Goal: Task Accomplishment & Management: Manage account settings

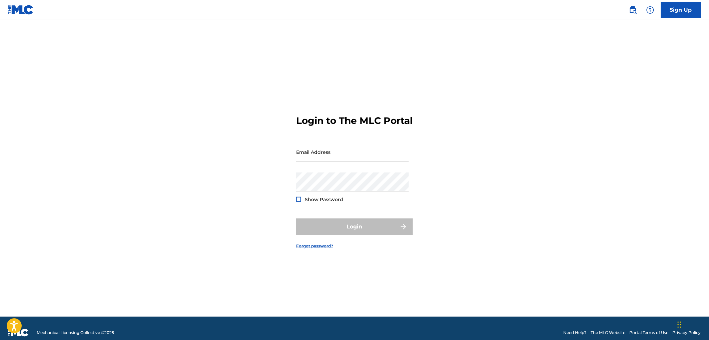
click at [345, 198] on div "Password Show Password" at bounding box center [352, 188] width 113 height 30
type input "[EMAIL_ADDRESS][DOMAIN_NAME]"
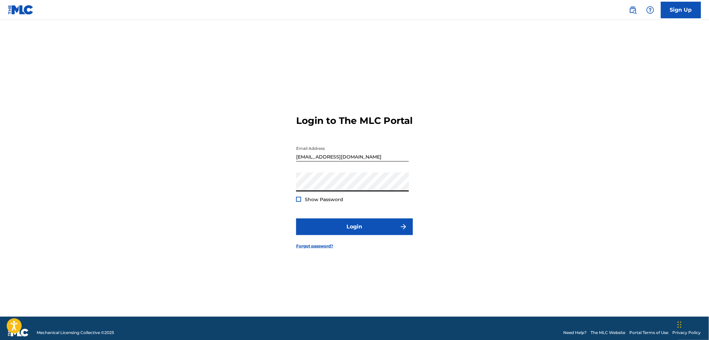
click at [305, 203] on span "Show Password" at bounding box center [324, 200] width 38 height 6
click at [299, 202] on div at bounding box center [298, 199] width 5 height 5
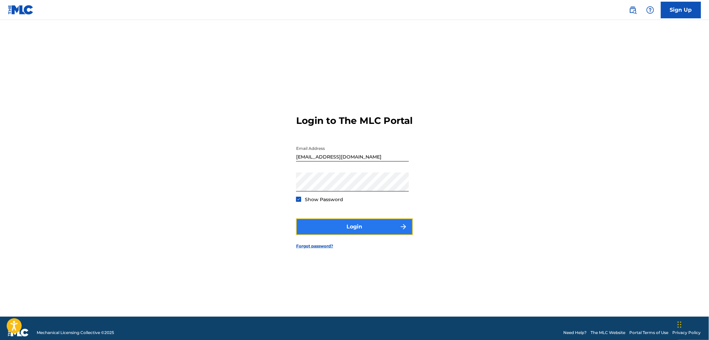
click at [324, 234] on button "Login" at bounding box center [354, 227] width 117 height 17
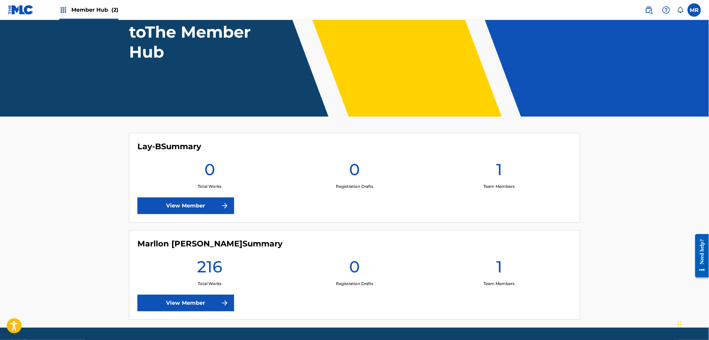
scroll to position [74, 0]
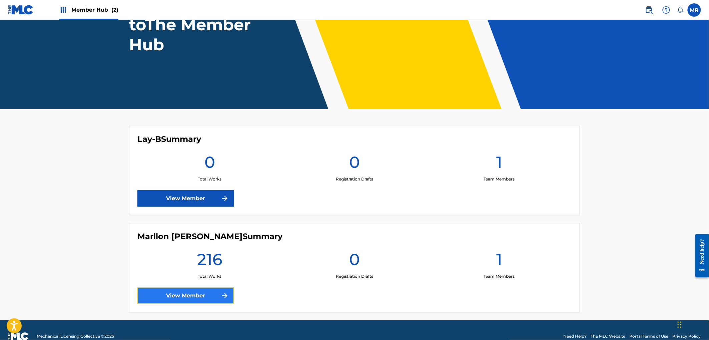
click at [217, 292] on link "View Member" at bounding box center [185, 296] width 97 height 17
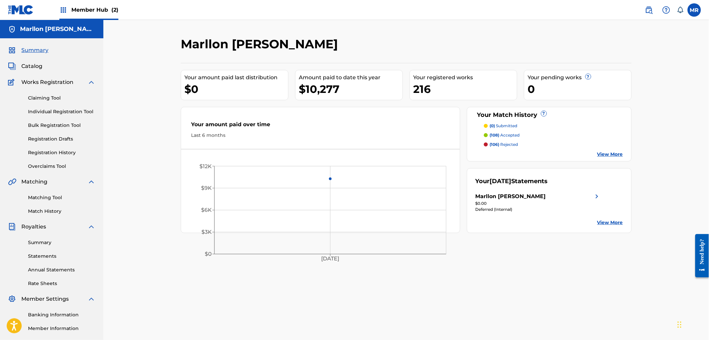
click at [604, 222] on link "View More" at bounding box center [610, 222] width 26 height 7
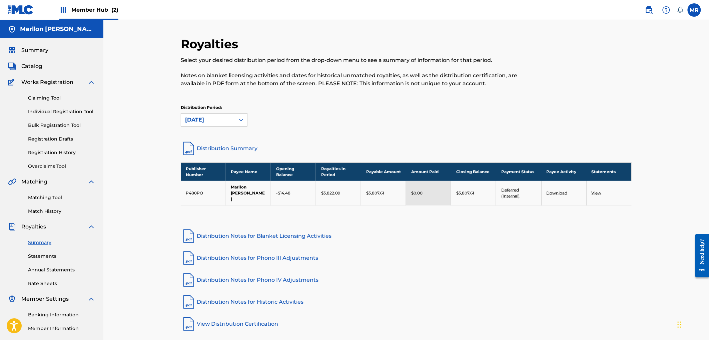
click at [512, 191] on link "Deferred (Internal)" at bounding box center [510, 193] width 18 height 11
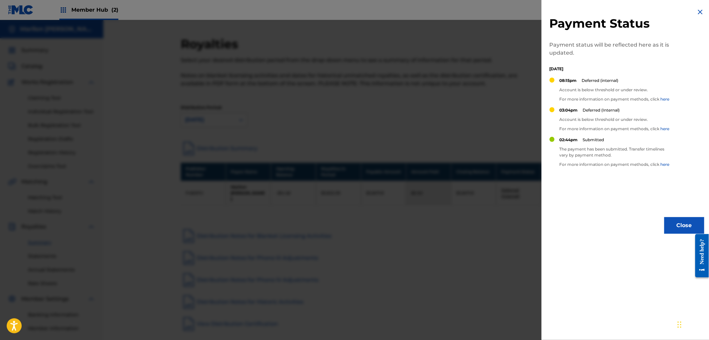
click at [699, 10] on img at bounding box center [700, 12] width 8 height 8
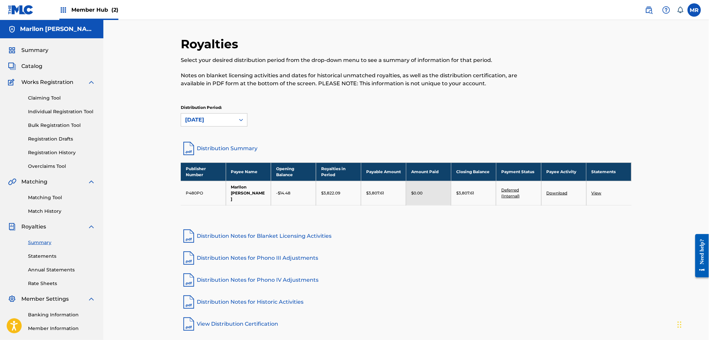
click at [598, 191] on link "View" at bounding box center [596, 193] width 10 height 5
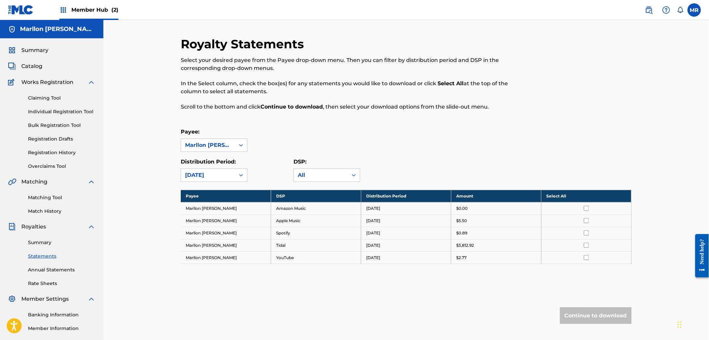
click at [589, 246] on div at bounding box center [586, 245] width 80 height 5
click at [587, 246] on input "checkbox" at bounding box center [586, 245] width 5 height 5
click at [573, 325] on div "Royalty Statements Select your desired payee from the Payee drop-down menu. The…" at bounding box center [406, 194] width 451 height 314
click at [574, 313] on button "Continue to download" at bounding box center [596, 316] width 72 height 17
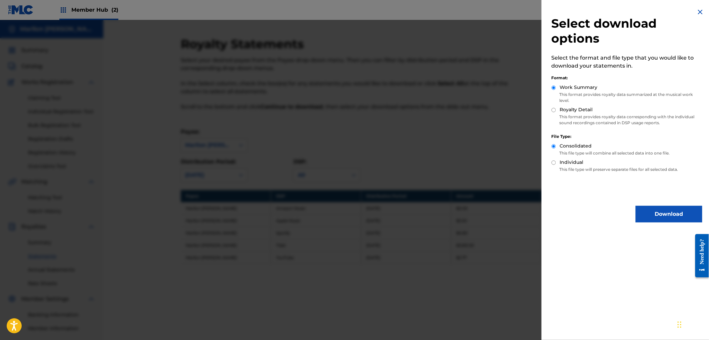
click at [556, 108] on div "Royalty Detail" at bounding box center [626, 110] width 151 height 8
click at [557, 117] on p "This format provides royalty data corresponding with the individual sound recor…" at bounding box center [626, 120] width 151 height 12
click at [557, 111] on div "Royalty Detail" at bounding box center [626, 110] width 151 height 8
click at [555, 111] on input "Royalty Detail" at bounding box center [553, 110] width 4 height 4
radio input "true"
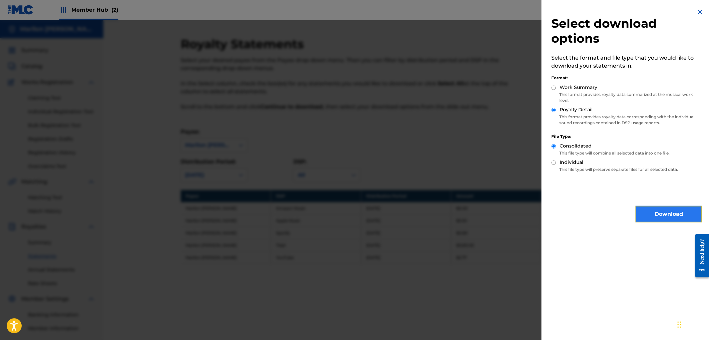
click at [671, 208] on button "Download" at bounding box center [668, 214] width 67 height 17
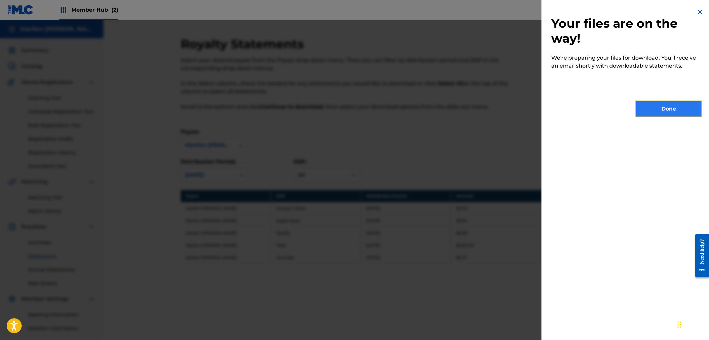
click at [641, 101] on button "Done" at bounding box center [668, 109] width 67 height 17
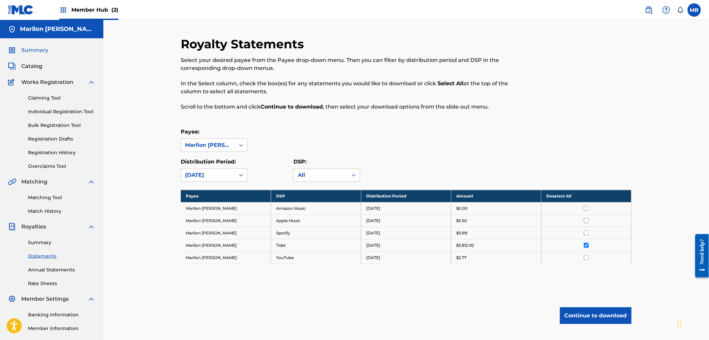
click at [29, 51] on span "Summary" at bounding box center [34, 50] width 27 height 8
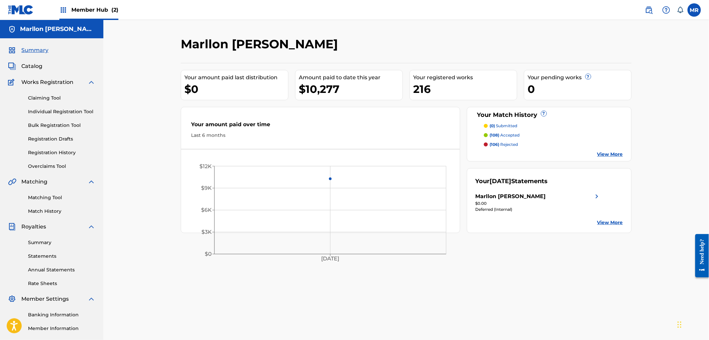
click at [505, 147] on p "(106) rejected" at bounding box center [504, 145] width 28 height 6
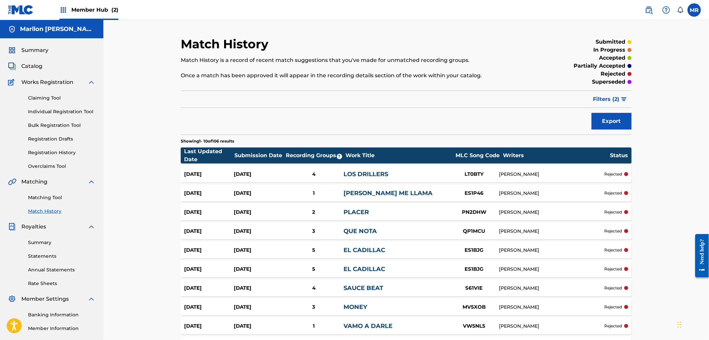
click at [444, 173] on div "LOS DRILLERS" at bounding box center [396, 174] width 105 height 9
click at [623, 172] on div "rejected" at bounding box center [616, 174] width 24 height 6
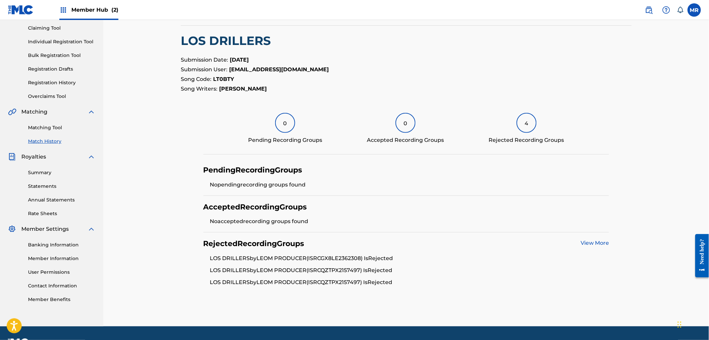
scroll to position [74, 0]
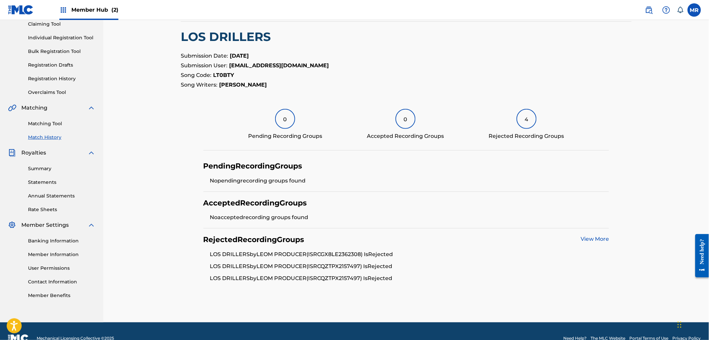
click at [381, 255] on li "LOS DRILLERS by LEOM PRODUCER (ISRC GX8LE2362308 ) Is Rejected" at bounding box center [409, 257] width 399 height 12
click at [377, 258] on div at bounding box center [377, 258] width 0 height 0
click at [381, 271] on li "LOS DRILLERS by LEOM PRODUCER (ISRC QZTPX2157497 ) Is Rejected" at bounding box center [409, 269] width 399 height 12
drag, startPoint x: 234, startPoint y: 74, endPoint x: 212, endPoint y: 72, distance: 22.4
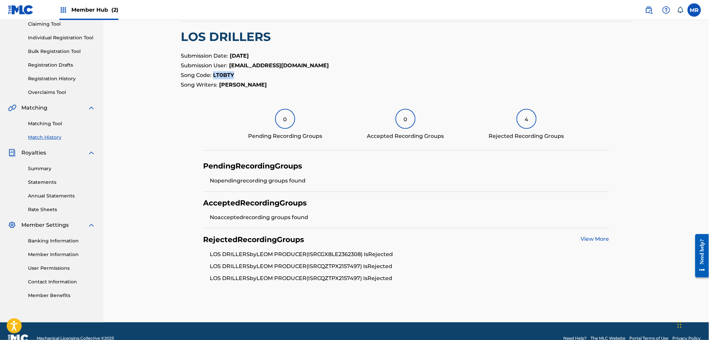
click at [212, 72] on p "Song Code: LT0BTY" at bounding box center [406, 75] width 451 height 8
click at [221, 102] on div "< Back Match History - View Submission All recording data featured below has be…" at bounding box center [406, 126] width 451 height 327
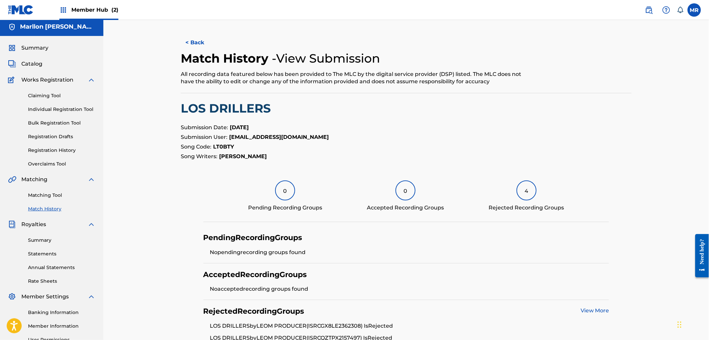
scroll to position [0, 0]
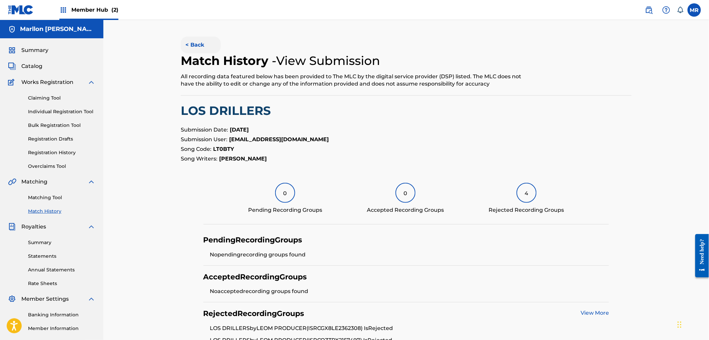
click at [202, 48] on button "< Back" at bounding box center [201, 45] width 40 height 17
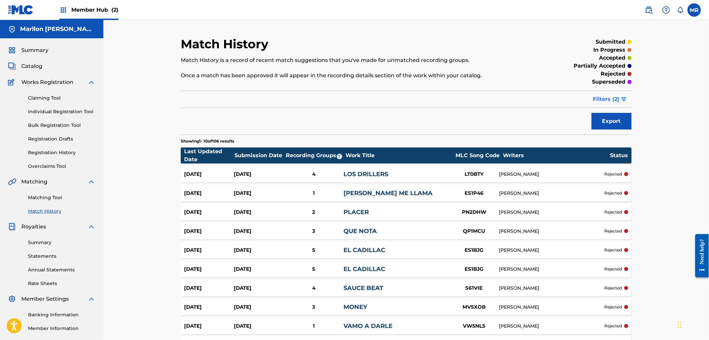
click at [613, 99] on span "Filters ( 2 )" at bounding box center [606, 99] width 26 height 8
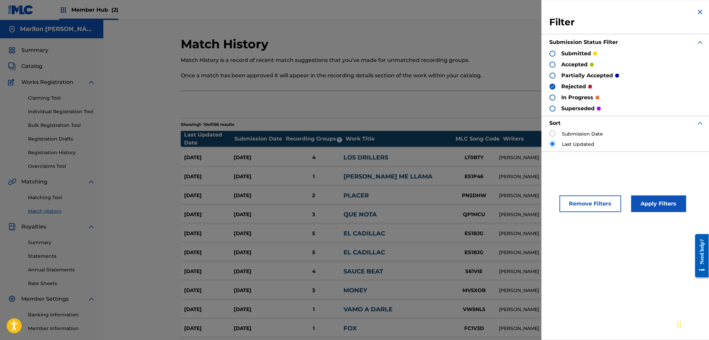
click at [491, 109] on div "Export" at bounding box center [406, 104] width 451 height 17
click at [696, 12] on img at bounding box center [700, 12] width 8 height 8
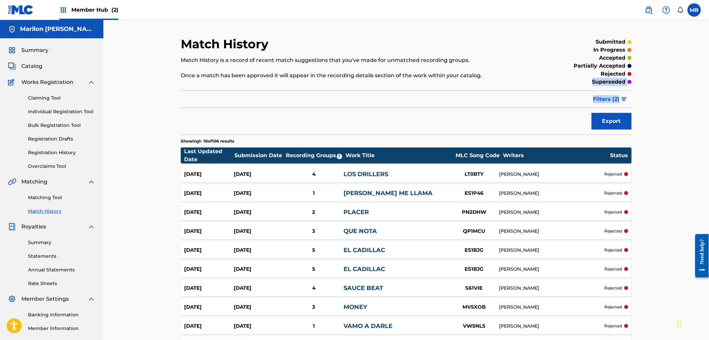
drag, startPoint x: 705, startPoint y: 83, endPoint x: 706, endPoint y: 95, distance: 12.4
click at [706, 95] on div "Match History Match History is a record of recent match suggestions that you've…" at bounding box center [405, 204] width 605 height 368
click at [163, 180] on div "Match History Match History is a record of recent match suggestions that you've…" at bounding box center [405, 204] width 605 height 368
click at [31, 46] on div "Summary Catalog Works Registration Claiming Tool Individual Registration Tool B…" at bounding box center [51, 209] width 103 height 343
click at [34, 47] on span "Summary" at bounding box center [34, 50] width 27 height 8
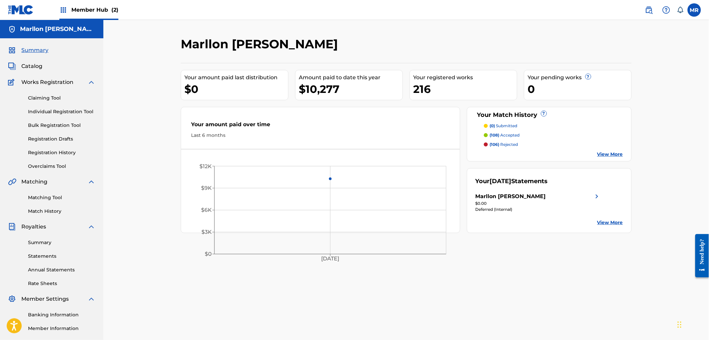
click at [307, 92] on div "$10,277" at bounding box center [351, 89] width 104 height 15
click at [304, 91] on div "$10,277" at bounding box center [351, 89] width 104 height 15
click at [303, 90] on div "$10,277" at bounding box center [351, 89] width 104 height 15
click at [302, 90] on div "$10,277" at bounding box center [351, 89] width 104 height 15
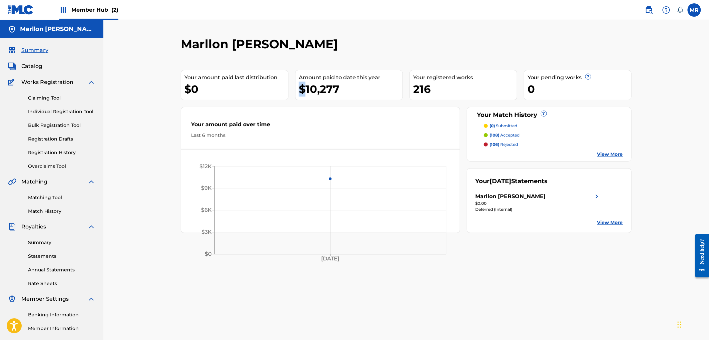
click at [302, 90] on div "$10,277" at bounding box center [351, 89] width 104 height 15
click at [305, 88] on div "$10,277" at bounding box center [351, 89] width 104 height 15
drag, startPoint x: 299, startPoint y: 87, endPoint x: 370, endPoint y: 97, distance: 72.0
click at [370, 97] on div "Amount paid to date this year $10,277" at bounding box center [349, 85] width 108 height 30
click at [605, 221] on link "View More" at bounding box center [610, 222] width 26 height 7
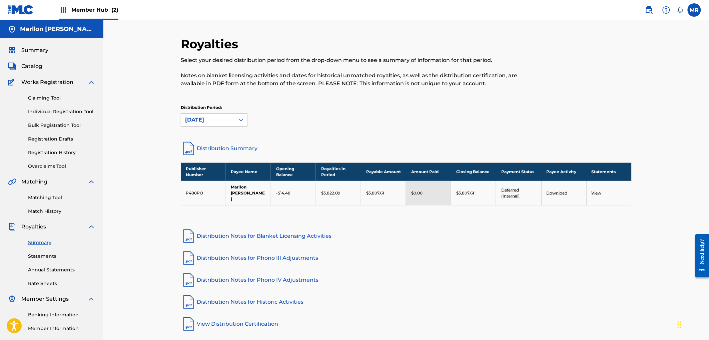
click at [238, 120] on icon at bounding box center [241, 120] width 7 height 7
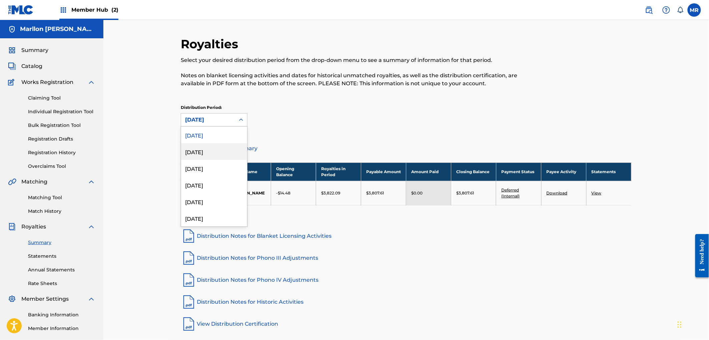
click at [207, 155] on div "August 2025" at bounding box center [214, 151] width 66 height 17
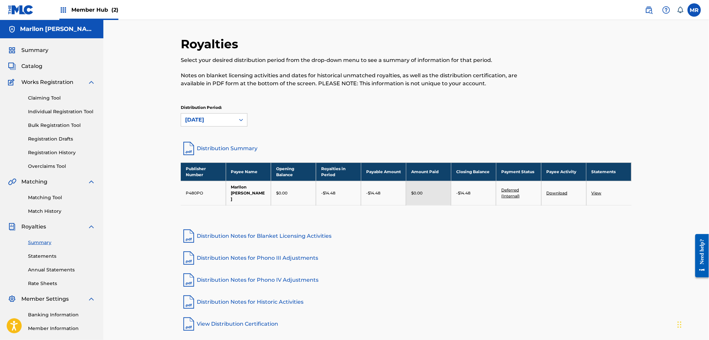
click at [238, 122] on icon at bounding box center [241, 120] width 7 height 7
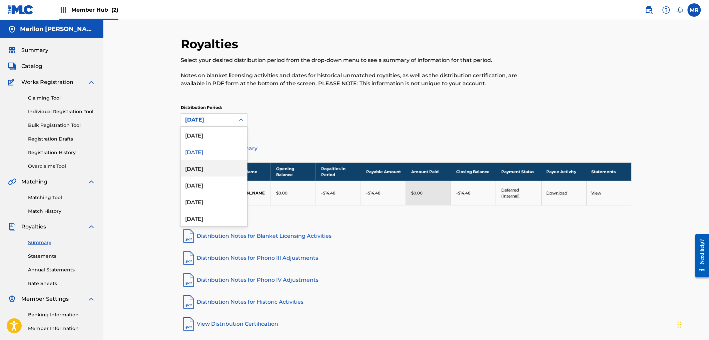
click at [209, 167] on div "July 2025" at bounding box center [214, 168] width 66 height 17
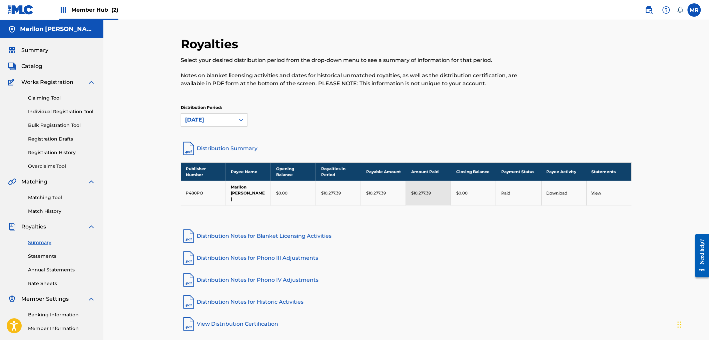
click at [214, 116] on div "July 2025" at bounding box center [208, 120] width 46 height 8
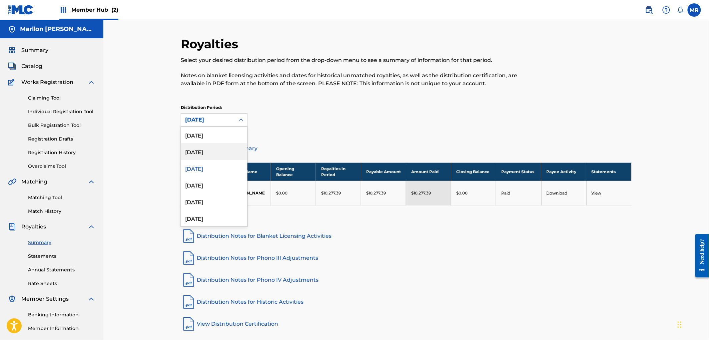
click at [210, 153] on div "August 2025" at bounding box center [214, 151] width 66 height 17
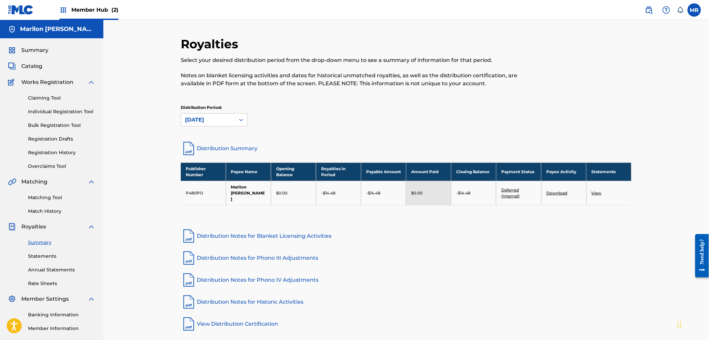
click at [225, 125] on div "August 2025" at bounding box center [208, 120] width 54 height 13
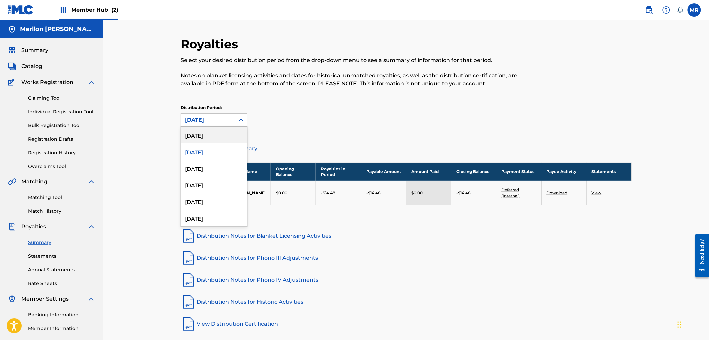
click at [213, 140] on div "September 2025" at bounding box center [214, 135] width 66 height 17
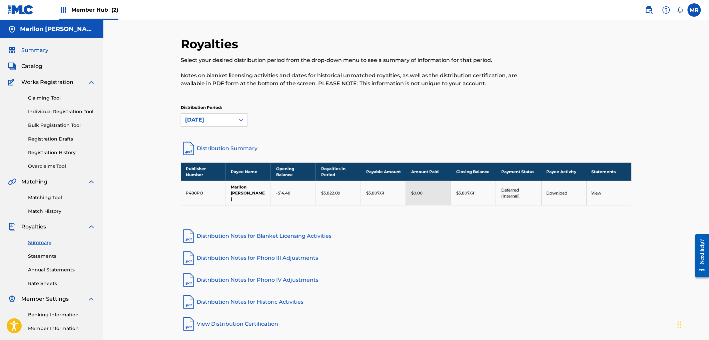
click at [31, 49] on span "Summary" at bounding box center [34, 50] width 27 height 8
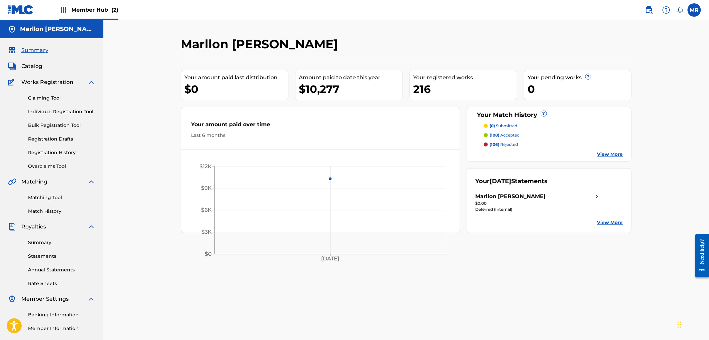
click at [561, 263] on div "Marllon Maryel Leal Ramirez Your amount paid last distribution $0 Amount paid t…" at bounding box center [406, 209] width 467 height 345
click at [696, 9] on label at bounding box center [693, 9] width 13 height 13
click at [694, 10] on input "MR Marllon Ramirez djcocom1@gmail.com Notification Preferences Profile Log out" at bounding box center [694, 10] width 0 height 0
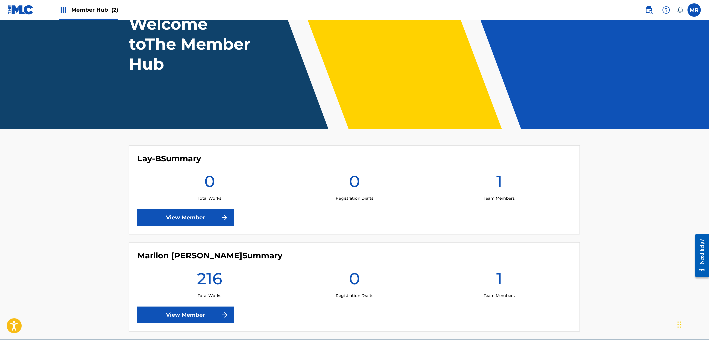
scroll to position [49, 0]
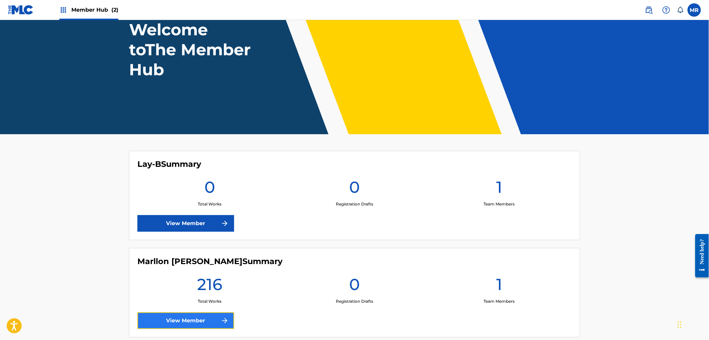
click at [206, 317] on link "View Member" at bounding box center [185, 321] width 97 height 17
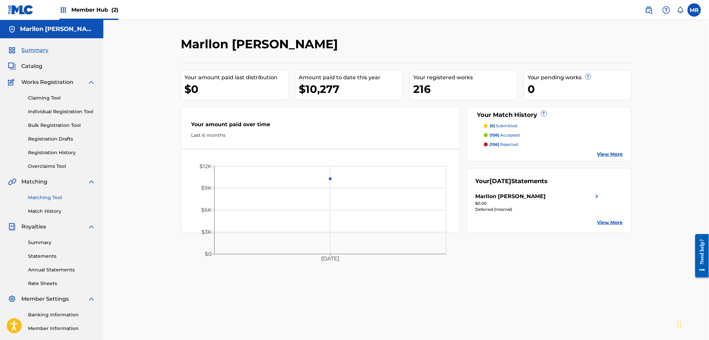
click at [43, 197] on link "Matching Tool" at bounding box center [61, 197] width 67 height 7
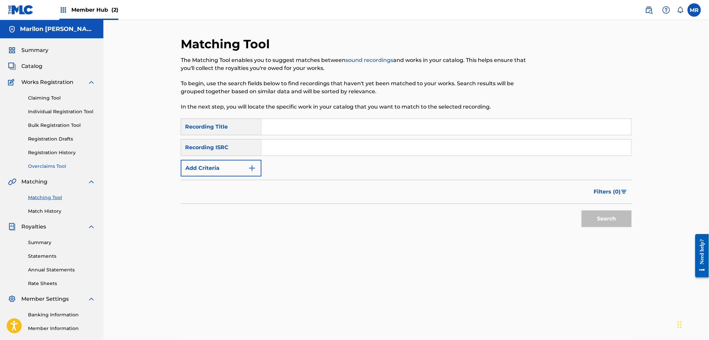
click at [40, 164] on link "Overclaims Tool" at bounding box center [61, 166] width 67 height 7
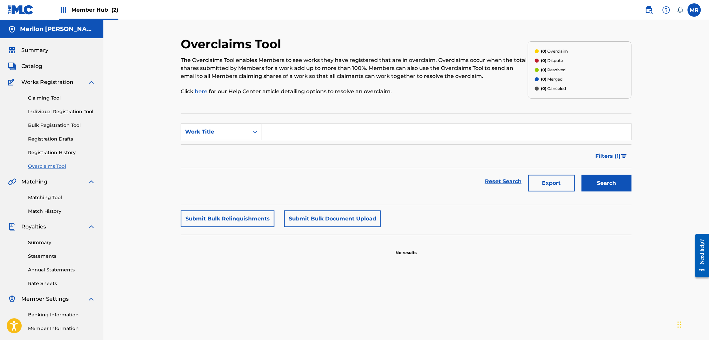
click at [314, 134] on input "Search Form" at bounding box center [446, 132] width 370 height 16
click at [241, 128] on div "Work Title" at bounding box center [215, 132] width 60 height 8
click at [44, 199] on link "Matching Tool" at bounding box center [61, 197] width 67 height 7
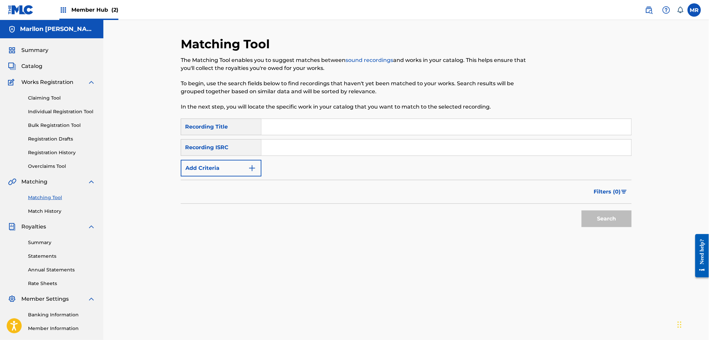
click at [291, 129] on input "Search Form" at bounding box center [446, 127] width 370 height 16
click at [581, 211] on button "Search" at bounding box center [606, 219] width 50 height 17
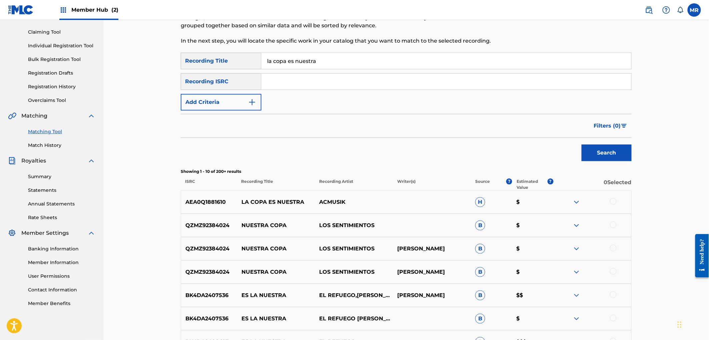
scroll to position [74, 0]
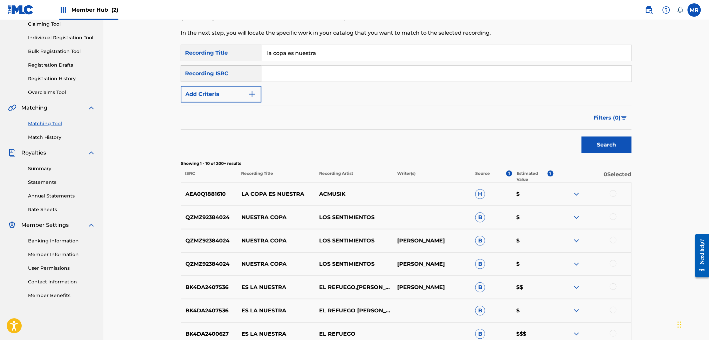
click at [576, 194] on img at bounding box center [576, 194] width 8 height 8
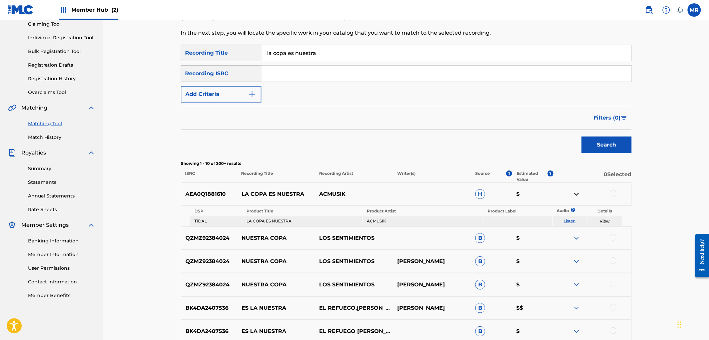
click at [577, 194] on img at bounding box center [576, 194] width 8 height 8
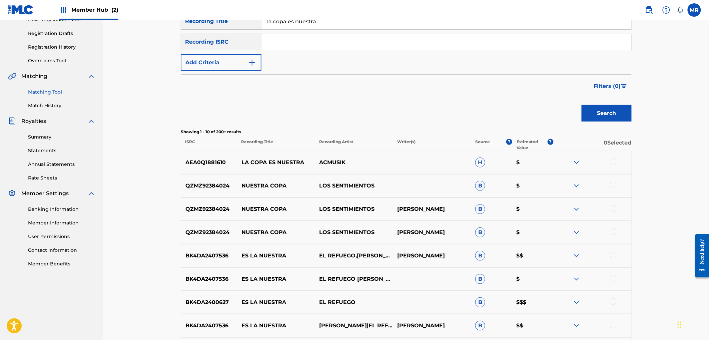
scroll to position [0, 0]
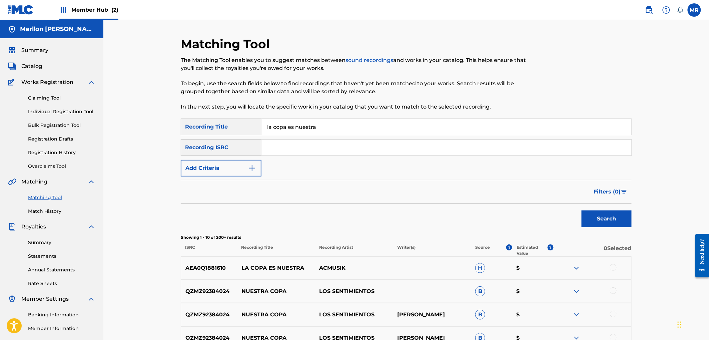
click at [318, 128] on input "la copa es nuestra" at bounding box center [446, 127] width 370 height 16
type input "100 hojas"
click at [581, 211] on button "Search" at bounding box center [606, 219] width 50 height 17
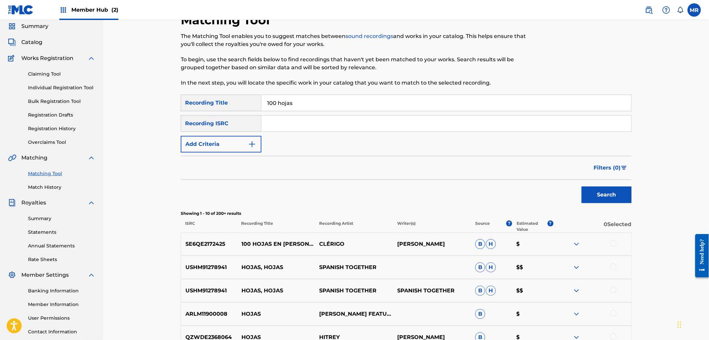
scroll to position [37, 0]
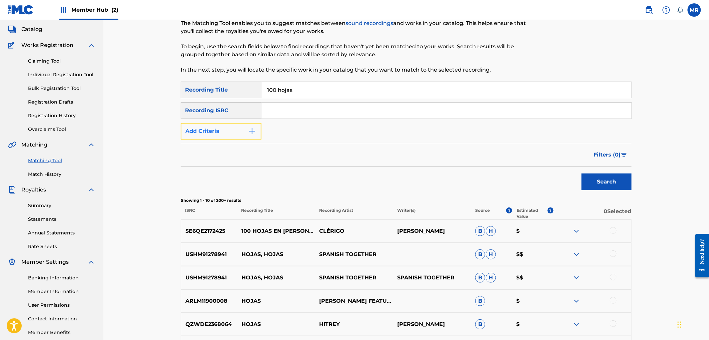
click at [245, 128] on button "Add Criteria" at bounding box center [221, 131] width 81 height 17
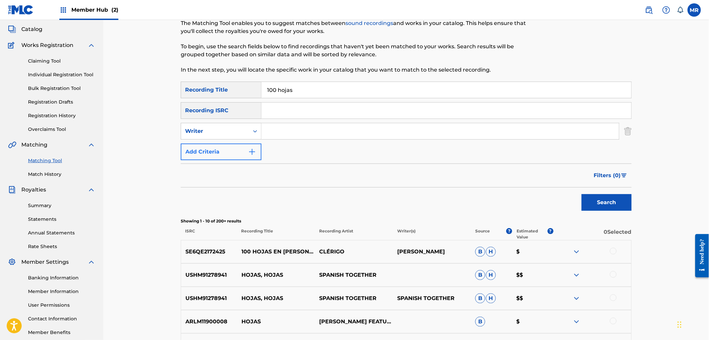
click at [245, 128] on div "Writer" at bounding box center [215, 131] width 60 height 8
drag, startPoint x: 218, startPoint y: 151, endPoint x: 259, endPoint y: 141, distance: 42.4
click at [218, 151] on div "Recording Artist" at bounding box center [221, 148] width 80 height 17
click at [288, 133] on input "Search Form" at bounding box center [439, 131] width 357 height 16
type input "Reijy"
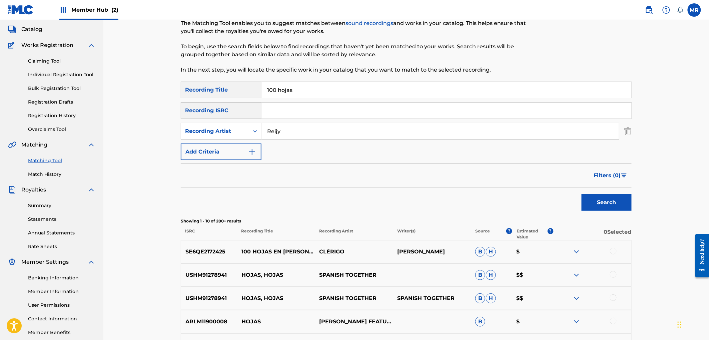
click at [581, 194] on button "Search" at bounding box center [606, 202] width 50 height 17
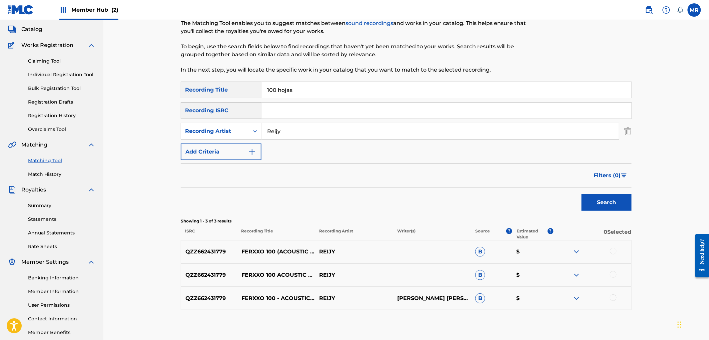
drag, startPoint x: 297, startPoint y: 91, endPoint x: 249, endPoint y: 96, distance: 48.6
click at [249, 96] on div "SearchWithCriteria15486500-b1f9-4ba9-ad5b-3c7c5f25f6fb Recording Title 100 hojas" at bounding box center [406, 90] width 451 height 17
click at [581, 194] on button "Search" at bounding box center [606, 202] width 50 height 17
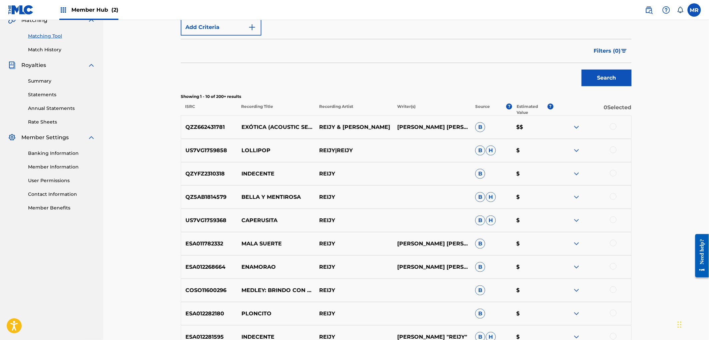
scroll to position [185, 0]
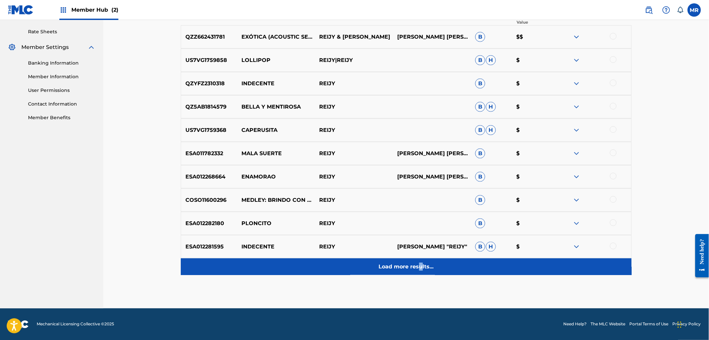
click at [421, 266] on p "Load more results..." at bounding box center [406, 267] width 55 height 8
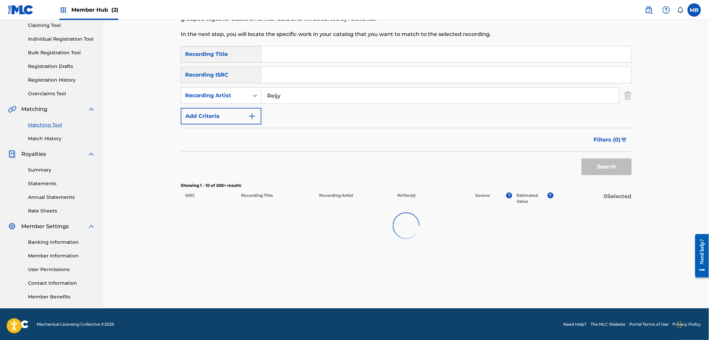
scroll to position [252, 0]
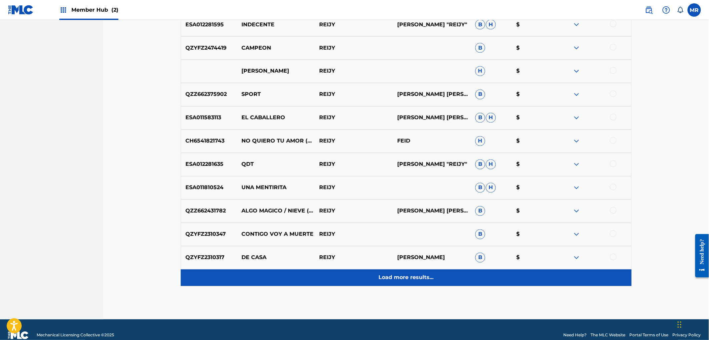
click at [418, 282] on div "Load more results..." at bounding box center [406, 278] width 451 height 17
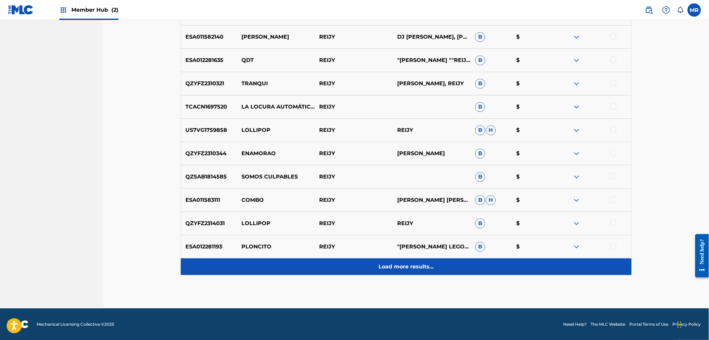
click at [406, 271] on div "Load more results..." at bounding box center [406, 267] width 451 height 17
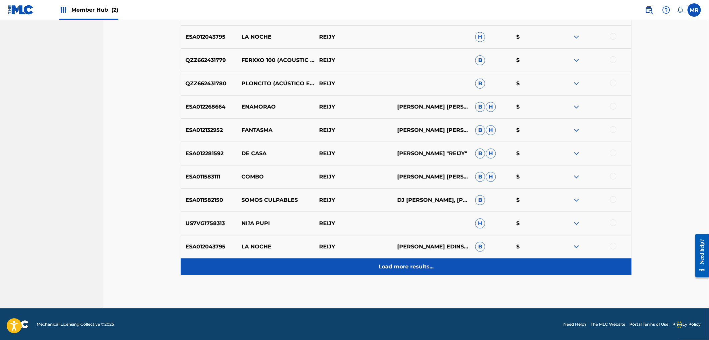
click at [413, 265] on p "Load more results..." at bounding box center [406, 267] width 55 height 8
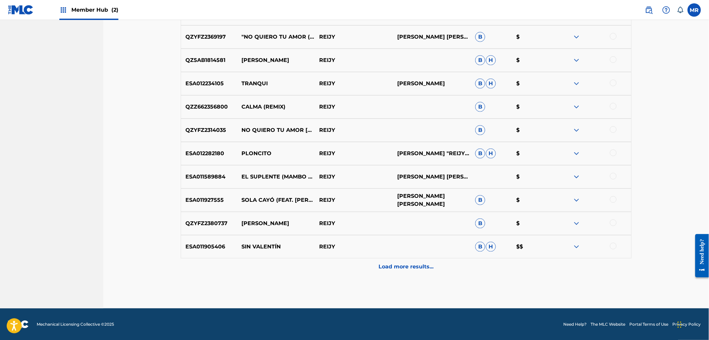
click at [417, 267] on p "Load more results..." at bounding box center [406, 267] width 55 height 8
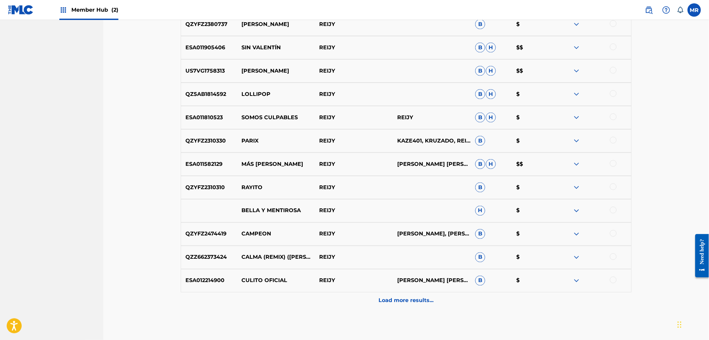
scroll to position [1407, 0]
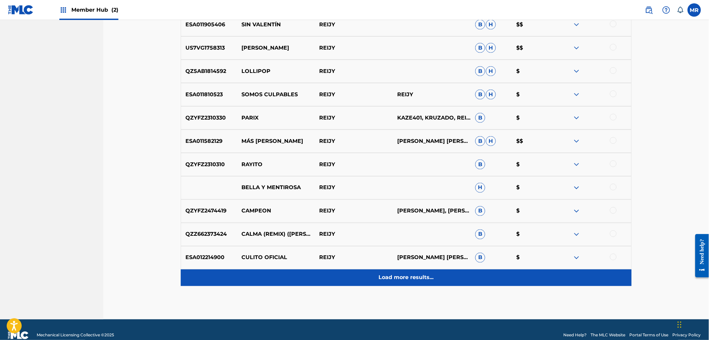
click at [402, 282] on div "Load more results..." at bounding box center [406, 278] width 451 height 17
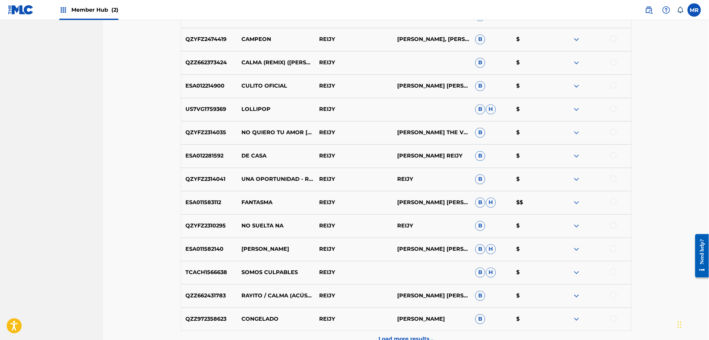
scroll to position [1592, 0]
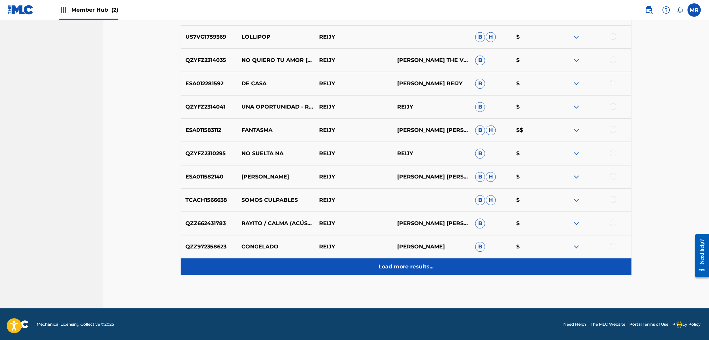
click at [444, 271] on div "Load more results..." at bounding box center [406, 267] width 451 height 17
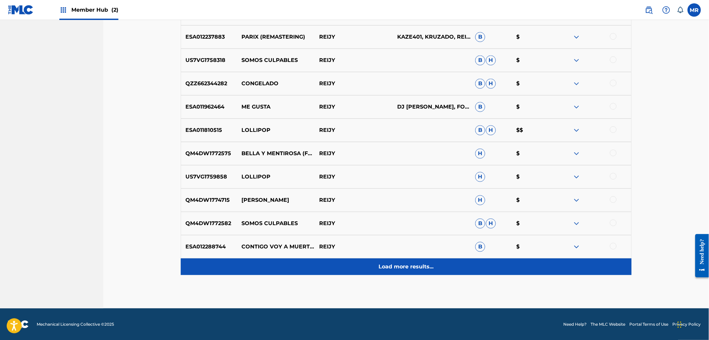
click at [444, 271] on div "Load more results..." at bounding box center [406, 267] width 451 height 17
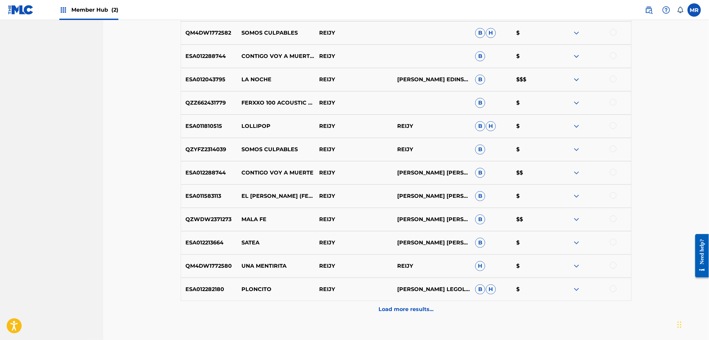
scroll to position [2078, 0]
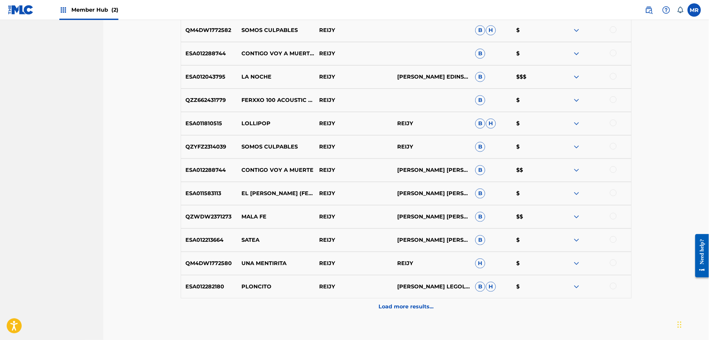
click at [415, 304] on p "Load more results..." at bounding box center [406, 307] width 55 height 8
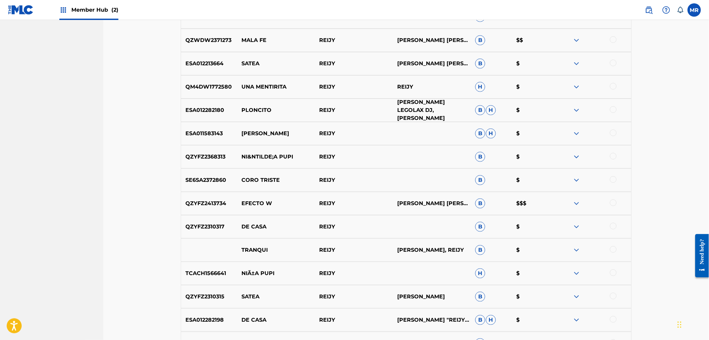
scroll to position [2263, 0]
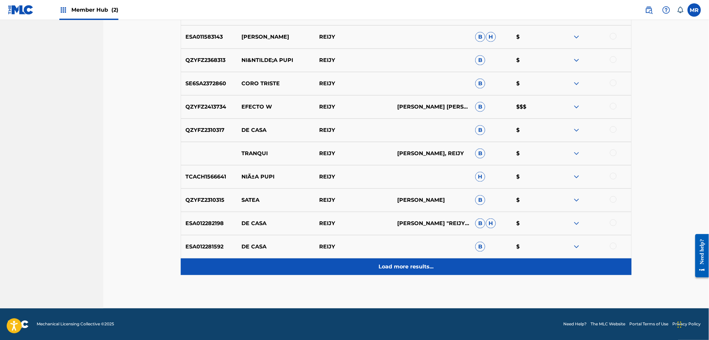
click at [412, 261] on div "Load more results..." at bounding box center [406, 267] width 451 height 17
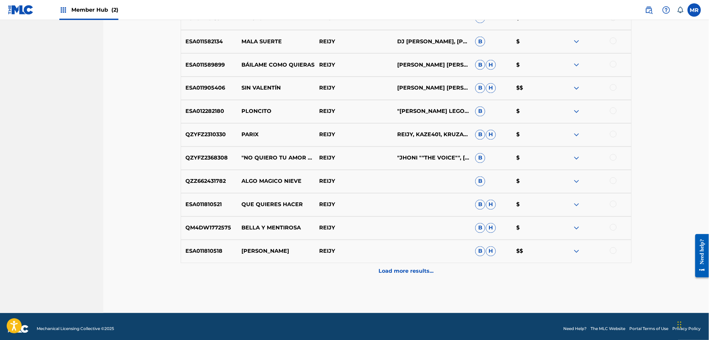
scroll to position [2585, 0]
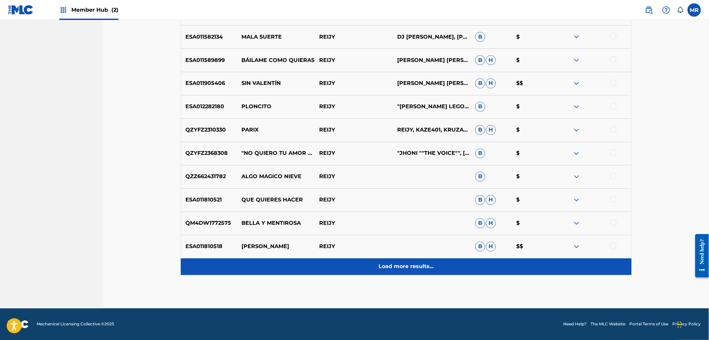
click at [411, 266] on p "Load more results..." at bounding box center [406, 267] width 55 height 8
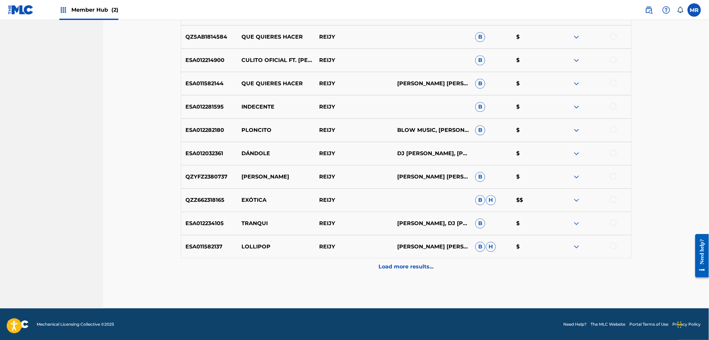
click at [411, 266] on p "Load more results..." at bounding box center [406, 267] width 55 height 8
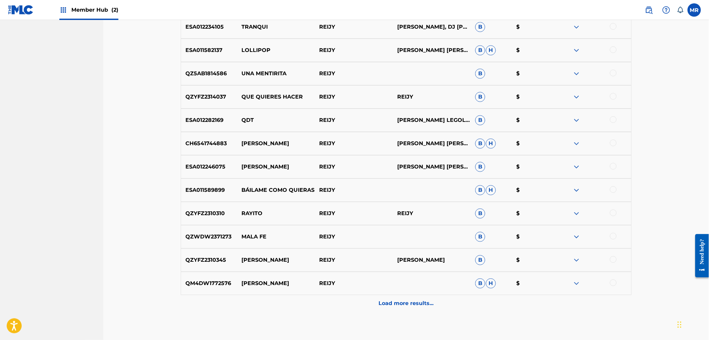
scroll to position [3040, 0]
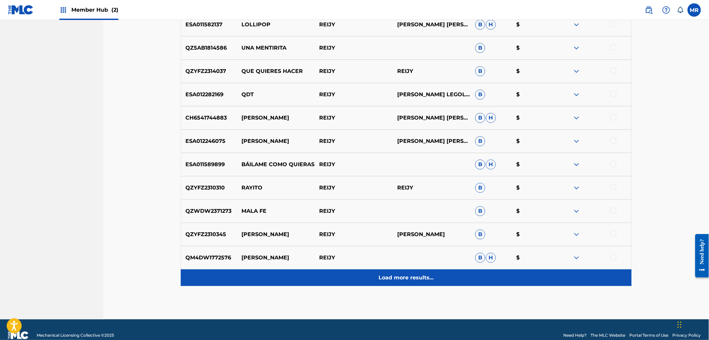
click at [414, 275] on p "Load more results..." at bounding box center [406, 278] width 55 height 8
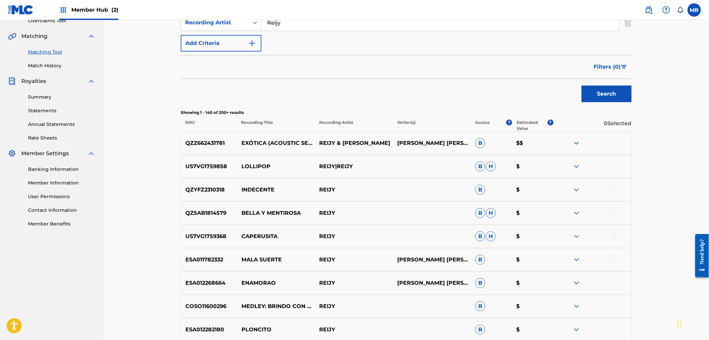
scroll to position [0, 0]
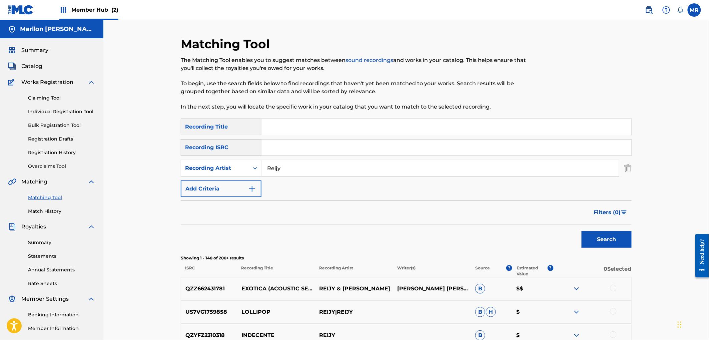
click at [297, 170] on input "Reijy" at bounding box center [439, 168] width 357 height 16
type input "DJ COCO MÚSICA"
click at [611, 239] on button "Search" at bounding box center [606, 239] width 50 height 17
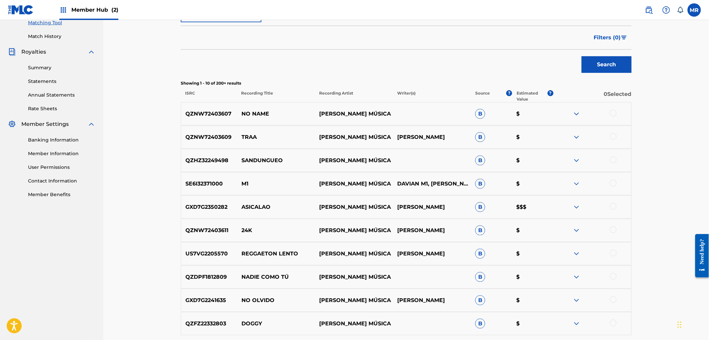
scroll to position [185, 0]
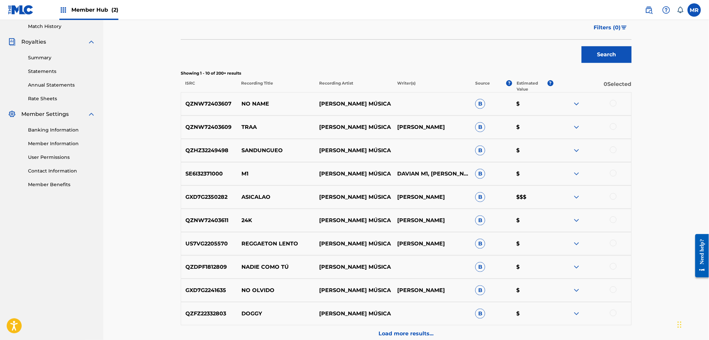
click at [576, 199] on img at bounding box center [576, 197] width 8 height 8
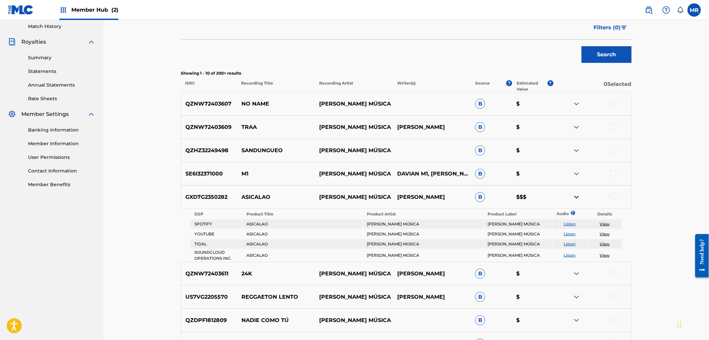
click at [576, 195] on img at bounding box center [576, 197] width 8 height 8
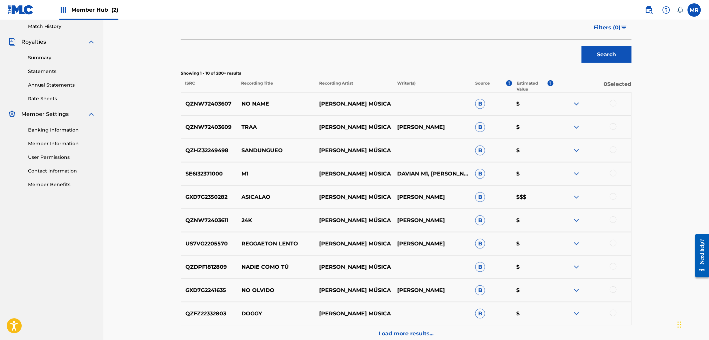
click at [613, 198] on div at bounding box center [613, 196] width 7 height 7
click at [612, 198] on img at bounding box center [613, 196] width 7 height 7
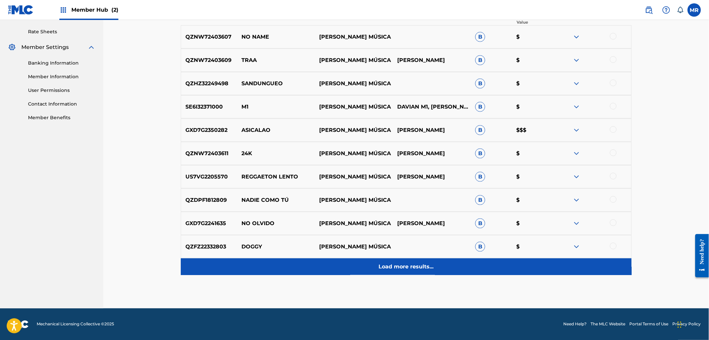
click at [404, 271] on p "Load more results..." at bounding box center [406, 267] width 55 height 8
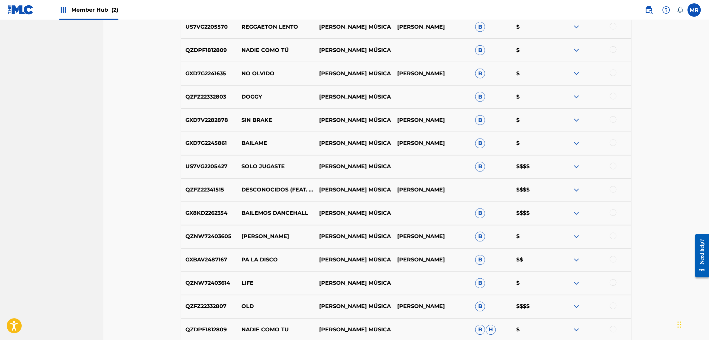
scroll to position [400, 0]
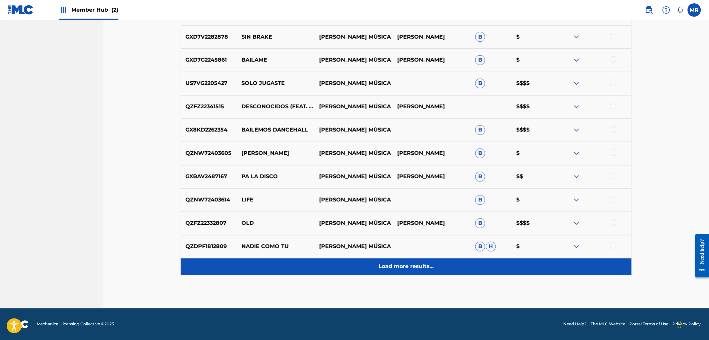
click at [375, 268] on div "Load more results..." at bounding box center [406, 267] width 451 height 17
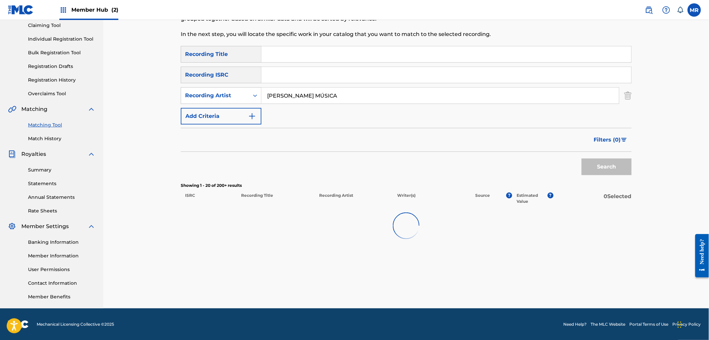
scroll to position [485, 0]
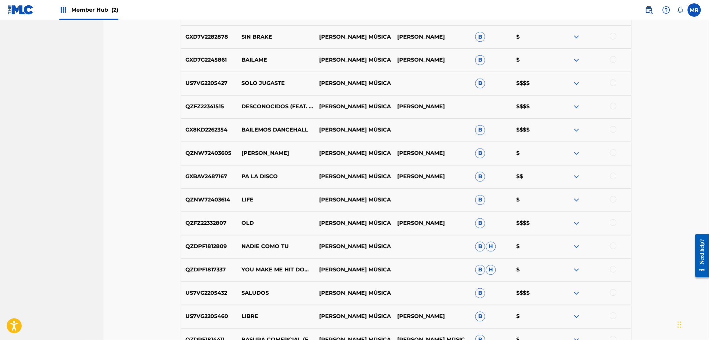
click at [577, 292] on img at bounding box center [576, 294] width 8 height 8
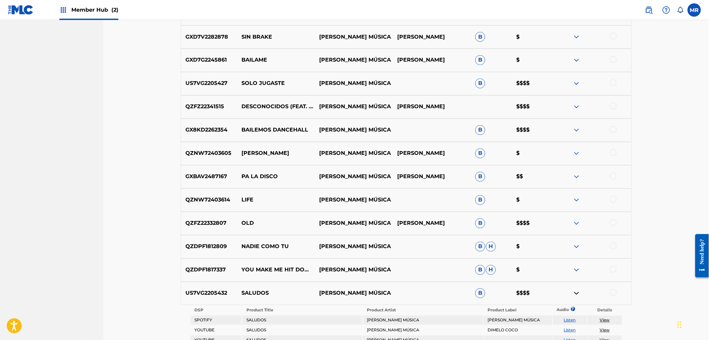
scroll to position [522, 0]
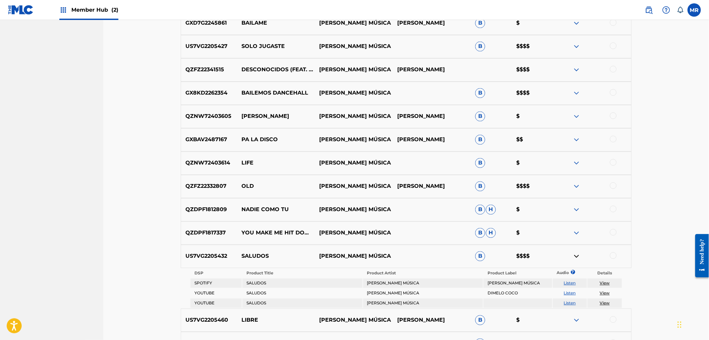
click at [575, 255] on img at bounding box center [576, 257] width 8 height 8
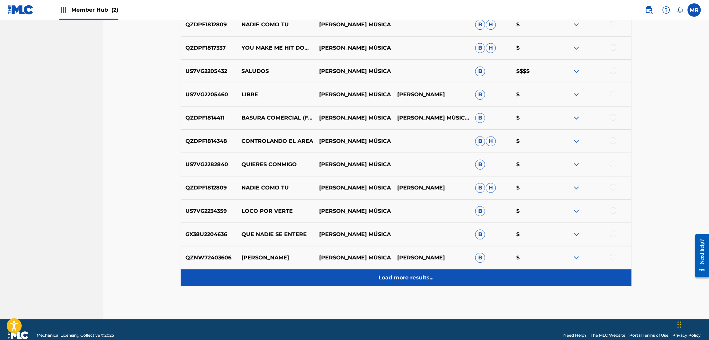
click at [409, 285] on div "Load more results..." at bounding box center [406, 278] width 451 height 17
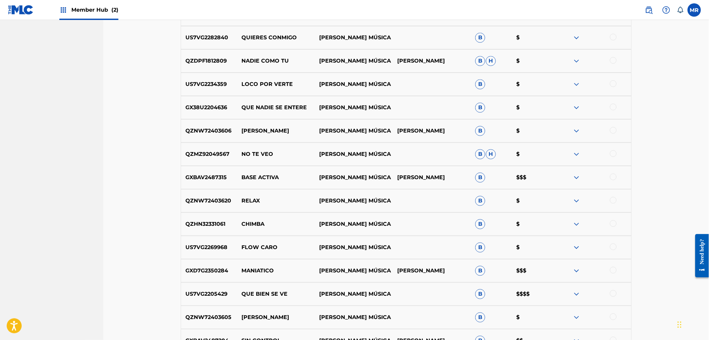
scroll to position [855, 0]
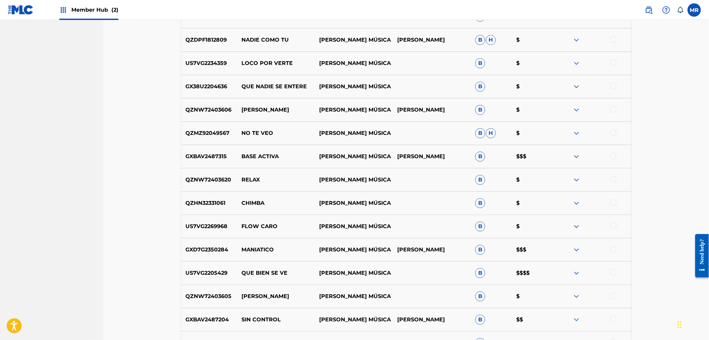
click at [614, 272] on div at bounding box center [613, 272] width 7 height 7
click at [611, 251] on div at bounding box center [613, 249] width 7 height 7
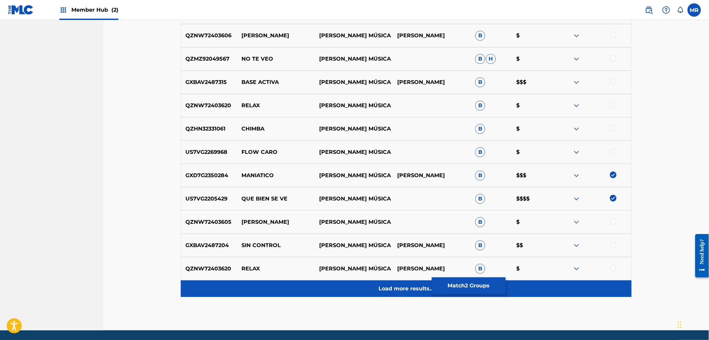
click at [397, 288] on p "Load more results..." at bounding box center [406, 289] width 55 height 8
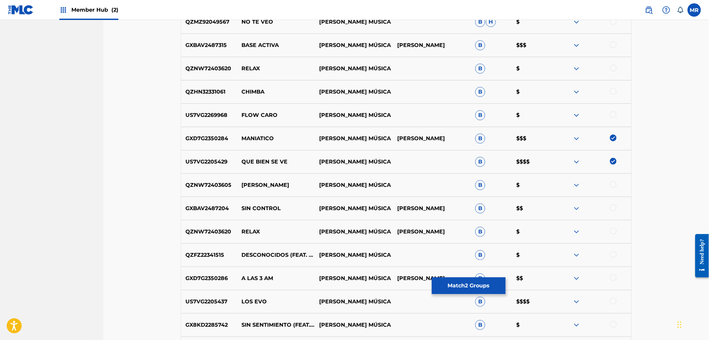
scroll to position [1004, 0]
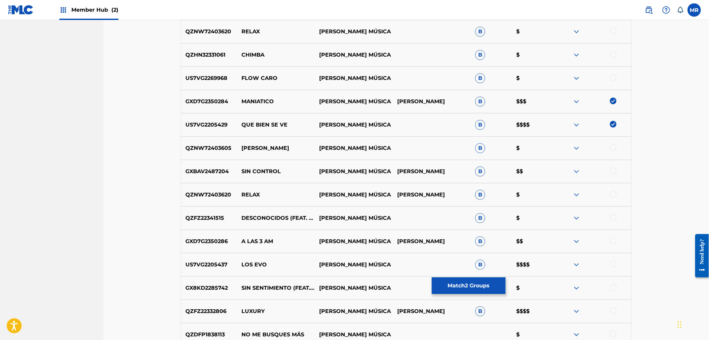
click at [611, 264] on div at bounding box center [613, 264] width 7 height 7
click at [614, 311] on div at bounding box center [613, 311] width 7 height 7
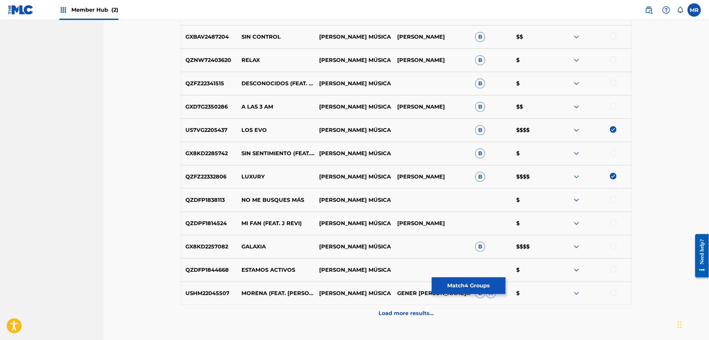
scroll to position [1152, 0]
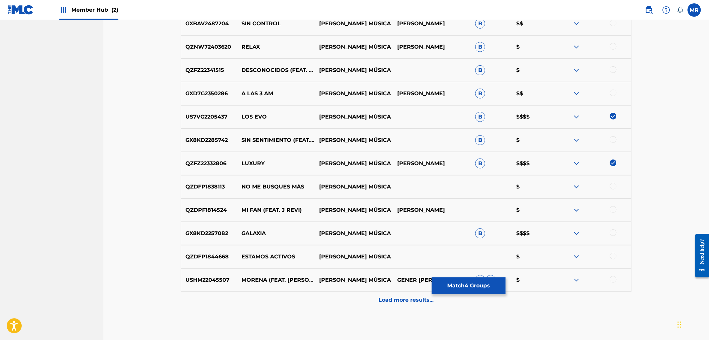
click at [611, 234] on div at bounding box center [613, 233] width 7 height 7
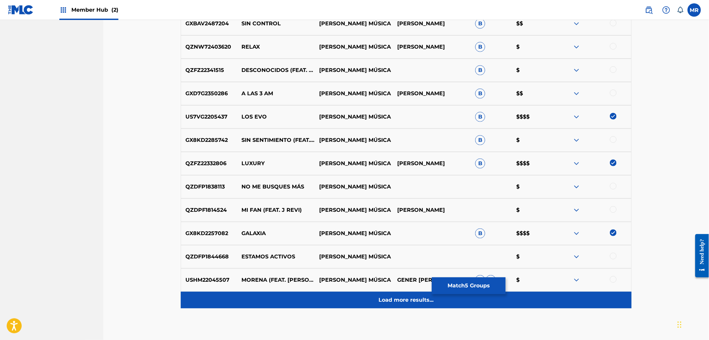
click at [390, 302] on p "Load more results..." at bounding box center [406, 300] width 55 height 8
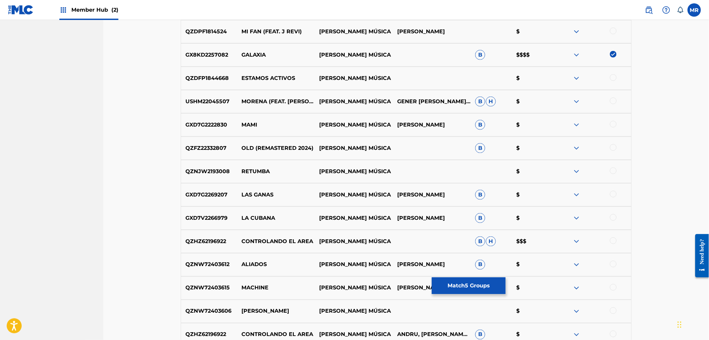
scroll to position [1337, 0]
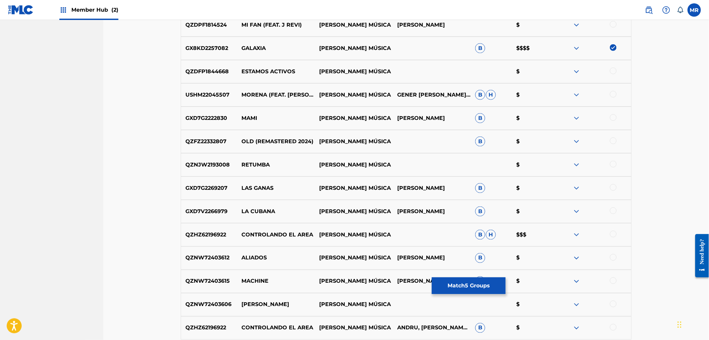
click at [610, 234] on div at bounding box center [613, 234] width 7 height 7
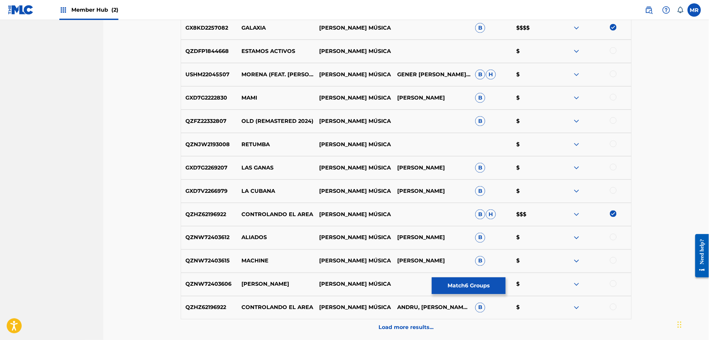
scroll to position [1374, 0]
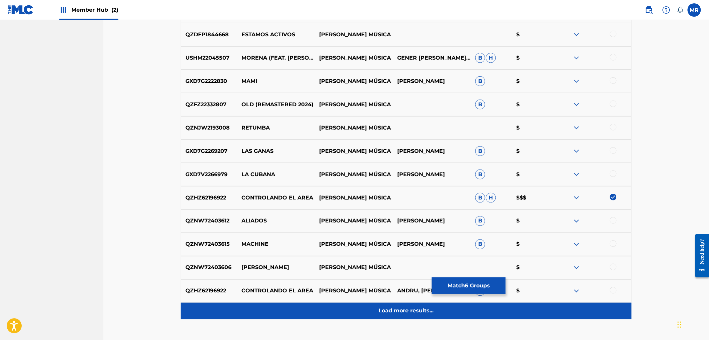
click at [406, 313] on p "Load more results..." at bounding box center [406, 311] width 55 height 8
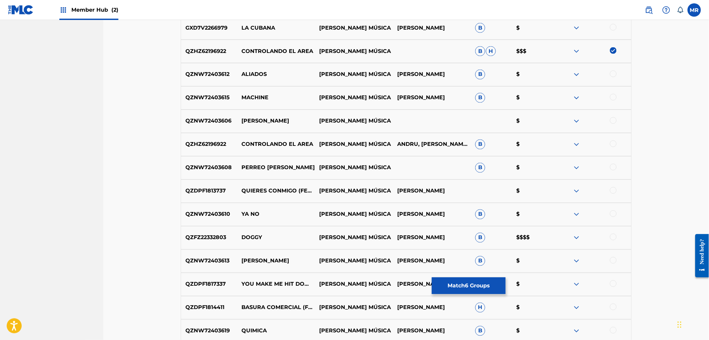
scroll to position [1522, 0]
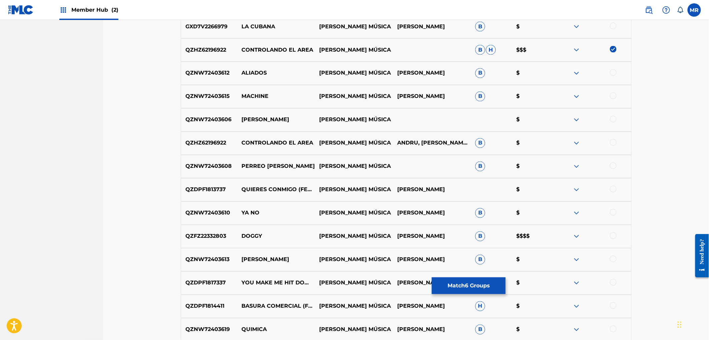
click at [613, 237] on div at bounding box center [613, 236] width 7 height 7
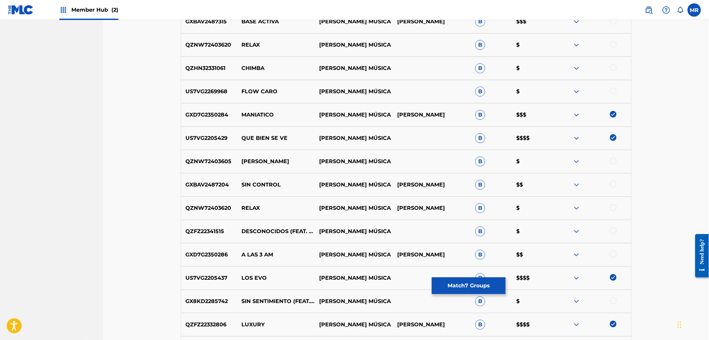
scroll to position [980, 0]
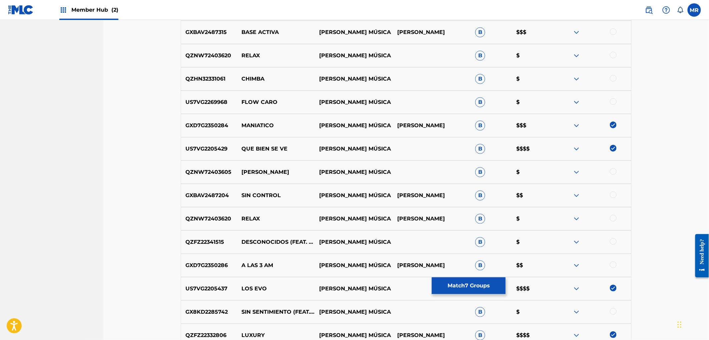
click at [611, 194] on div at bounding box center [613, 195] width 7 height 7
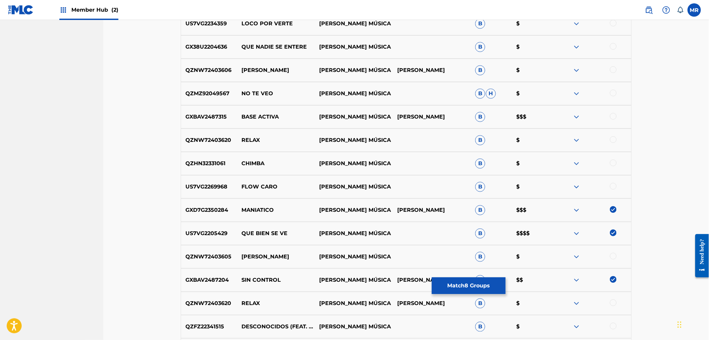
scroll to position [882, 0]
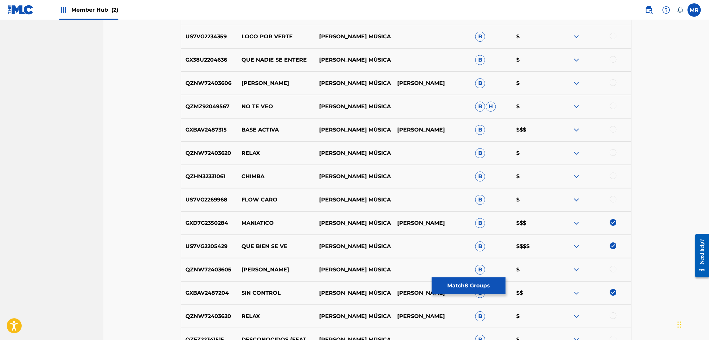
click at [611, 129] on div at bounding box center [613, 129] width 7 height 7
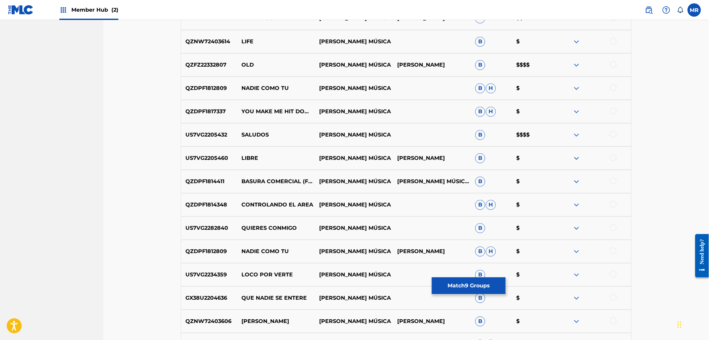
scroll to position [642, 0]
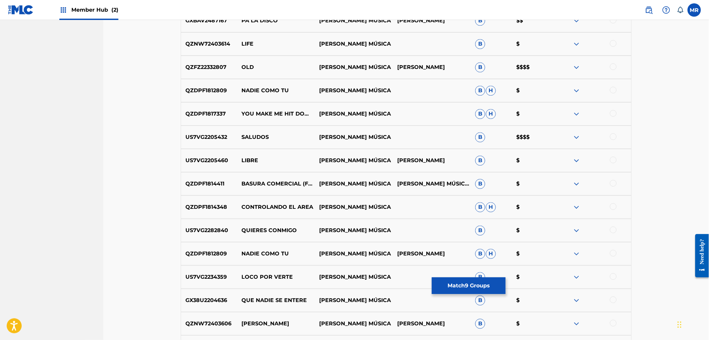
click at [613, 137] on div at bounding box center [613, 136] width 7 height 7
click at [612, 64] on div at bounding box center [613, 66] width 7 height 7
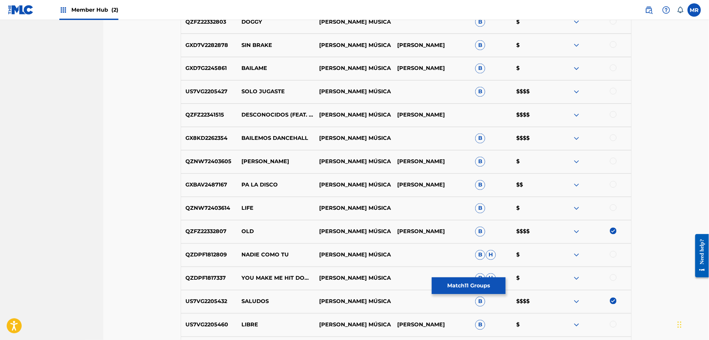
scroll to position [475, 0]
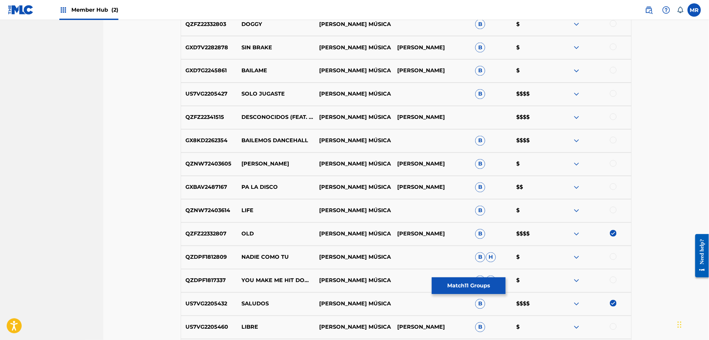
click at [612, 142] on div at bounding box center [613, 140] width 7 height 7
click at [612, 117] on div at bounding box center [613, 117] width 7 height 7
click at [613, 93] on div at bounding box center [613, 93] width 7 height 7
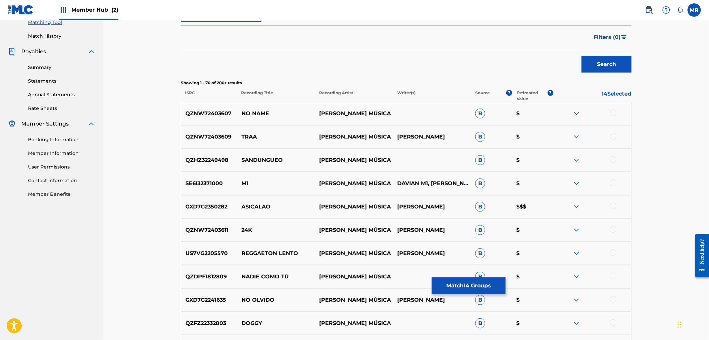
scroll to position [184, 0]
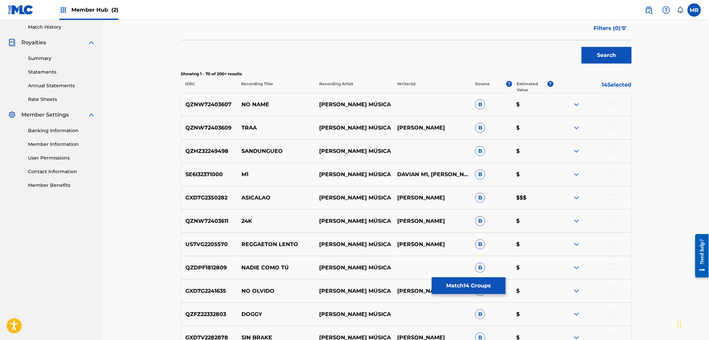
click at [612, 195] on div at bounding box center [613, 197] width 7 height 7
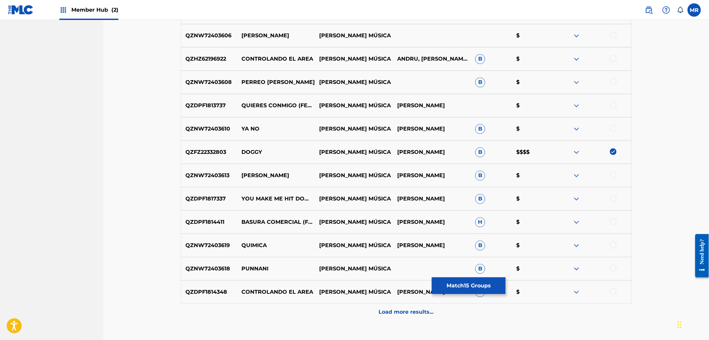
scroll to position [1608, 0]
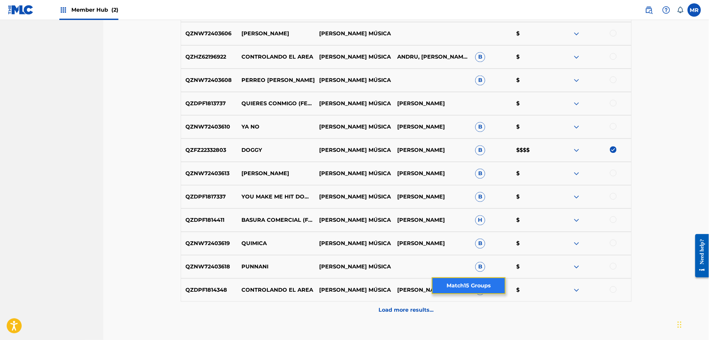
click at [466, 283] on button "Match 15 Groups" at bounding box center [469, 286] width 74 height 17
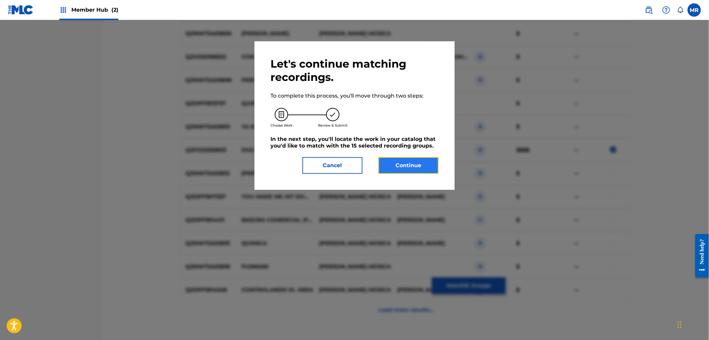
click at [393, 165] on button "Continue" at bounding box center [408, 165] width 60 height 17
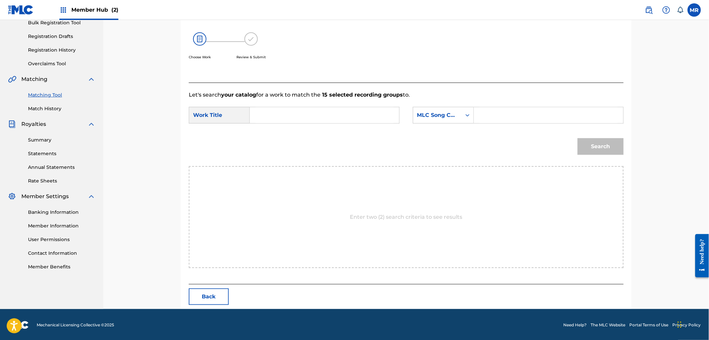
scroll to position [104, 0]
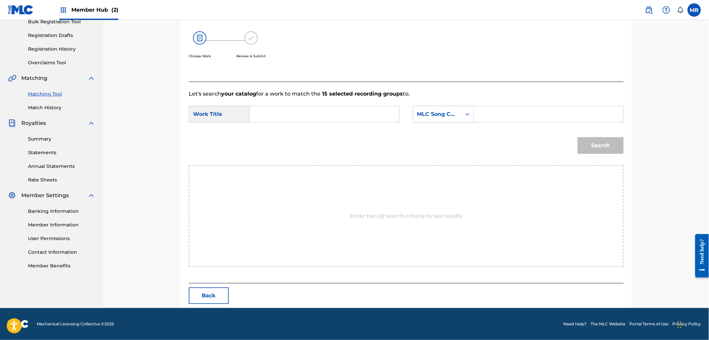
click at [304, 115] on input "Search Form" at bounding box center [324, 114] width 138 height 16
click at [239, 117] on div "Work Title" at bounding box center [219, 114] width 61 height 17
click at [266, 112] on input "Search Form" at bounding box center [324, 114] width 138 height 16
click at [462, 114] on div "Search Form" at bounding box center [467, 114] width 12 height 12
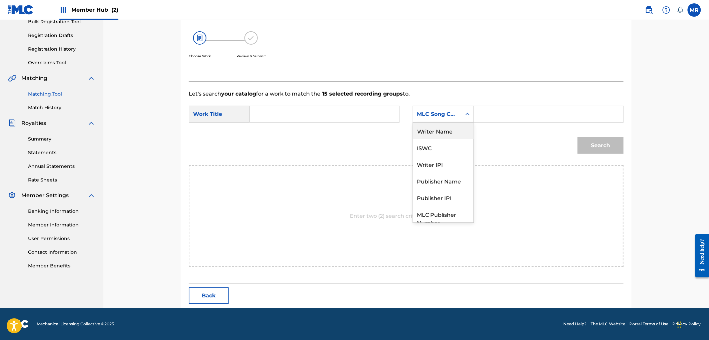
click at [266, 140] on div "Search" at bounding box center [406, 148] width 435 height 35
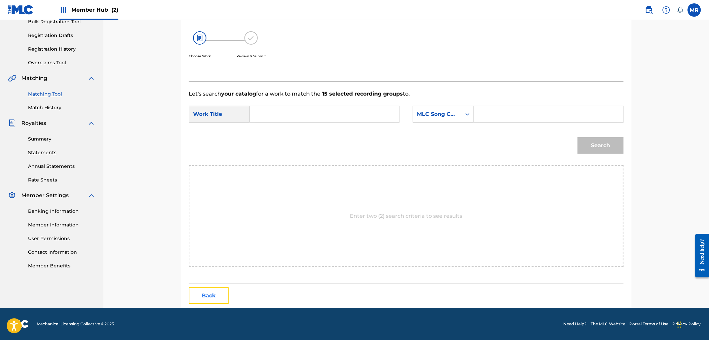
click at [212, 291] on button "Back" at bounding box center [209, 296] width 40 height 17
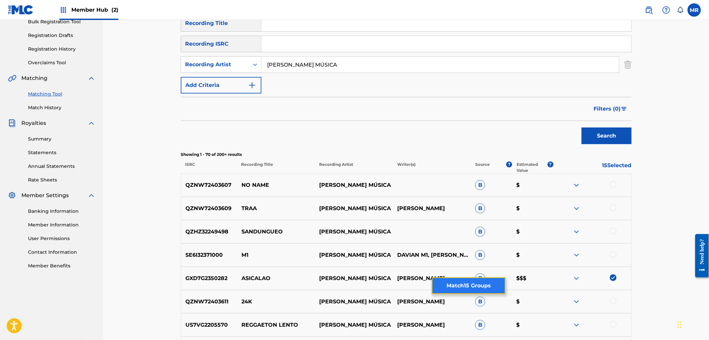
click at [468, 285] on button "Match 15 Groups" at bounding box center [469, 286] width 74 height 17
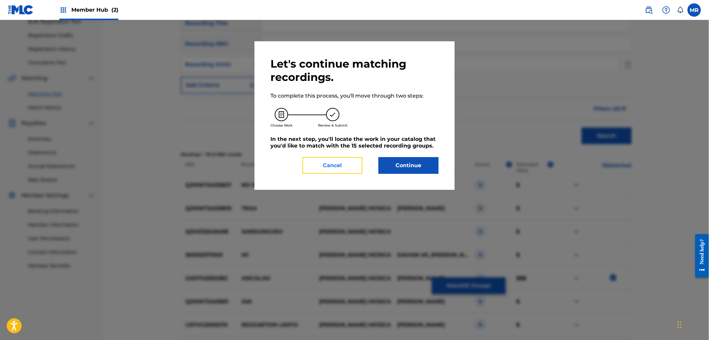
click at [347, 162] on button "Cancel" at bounding box center [332, 165] width 60 height 17
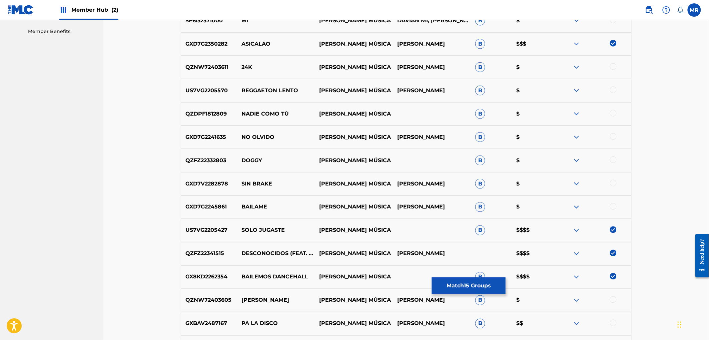
scroll to position [340, 0]
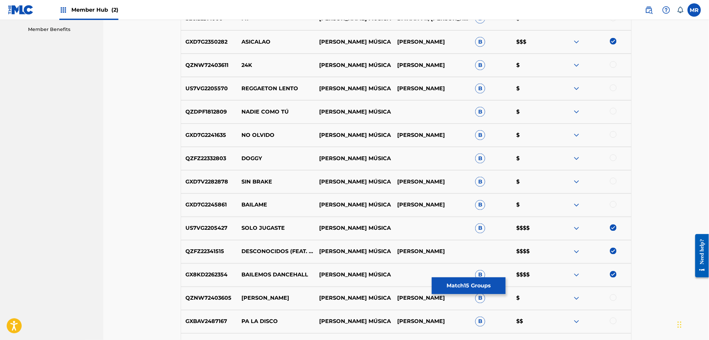
click at [573, 228] on img at bounding box center [576, 229] width 8 height 8
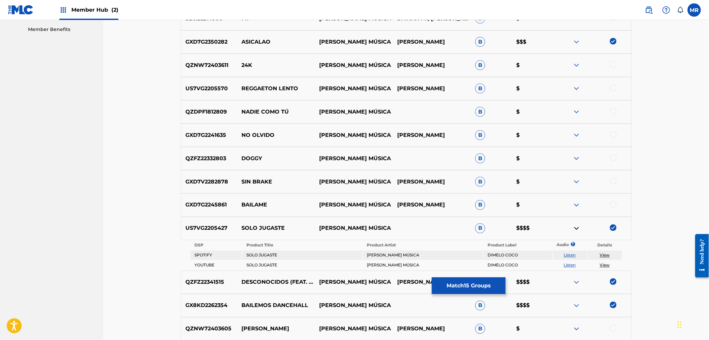
click at [574, 228] on img at bounding box center [576, 229] width 8 height 8
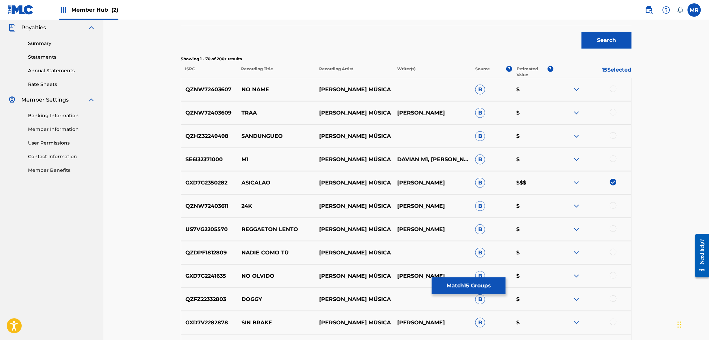
scroll to position [0, 0]
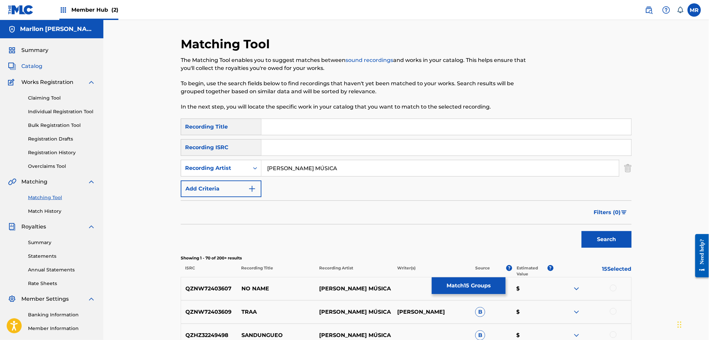
click at [33, 65] on span "Catalog" at bounding box center [31, 66] width 21 height 8
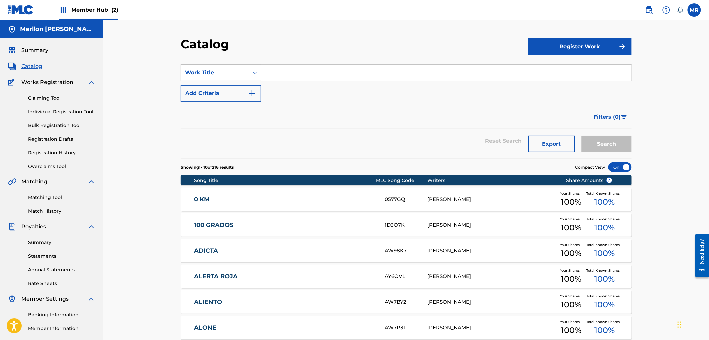
click at [279, 72] on input "Search Form" at bounding box center [446, 73] width 370 height 16
type input "asicalao"
click at [581, 136] on button "Search" at bounding box center [606, 144] width 50 height 17
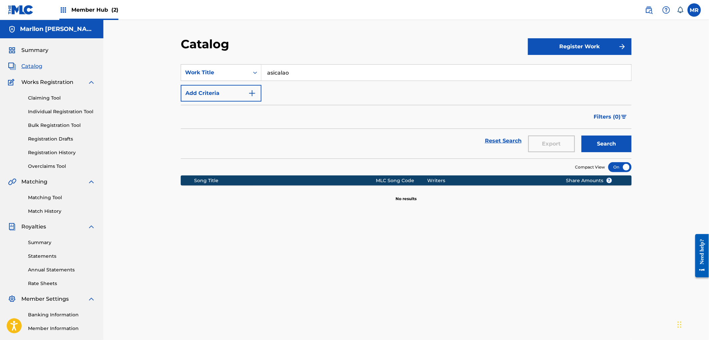
click at [295, 74] on input "asicalao" at bounding box center [446, 73] width 370 height 16
click at [300, 73] on input "asicalao" at bounding box center [446, 73] width 370 height 16
click at [298, 74] on input "asicalao" at bounding box center [446, 73] width 370 height 16
click at [53, 198] on link "Matching Tool" at bounding box center [61, 197] width 67 height 7
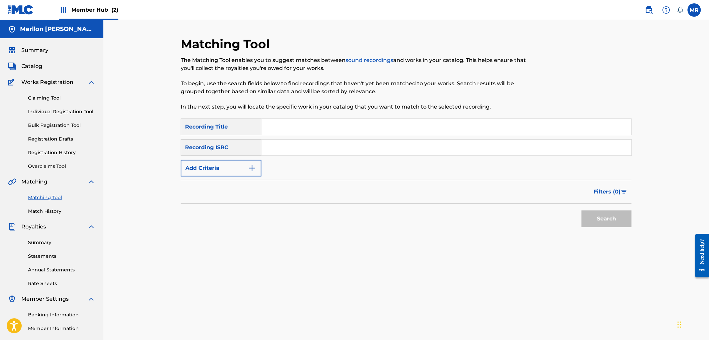
click at [300, 151] on input "Search Form" at bounding box center [446, 148] width 370 height 16
click at [48, 169] on link "Overclaims Tool" at bounding box center [61, 166] width 67 height 7
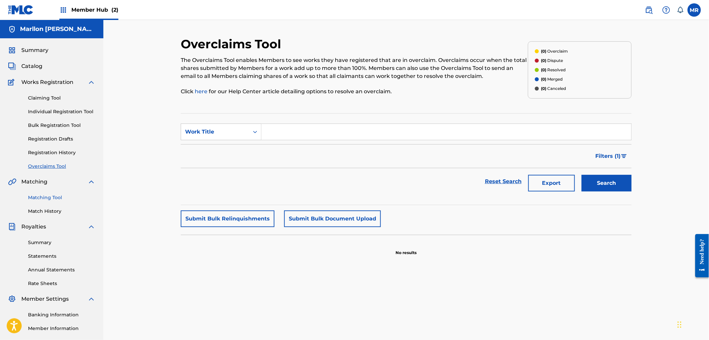
click at [54, 195] on link "Matching Tool" at bounding box center [61, 197] width 67 height 7
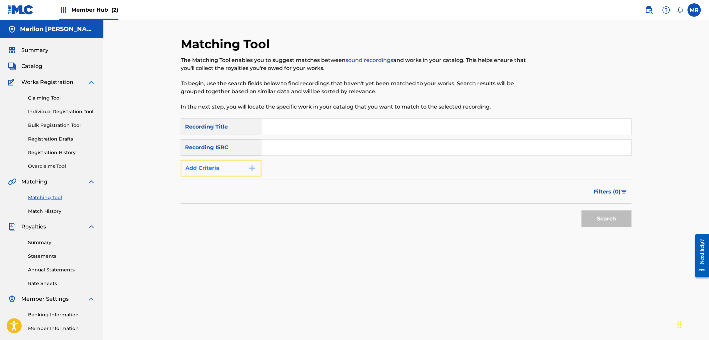
click at [233, 169] on button "Add Criteria" at bounding box center [221, 168] width 81 height 17
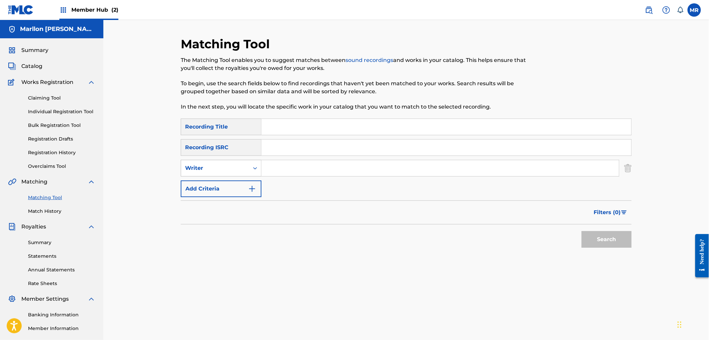
click at [233, 163] on div "Writer" at bounding box center [215, 168] width 68 height 13
click at [232, 184] on div "Recording Artist" at bounding box center [221, 185] width 80 height 17
click at [281, 160] on div "Search Form" at bounding box center [440, 168] width 358 height 17
click at [283, 164] on input "Search Form" at bounding box center [439, 168] width 357 height 16
type input "DJ COCO MÚSICA"
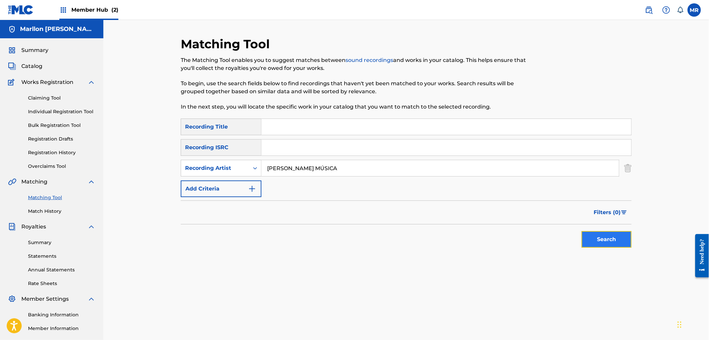
click at [624, 244] on button "Search" at bounding box center [606, 239] width 50 height 17
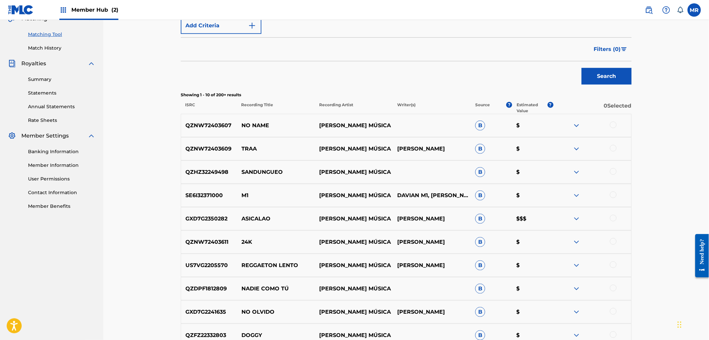
scroll to position [185, 0]
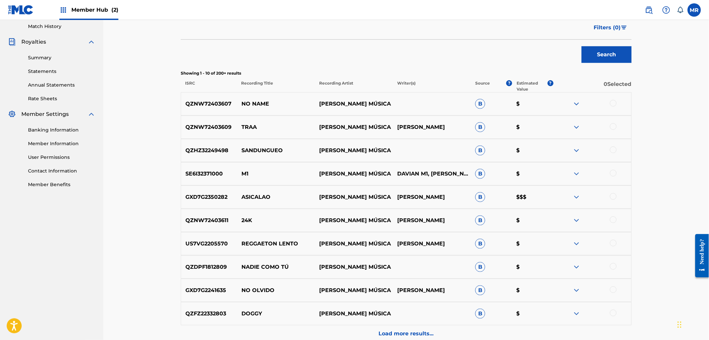
click at [210, 199] on p "GXD7G2350282" at bounding box center [209, 197] width 56 height 8
click at [209, 199] on p "GXD7G2350282" at bounding box center [209, 197] width 56 height 8
copy p "GXD7G2350282"
click at [263, 193] on p "ASICALAO" at bounding box center [276, 197] width 78 height 8
click at [260, 197] on p "ASICALAO" at bounding box center [276, 197] width 78 height 8
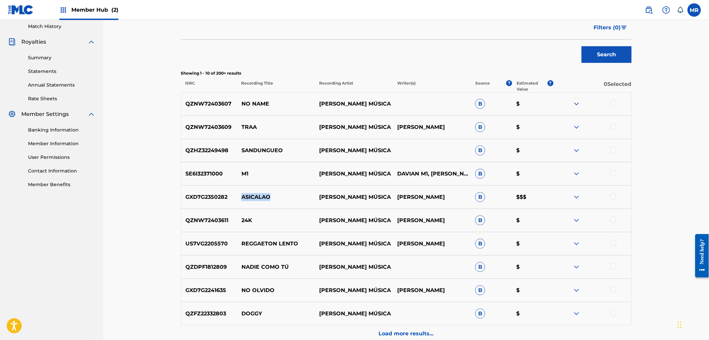
click at [260, 197] on p "ASICALAO" at bounding box center [276, 197] width 78 height 8
copy p "ASICALAO"
click at [191, 81] on p "ISRC" at bounding box center [209, 86] width 56 height 12
copy p "ISRC"
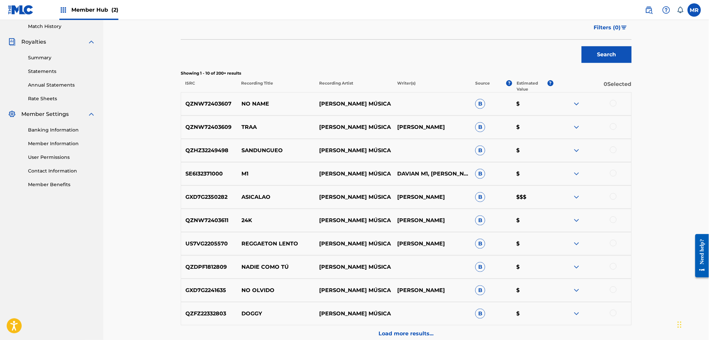
click at [339, 219] on p "DJ COCO MÚSICA" at bounding box center [354, 221] width 78 height 8
copy p "DJ COCO MÚSICA"
click at [271, 82] on p "Recording Title" at bounding box center [276, 86] width 78 height 12
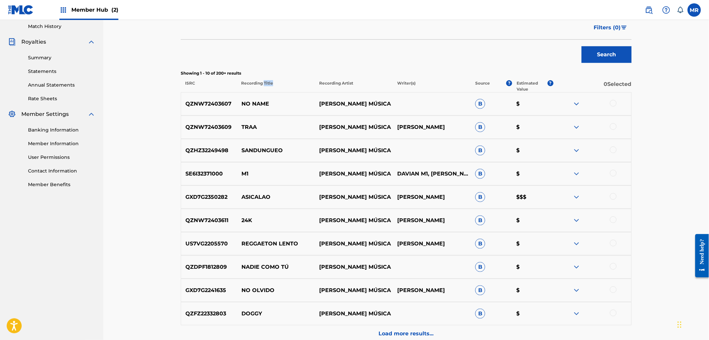
click at [271, 82] on p "Recording Title" at bounding box center [276, 86] width 78 height 12
copy p "Recording Title"
click at [325, 85] on p "Recording Artist" at bounding box center [354, 86] width 78 height 12
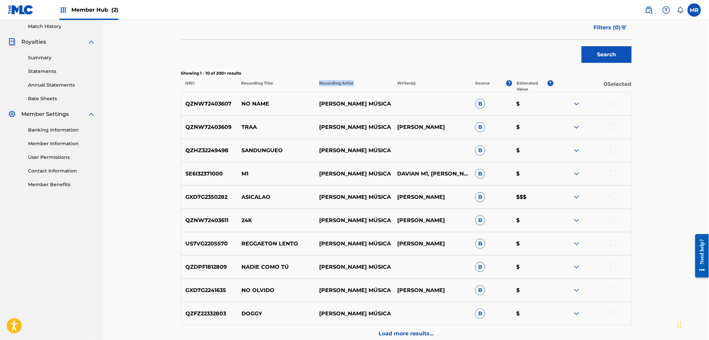
click at [325, 85] on p "Recording Artist" at bounding box center [354, 86] width 78 height 12
copy p "Recording Artist"
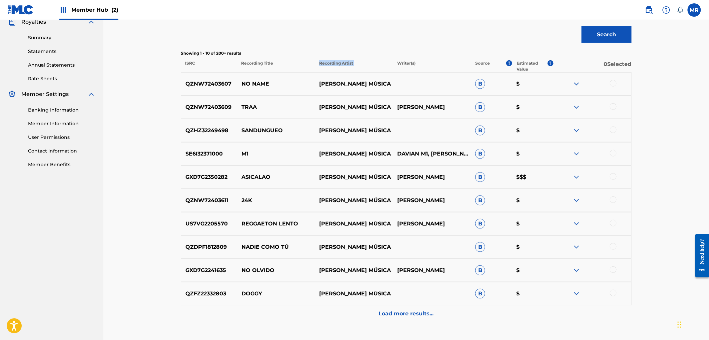
scroll to position [252, 0]
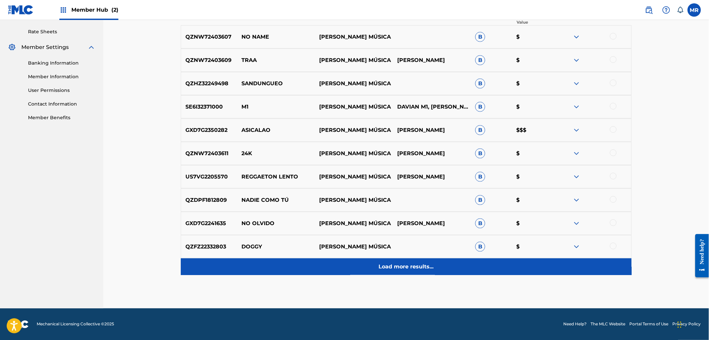
click at [410, 269] on p "Load more results..." at bounding box center [406, 267] width 55 height 8
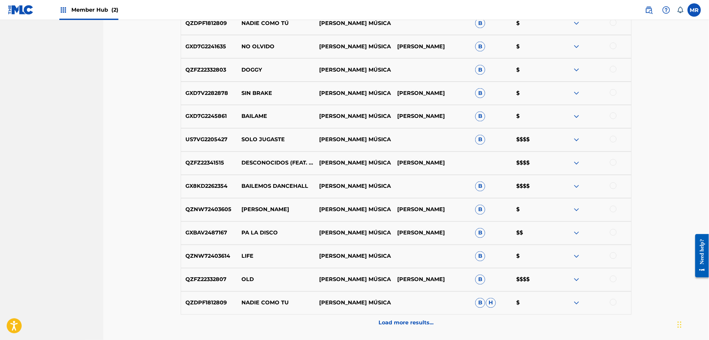
scroll to position [437, 0]
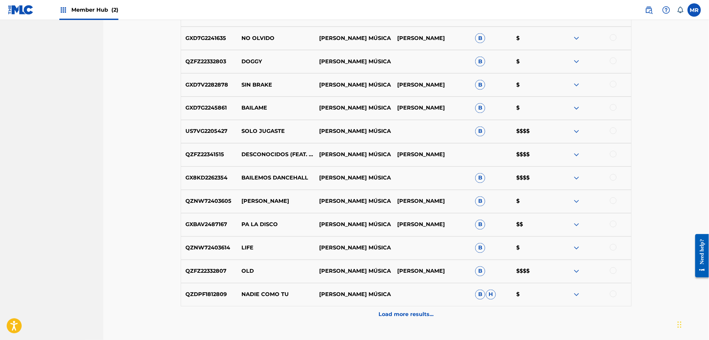
click at [216, 133] on p "US7VG2205427" at bounding box center [209, 132] width 56 height 8
copy p "US7VG2205427"
click at [268, 133] on p "SOLO JUGASTE" at bounding box center [276, 132] width 78 height 8
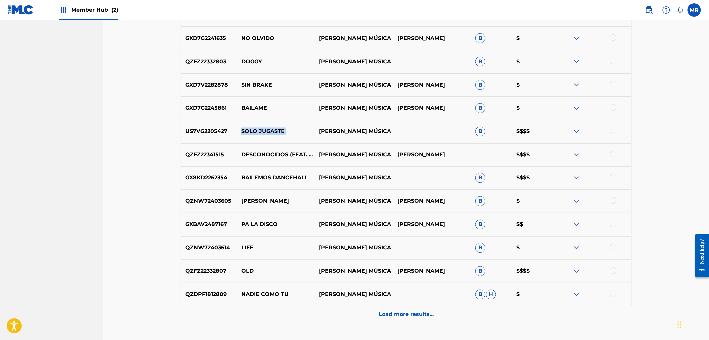
click at [268, 133] on p "SOLO JUGASTE" at bounding box center [276, 132] width 78 height 8
copy p "SOLO JUGASTE"
click at [331, 130] on p "DJ COCO MÚSICA" at bounding box center [354, 132] width 78 height 8
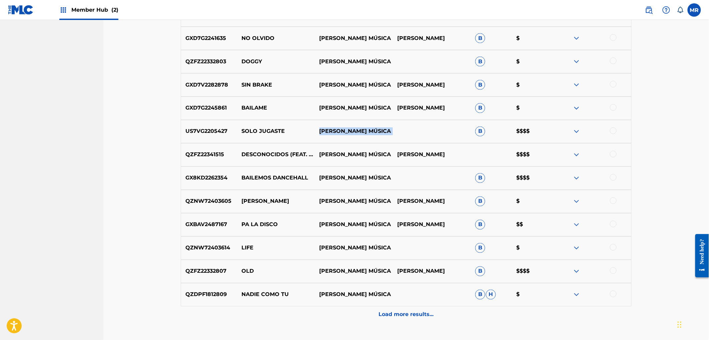
copy div "DJ COCO MÚSICA"
click at [211, 155] on p "QZFZ22341515" at bounding box center [209, 155] width 56 height 8
click at [210, 155] on p "QZFZ22341515" at bounding box center [209, 155] width 56 height 8
copy p "QZFZ22341515"
click at [281, 156] on p "DESCONOCIDOS (FEAT. DANN LA LUZ)" at bounding box center [276, 155] width 78 height 16
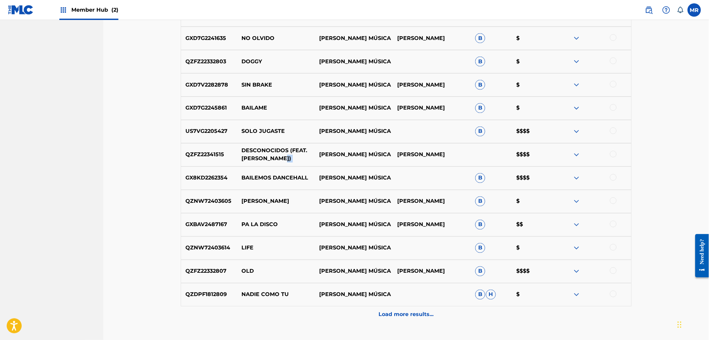
click at [281, 156] on p "DESCONOCIDOS (FEAT. DANN LA LUZ)" at bounding box center [276, 155] width 78 height 16
click at [344, 156] on p "DJ COCO MÚSICA" at bounding box center [354, 155] width 78 height 8
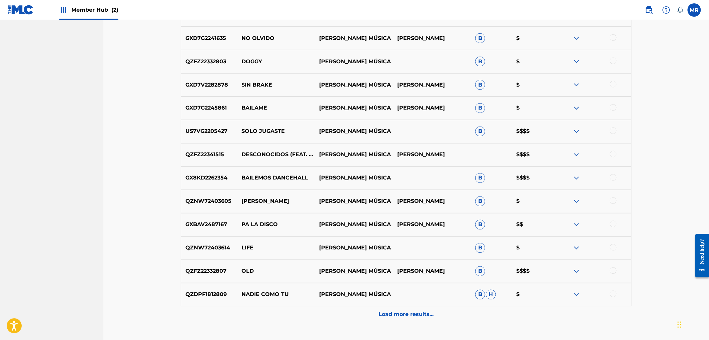
click at [216, 179] on p "GX8KD2262354" at bounding box center [209, 178] width 56 height 8
click at [259, 177] on p "BAILEMOS DANCEHALL" at bounding box center [276, 178] width 78 height 8
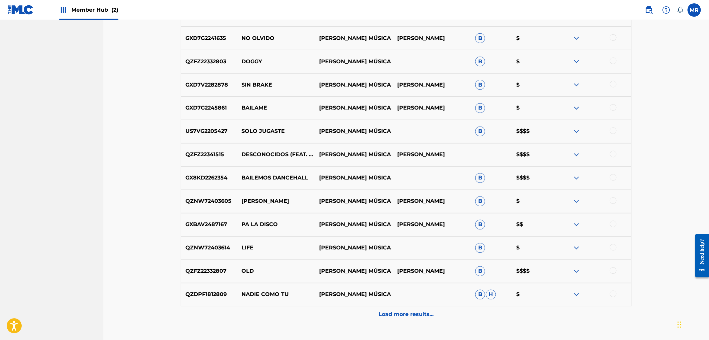
click at [205, 223] on p "GXBAV2487167" at bounding box center [209, 225] width 56 height 8
click at [255, 225] on p "PA LA DISCO" at bounding box center [276, 225] width 78 height 8
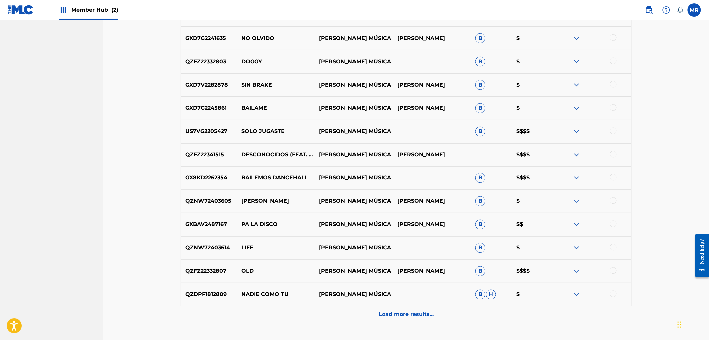
click at [211, 269] on p "QZFZ22332807" at bounding box center [209, 272] width 56 height 8
click at [244, 272] on p "OLD" at bounding box center [276, 272] width 78 height 8
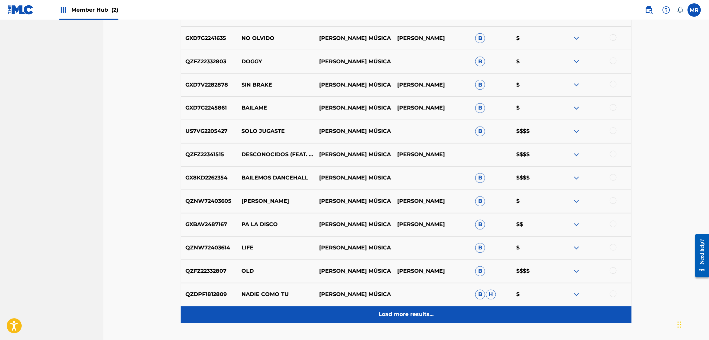
click at [424, 313] on p "Load more results..." at bounding box center [406, 315] width 55 height 8
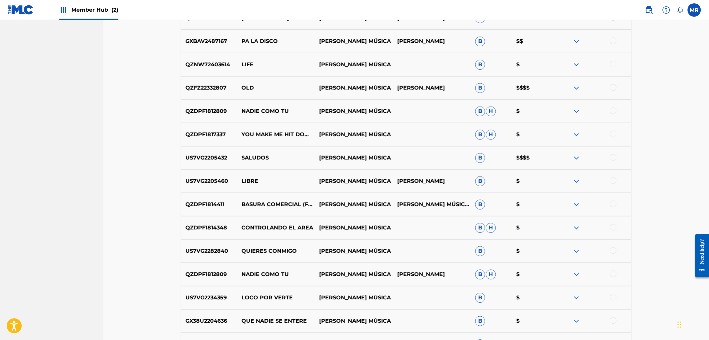
scroll to position [622, 0]
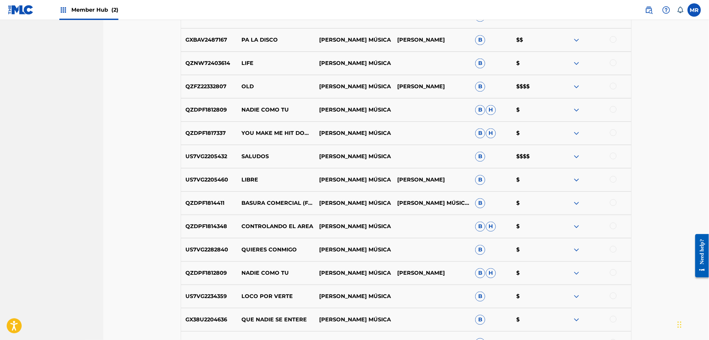
click at [247, 157] on p "SALUDOS" at bounding box center [276, 157] width 78 height 8
click at [192, 154] on p "US7VG2205432" at bounding box center [209, 157] width 56 height 8
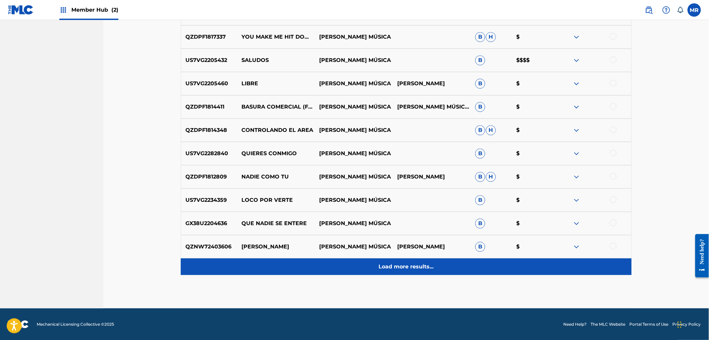
click at [377, 264] on div "Load more results..." at bounding box center [406, 267] width 451 height 17
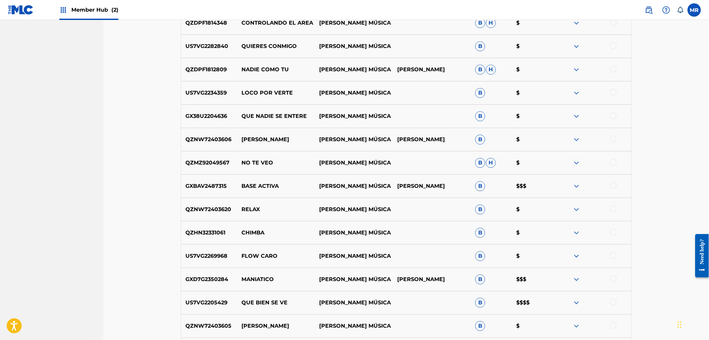
scroll to position [830, 0]
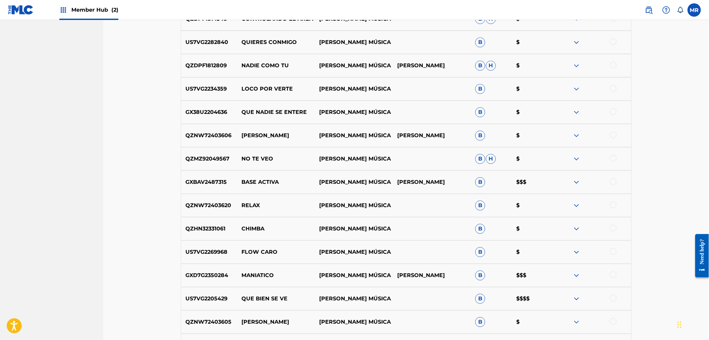
click at [264, 184] on p "BASE ACTIVA" at bounding box center [276, 182] width 78 height 8
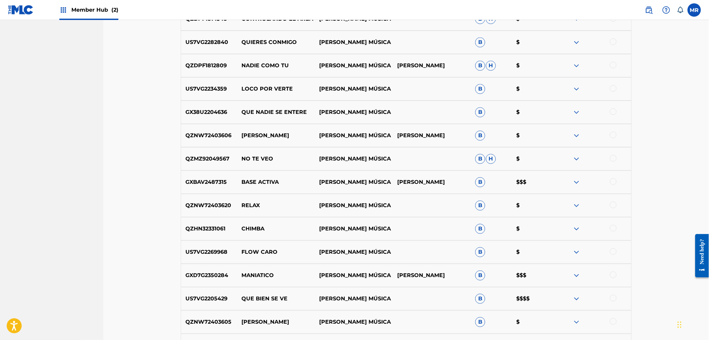
click at [217, 180] on p "GXBAV2487315" at bounding box center [209, 182] width 56 height 8
click at [265, 274] on p "MANIATICO" at bounding box center [276, 276] width 78 height 8
click at [215, 276] on p "GXD7G2350284" at bounding box center [209, 276] width 56 height 8
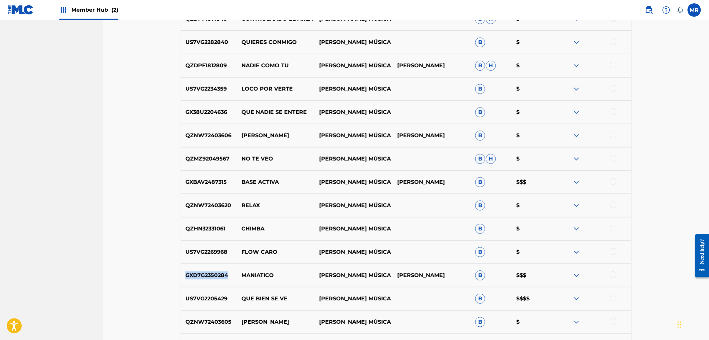
click at [215, 276] on p "GXD7G2350284" at bounding box center [209, 276] width 56 height 8
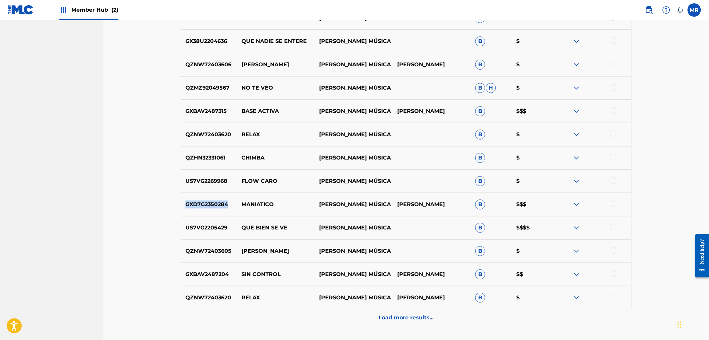
scroll to position [904, 0]
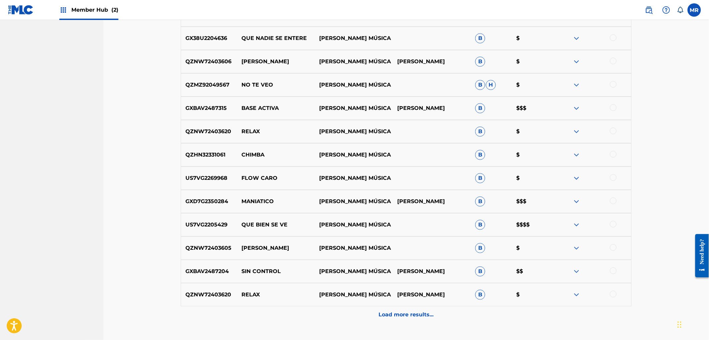
click at [274, 224] on p "QUE BIEN SE VE" at bounding box center [276, 225] width 78 height 8
click at [213, 222] on p "US7VG2205429" at bounding box center [209, 225] width 56 height 8
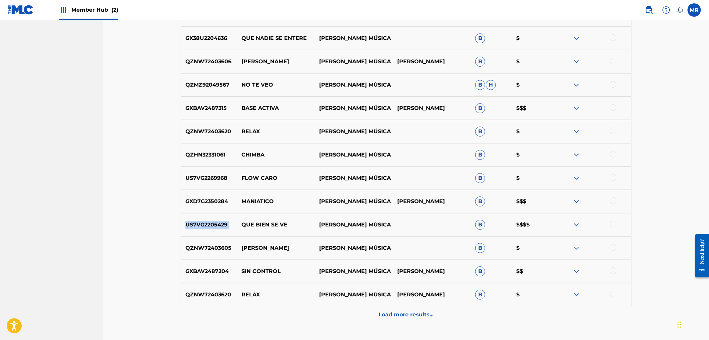
click at [213, 222] on p "US7VG2205429" at bounding box center [209, 225] width 56 height 8
click at [258, 273] on p "SIN CONTROL" at bounding box center [276, 272] width 78 height 8
click at [244, 272] on p "SIN CONTROL" at bounding box center [276, 272] width 78 height 8
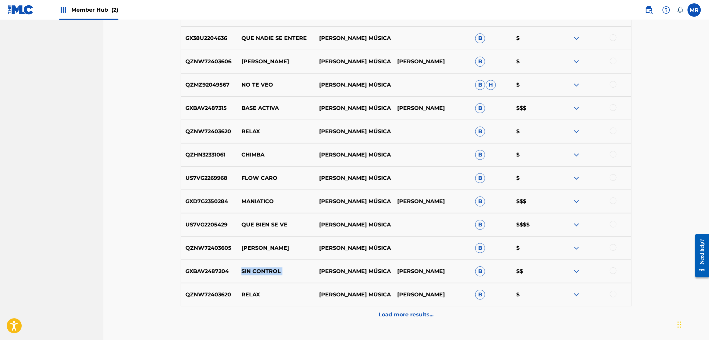
click at [244, 272] on p "SIN CONTROL" at bounding box center [276, 272] width 78 height 8
click at [215, 271] on p "GXBAV2487204" at bounding box center [209, 272] width 56 height 8
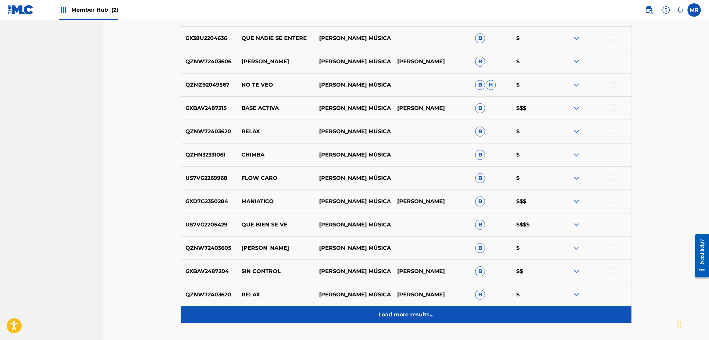
click at [380, 312] on p "Load more results..." at bounding box center [406, 315] width 55 height 8
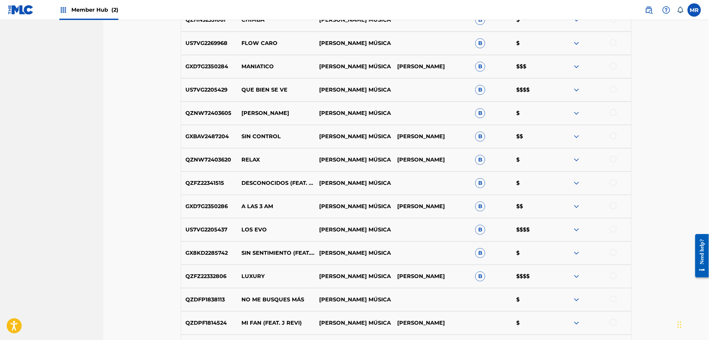
scroll to position [1089, 0]
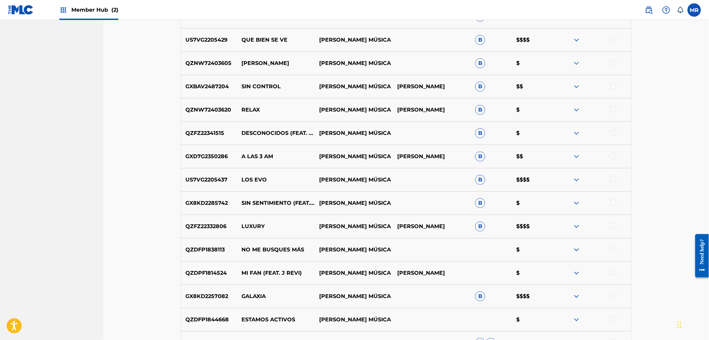
click at [247, 155] on p "A LAS 3 AM" at bounding box center [276, 157] width 78 height 8
click at [211, 154] on p "GXD7G2350286" at bounding box center [209, 157] width 56 height 8
click at [210, 154] on p "GXD7G2350286" at bounding box center [209, 157] width 56 height 8
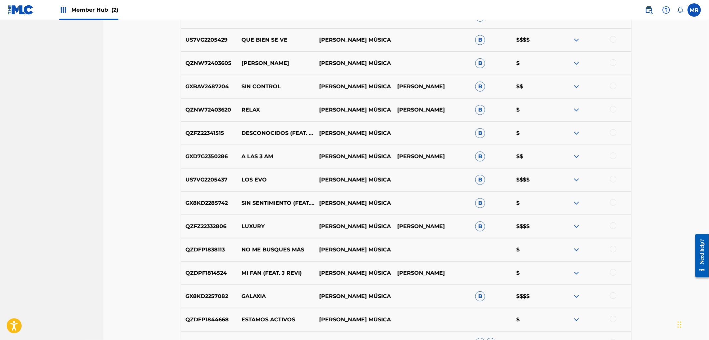
click at [255, 179] on p "LOS EVO" at bounding box center [276, 180] width 78 height 8
click at [214, 182] on p "US7VG2205437" at bounding box center [209, 180] width 56 height 8
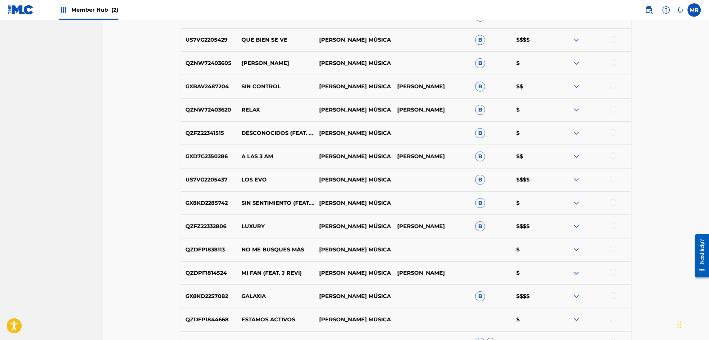
click at [255, 228] on p "LUXURY" at bounding box center [276, 227] width 78 height 8
click at [219, 228] on p "QZFZ22332806" at bounding box center [209, 227] width 56 height 8
click at [220, 228] on p "QZFZ22332806" at bounding box center [209, 227] width 56 height 8
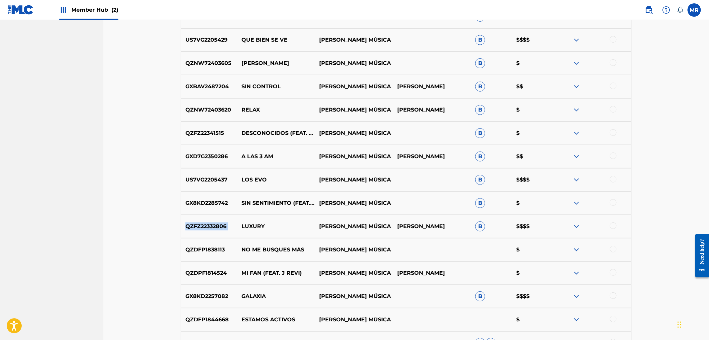
click at [220, 228] on p "QZFZ22332806" at bounding box center [209, 227] width 56 height 8
click at [257, 293] on p "GALAXIA" at bounding box center [276, 297] width 78 height 8
click at [205, 295] on p "GX8KD2257082" at bounding box center [209, 297] width 56 height 8
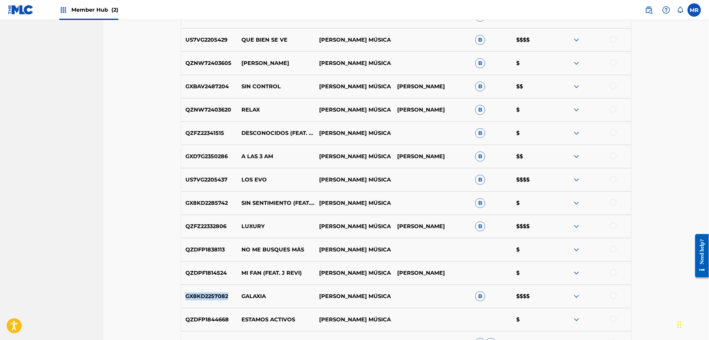
click at [205, 295] on p "GX8KD2257082" at bounding box center [209, 297] width 56 height 8
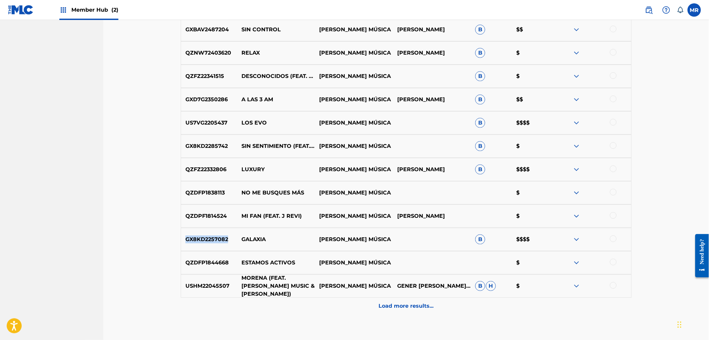
scroll to position [1163, 0]
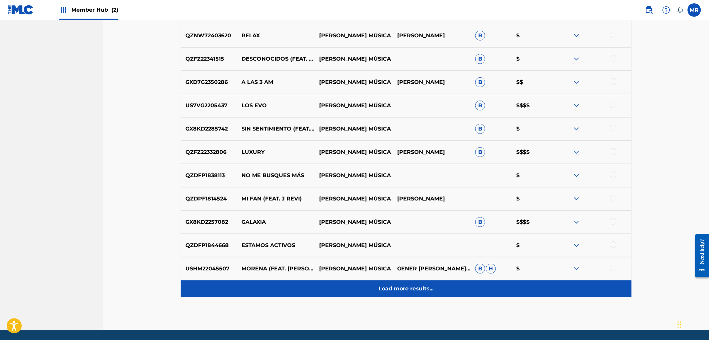
click at [397, 288] on p "Load more results..." at bounding box center [406, 289] width 55 height 8
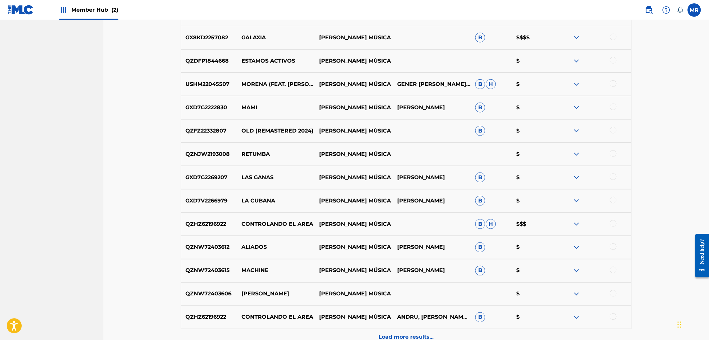
scroll to position [1348, 0]
click at [275, 224] on p "CONTROLANDO EL AREA" at bounding box center [276, 224] width 78 height 8
click at [577, 226] on img at bounding box center [576, 224] width 8 height 8
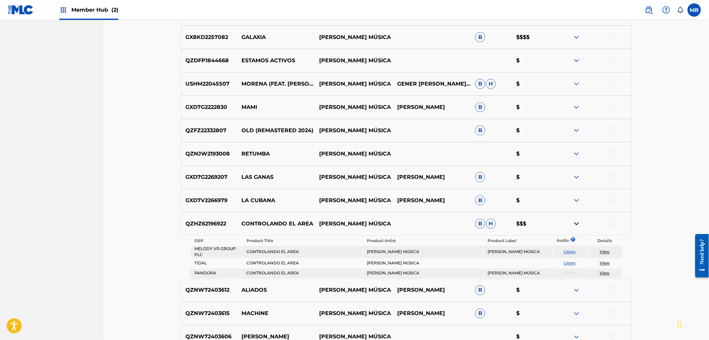
click at [194, 227] on p "QZHZ62196922" at bounding box center [209, 224] width 56 height 8
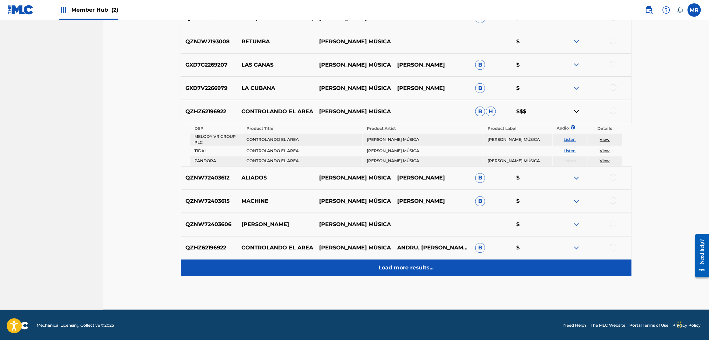
click at [408, 273] on div "Load more results..." at bounding box center [406, 268] width 451 height 17
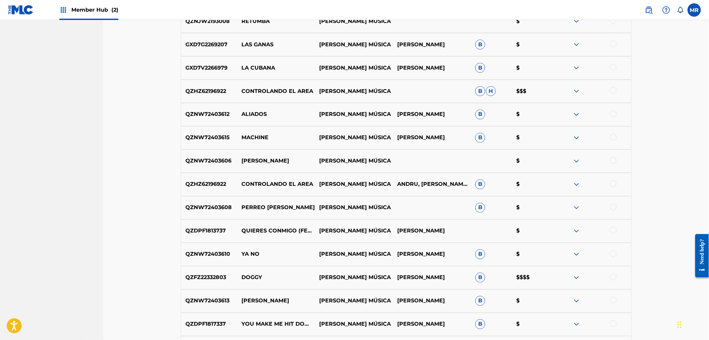
scroll to position [1534, 0]
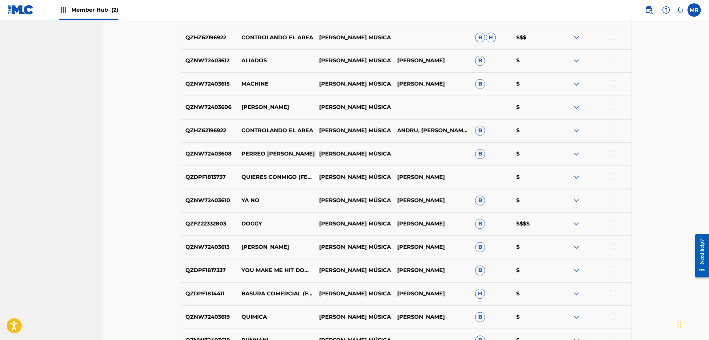
click at [253, 225] on p "DOGGY" at bounding box center [276, 224] width 78 height 8
click at [206, 224] on p "QZFZ22332803" at bounding box center [209, 224] width 56 height 8
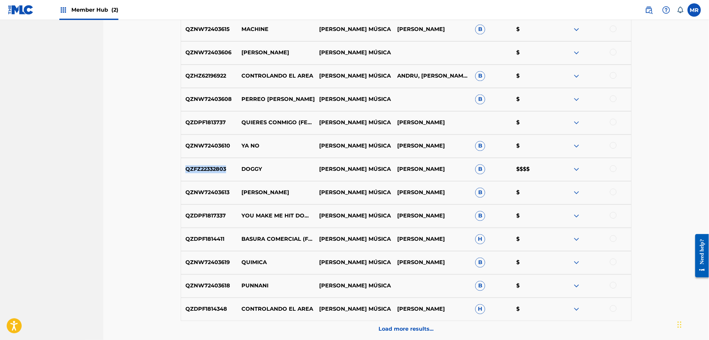
scroll to position [1608, 0]
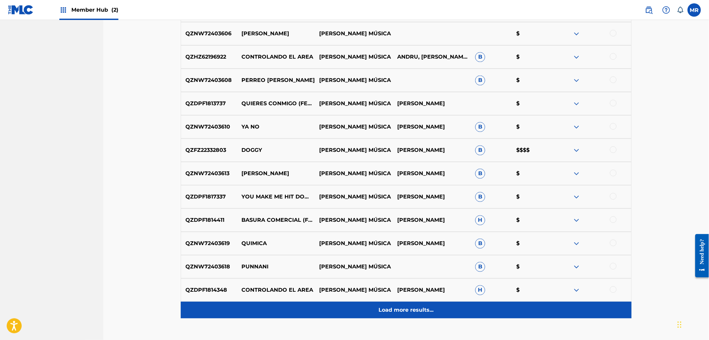
click at [388, 304] on div "Load more results..." at bounding box center [406, 310] width 451 height 17
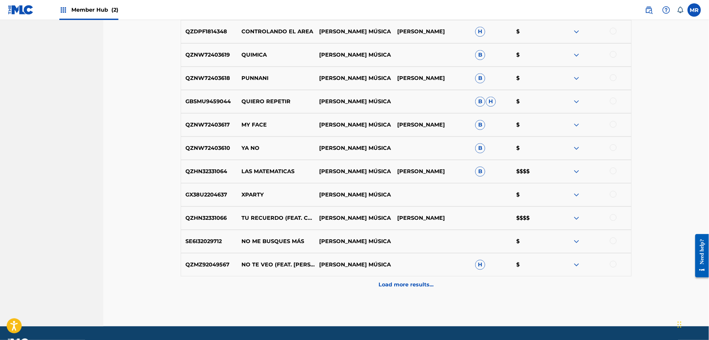
scroll to position [1868, 0]
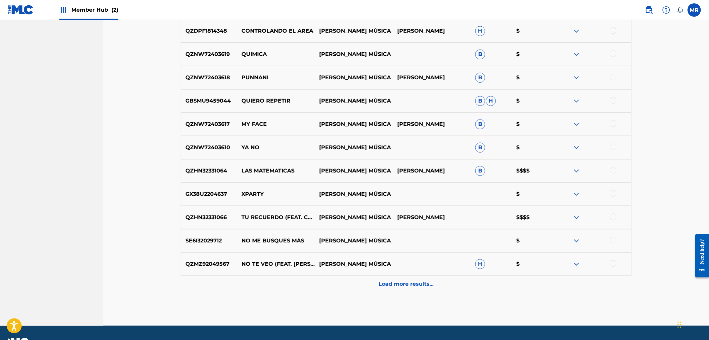
click at [267, 172] on p "LAS MATEMATICAS" at bounding box center [276, 171] width 78 height 8
click at [214, 167] on p "QZHN32331064" at bounding box center [209, 171] width 56 height 8
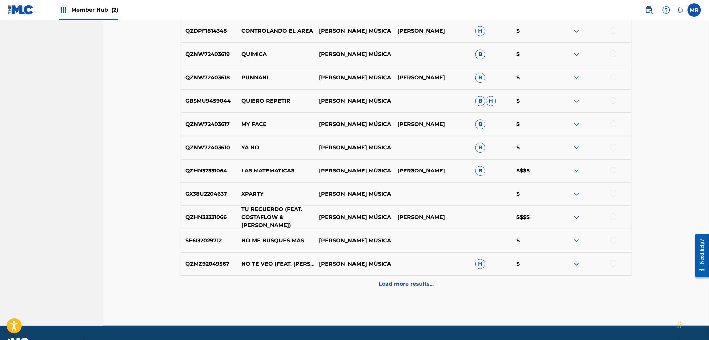
click at [267, 217] on p "TU RECUERDO (FEAT. COSTAFLOW & NICOLAS NIETO)" at bounding box center [276, 218] width 78 height 24
click at [215, 219] on p "QZHN32331066" at bounding box center [209, 218] width 56 height 8
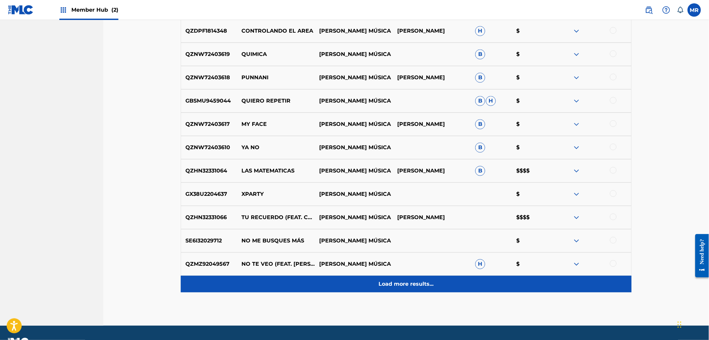
click at [398, 281] on p "Load more results..." at bounding box center [406, 284] width 55 height 8
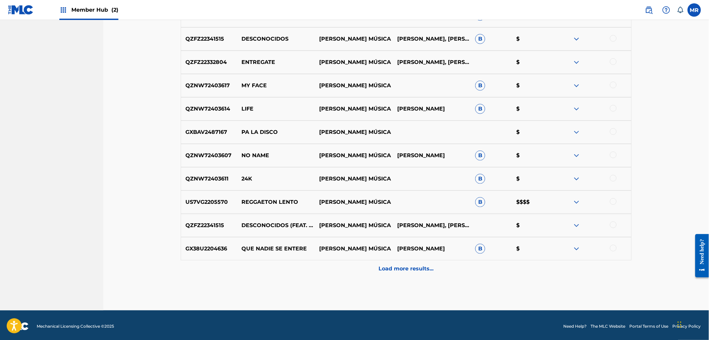
scroll to position [2118, 0]
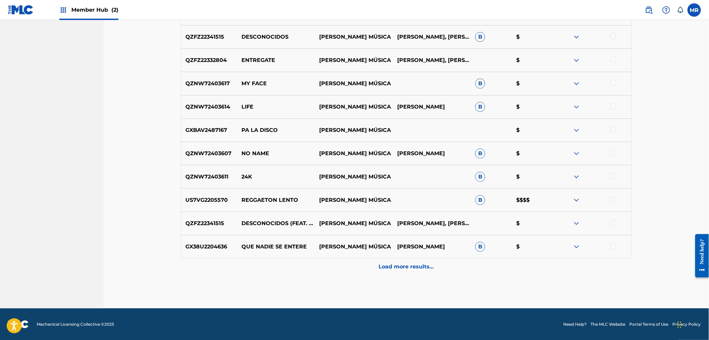
click at [283, 200] on p "REGGAETON LENTO" at bounding box center [276, 200] width 78 height 8
click at [218, 202] on p "US7VG2205570" at bounding box center [209, 200] width 56 height 8
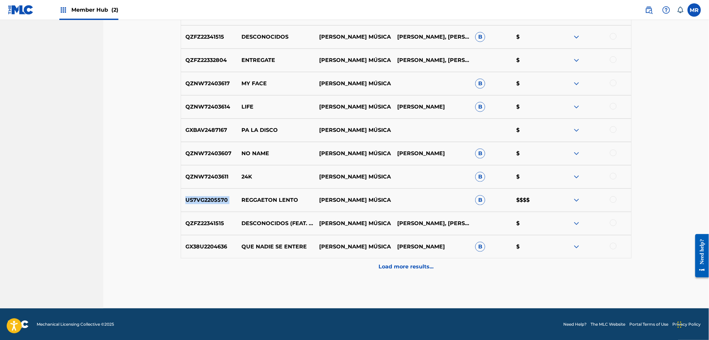
click at [218, 202] on p "US7VG2205570" at bounding box center [209, 200] width 56 height 8
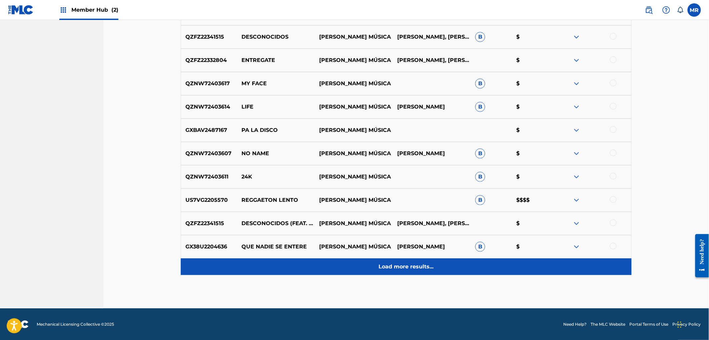
click at [375, 264] on div "Load more results..." at bounding box center [406, 267] width 451 height 17
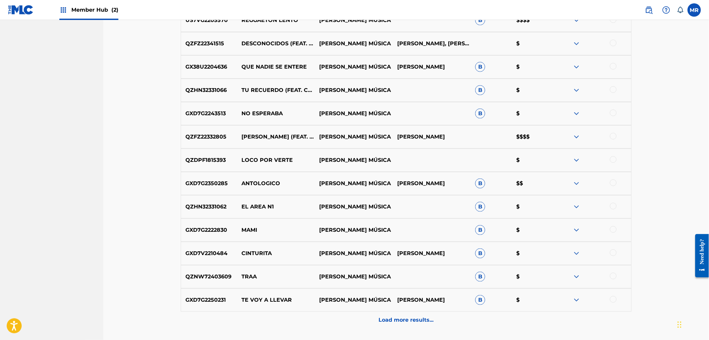
scroll to position [2303, 0]
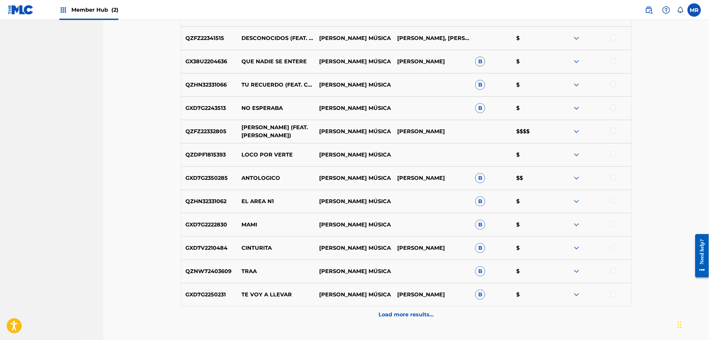
click at [261, 132] on p "DALE AHI (FEAT. DANN LA LUZ)" at bounding box center [276, 132] width 78 height 16
click at [207, 135] on p "QZFZ22332805" at bounding box center [209, 132] width 56 height 8
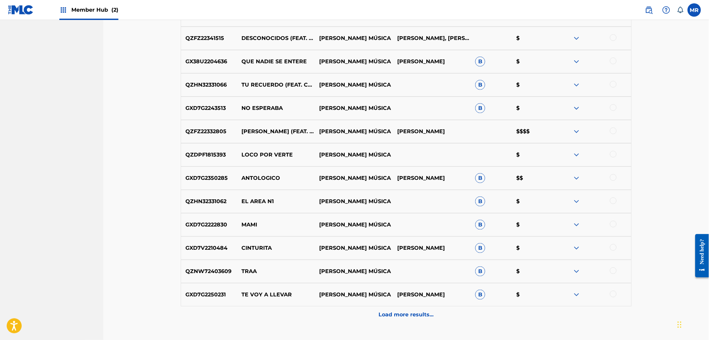
click at [265, 178] on p "ANTOLOGICO" at bounding box center [276, 178] width 78 height 8
click at [217, 181] on p "GXD7G2350285" at bounding box center [209, 178] width 56 height 8
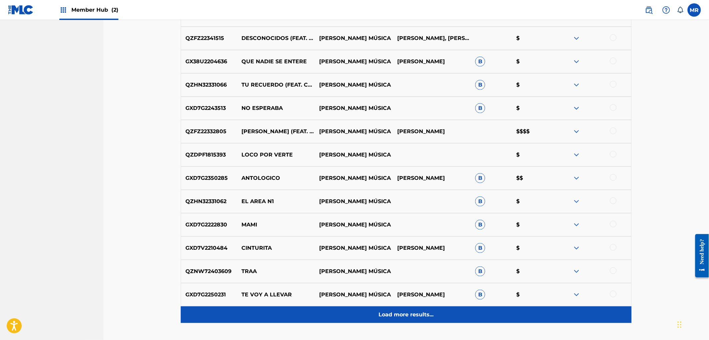
click at [378, 314] on div "Load more results..." at bounding box center [406, 315] width 451 height 17
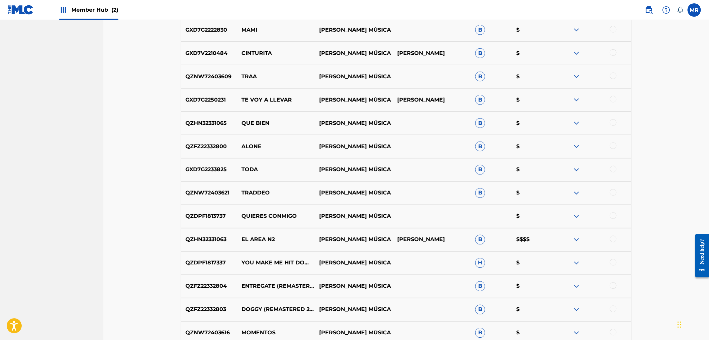
scroll to position [2525, 0]
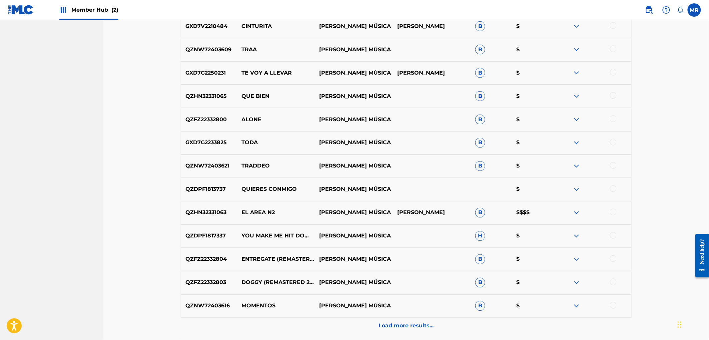
click at [258, 210] on p "EL AREA N2" at bounding box center [276, 213] width 78 height 8
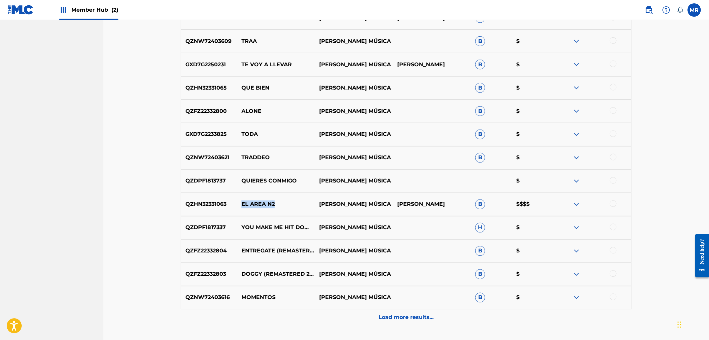
scroll to position [2563, 0]
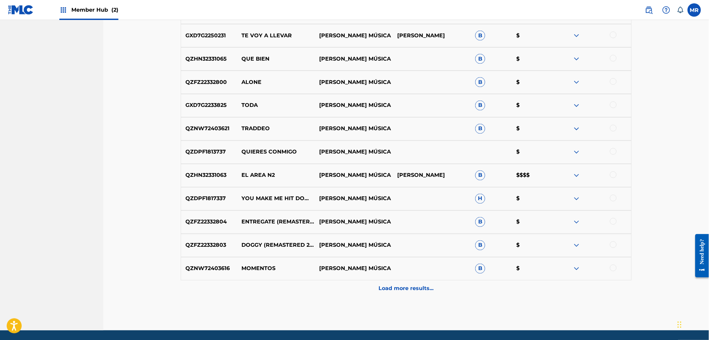
click at [219, 176] on p "QZHN32331063" at bounding box center [209, 176] width 56 height 8
click at [398, 282] on div "Load more results..." at bounding box center [406, 289] width 451 height 17
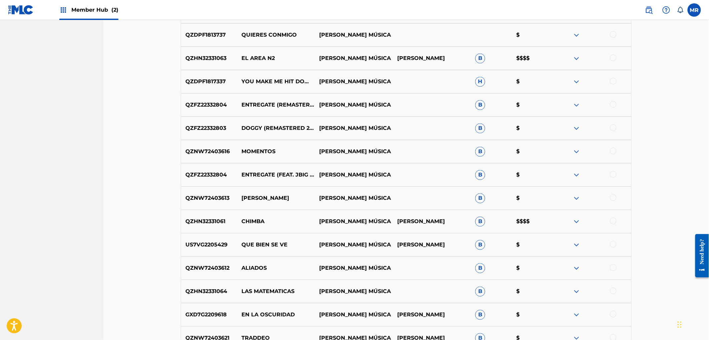
scroll to position [2748, 0]
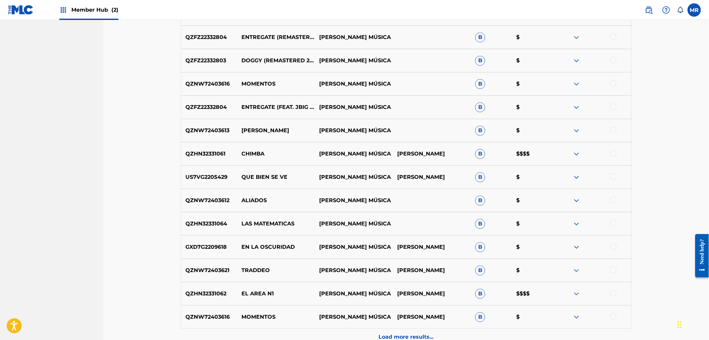
click at [251, 151] on p "CHIMBA" at bounding box center [276, 154] width 78 height 8
click at [203, 151] on p "QZHN32331061" at bounding box center [209, 154] width 56 height 8
click at [346, 293] on p "DJ COCO MÚSICA" at bounding box center [354, 294] width 78 height 8
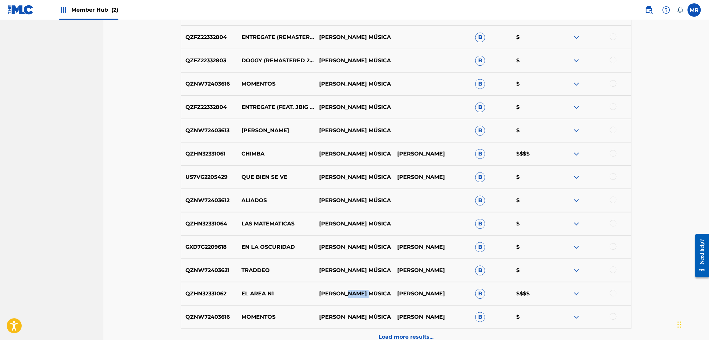
click at [346, 293] on p "DJ COCO MÚSICA" at bounding box center [354, 294] width 78 height 8
click at [261, 294] on p "EL AREA N1" at bounding box center [276, 294] width 78 height 8
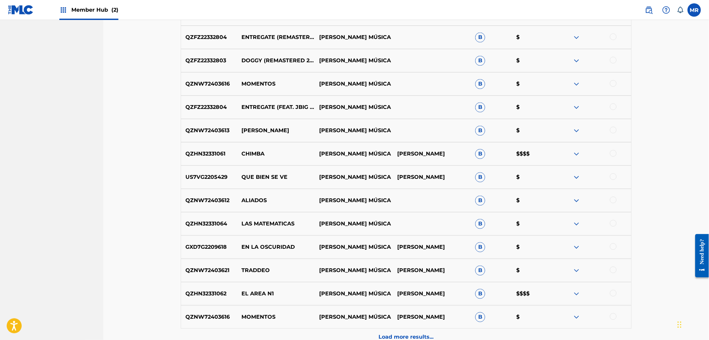
click at [197, 291] on p "QZHN32331062" at bounding box center [209, 294] width 56 height 8
click at [198, 291] on p "QZHN32331062" at bounding box center [209, 294] width 56 height 8
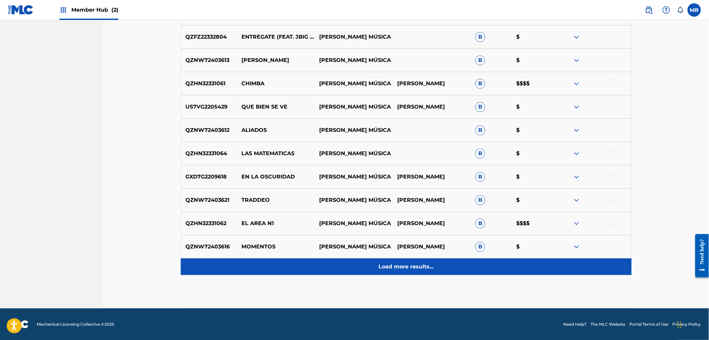
click at [391, 263] on p "Load more results..." at bounding box center [406, 267] width 55 height 8
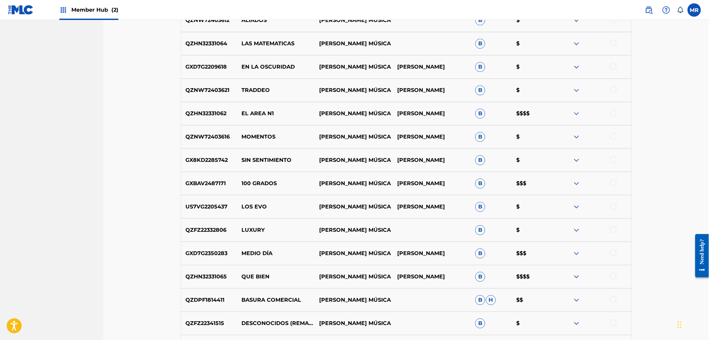
scroll to position [2929, 0]
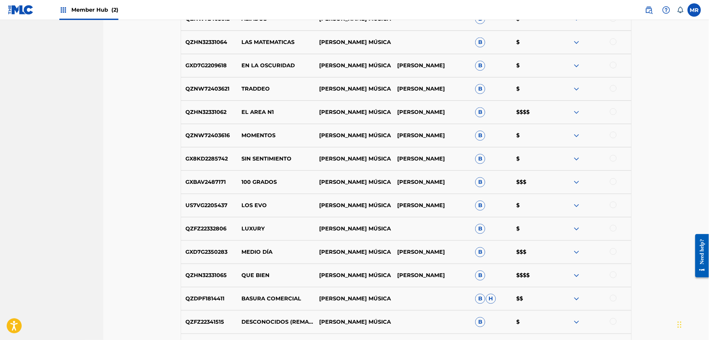
click at [258, 177] on div "GXBAV2487171 100 GRADOS DJ COCO MÚSICA MARLLON MARYEL LEAL RAMIREZ B $$$" at bounding box center [406, 182] width 451 height 23
click at [249, 184] on p "100 GRADOS" at bounding box center [276, 182] width 78 height 8
click at [207, 184] on p "GXBAV2487171" at bounding box center [209, 182] width 56 height 8
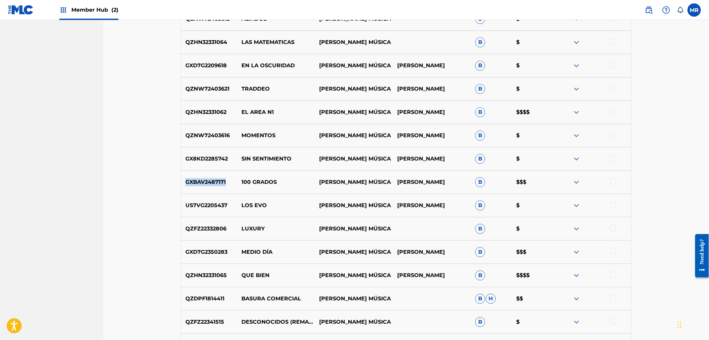
click at [207, 184] on p "GXBAV2487171" at bounding box center [209, 182] width 56 height 8
click at [260, 250] on p "MEDIO DÍA" at bounding box center [276, 252] width 78 height 8
click at [214, 252] on p "GXD7G2350283" at bounding box center [209, 252] width 56 height 8
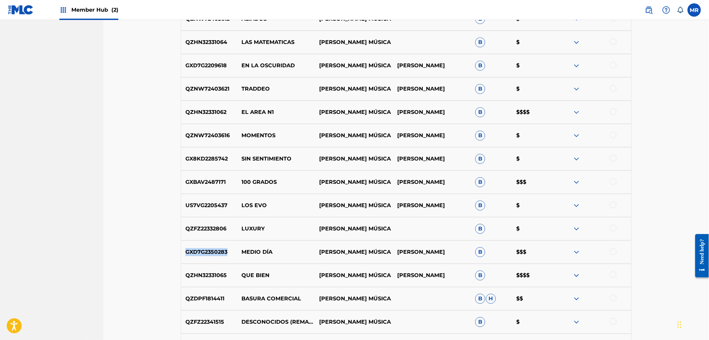
click at [214, 252] on p "GXD7G2350283" at bounding box center [209, 252] width 56 height 8
click at [260, 273] on p "QUE BIEN" at bounding box center [276, 276] width 78 height 8
click at [210, 277] on p "QZHN32331065" at bounding box center [209, 276] width 56 height 8
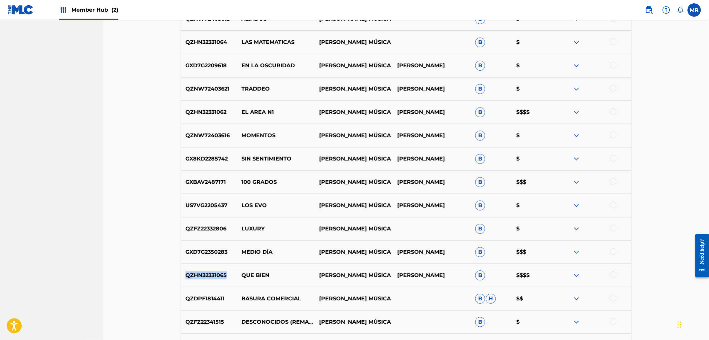
click at [210, 277] on p "QZHN32331065" at bounding box center [209, 276] width 56 height 8
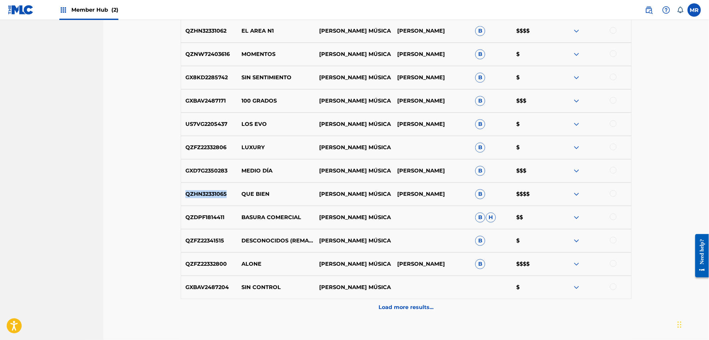
scroll to position [3040, 0]
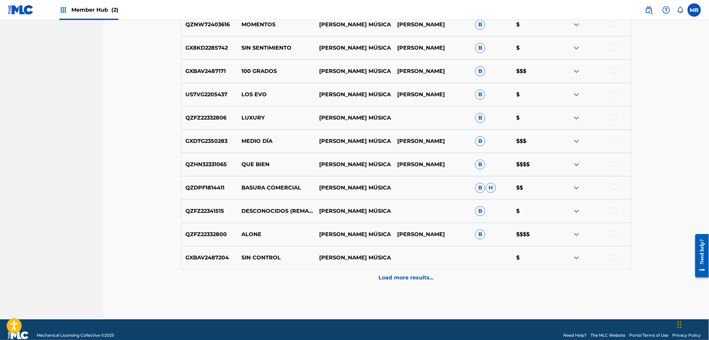
click at [278, 188] on p "BASURA COMERCIAL" at bounding box center [276, 188] width 78 height 8
click at [207, 189] on p "QZDPF1814411" at bounding box center [209, 188] width 56 height 8
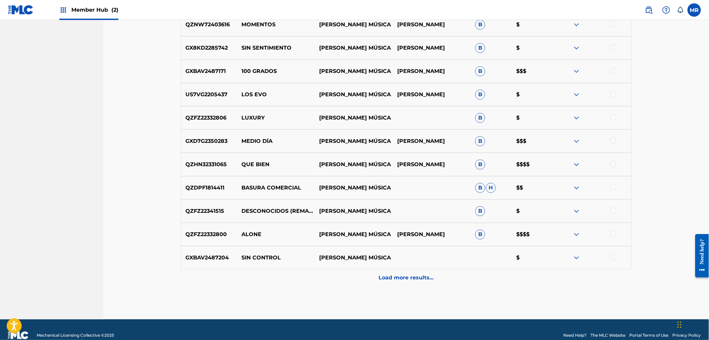
click at [252, 233] on p "ALONE" at bounding box center [276, 235] width 78 height 8
click at [208, 237] on p "QZFZ22332800" at bounding box center [209, 235] width 56 height 8
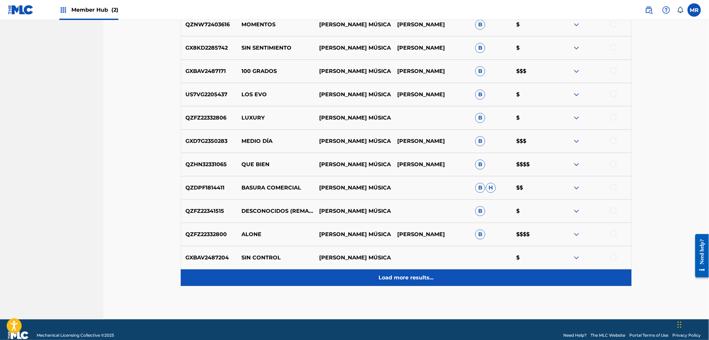
click at [387, 279] on p "Load more results..." at bounding box center [406, 278] width 55 height 8
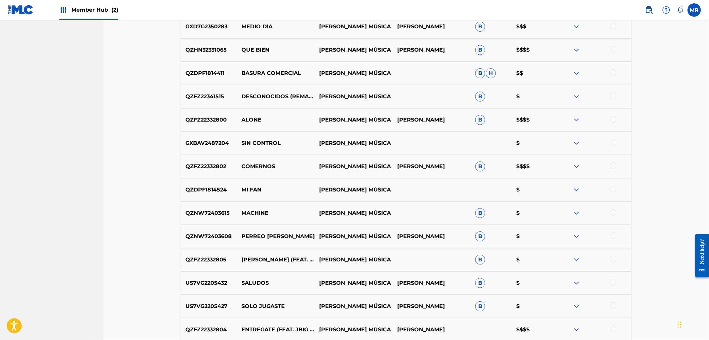
scroll to position [3188, 0]
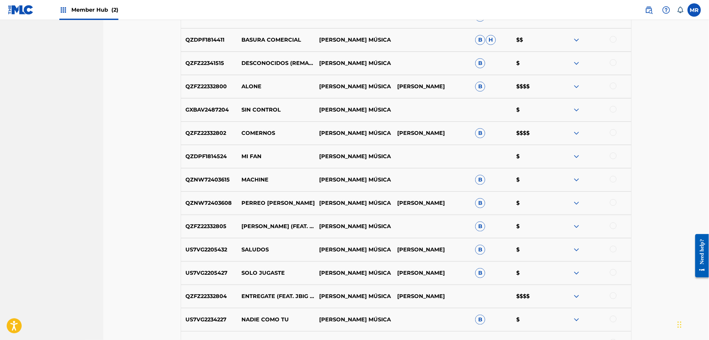
click at [262, 135] on p "COMERNOS" at bounding box center [276, 133] width 78 height 8
click at [197, 132] on p "QZFZ22332802" at bounding box center [209, 133] width 56 height 8
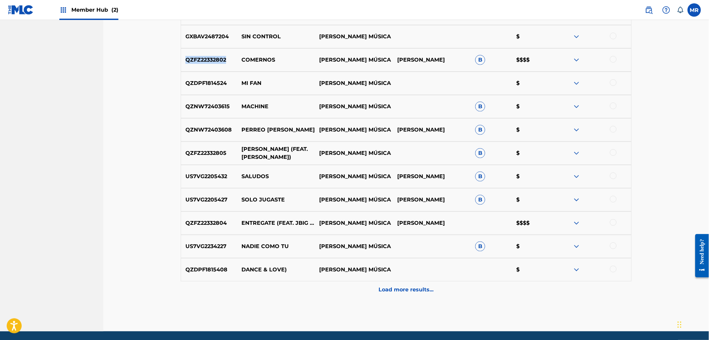
scroll to position [3263, 0]
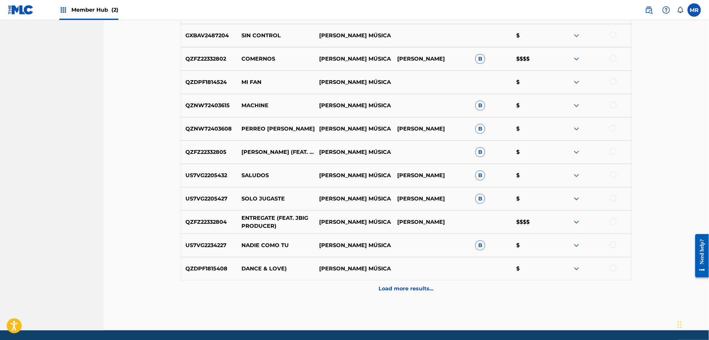
click at [254, 220] on p "ENTREGATE (FEAT. JBIG PRODUCER)" at bounding box center [276, 222] width 78 height 16
click at [209, 222] on p "QZFZ22332804" at bounding box center [209, 222] width 56 height 8
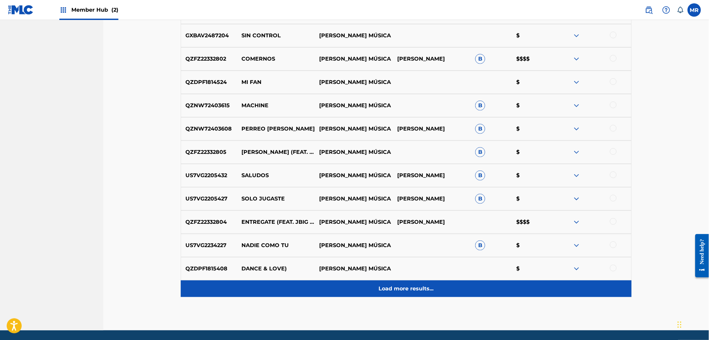
click at [412, 288] on p "Load more results..." at bounding box center [406, 289] width 55 height 8
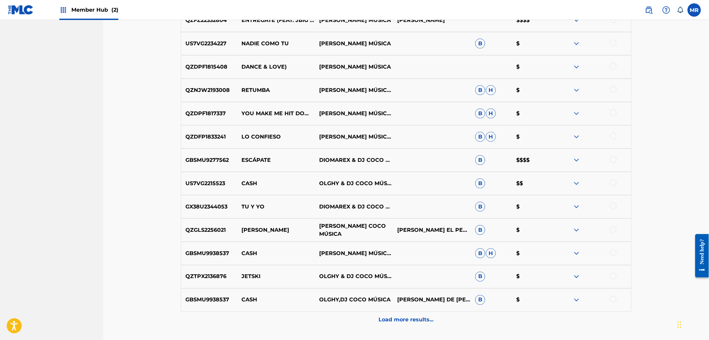
scroll to position [3485, 0]
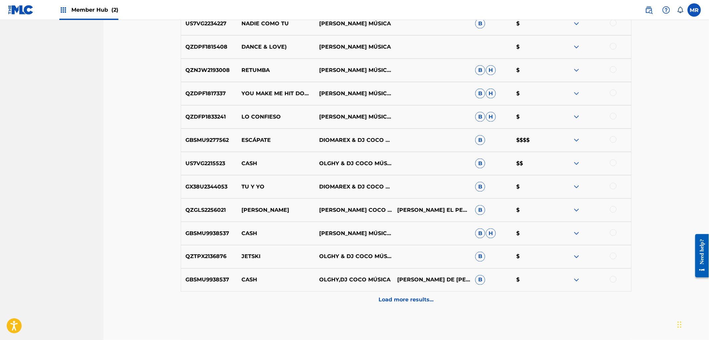
click at [253, 141] on p "ESCÁPATE" at bounding box center [276, 140] width 78 height 8
click at [203, 135] on div "GBSMU9277562 ESCÁPATE DIOMAREX & DJ COCO MÚSICA B $$$$" at bounding box center [406, 140] width 451 height 23
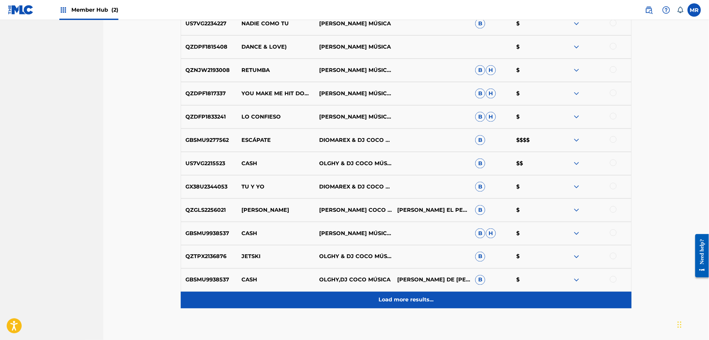
click at [407, 300] on p "Load more results..." at bounding box center [406, 300] width 55 height 8
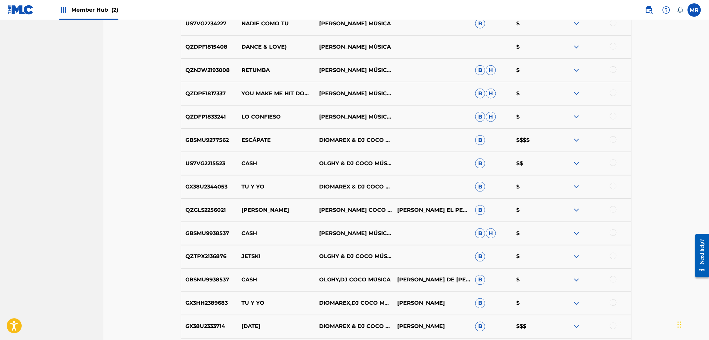
click at [248, 158] on div "US7VG2215523 CASH OLGHY & DJ COCO MÚSICA B $$" at bounding box center [406, 163] width 451 height 23
click at [247, 162] on p "CASH" at bounding box center [276, 164] width 78 height 8
click at [200, 162] on p "US7VG2215523" at bounding box center [209, 164] width 56 height 8
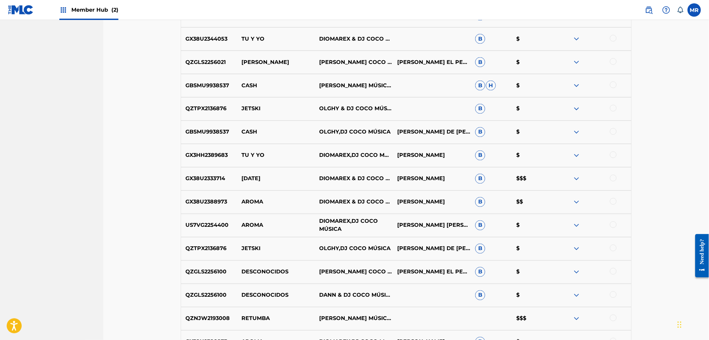
scroll to position [3633, 0]
click at [251, 181] on p "KARMA" at bounding box center [276, 179] width 78 height 8
click at [210, 177] on p "GX38U2333714" at bounding box center [209, 179] width 56 height 8
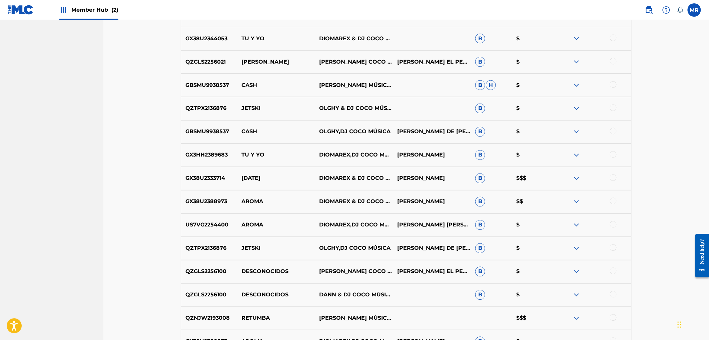
click at [251, 202] on p "AROMA" at bounding box center [276, 202] width 78 height 8
click at [215, 203] on p "GX38U2388973" at bounding box center [209, 202] width 56 height 8
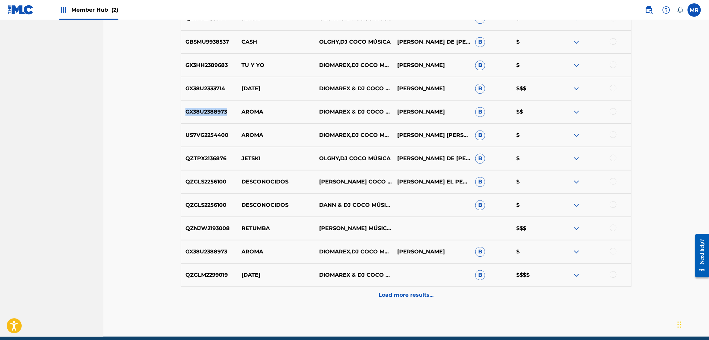
scroll to position [3744, 0]
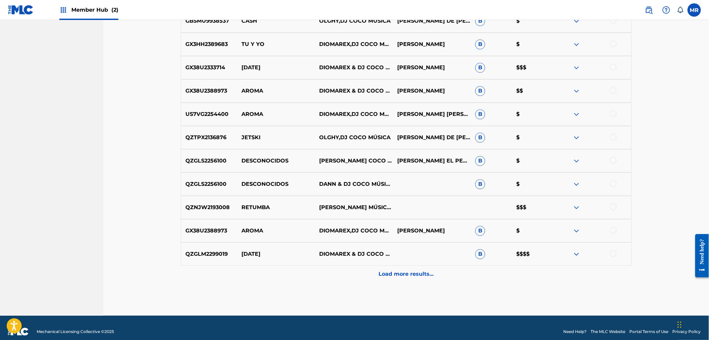
click at [258, 210] on p "RETUMBA" at bounding box center [276, 208] width 78 height 8
click at [202, 205] on p "QZNJW2193008" at bounding box center [209, 208] width 56 height 8
click at [244, 254] on p "KARMA" at bounding box center [276, 254] width 78 height 8
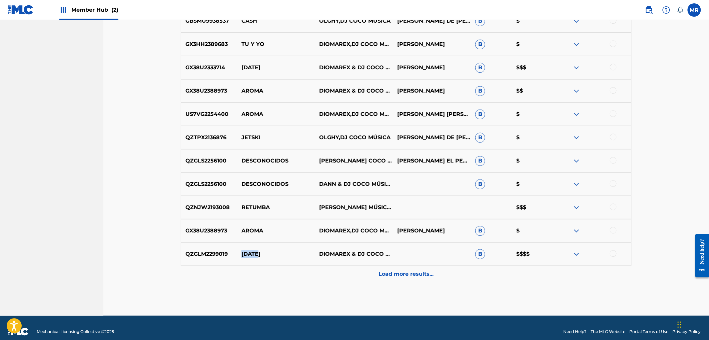
click at [244, 254] on p "KARMA" at bounding box center [276, 254] width 78 height 8
click at [212, 253] on p "QZGLM2299019" at bounding box center [209, 254] width 56 height 8
click at [211, 253] on p "QZGLM2299019" at bounding box center [209, 254] width 56 height 8
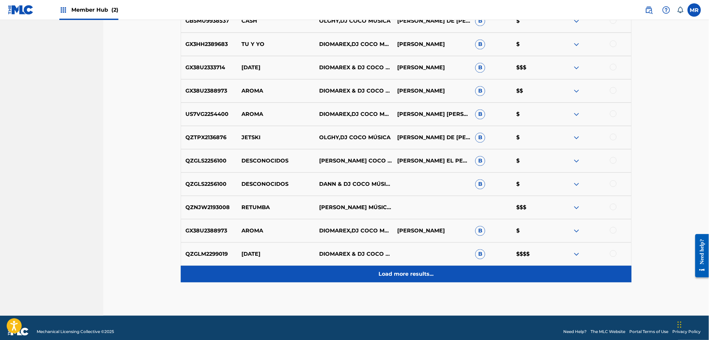
click at [424, 281] on div "Load more results..." at bounding box center [406, 274] width 451 height 17
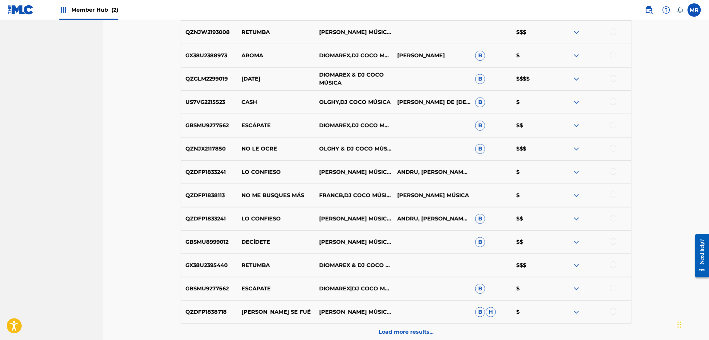
scroll to position [3929, 0]
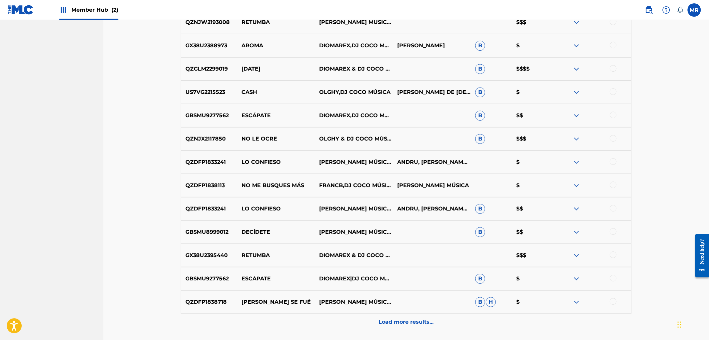
click at [256, 116] on p "ESCÁPATE" at bounding box center [276, 116] width 78 height 8
click at [266, 140] on p "NO LE OCRE" at bounding box center [276, 139] width 78 height 8
click at [253, 139] on p "NO LE OCRE" at bounding box center [276, 139] width 78 height 8
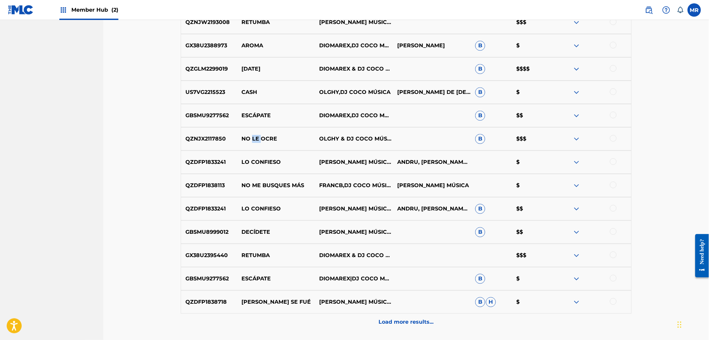
click at [253, 139] on p "NO LE OCRE" at bounding box center [276, 139] width 78 height 8
click at [211, 139] on p "QZNJX2117850" at bounding box center [209, 139] width 56 height 8
click at [261, 204] on div "QZDFP1833241 LO CONFIESO DJ COCO MÚSICA,ANDRU ANDRU, DJ COCO MÚSICA B $$" at bounding box center [406, 208] width 451 height 23
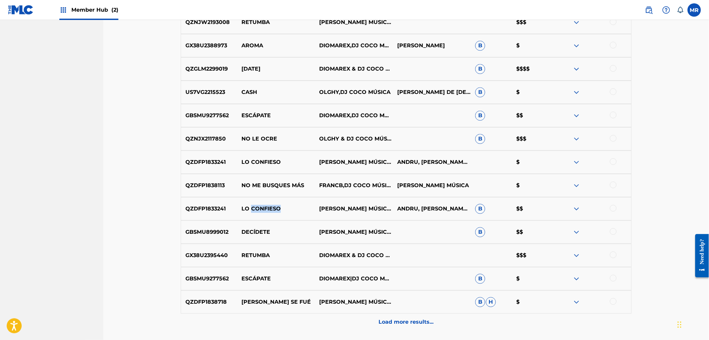
click at [261, 204] on div "QZDFP1833241 LO CONFIESO DJ COCO MÚSICA,ANDRU ANDRU, DJ COCO MÚSICA B $$" at bounding box center [406, 208] width 451 height 23
click at [254, 208] on p "LO CONFIESO" at bounding box center [276, 209] width 78 height 8
click at [212, 210] on p "QZDFP1833241" at bounding box center [209, 209] width 56 height 8
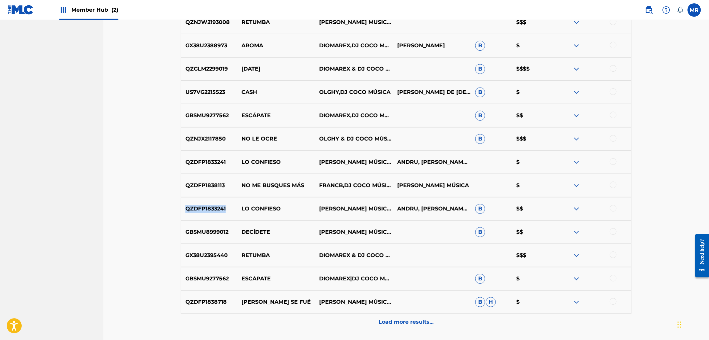
click at [212, 210] on p "QZDFP1833241" at bounding box center [209, 209] width 56 height 8
click at [264, 231] on p "DECÍDETE" at bounding box center [276, 232] width 78 height 8
click at [210, 231] on p "GBSMU8999012" at bounding box center [209, 232] width 56 height 8
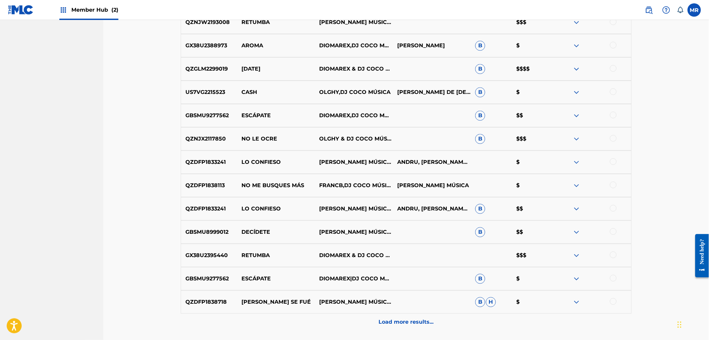
click at [246, 254] on p "RETUMBA" at bounding box center [276, 256] width 78 height 8
click at [192, 253] on p "GX38U2395440" at bounding box center [209, 256] width 56 height 8
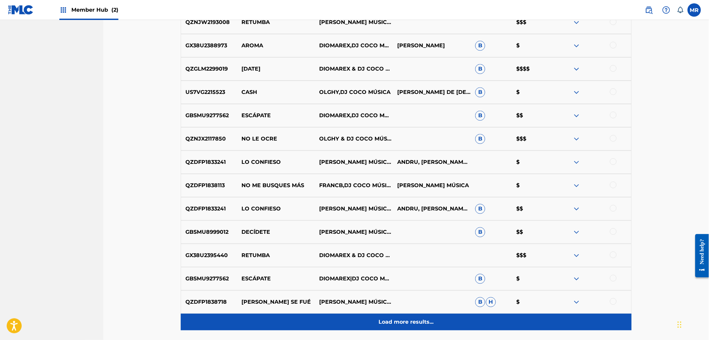
click at [404, 322] on p "Load more results..." at bounding box center [406, 322] width 55 height 8
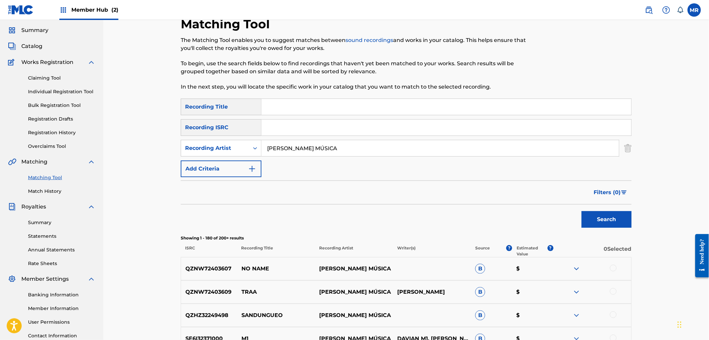
scroll to position [0, 0]
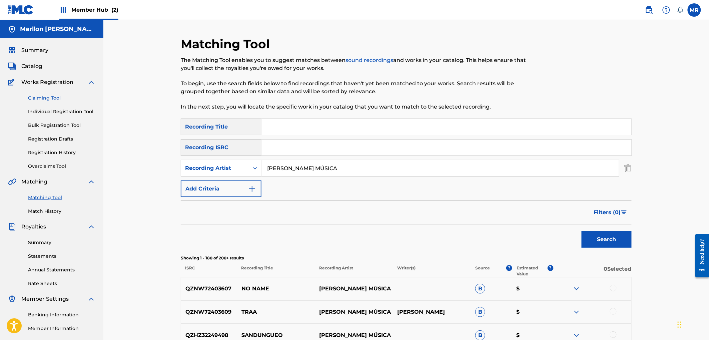
click at [45, 98] on link "Claiming Tool" at bounding box center [61, 98] width 67 height 7
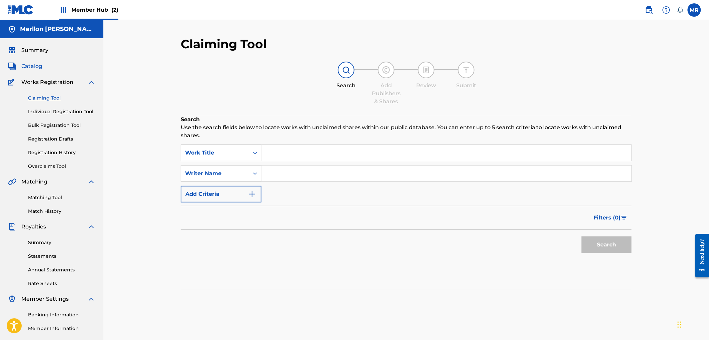
click at [38, 66] on span "Catalog" at bounding box center [31, 66] width 21 height 8
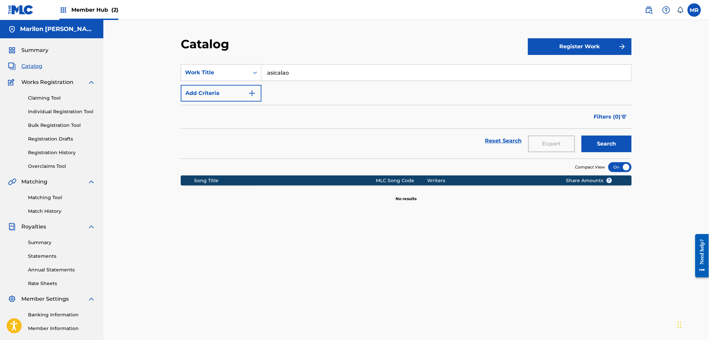
click at [309, 69] on input "asicalao" at bounding box center [446, 73] width 370 height 16
paste input "ASICALAO"
click at [581, 136] on button "Search" at bounding box center [606, 144] width 50 height 17
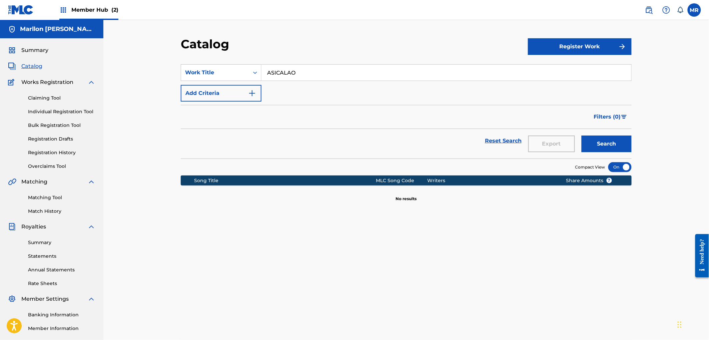
click at [317, 69] on input "ASICALAO" at bounding box center [446, 73] width 370 height 16
paste input "SOLO JUGASTE"
type input "SOLO JUGASTE"
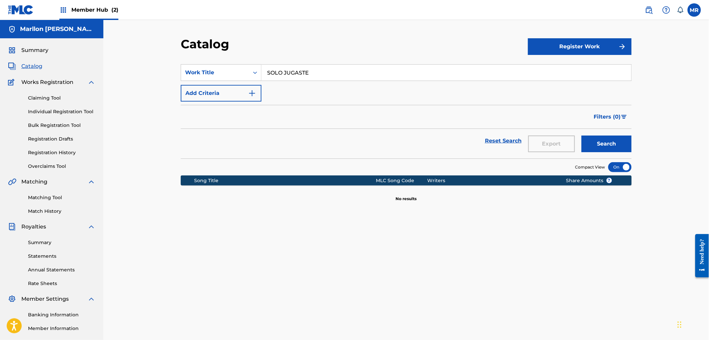
click at [581, 136] on button "Search" at bounding box center [606, 144] width 50 height 17
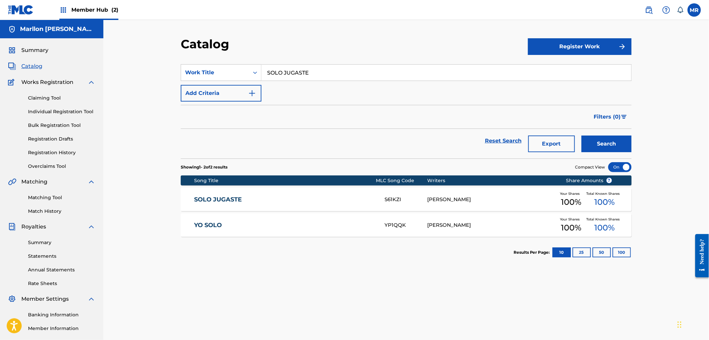
click at [250, 197] on link "SOLO JUGASTE" at bounding box center [284, 200] width 181 height 8
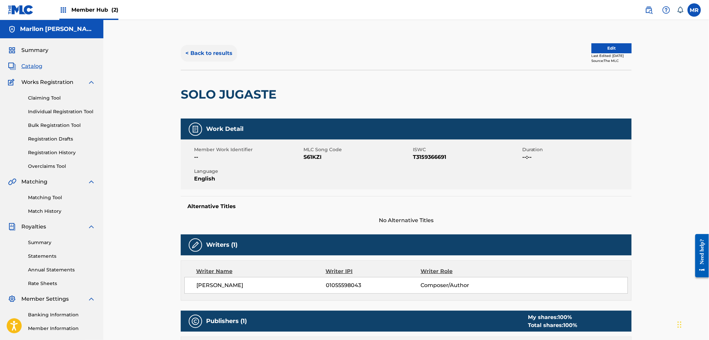
click at [207, 57] on button "< Back to results" at bounding box center [209, 53] width 56 height 17
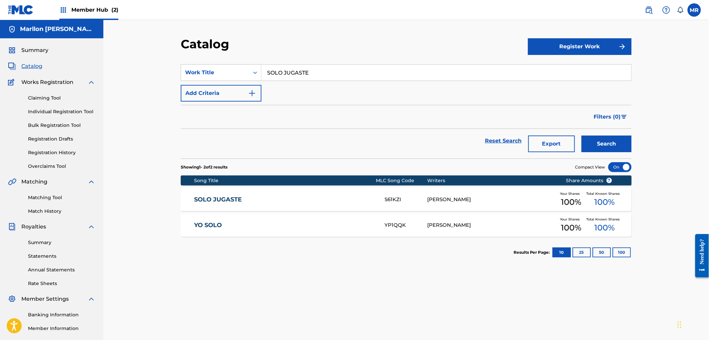
click at [327, 67] on input "SOLO JUGASTE" at bounding box center [446, 73] width 370 height 16
paste input "DESCONOCIDOS (FEAT. DANN LA LUZ)"
type input "DESCONOCIDOS (FEAT. DANN LA LUZ)"
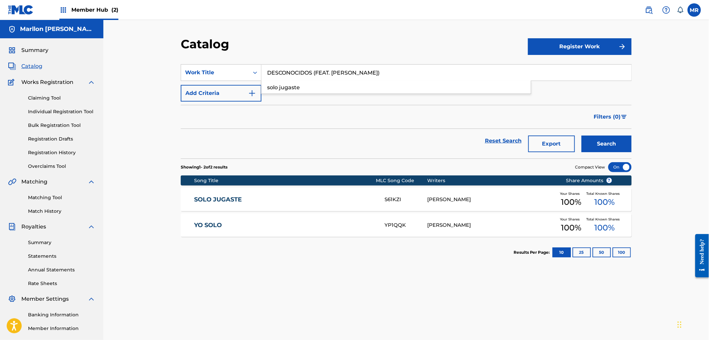
click at [581, 136] on button "Search" at bounding box center [606, 144] width 50 height 17
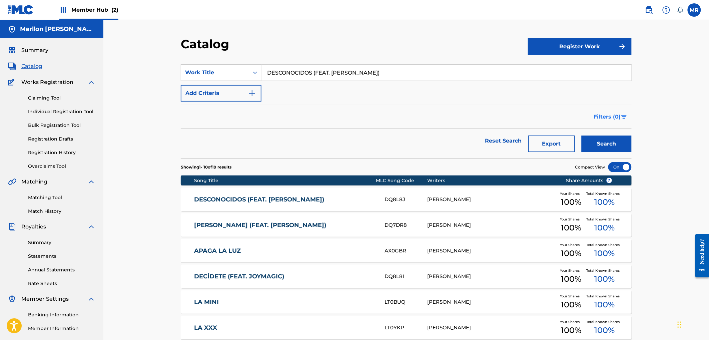
click at [616, 115] on span "Filters ( 0 )" at bounding box center [607, 117] width 27 height 8
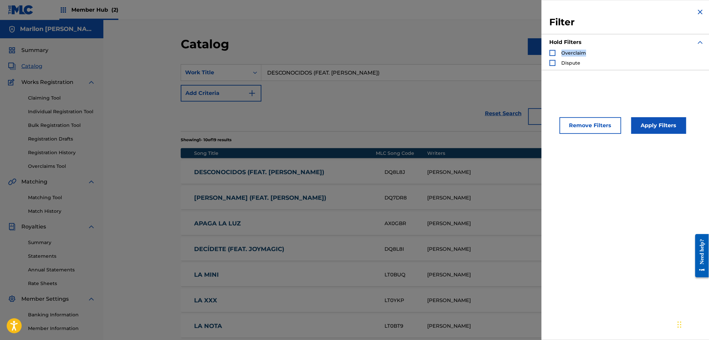
drag, startPoint x: 587, startPoint y: 52, endPoint x: 562, endPoint y: 54, distance: 24.7
click at [562, 54] on div "Overclaim Dispute" at bounding box center [626, 58] width 155 height 17
click at [558, 56] on div at bounding box center [558, 56] width 0 height 0
click at [628, 97] on div "Filter Hold Filters Overclaim Dispute Remove Filters Apply Filters" at bounding box center [626, 170] width 171 height 340
drag, startPoint x: 579, startPoint y: 63, endPoint x: 563, endPoint y: 61, distance: 16.5
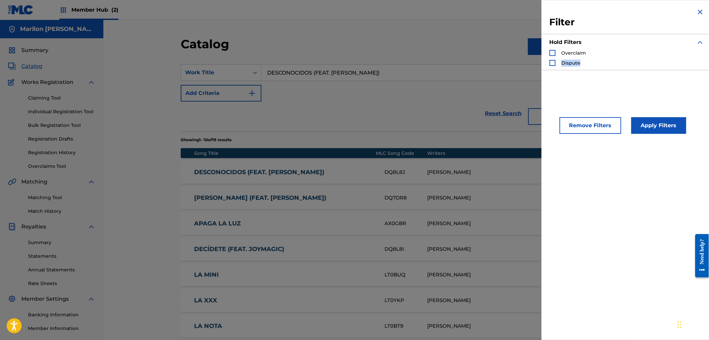
click at [563, 61] on span "Dispute" at bounding box center [570, 63] width 19 height 6
click at [558, 51] on div at bounding box center [558, 51] width 0 height 0
click at [627, 90] on div "Filter Hold Filters Overclaim Dispute Remove Filters Apply Filters" at bounding box center [626, 170] width 171 height 340
click at [488, 98] on div "SearchWithCriteria00d7abef-4f7a-44af-bd13-dd9eefedd8a2 Work Title DESCONOCIDOS …" at bounding box center [406, 82] width 451 height 37
click at [697, 11] on img "Search Form" at bounding box center [700, 12] width 8 height 8
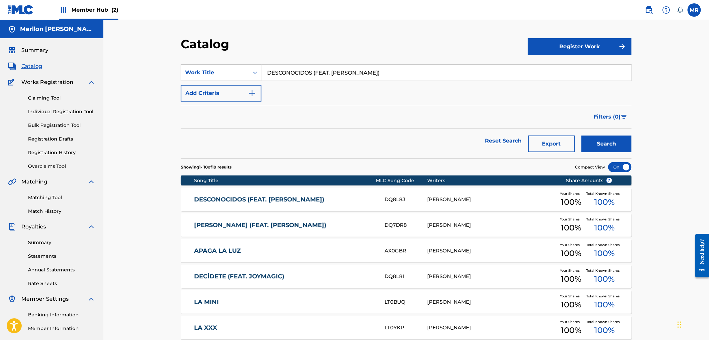
click at [360, 201] on link "DESCONOCIDOS (FEAT. DANN LA LUZ)" at bounding box center [284, 200] width 181 height 8
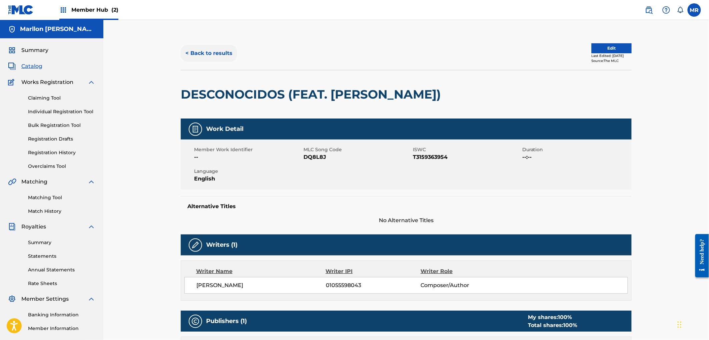
click at [199, 53] on button "< Back to results" at bounding box center [209, 53] width 56 height 17
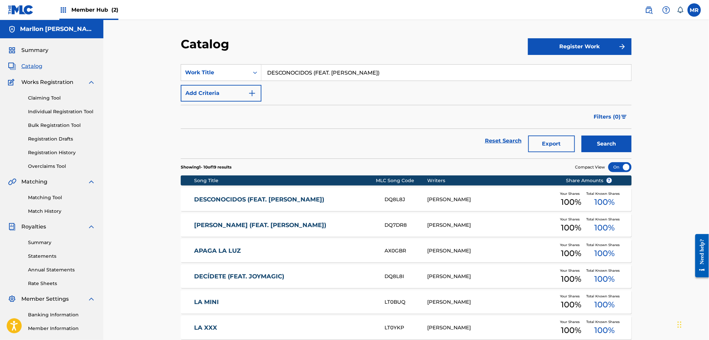
click at [293, 77] on input "DESCONOCIDOS (FEAT. DANN LA LUZ)" at bounding box center [446, 73] width 370 height 16
paste input "BAILEMOS DANCEHALL"
click at [581, 136] on button "Search" at bounding box center [606, 144] width 50 height 17
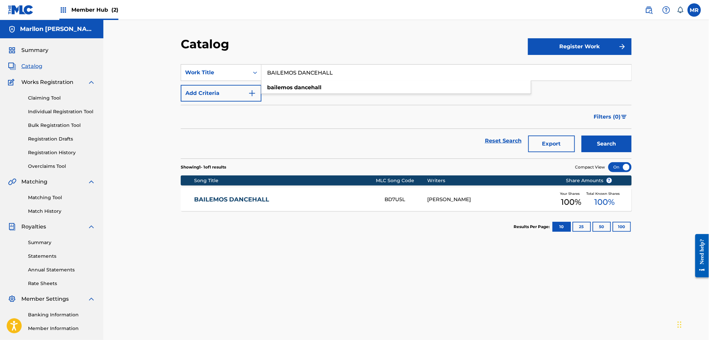
click at [314, 74] on input "BAILEMOS DANCEHALL" at bounding box center [446, 73] width 370 height 16
paste input "PA LA DISCO"
click at [581, 136] on button "Search" at bounding box center [606, 144] width 50 height 17
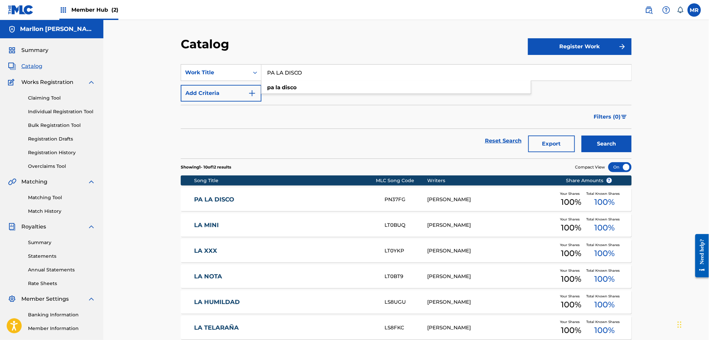
click at [307, 69] on input "PA LA DISCO" at bounding box center [446, 73] width 370 height 16
paste input "OLD"
click at [581, 136] on button "Search" at bounding box center [606, 144] width 50 height 17
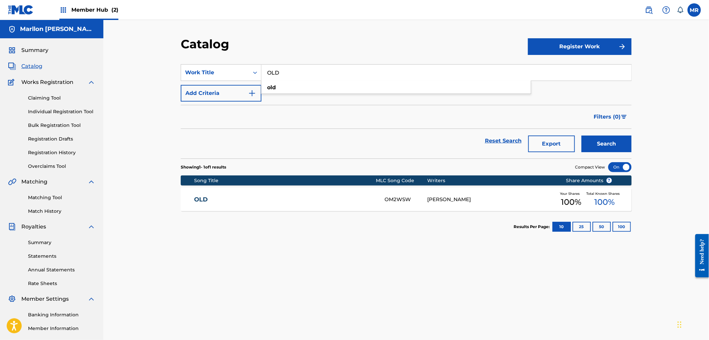
click at [307, 69] on input "OLD" at bounding box center [446, 73] width 370 height 16
paste input "SALUDOS"
click at [581, 136] on button "Search" at bounding box center [606, 144] width 50 height 17
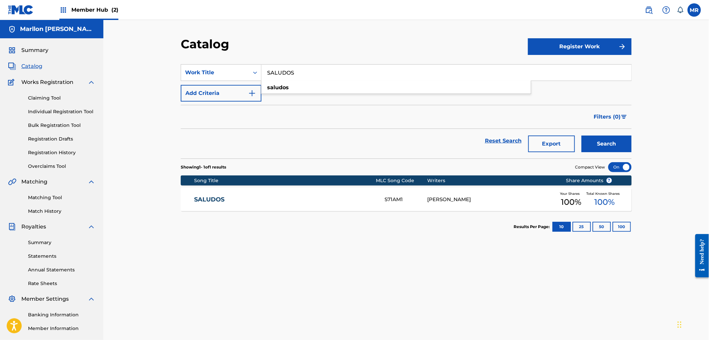
click at [307, 69] on input "SALUDOS" at bounding box center [446, 73] width 370 height 16
paste input "BASE ACTIVA"
click at [581, 136] on button "Search" at bounding box center [606, 144] width 50 height 17
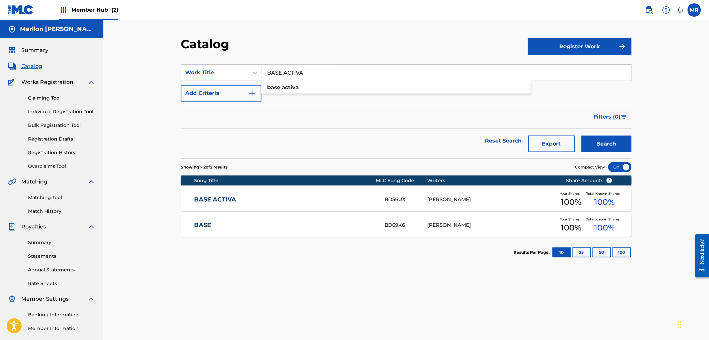
click at [307, 69] on input "BASE ACTIVA" at bounding box center [446, 73] width 370 height 16
paste input "MANIATICO"
type input "MANIATICO"
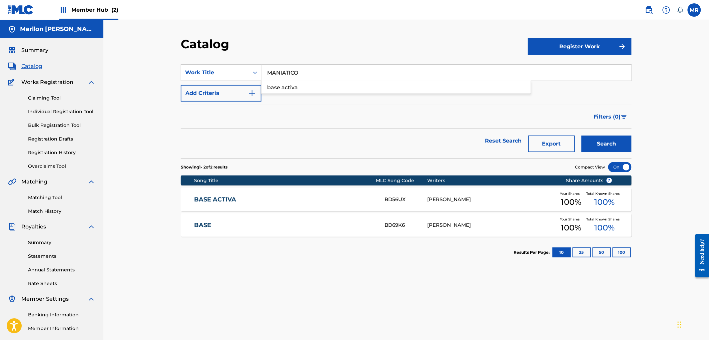
click at [581, 136] on button "Search" at bounding box center [606, 144] width 50 height 17
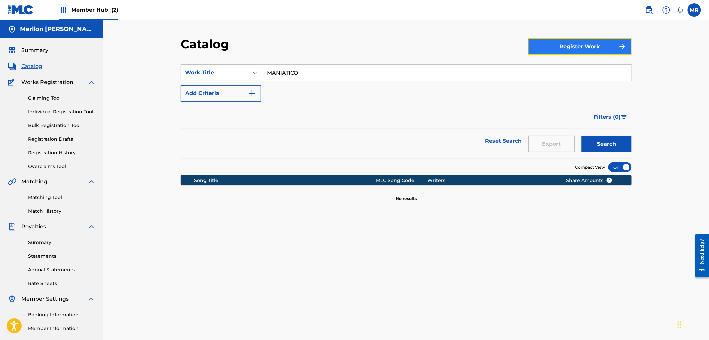
click at [577, 47] on button "Register Work" at bounding box center [580, 46] width 104 height 17
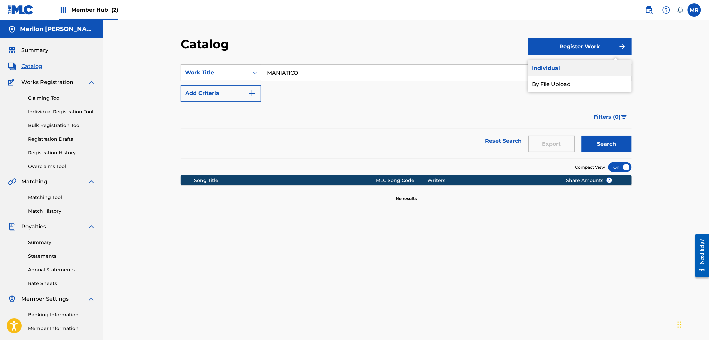
click at [552, 68] on link "Individual" at bounding box center [580, 68] width 104 height 16
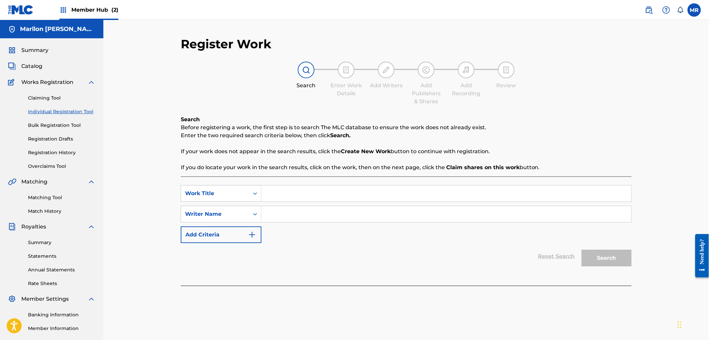
click at [278, 192] on input "Search Form" at bounding box center [446, 194] width 370 height 16
paste input "MANIATICO"
type input "MANIATICO"
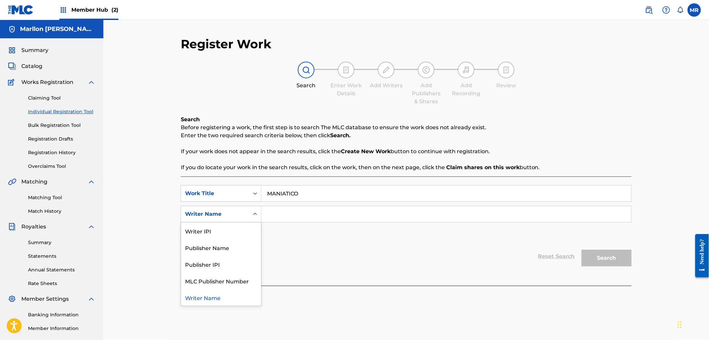
click at [245, 215] on div "Writer Name" at bounding box center [215, 214] width 60 height 8
click at [292, 236] on div "SearchWithCriteriae5f43a4e-7461-46e6-9922-d3e63b37ddd6 Work Title MANIATICO Sea…" at bounding box center [406, 214] width 451 height 58
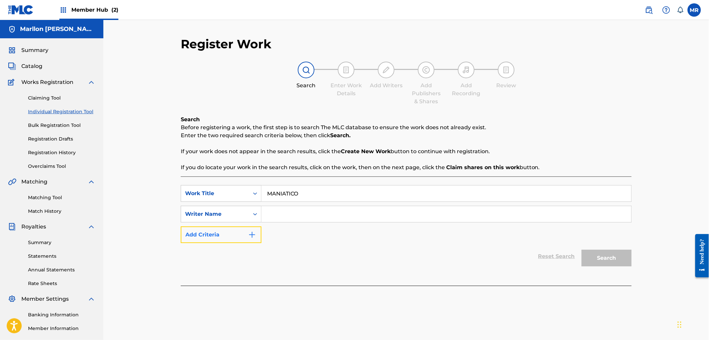
click at [243, 241] on button "Add Criteria" at bounding box center [221, 235] width 81 height 17
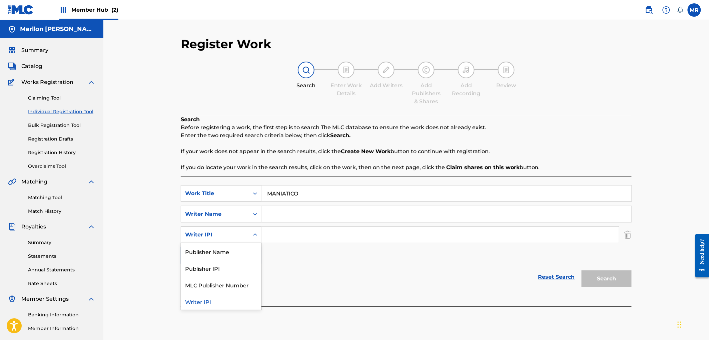
click at [248, 234] on div "Writer IPI" at bounding box center [215, 235] width 68 height 13
click at [298, 249] on div "SearchWithCriteriae5f43a4e-7461-46e6-9922-d3e63b37ddd6 Work Title MANIATICO Sea…" at bounding box center [406, 224] width 451 height 79
click at [254, 214] on icon "Search Form" at bounding box center [255, 214] width 4 height 2
click at [254, 213] on icon "Search Form" at bounding box center [255, 214] width 7 height 7
click at [277, 214] on input "Search Form" at bounding box center [446, 214] width 370 height 16
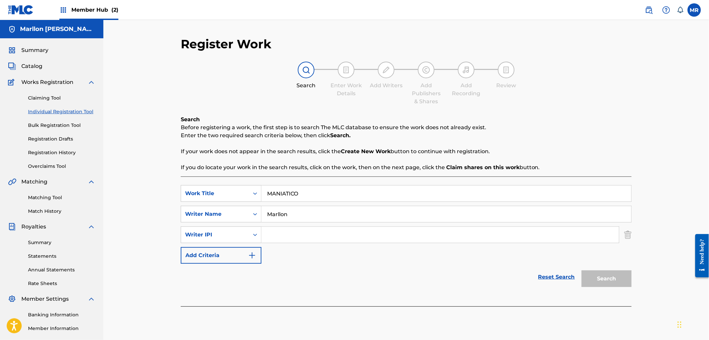
click at [305, 255] on div "SearchWithCriteriae5f43a4e-7461-46e6-9922-d3e63b37ddd6 Work Title MANIATICO Sea…" at bounding box center [406, 224] width 451 height 79
click at [303, 221] on input "Marllon" at bounding box center [446, 214] width 370 height 16
click at [303, 218] on input "Marllon" at bounding box center [446, 214] width 370 height 16
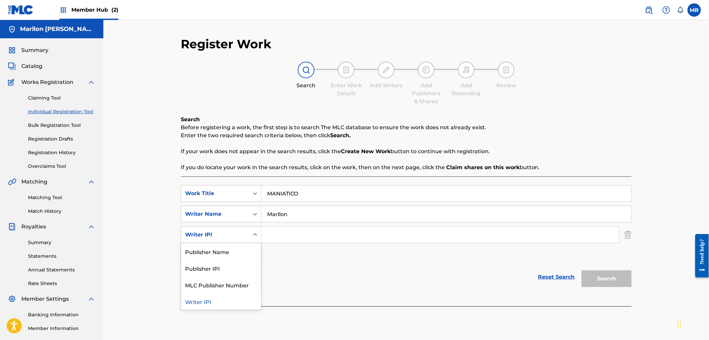
click at [255, 236] on icon "Search Form" at bounding box center [255, 235] width 7 height 7
click at [624, 237] on div "SearchWithCriteria7d8bb804-9b1e-4b4c-8b19-802accc5d290 4 results available. Use…" at bounding box center [406, 235] width 451 height 17
click at [627, 236] on img "Search Form" at bounding box center [627, 235] width 7 height 17
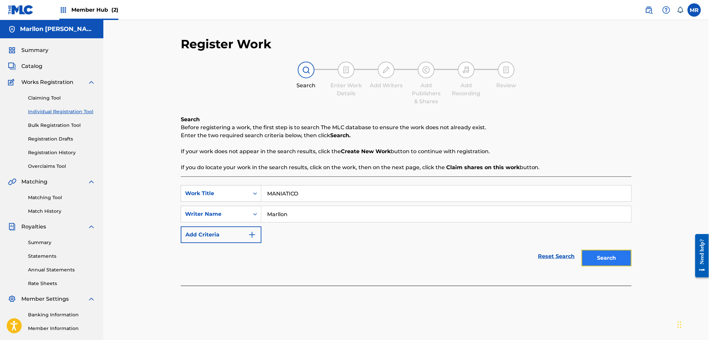
click at [619, 260] on button "Search" at bounding box center [606, 258] width 50 height 17
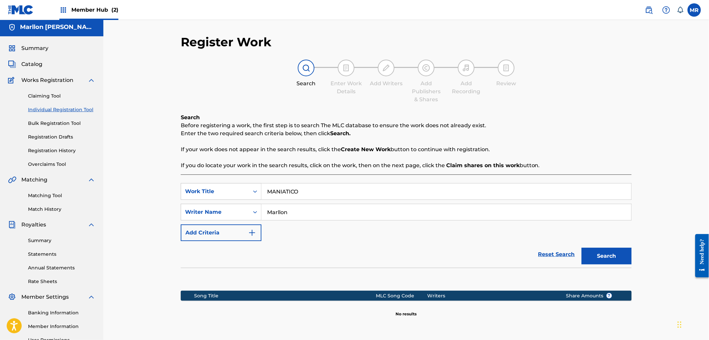
scroll to position [73, 0]
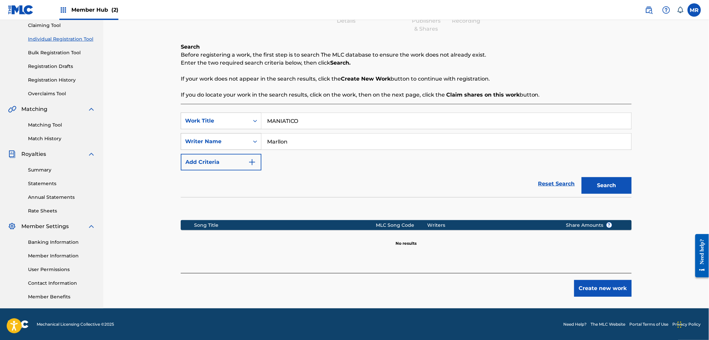
drag, startPoint x: 290, startPoint y: 139, endPoint x: 244, endPoint y: 142, distance: 46.1
click at [244, 142] on div "SearchWithCriteriace2e6ddb-518d-4f28-9e0b-5fa2fe6a2140 Writer Name Marllon" at bounding box center [406, 141] width 451 height 17
click at [581, 177] on button "Search" at bounding box center [606, 185] width 50 height 17
drag, startPoint x: 296, startPoint y: 142, endPoint x: 247, endPoint y: 144, distance: 49.0
click at [247, 143] on div "SearchWithCriteriace2e6ddb-518d-4f28-9e0b-5fa2fe6a2140 Writer Name dj coco" at bounding box center [406, 141] width 451 height 17
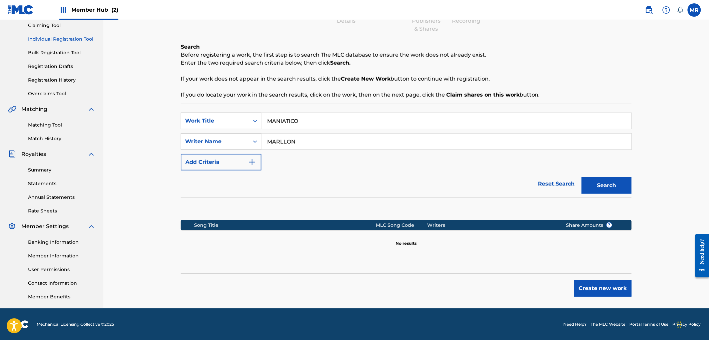
click at [581, 177] on button "Search" at bounding box center [606, 185] width 50 height 17
drag, startPoint x: 301, startPoint y: 140, endPoint x: 204, endPoint y: 142, distance: 97.3
click at [204, 142] on div "SearchWithCriteriace2e6ddb-518d-4f28-9e0b-5fa2fe6a2140 Writer Name MARLLON" at bounding box center [406, 141] width 451 height 17
click at [581, 177] on button "Search" at bounding box center [606, 185] width 50 height 17
type input "L"
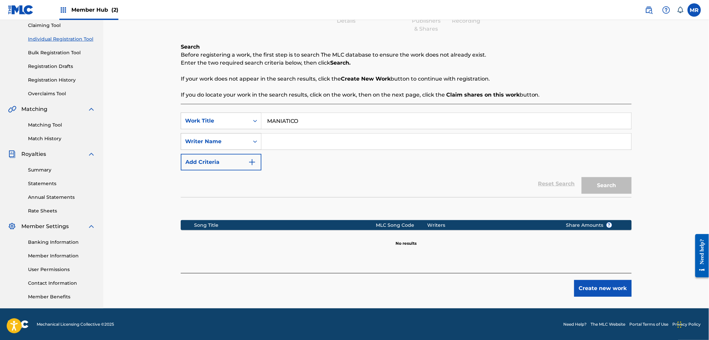
click at [203, 143] on div "Writer Name" at bounding box center [215, 142] width 60 height 8
click at [48, 125] on link "Matching Tool" at bounding box center [61, 125] width 67 height 7
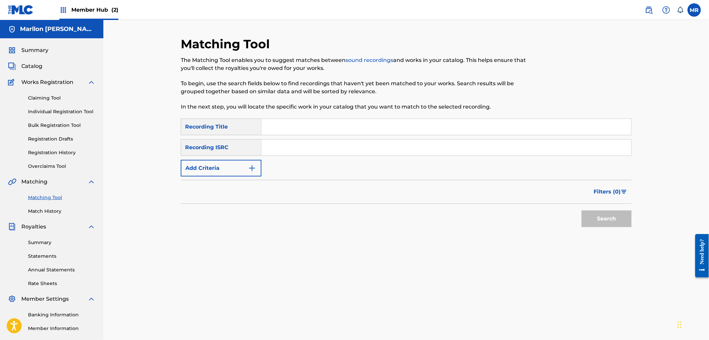
click at [271, 125] on input "Search Form" at bounding box center [446, 127] width 370 height 16
click at [264, 130] on input "Search Form" at bounding box center [446, 127] width 370 height 16
paste input "MANIATICO"
type input "MANIATICO"
click at [273, 145] on input "Search Form" at bounding box center [446, 148] width 370 height 16
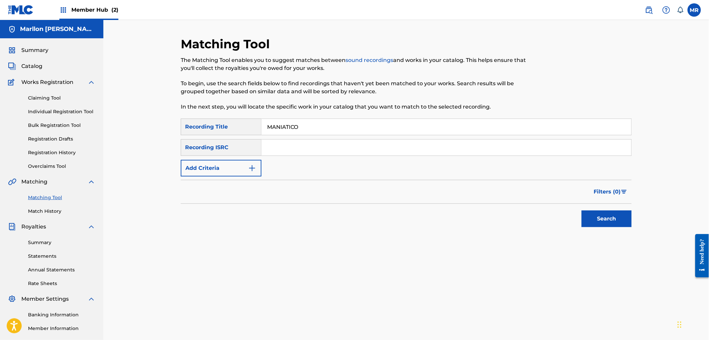
paste input "GXD7G2350284"
type input "GXD7G2350284"
click at [615, 219] on button "Search" at bounding box center [606, 219] width 50 height 17
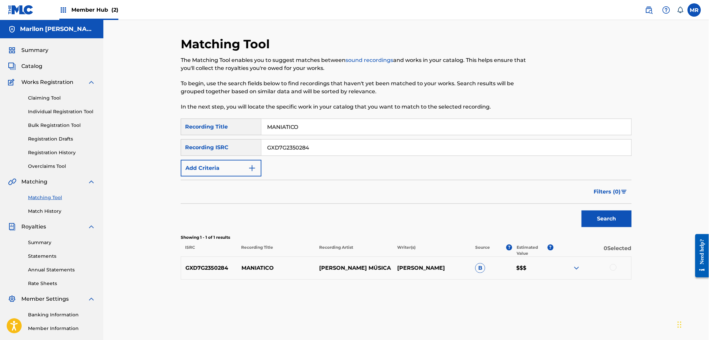
drag, startPoint x: 398, startPoint y: 263, endPoint x: 422, endPoint y: 272, distance: 25.4
click at [422, 272] on p "MARLLON MARYEL LEAL RAMIREZ" at bounding box center [432, 268] width 78 height 8
click at [309, 129] on input "MANIATICO" at bounding box center [446, 127] width 370 height 16
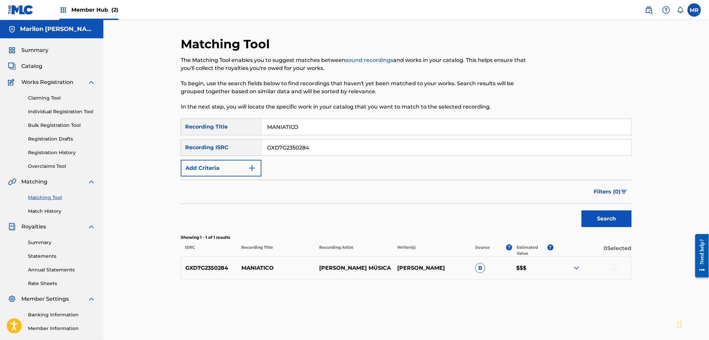
paste input "ASICALA"
type input "ASICALAO"
click at [314, 141] on input "GXD7G2350284" at bounding box center [446, 148] width 370 height 16
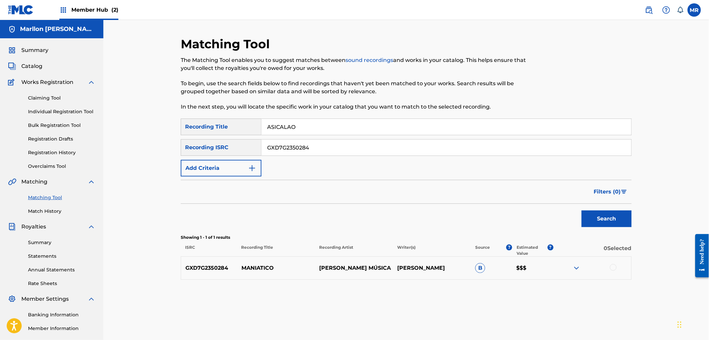
paste input "2"
type input "GXD7G2350282"
click at [620, 224] on button "Search" at bounding box center [606, 219] width 50 height 17
drag, startPoint x: 398, startPoint y: 263, endPoint x: 425, endPoint y: 271, distance: 27.3
click at [425, 271] on p "MARLLON MARYEL LEAL RAMIREZ" at bounding box center [432, 268] width 78 height 8
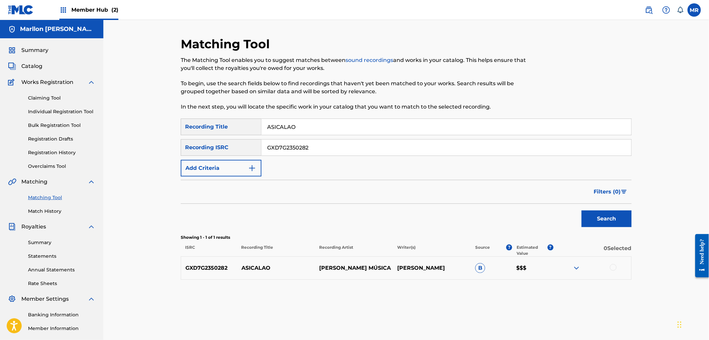
click at [578, 264] on img at bounding box center [576, 268] width 8 height 8
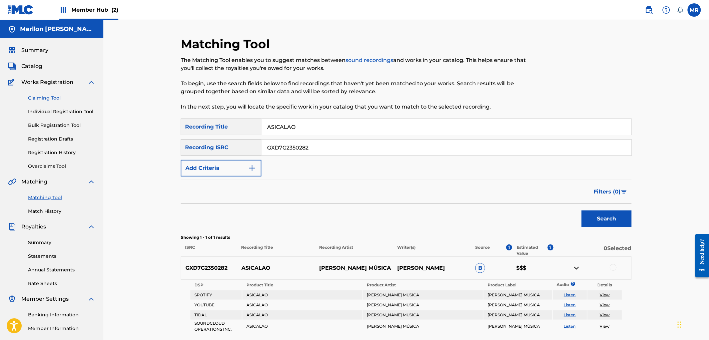
click at [48, 95] on link "Claiming Tool" at bounding box center [61, 98] width 67 height 7
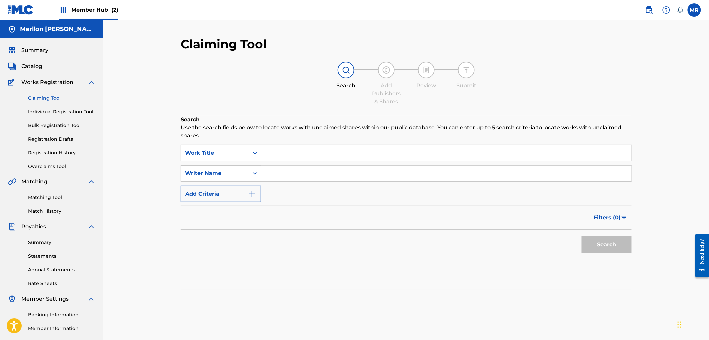
click at [288, 154] on input "Search Form" at bounding box center [446, 153] width 370 height 16
paste input "ASICALAO"
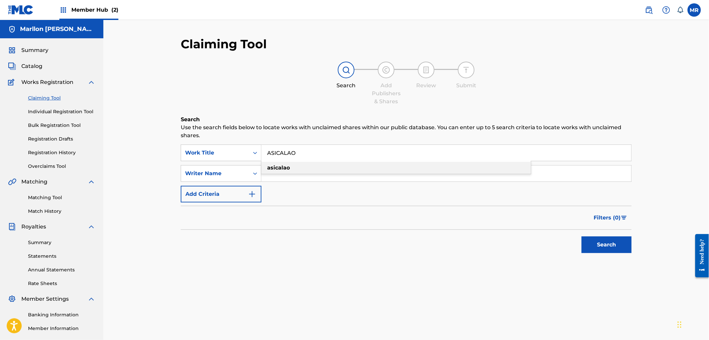
click at [283, 164] on div "asicalao" at bounding box center [395, 168] width 269 height 12
click at [290, 156] on input "asicalao" at bounding box center [446, 153] width 370 height 16
paste input "ASICALAO"
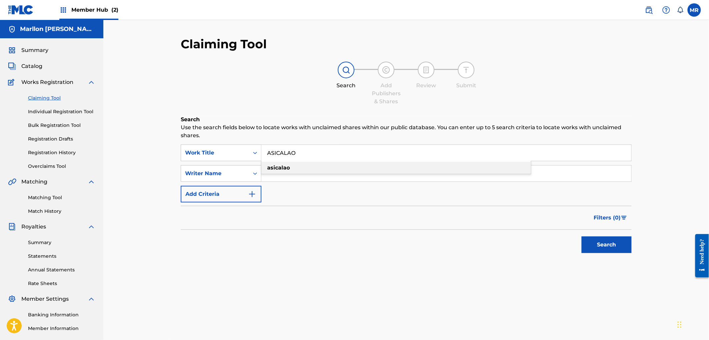
click at [291, 172] on div "asicalao" at bounding box center [395, 168] width 269 height 12
click at [294, 148] on input "asicalao" at bounding box center [446, 153] width 370 height 16
paste input "ASICALAO"
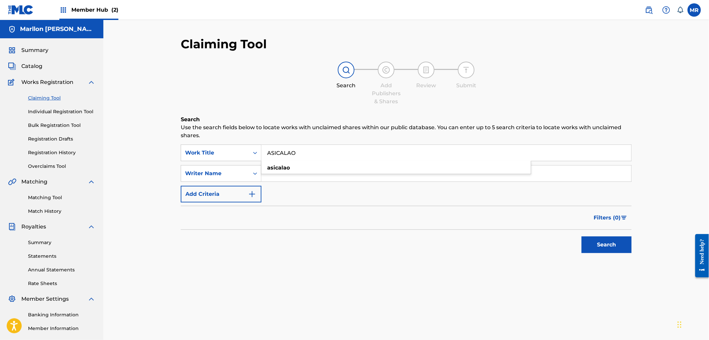
type input "ASICALAO"
click at [285, 185] on div "SearchWithCriteria845619ad-ee37-46b8-bd9a-0b83edb4dfc6 Work Title ASICALAO Sear…" at bounding box center [406, 174] width 451 height 58
click at [289, 171] on input "Search Form" at bounding box center [446, 174] width 370 height 16
paste input "MARLLON MARYEL LEAL RAMIREZ"
type input "MARLLON MARYEL LEAL RAMIREZ"
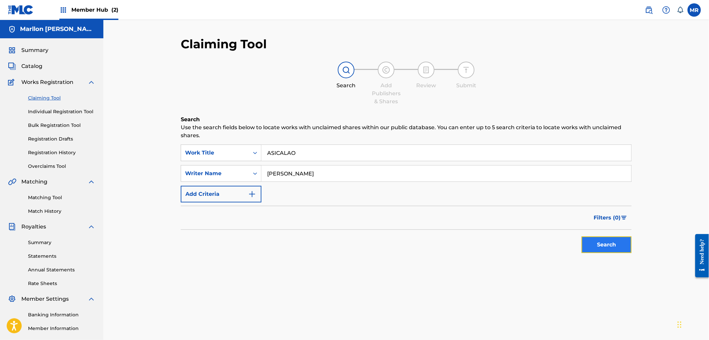
click at [594, 243] on button "Search" at bounding box center [606, 245] width 50 height 17
click at [578, 239] on div "Search" at bounding box center [604, 243] width 53 height 27
click at [594, 252] on button "Search" at bounding box center [606, 245] width 50 height 17
click at [57, 112] on link "Individual Registration Tool" at bounding box center [61, 111] width 67 height 7
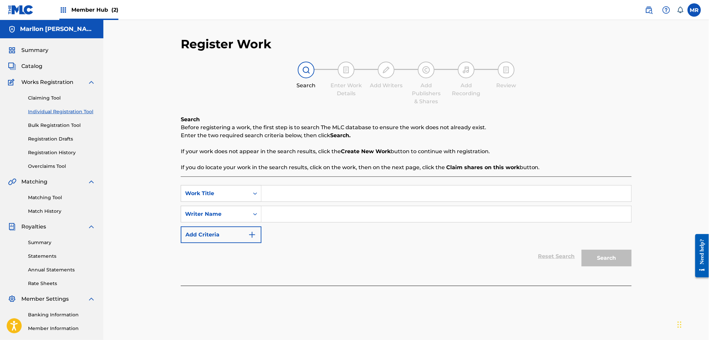
click at [324, 193] on input "Search Form" at bounding box center [446, 194] width 370 height 16
paste input "MARLLON MARYEL LEAL RAMIREZ"
type input "MARLLON MARYEL LEAL RAMIREZ"
click at [305, 199] on input "MARLLON MARYEL LEAL RAMIREZ" at bounding box center [446, 194] width 370 height 16
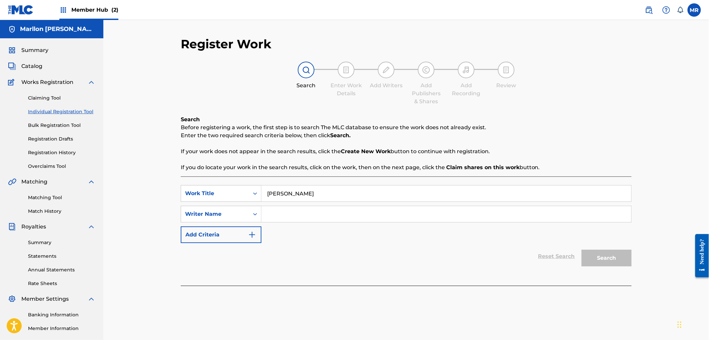
click at [305, 199] on input "MARLLON MARYEL LEAL RAMIREZ" at bounding box center [446, 194] width 370 height 16
paste input "ASICALAO"
type input "ASICALAO"
click at [281, 212] on input "Search Form" at bounding box center [446, 214] width 370 height 16
paste input "MARLLON MARYEL LEAL RAMIREZ"
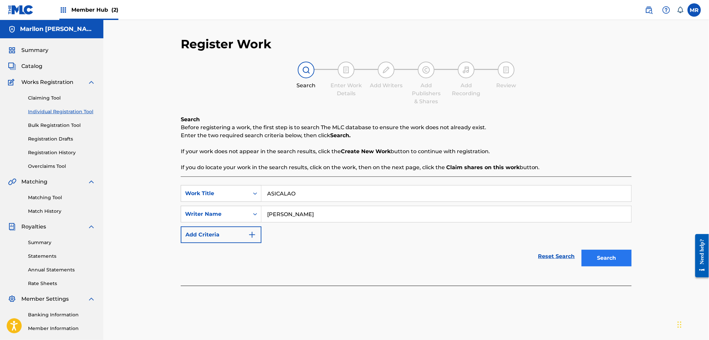
type input "MARLLON MARYEL LEAL RAMIREZ"
click at [602, 261] on button "Search" at bounding box center [606, 258] width 50 height 17
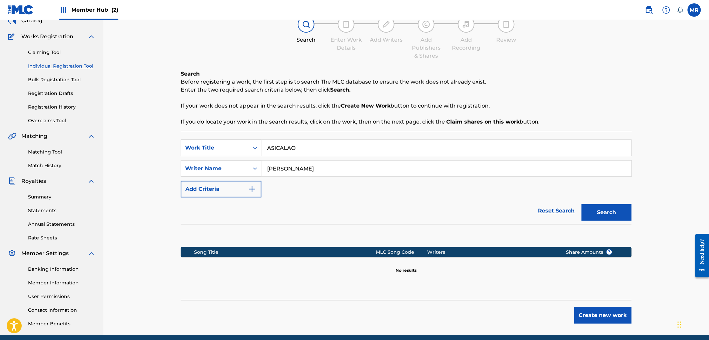
scroll to position [73, 0]
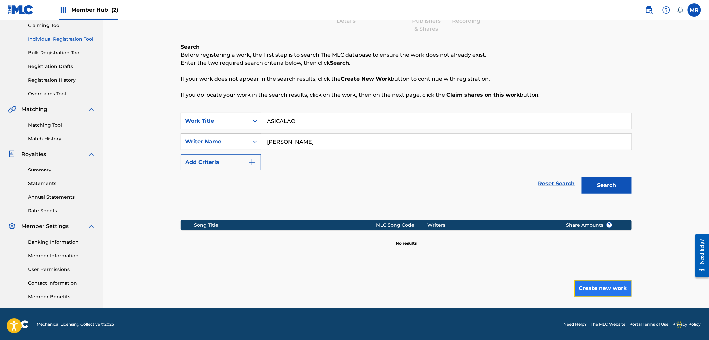
click at [597, 287] on button "Create new work" at bounding box center [602, 288] width 57 height 17
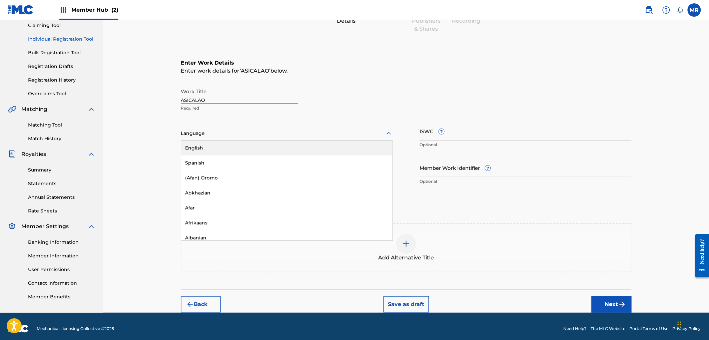
click at [214, 136] on div at bounding box center [287, 133] width 212 height 8
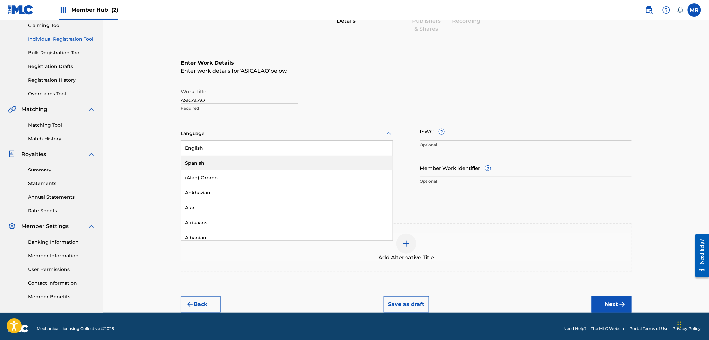
click at [204, 168] on div "Spanish" at bounding box center [286, 163] width 211 height 15
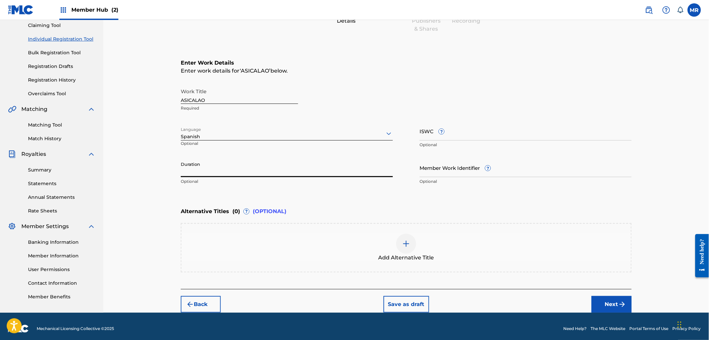
click at [277, 168] on input "Duration" at bounding box center [287, 167] width 212 height 19
click at [245, 174] on input "Duration" at bounding box center [287, 167] width 212 height 19
type input "02:36"
click at [268, 199] on div "Enter Work Details Enter work details for ‘ ASICALAO ’ below. Work Title ASICAL…" at bounding box center [406, 123] width 451 height 161
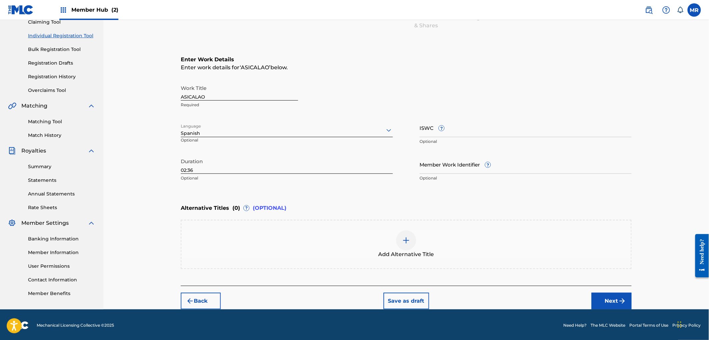
scroll to position [77, 0]
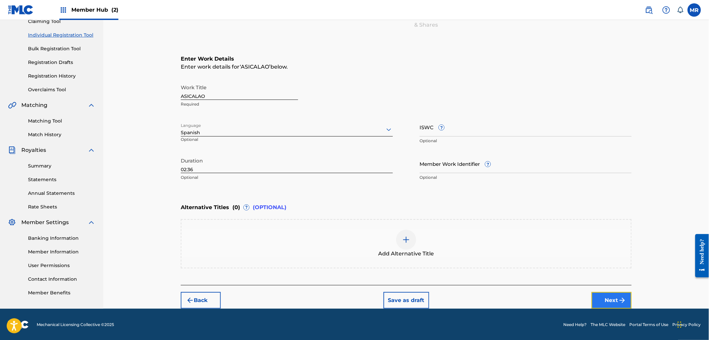
click at [614, 301] on button "Next" at bounding box center [611, 300] width 40 height 17
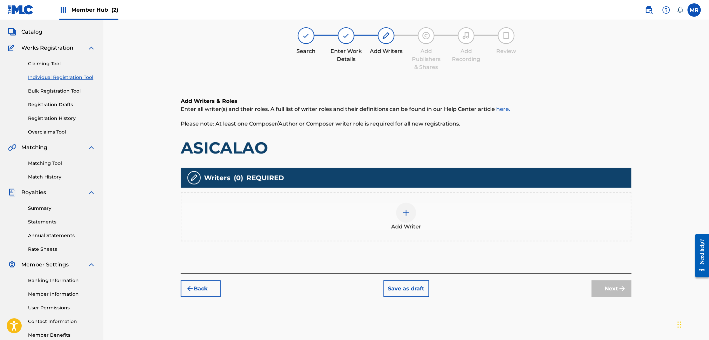
scroll to position [30, 0]
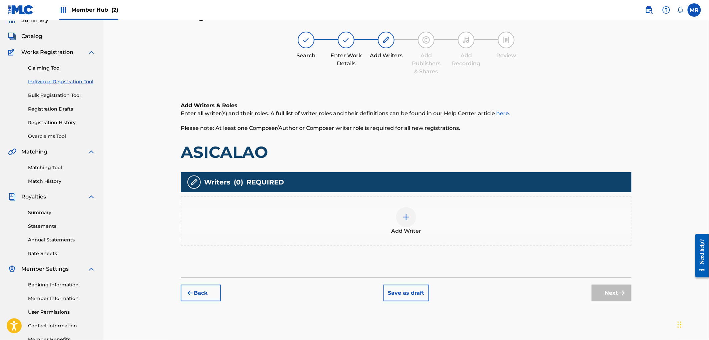
click at [407, 222] on div at bounding box center [406, 217] width 20 height 20
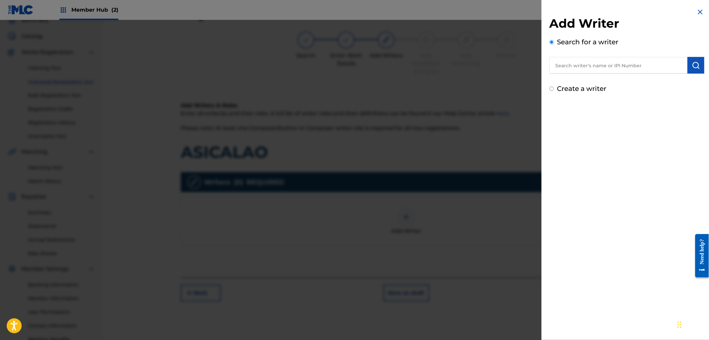
click at [577, 68] on input "text" at bounding box center [618, 65] width 138 height 17
click at [580, 93] on span "maryel" at bounding box center [586, 92] width 19 height 6
type input "marllon maryel leal ramirez"
click at [698, 64] on img "submit" at bounding box center [696, 65] width 8 height 8
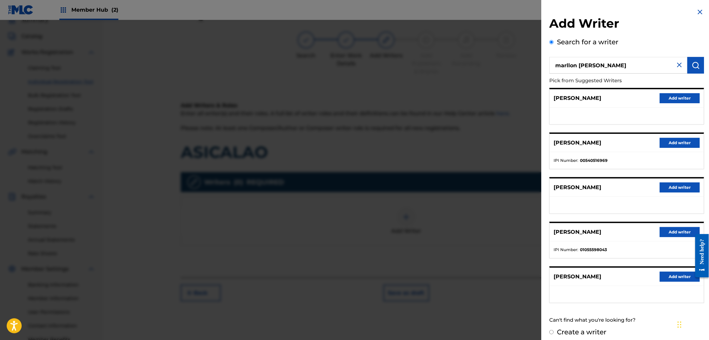
click at [591, 249] on strong "01055598043" at bounding box center [593, 250] width 27 height 6
click at [665, 234] on button "Add writer" at bounding box center [680, 232] width 40 height 10
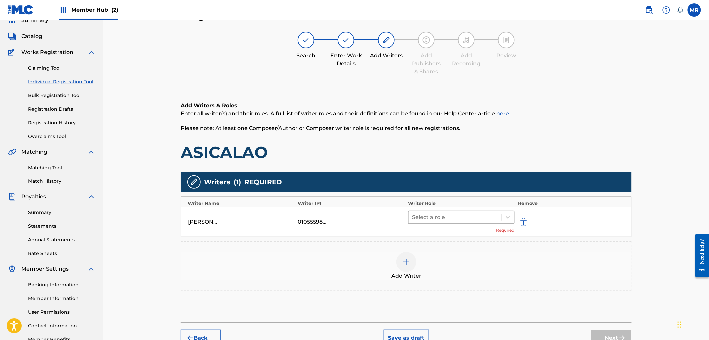
click at [491, 215] on div at bounding box center [455, 217] width 86 height 9
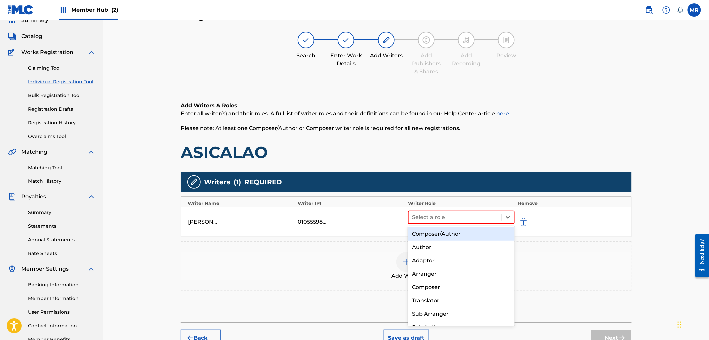
click at [465, 236] on div "Composer/Author" at bounding box center [461, 234] width 106 height 13
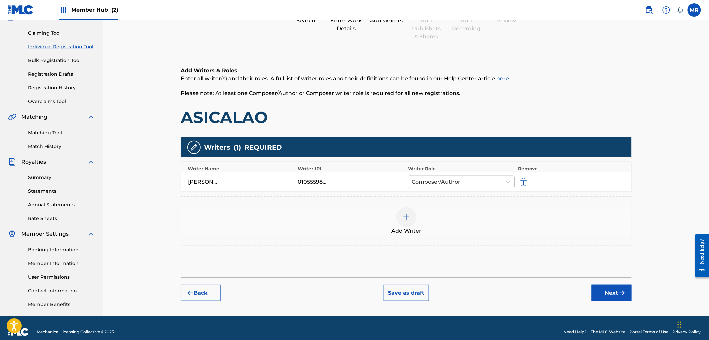
scroll to position [73, 0]
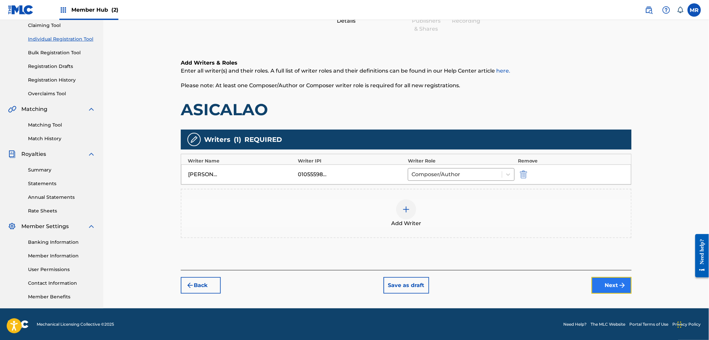
click at [602, 288] on button "Next" at bounding box center [611, 285] width 40 height 17
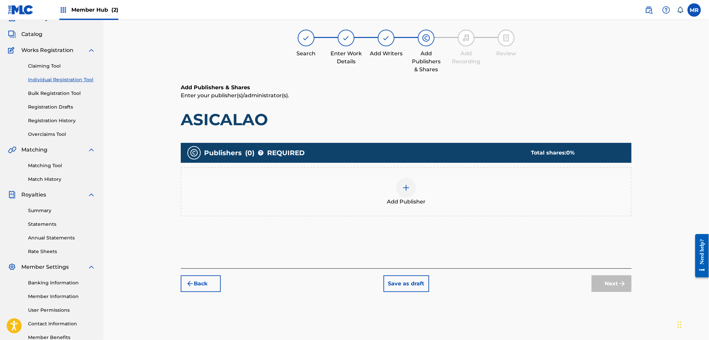
scroll to position [30, 0]
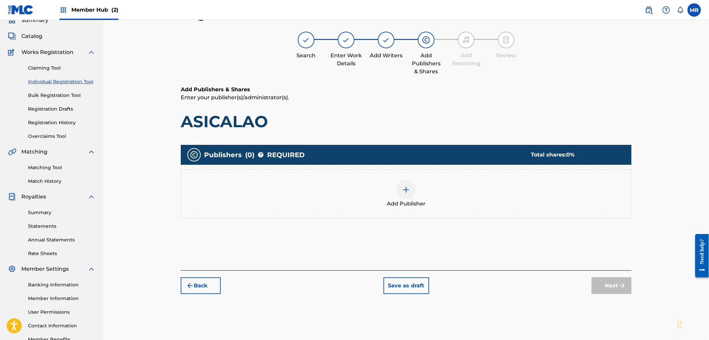
click at [400, 200] on span "Add Publisher" at bounding box center [406, 204] width 39 height 8
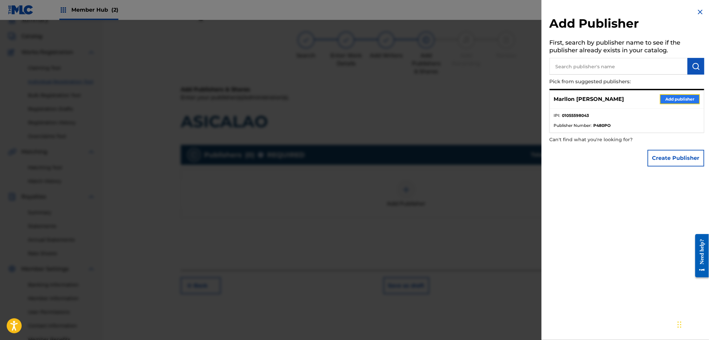
click at [669, 99] on button "Add publisher" at bounding box center [680, 99] width 40 height 10
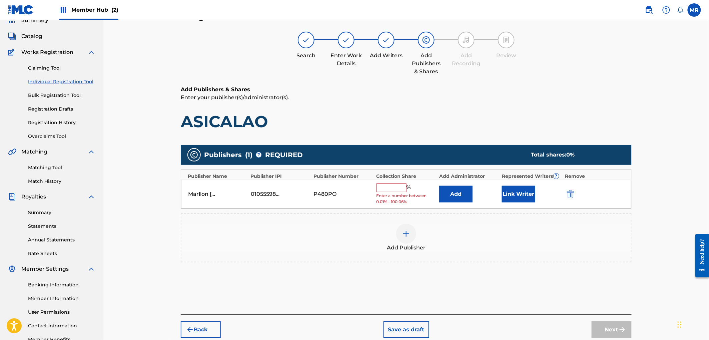
click at [397, 186] on input "text" at bounding box center [391, 188] width 30 height 9
type input "100"
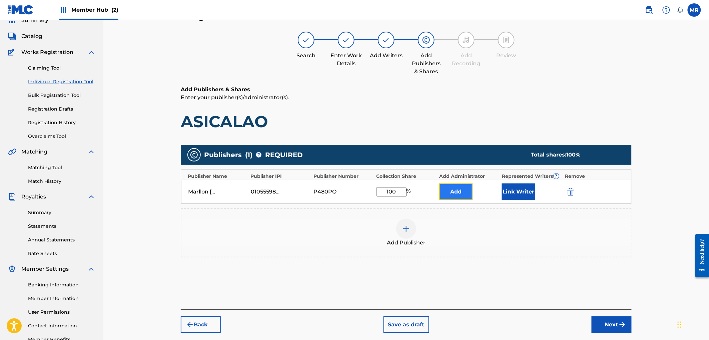
click at [453, 196] on button "Add" at bounding box center [455, 192] width 33 height 17
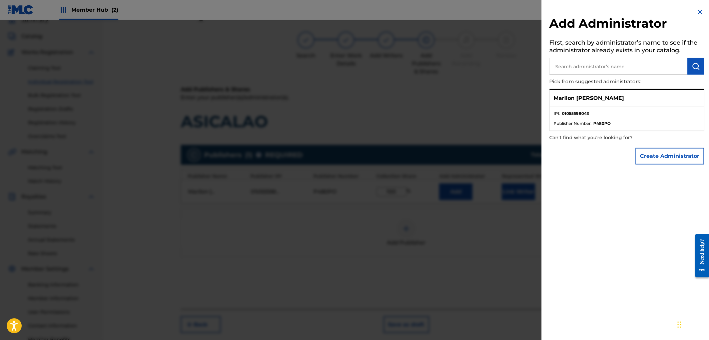
click at [503, 150] on div at bounding box center [354, 190] width 709 height 340
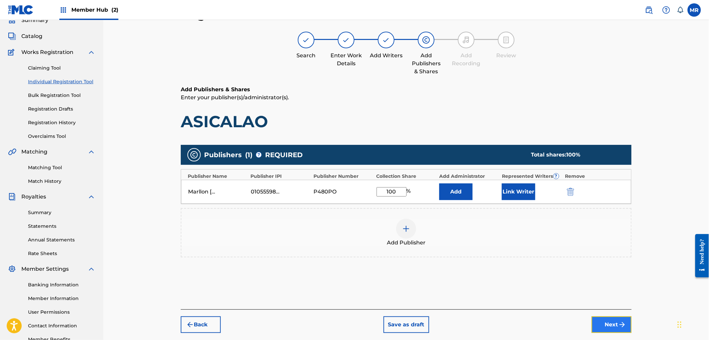
click at [606, 318] on button "Next" at bounding box center [611, 325] width 40 height 17
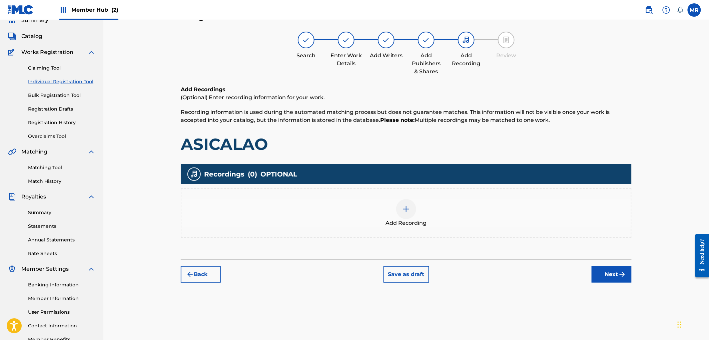
click at [396, 214] on div "Add Recording" at bounding box center [405, 213] width 449 height 28
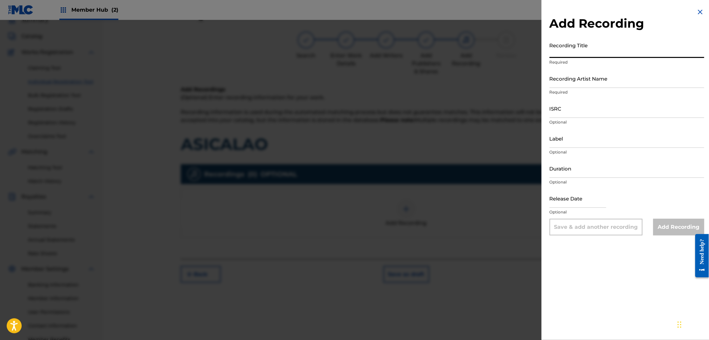
click at [575, 52] on input "Recording Title" at bounding box center [626, 48] width 155 height 19
paste input "ASICALAO"
type input "ASICALAO"
click at [578, 84] on input "Recording Artist Name" at bounding box center [626, 78] width 155 height 19
paste input "DJ COCO MÚSICA"
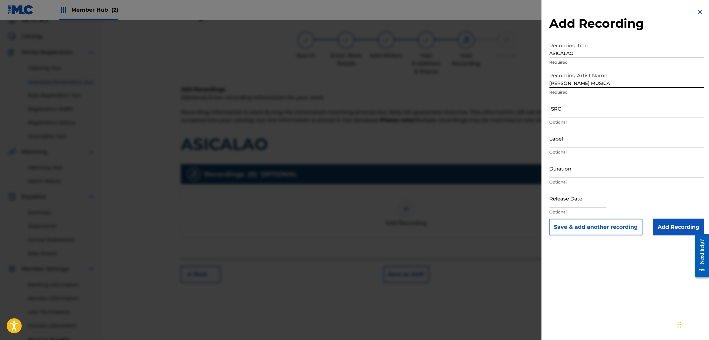
type input "DJ COCO MÚSICA"
paste input "GXD7G2350282"
type input "GXD7G2350282"
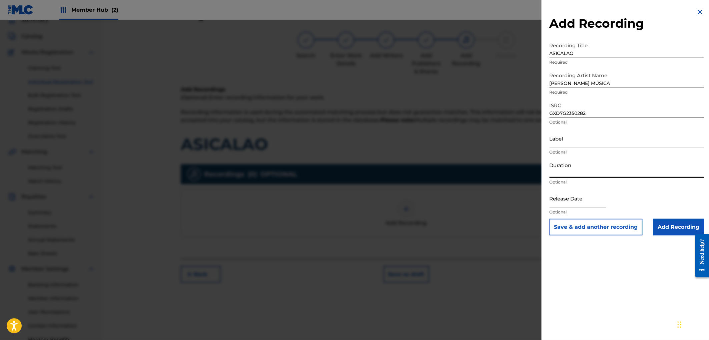
click at [580, 171] on input "Duration" at bounding box center [626, 168] width 155 height 19
type input "02:36"
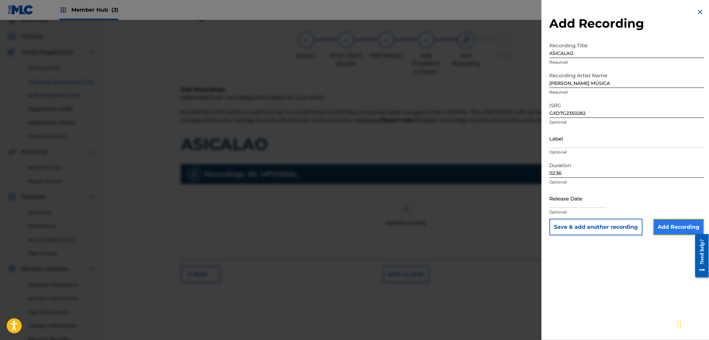
click at [665, 223] on input "Add Recording" at bounding box center [678, 227] width 51 height 17
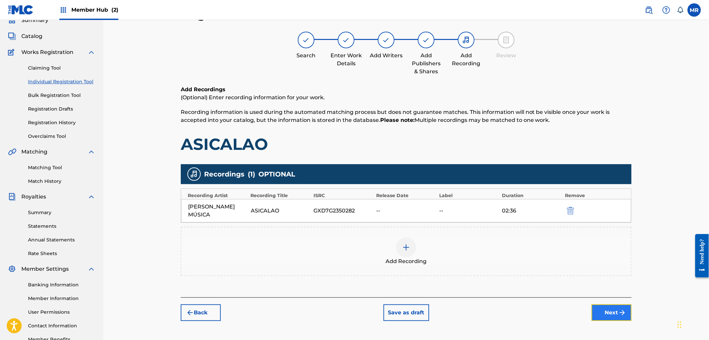
click at [615, 305] on button "Next" at bounding box center [611, 313] width 40 height 17
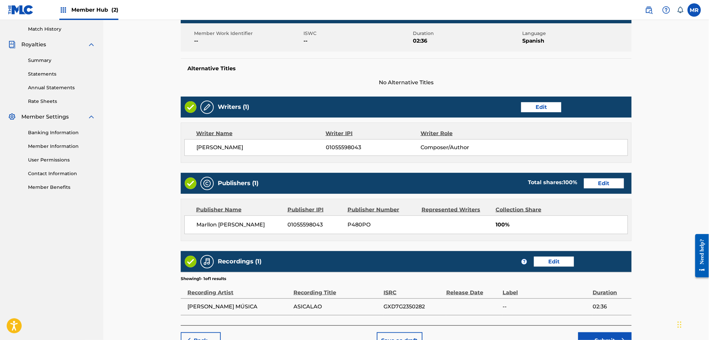
scroll to position [223, 0]
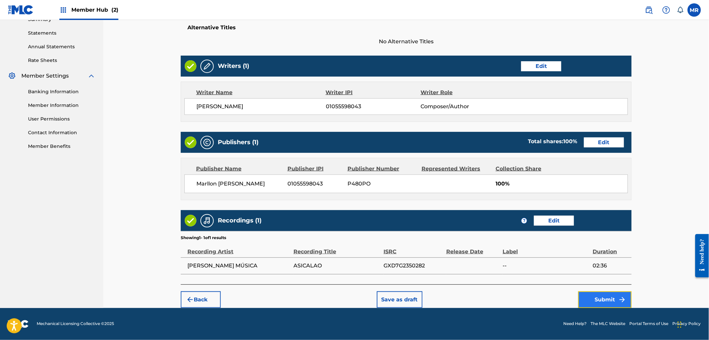
click at [600, 297] on button "Submit" at bounding box center [604, 300] width 53 height 17
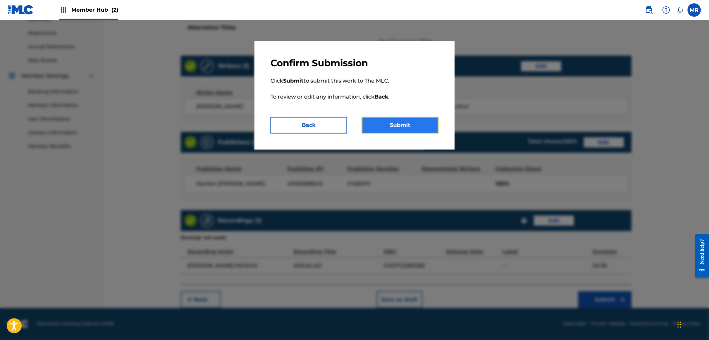
click at [374, 121] on button "Submit" at bounding box center [400, 125] width 77 height 17
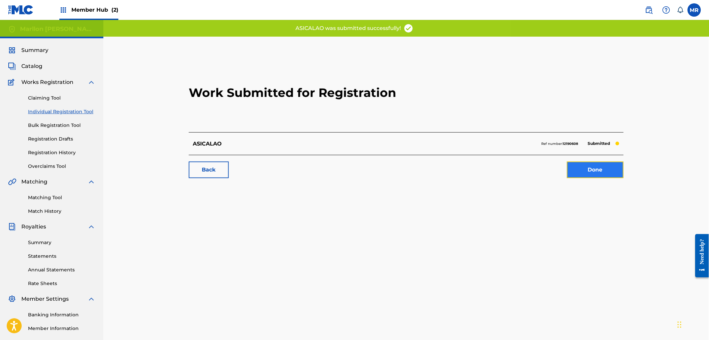
click at [594, 172] on link "Done" at bounding box center [595, 170] width 57 height 17
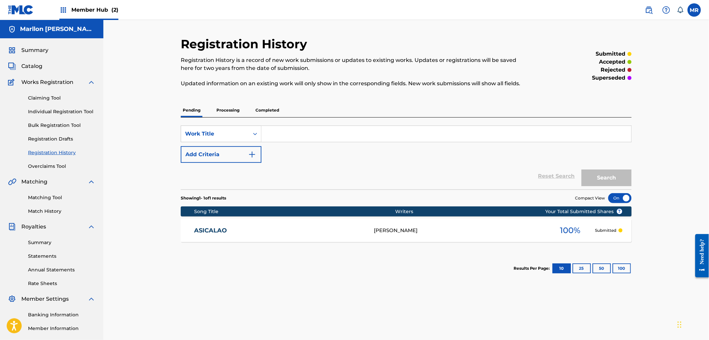
click at [283, 131] on input "Search Form" at bounding box center [446, 134] width 370 height 16
click at [62, 112] on link "Individual Registration Tool" at bounding box center [61, 111] width 67 height 7
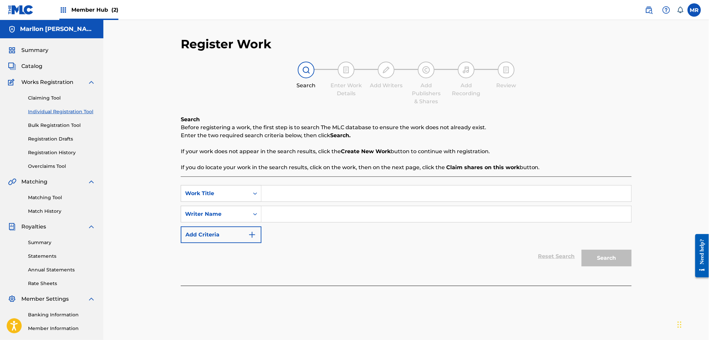
click at [271, 193] on input "Search Form" at bounding box center [446, 194] width 370 height 16
paste input "MANIATICO"
type input "MANIATICO"
click at [290, 211] on input "Search Form" at bounding box center [446, 214] width 370 height 16
paste input "MARLLON MARYEL LEAL RAMIREZ"
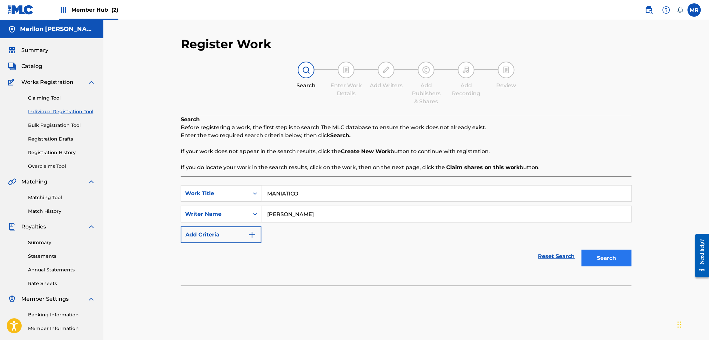
type input "MARLLON MARYEL LEAL RAMIREZ"
click at [588, 254] on button "Search" at bounding box center [606, 258] width 50 height 17
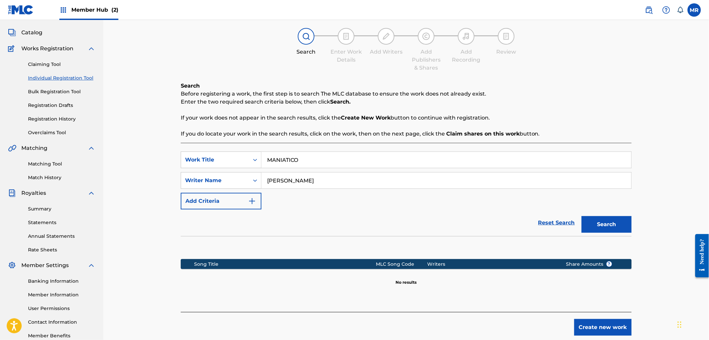
scroll to position [73, 0]
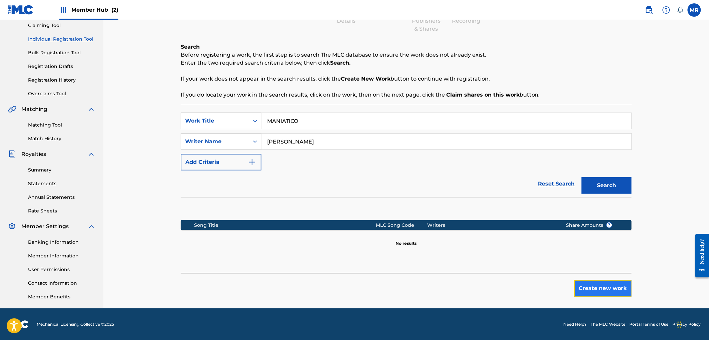
click at [599, 294] on button "Create new work" at bounding box center [602, 288] width 57 height 17
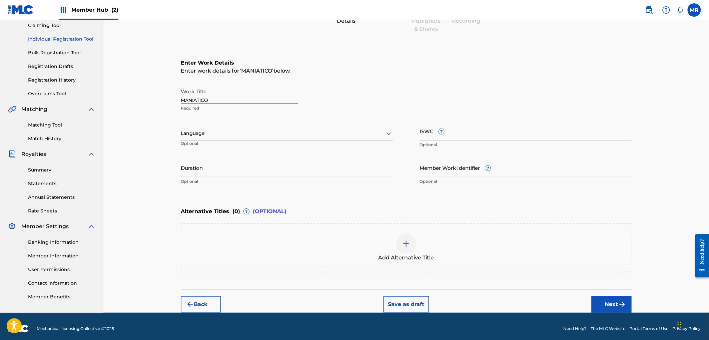
click at [214, 138] on div "Language" at bounding box center [287, 134] width 212 height 14
click at [205, 164] on div "Spanish" at bounding box center [286, 163] width 211 height 15
click at [268, 175] on input "Duration" at bounding box center [287, 167] width 212 height 19
type input "02:58"
click at [380, 252] on div "Add Alternative Title" at bounding box center [405, 248] width 449 height 28
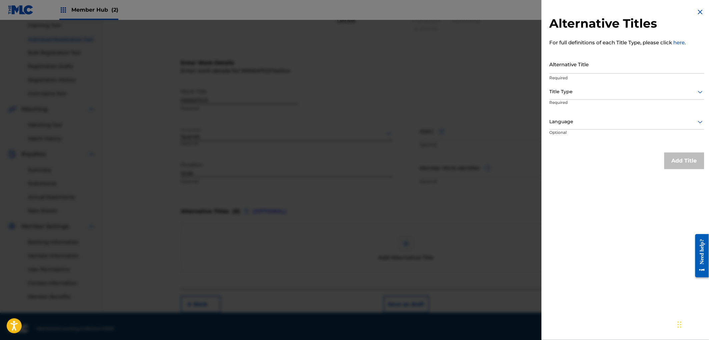
click at [503, 171] on div at bounding box center [354, 190] width 709 height 340
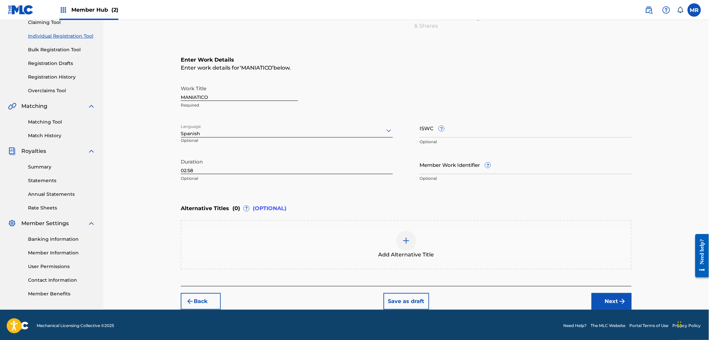
scroll to position [77, 0]
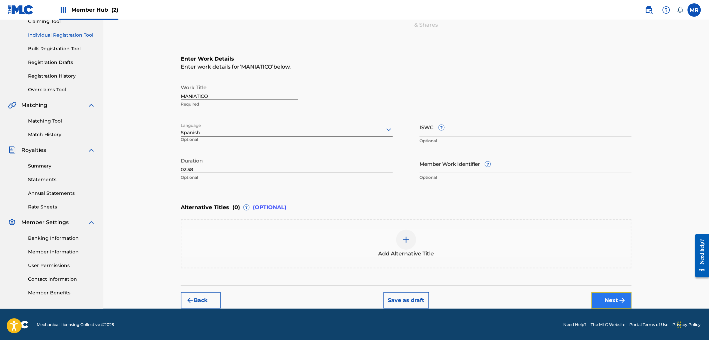
click at [604, 300] on button "Next" at bounding box center [611, 300] width 40 height 17
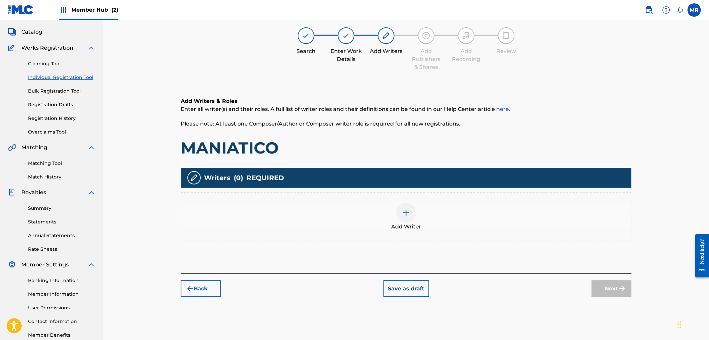
scroll to position [30, 0]
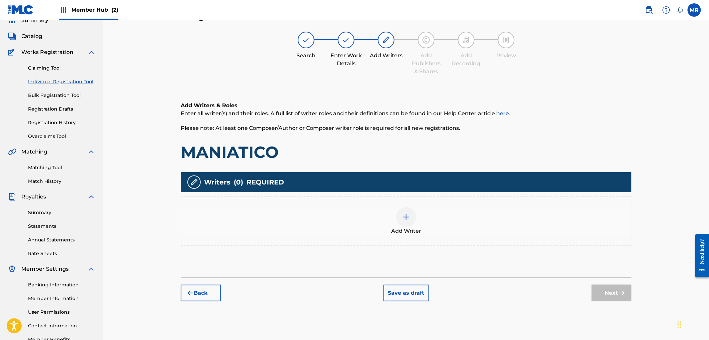
click at [401, 220] on div at bounding box center [406, 217] width 20 height 20
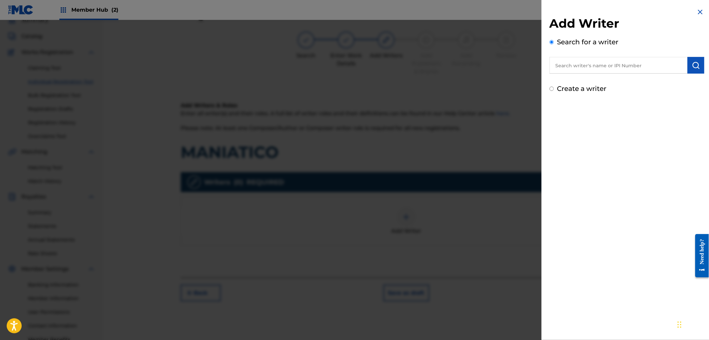
click at [588, 71] on input "text" at bounding box center [618, 65] width 138 height 17
click at [608, 88] on div "Create a writer" at bounding box center [626, 89] width 155 height 10
click at [608, 70] on input "mARLLON mAryel" at bounding box center [618, 65] width 138 height 17
click at [617, 78] on span "leal ramirez" at bounding box center [621, 80] width 47 height 6
type input "marllon maryel leal ramirez"
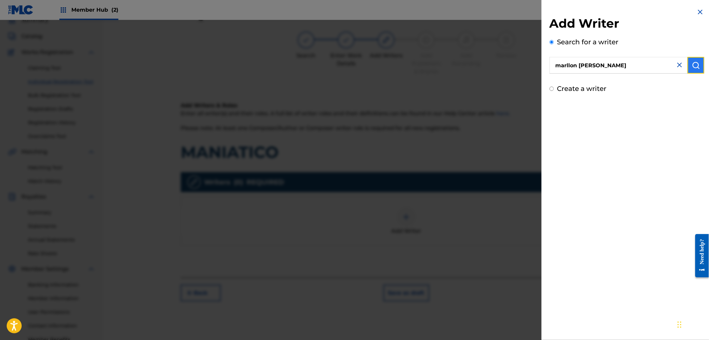
click at [699, 62] on button "submit" at bounding box center [695, 65] width 17 height 17
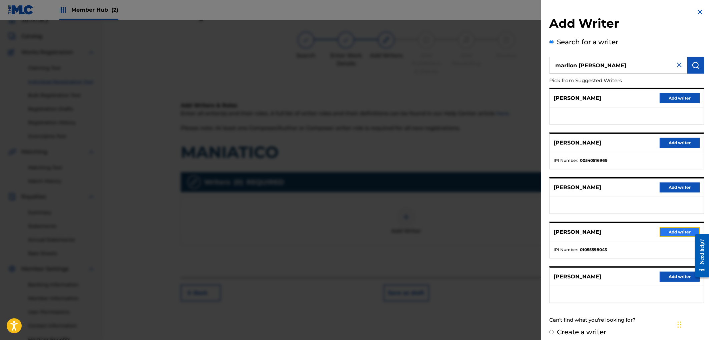
click at [676, 233] on button "Add writer" at bounding box center [680, 232] width 40 height 10
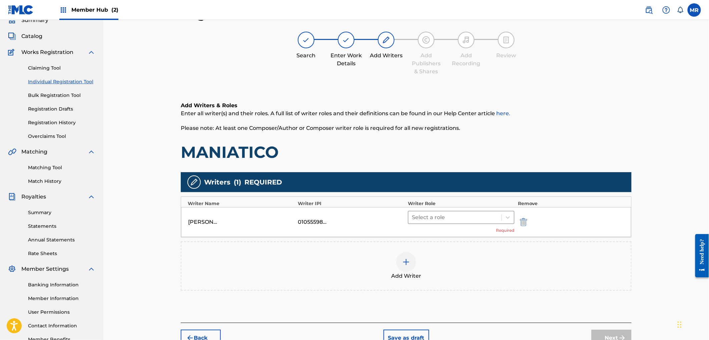
click at [483, 217] on div at bounding box center [455, 217] width 86 height 9
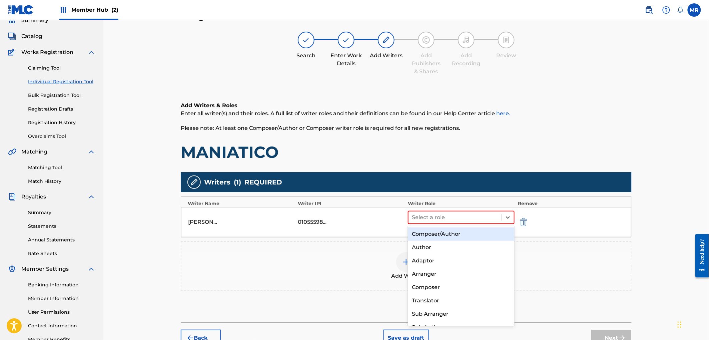
click at [455, 231] on div "Composer/Author" at bounding box center [461, 234] width 106 height 13
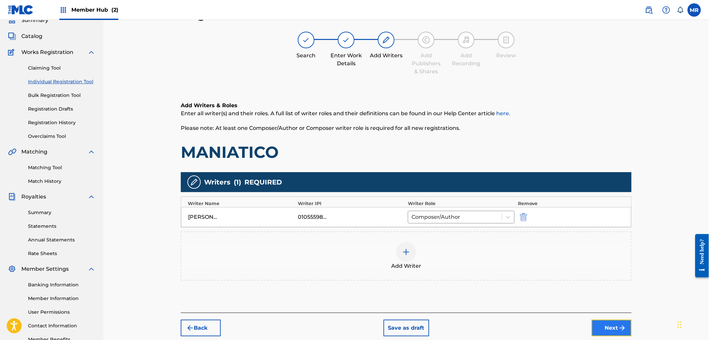
click at [609, 331] on button "Next" at bounding box center [611, 328] width 40 height 17
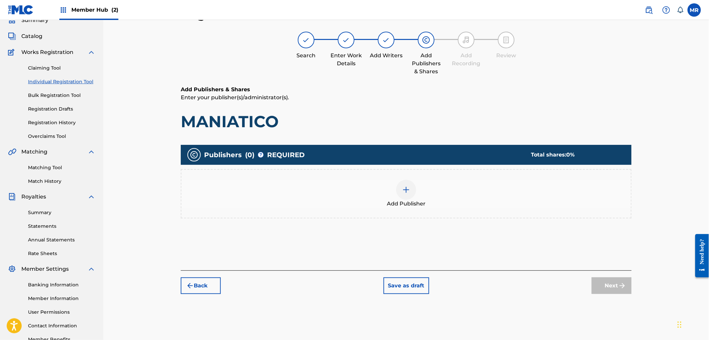
click at [418, 196] on div "Add Publisher" at bounding box center [405, 194] width 449 height 28
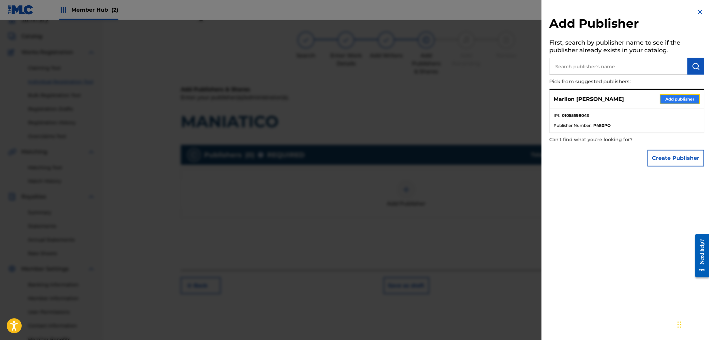
click at [673, 99] on button "Add publisher" at bounding box center [680, 99] width 40 height 10
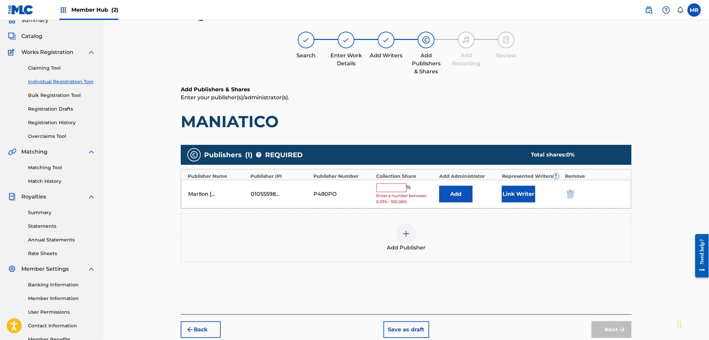
click at [389, 187] on input "text" at bounding box center [391, 188] width 30 height 9
type input "100"
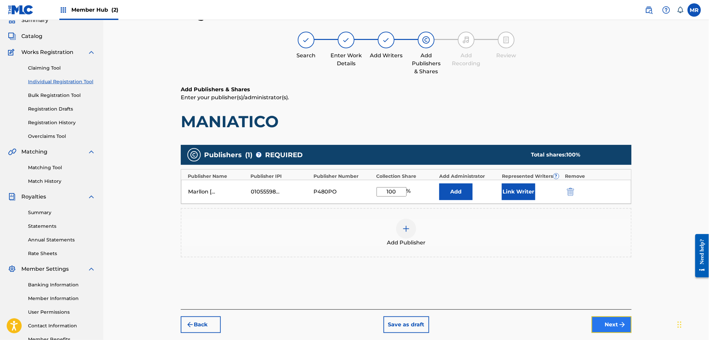
click at [609, 318] on button "Next" at bounding box center [611, 325] width 40 height 17
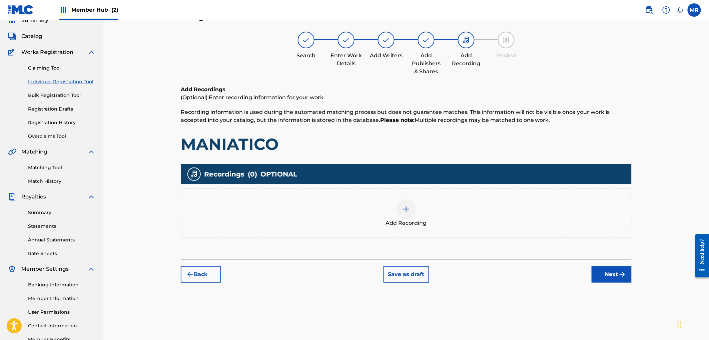
click at [469, 219] on div "Add Recording" at bounding box center [405, 213] width 449 height 28
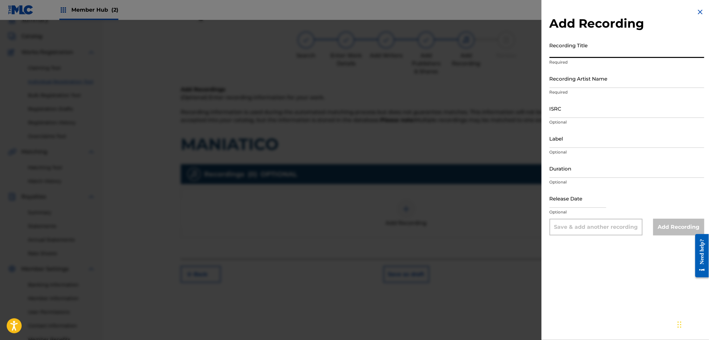
click at [578, 50] on input "Recording Title" at bounding box center [626, 48] width 155 height 19
paste input "MANIATICO"
type input "MANIATICO"
paste input "DJ COCO MÚSICA"
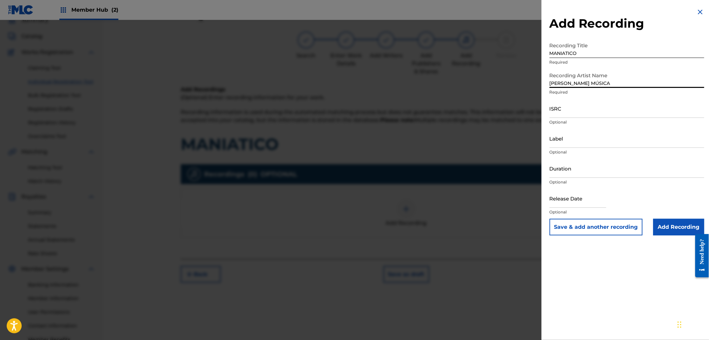
type input "DJ COCO MÚSICA"
paste input "GXD7G2350284"
type input "GXD7G2350284"
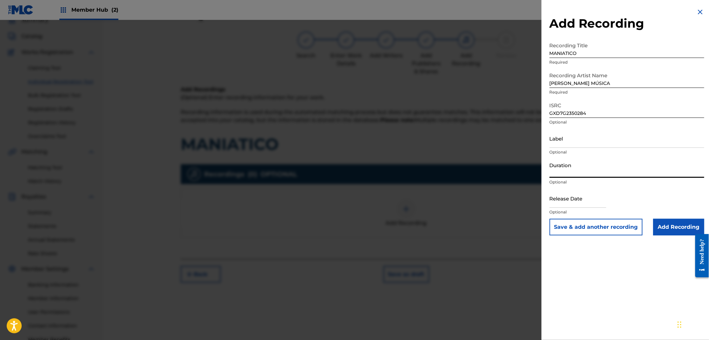
click at [580, 168] on input "Duration" at bounding box center [626, 168] width 155 height 19
type input "02:58"
click at [660, 222] on input "Add Recording" at bounding box center [678, 227] width 51 height 17
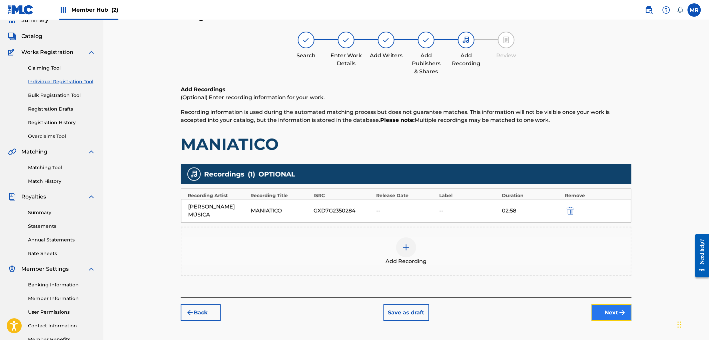
click at [601, 305] on button "Next" at bounding box center [611, 313] width 40 height 17
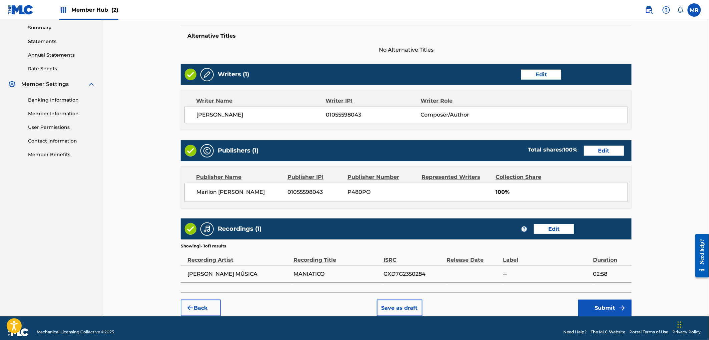
scroll to position [223, 0]
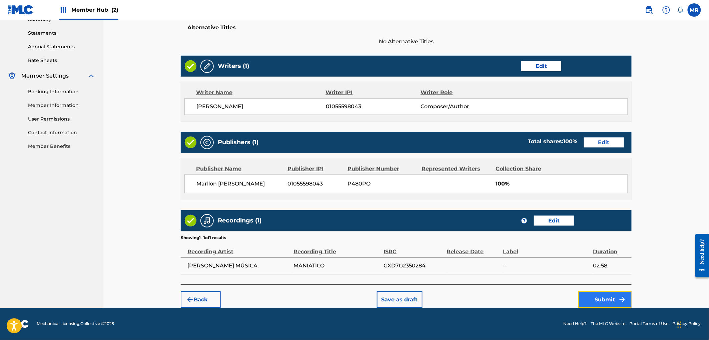
click at [595, 299] on button "Submit" at bounding box center [604, 300] width 53 height 17
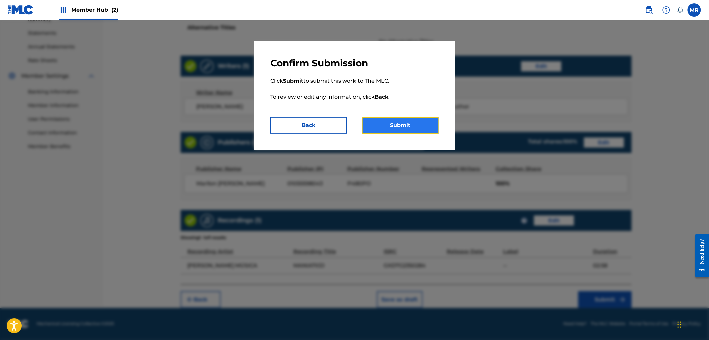
click at [400, 129] on button "Submit" at bounding box center [400, 125] width 77 height 17
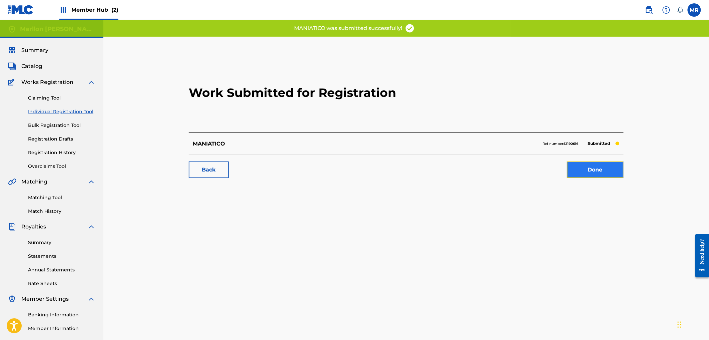
click at [584, 166] on link "Done" at bounding box center [595, 170] width 57 height 17
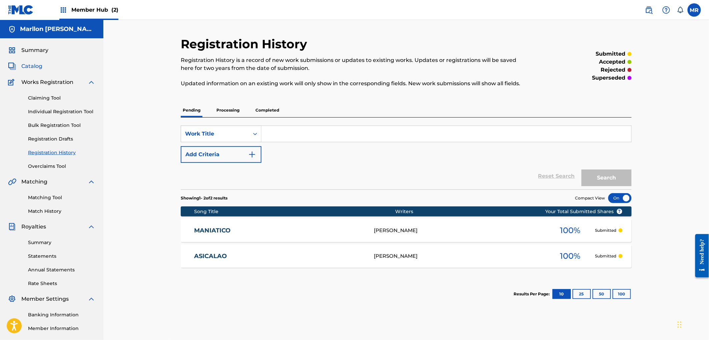
click at [37, 67] on span "Catalog" at bounding box center [31, 66] width 21 height 8
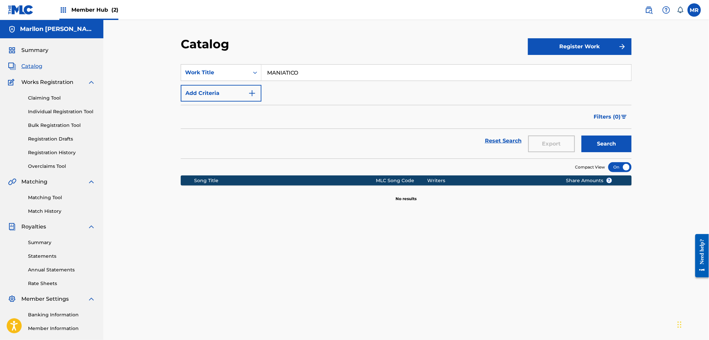
click at [302, 76] on input "MANIATICO" at bounding box center [446, 73] width 370 height 16
paste input "QUE BIEN SE VE"
click at [581, 136] on button "Search" at bounding box center [606, 144] width 50 height 17
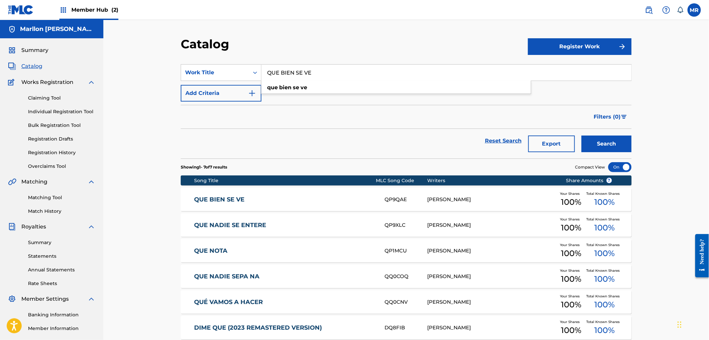
click at [302, 76] on input "QUE BIEN SE VE" at bounding box center [446, 73] width 370 height 16
paste input "SIN CONTROL"
click at [581, 136] on button "Search" at bounding box center [606, 144] width 50 height 17
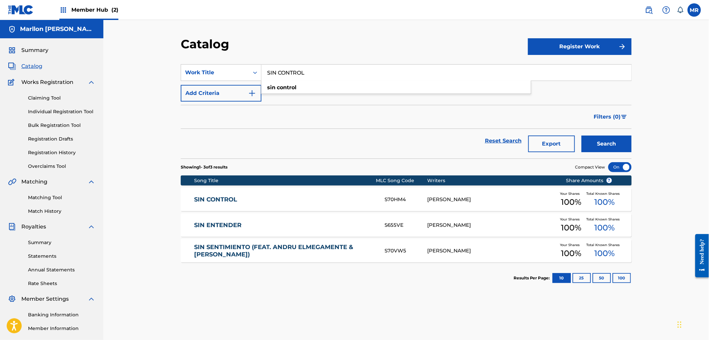
click at [302, 76] on input "SIN CONTROL" at bounding box center [446, 73] width 370 height 16
paste input "A LAS 3 AM"
type input "A LAS 3 AM"
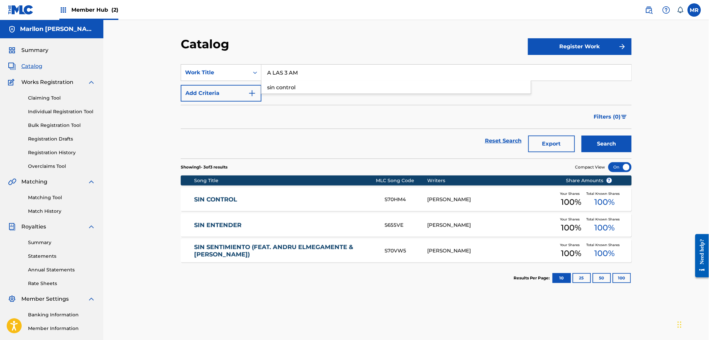
click at [581, 136] on button "Search" at bounding box center [606, 144] width 50 height 17
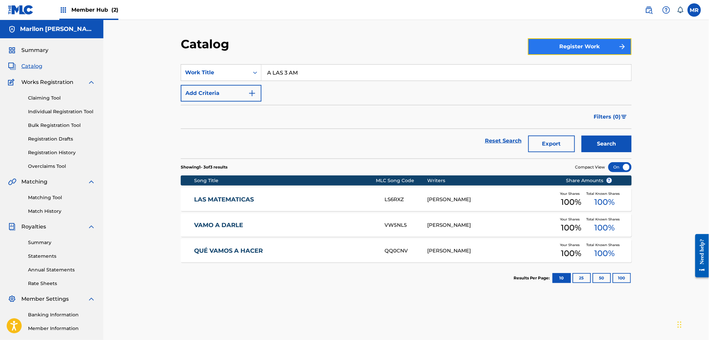
click at [562, 50] on button "Register Work" at bounding box center [580, 46] width 104 height 17
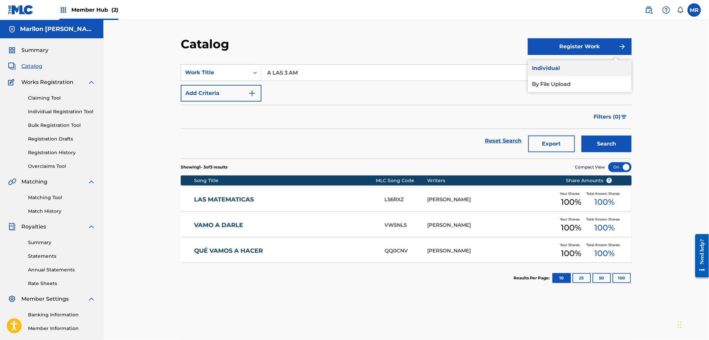
click at [551, 62] on link "Individual" at bounding box center [580, 68] width 104 height 16
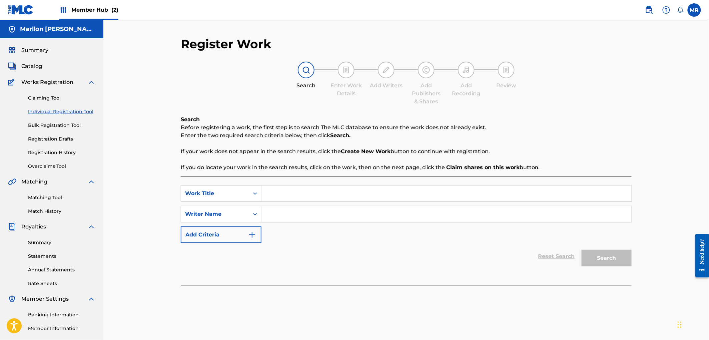
click at [295, 187] on input "Search Form" at bounding box center [446, 194] width 370 height 16
paste input "GXD7G2350286"
type input "GXD7G2350286"
click at [295, 187] on input "GXD7G2350286" at bounding box center [446, 194] width 370 height 16
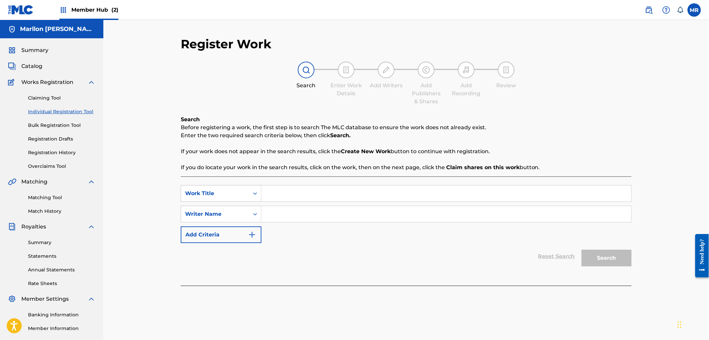
paste input "A LAS 3 AM"
type input "A LAS 3 AM"
click at [352, 218] on input "Search Form" at bounding box center [446, 214] width 370 height 16
paste input "MARLLON MARYEL LEAL RAMIREZ"
type input "MARLLON MARYEL LEAL RAMIREZ"
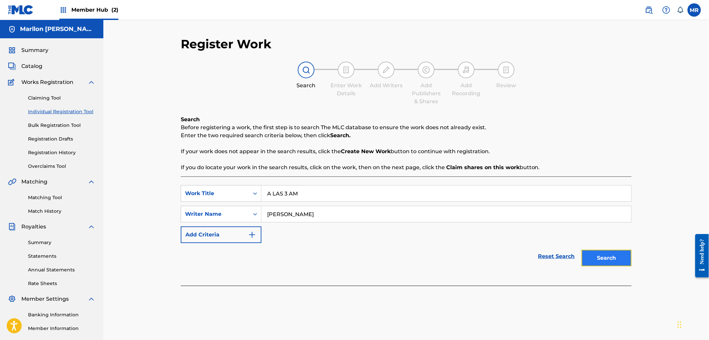
click at [608, 261] on button "Search" at bounding box center [606, 258] width 50 height 17
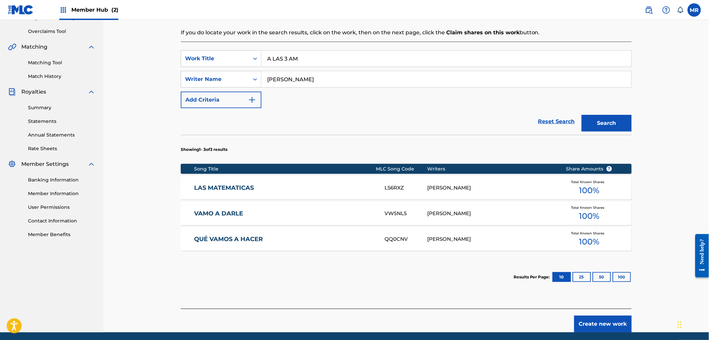
scroll to position [159, 0]
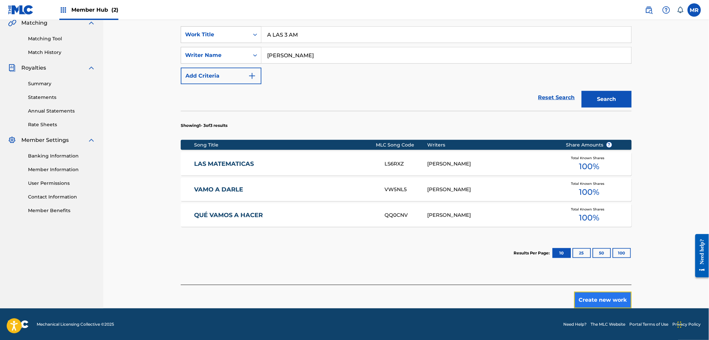
click at [596, 299] on button "Create new work" at bounding box center [602, 300] width 57 height 17
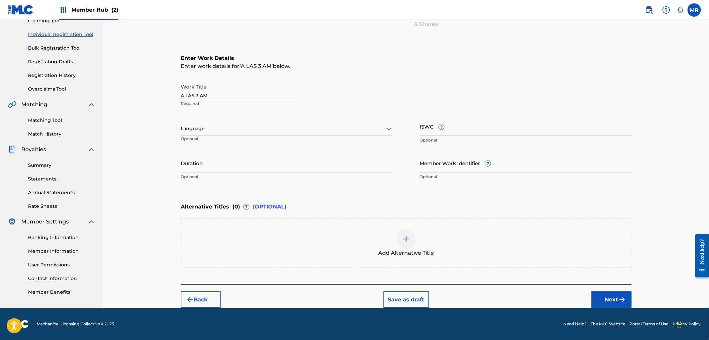
scroll to position [77, 0]
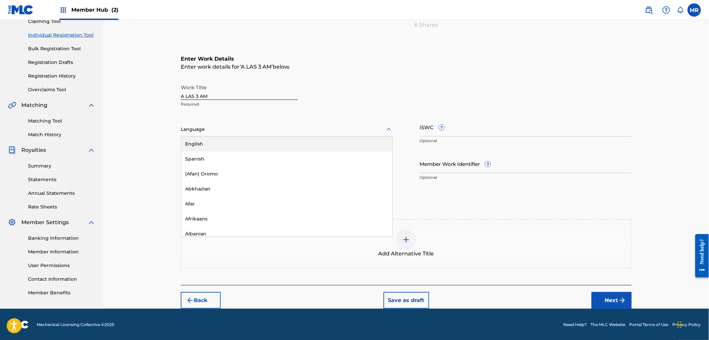
click at [237, 131] on div at bounding box center [287, 129] width 212 height 8
click at [220, 164] on div "Spanish" at bounding box center [286, 159] width 211 height 15
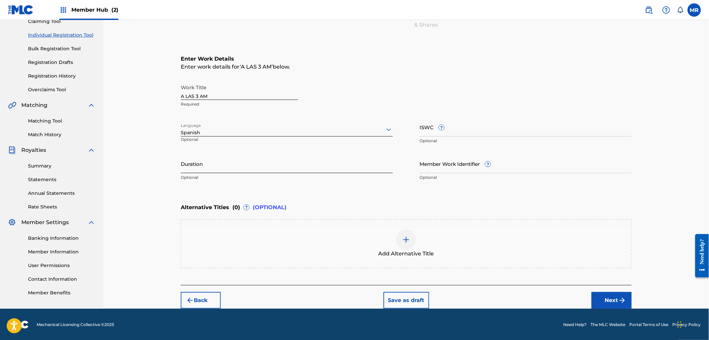
click at [284, 167] on input "Duration" at bounding box center [287, 163] width 212 height 19
type input "02:40"
click at [609, 301] on button "Next" at bounding box center [611, 300] width 40 height 17
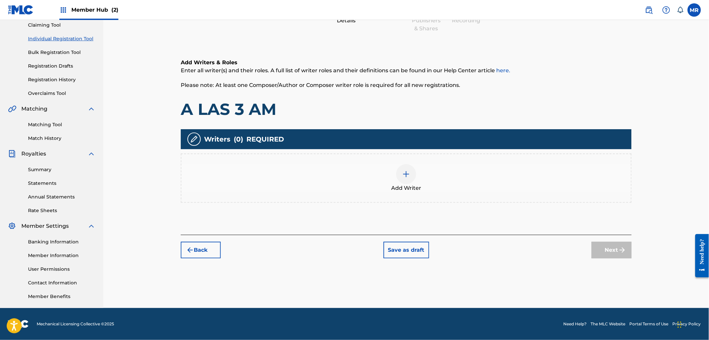
scroll to position [30, 0]
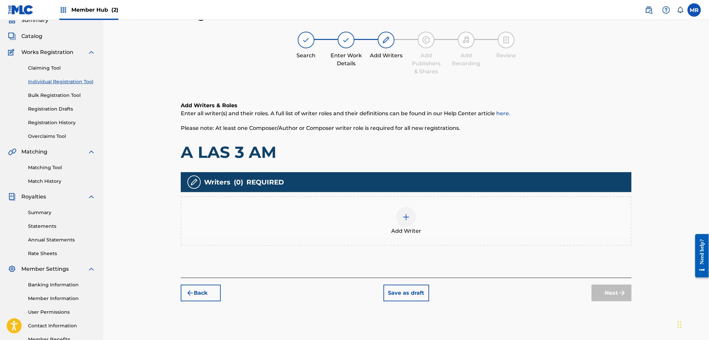
click at [395, 209] on div "Add Writer" at bounding box center [405, 221] width 449 height 28
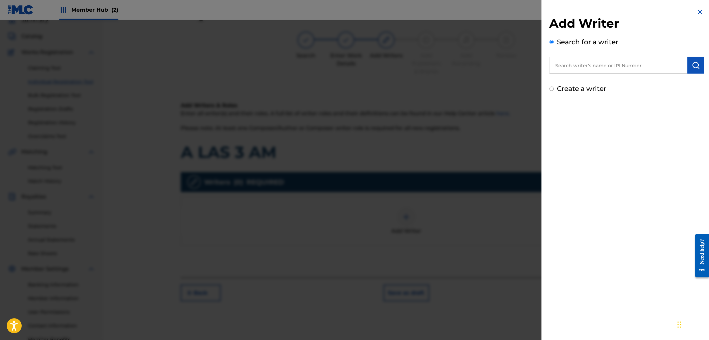
click at [569, 71] on input "text" at bounding box center [618, 65] width 138 height 17
click at [626, 82] on span "l leal ramirez" at bounding box center [650, 80] width 49 height 6
type input "marllon maryel leal ramirez"
click at [692, 66] on img "submit" at bounding box center [696, 65] width 8 height 8
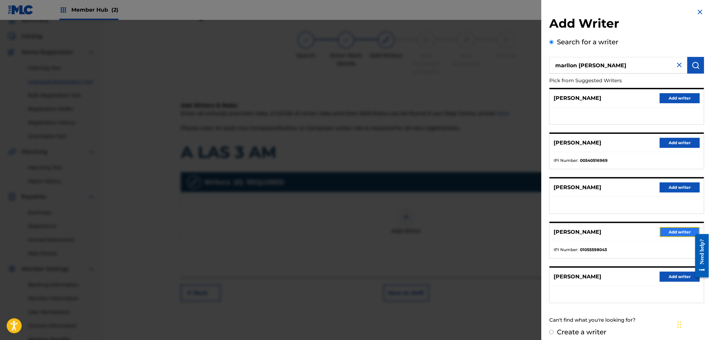
click at [661, 232] on button "Add writer" at bounding box center [680, 232] width 40 height 10
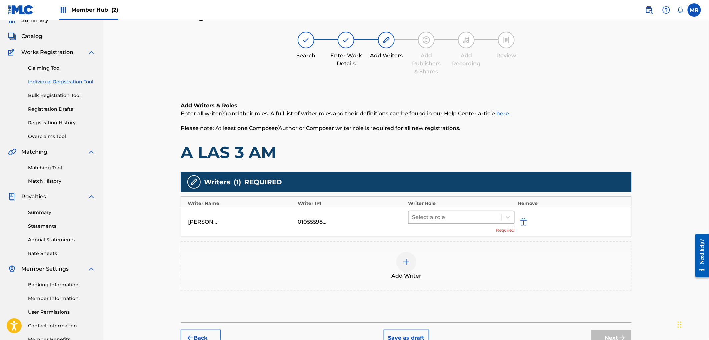
click at [493, 218] on div at bounding box center [455, 217] width 86 height 9
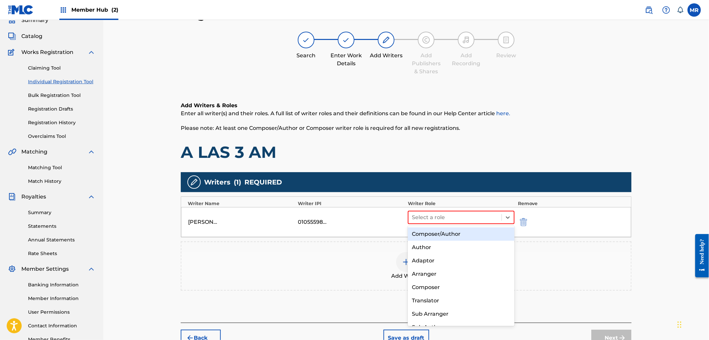
click at [425, 237] on div "Composer/Author" at bounding box center [461, 234] width 106 height 13
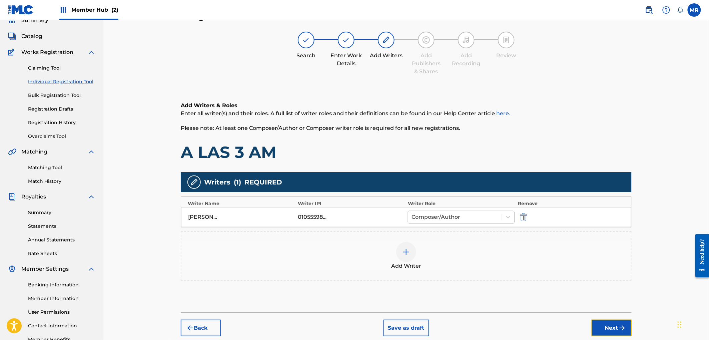
click at [609, 322] on button "Next" at bounding box center [611, 328] width 40 height 17
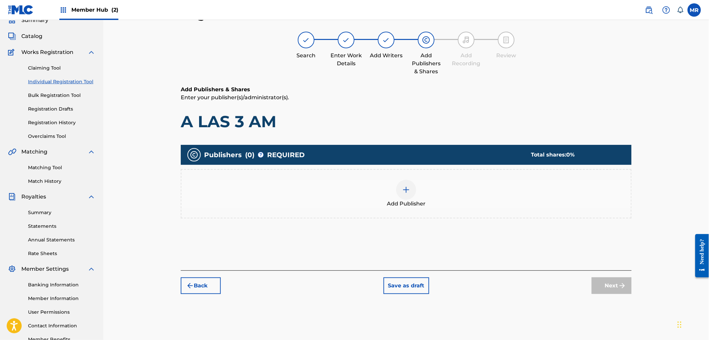
click at [409, 195] on div at bounding box center [406, 190] width 20 height 20
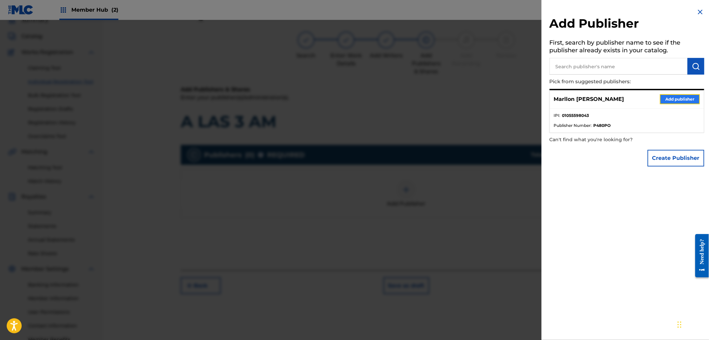
click at [680, 98] on button "Add publisher" at bounding box center [680, 99] width 40 height 10
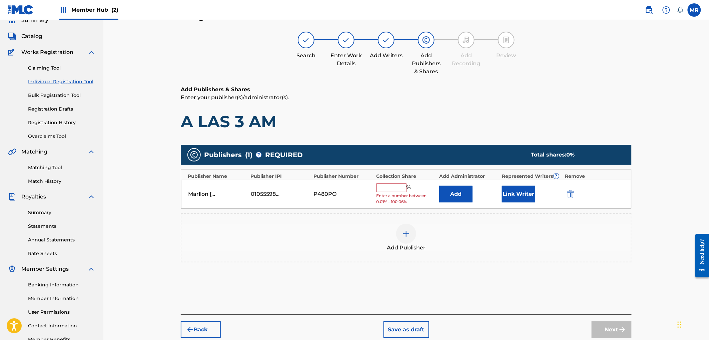
drag, startPoint x: 398, startPoint y: 185, endPoint x: 398, endPoint y: 190, distance: 4.7
click at [398, 185] on input "text" at bounding box center [391, 188] width 30 height 9
type input "100"
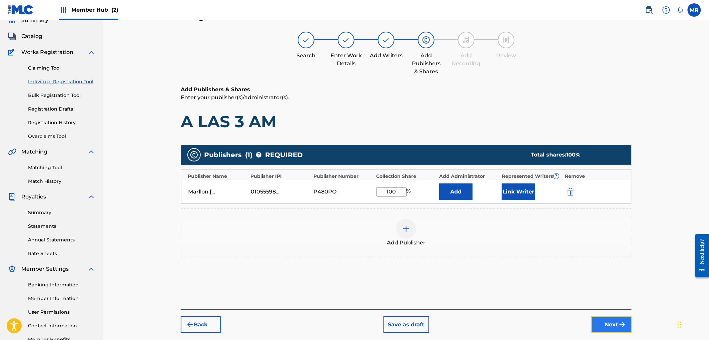
click at [596, 321] on button "Next" at bounding box center [611, 325] width 40 height 17
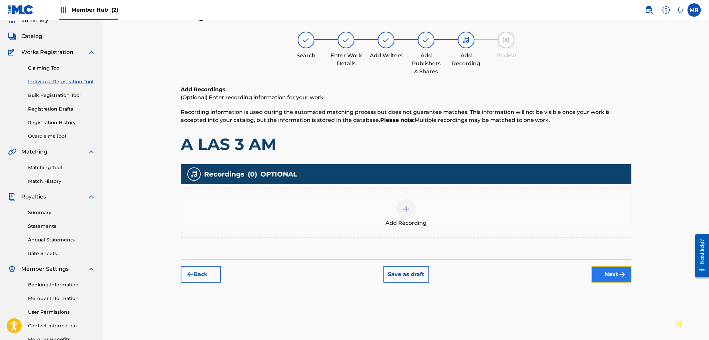
click at [592, 277] on button "Next" at bounding box center [611, 274] width 40 height 17
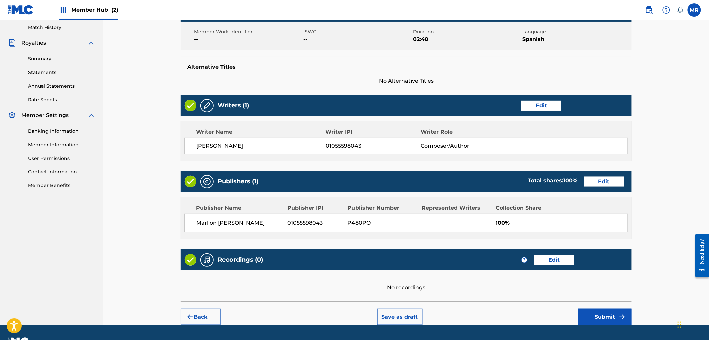
scroll to position [201, 0]
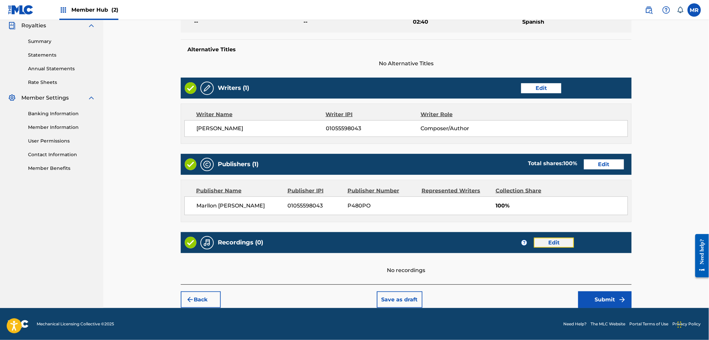
click at [555, 241] on button "Edit" at bounding box center [554, 243] width 40 height 10
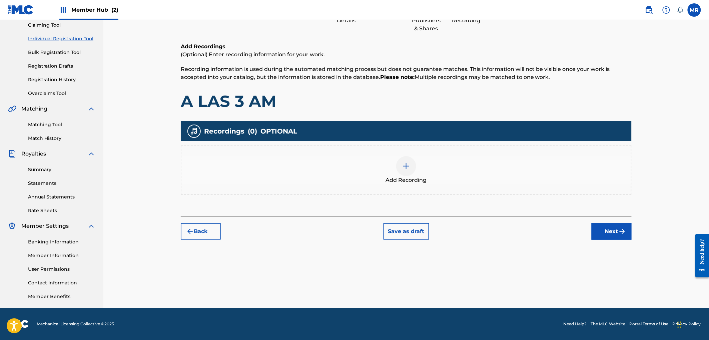
scroll to position [73, 0]
click at [398, 168] on div at bounding box center [406, 167] width 20 height 20
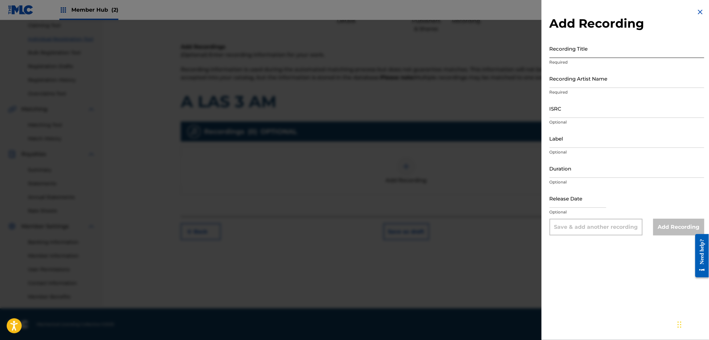
click at [579, 53] on input "Recording Title" at bounding box center [626, 48] width 155 height 19
paste input "A LAS 3 AM"
type input "A LAS 3 AM"
paste input "DJ COCO MÚSICA"
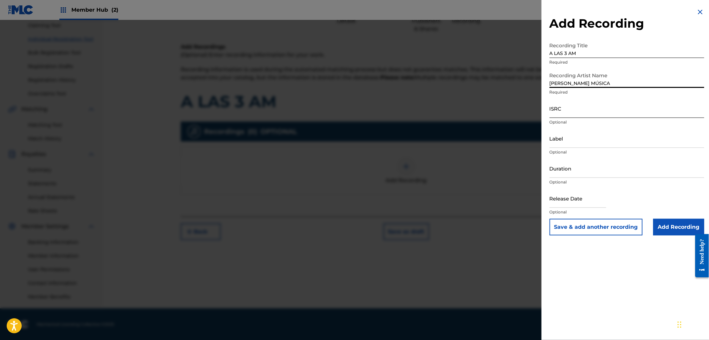
type input "DJ COCO MÚSICA"
click at [561, 115] on input "ISRC" at bounding box center [626, 108] width 155 height 19
paste input "GXD7G2350286"
type input "GXD7G2350286"
click at [576, 174] on input "Duration" at bounding box center [626, 168] width 155 height 19
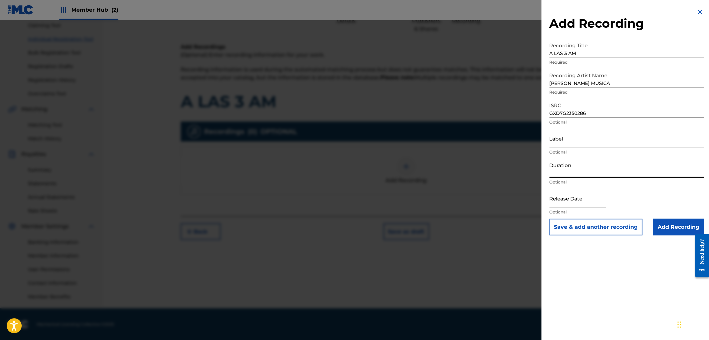
type input "2"
type input "02:50"
click at [667, 225] on input "Add Recording" at bounding box center [678, 227] width 51 height 17
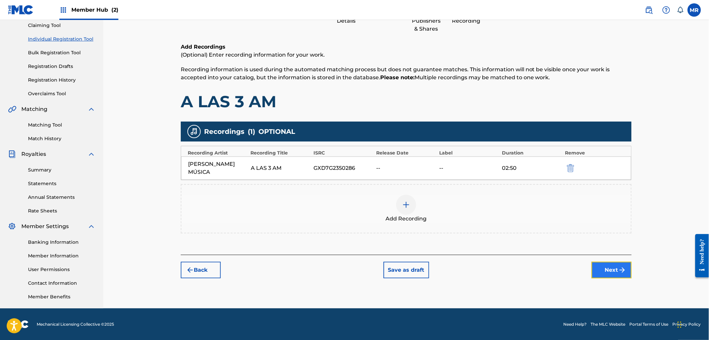
click at [620, 266] on img "submit" at bounding box center [622, 270] width 8 height 8
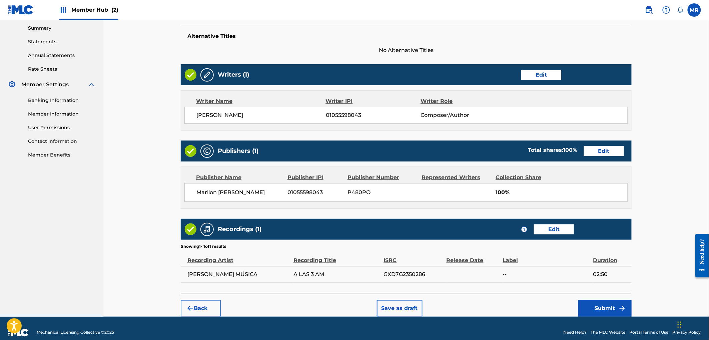
scroll to position [223, 0]
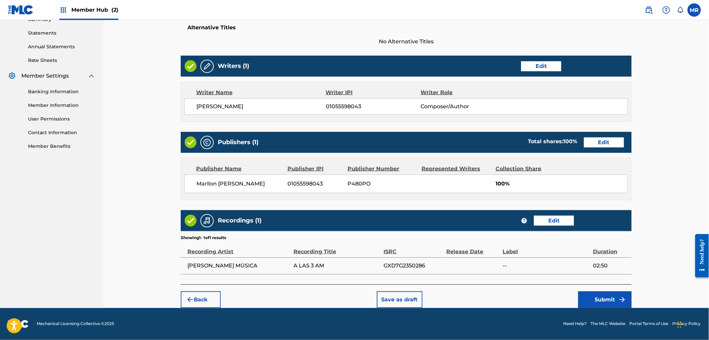
click at [613, 291] on div "Back Save as draft Submit" at bounding box center [406, 297] width 451 height 24
click at [611, 294] on button "Submit" at bounding box center [604, 300] width 53 height 17
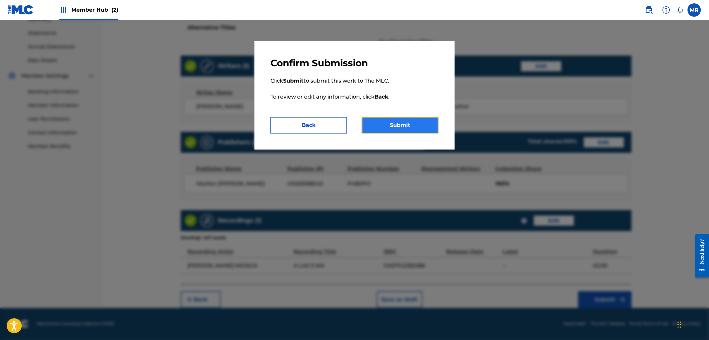
click at [398, 132] on button "Submit" at bounding box center [400, 125] width 77 height 17
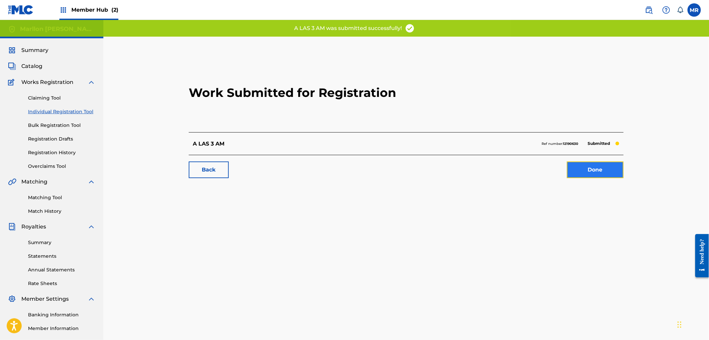
click at [596, 170] on link "Done" at bounding box center [595, 170] width 57 height 17
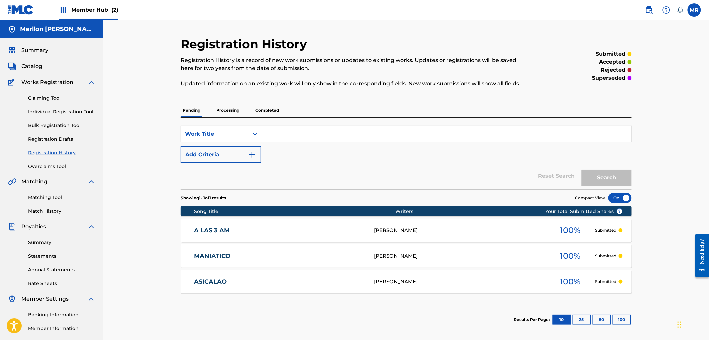
click at [38, 70] on div "Summary Catalog Works Registration Claiming Tool Individual Registration Tool B…" at bounding box center [51, 209] width 103 height 343
click at [35, 67] on span "Catalog" at bounding box center [31, 66] width 21 height 8
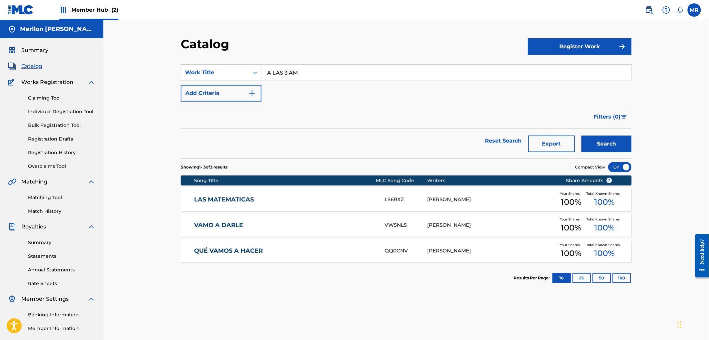
click at [294, 72] on input "A LAS 3 AM" at bounding box center [446, 73] width 370 height 16
paste input "LOS EVO"
click at [581, 136] on button "Search" at bounding box center [606, 144] width 50 height 17
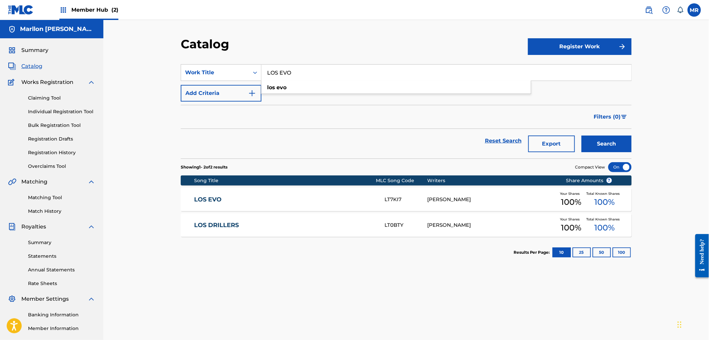
click at [279, 69] on input "LOS EVO" at bounding box center [446, 73] width 370 height 16
paste input "UXURY"
click at [581, 136] on button "Search" at bounding box center [606, 144] width 50 height 17
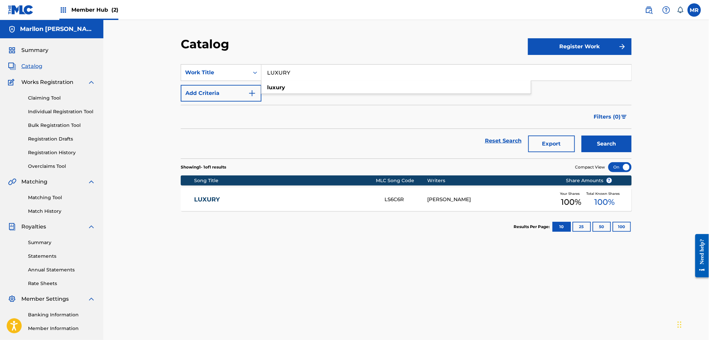
click at [280, 69] on input "LUXURY" at bounding box center [446, 73] width 370 height 16
paste input "GALAXIA"
click at [581, 136] on button "Search" at bounding box center [606, 144] width 50 height 17
type input "G"
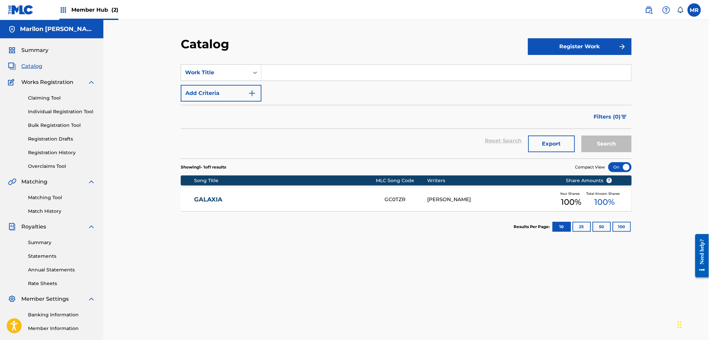
paste input "CONTROLANDO EL AREA"
type input "CONTROLANDO EL AREA"
click at [581, 136] on button "Search" at bounding box center [606, 144] width 50 height 17
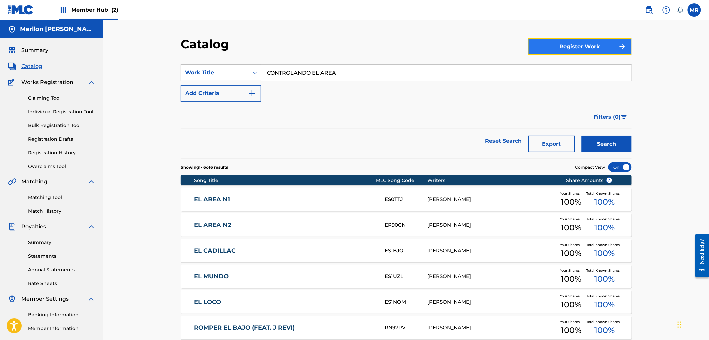
click at [561, 52] on button "Register Work" at bounding box center [580, 46] width 104 height 17
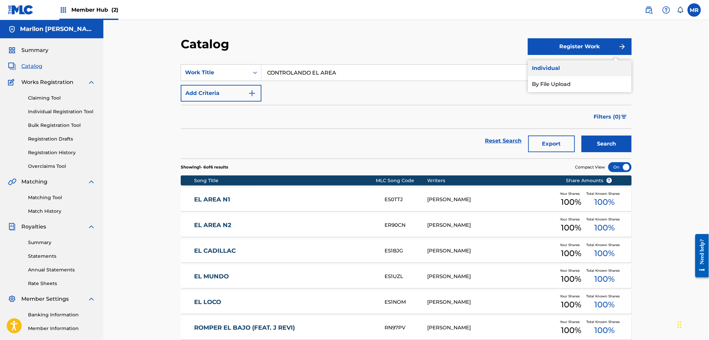
click at [537, 68] on link "Individual" at bounding box center [580, 68] width 104 height 16
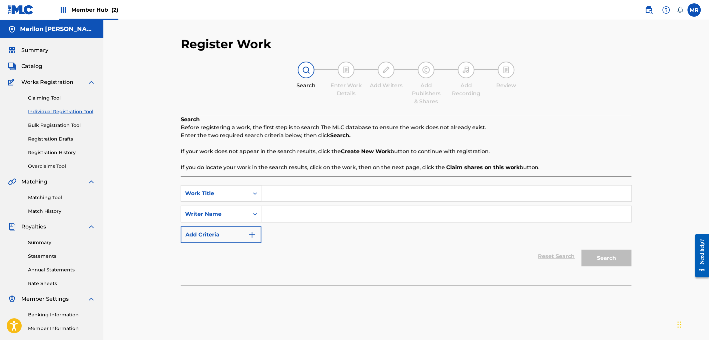
click at [291, 194] on input "Search Form" at bounding box center [446, 194] width 370 height 16
paste input "CONTROLANDO EL AREA"
type input "CONTROLANDO EL AREA"
click at [281, 215] on input "Search Form" at bounding box center [446, 214] width 370 height 16
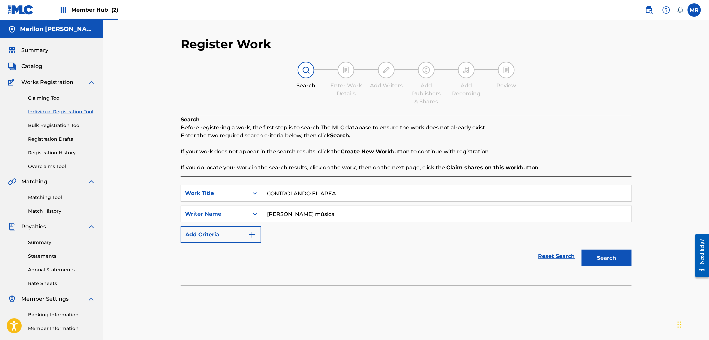
type input "dj coco música"
click at [581, 250] on button "Search" at bounding box center [606, 258] width 50 height 17
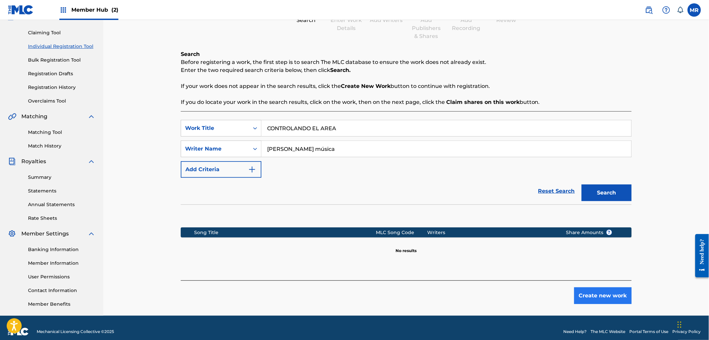
scroll to position [73, 0]
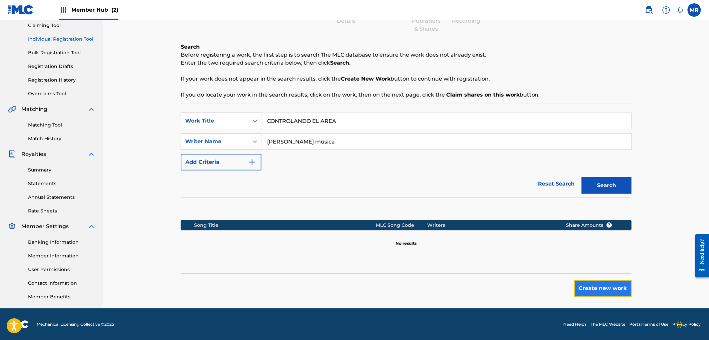
click at [598, 283] on button "Create new work" at bounding box center [602, 288] width 57 height 17
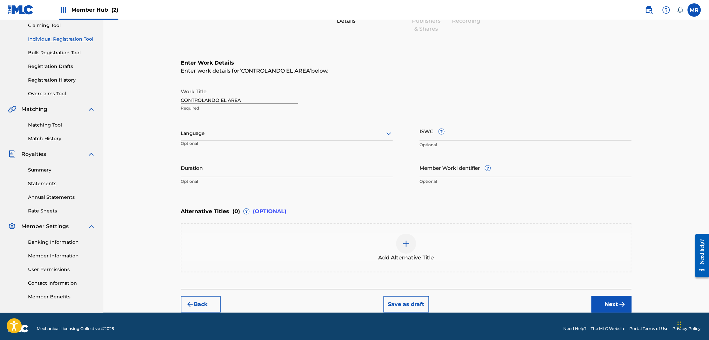
click at [246, 124] on div "Language Optional" at bounding box center [287, 137] width 212 height 30
drag, startPoint x: 238, startPoint y: 134, endPoint x: 221, endPoint y: 154, distance: 26.8
click at [237, 135] on div at bounding box center [287, 133] width 212 height 8
click at [212, 160] on div "Spanish" at bounding box center [286, 163] width 211 height 15
click at [218, 162] on input "Duration" at bounding box center [287, 167] width 212 height 19
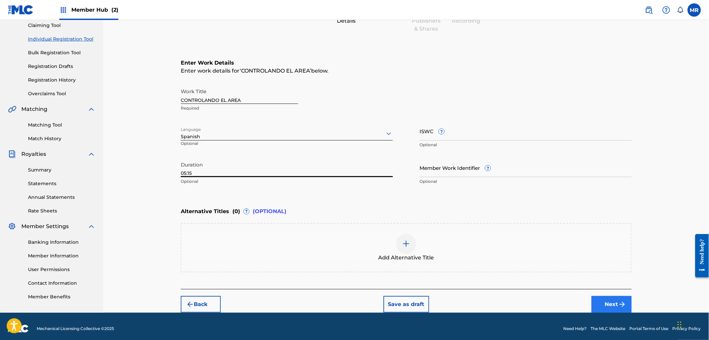
type input "05:15"
click at [609, 298] on button "Next" at bounding box center [611, 304] width 40 height 17
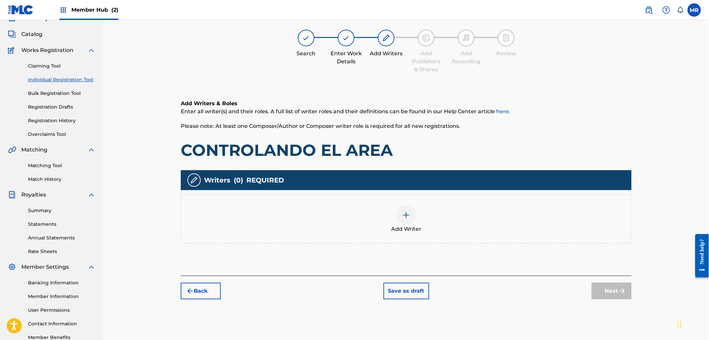
scroll to position [30, 0]
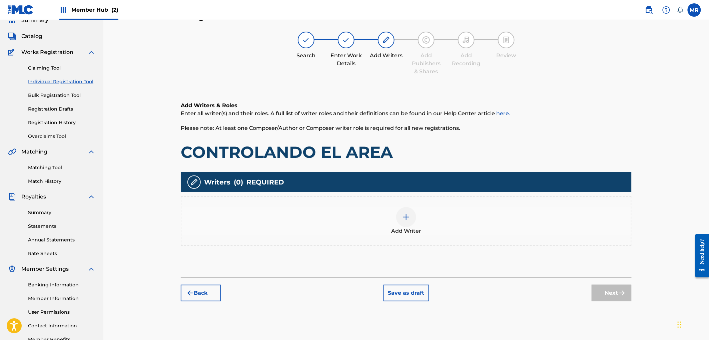
click at [401, 218] on div at bounding box center [406, 217] width 20 height 20
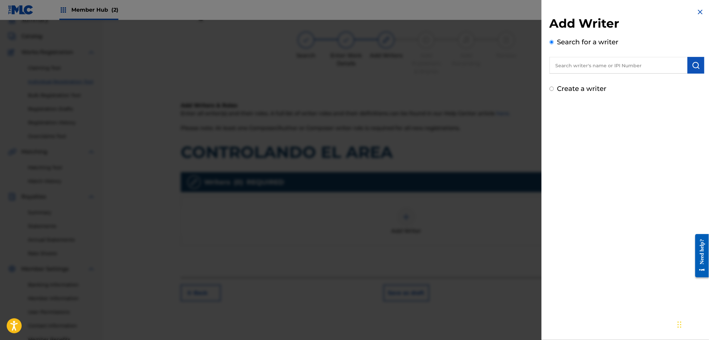
click at [579, 63] on input "text" at bounding box center [618, 65] width 138 height 17
click at [626, 82] on span "el leal ramirez" at bounding box center [652, 80] width 53 height 6
type input "marllon maryel leal ramirez"
click at [696, 65] on img "submit" at bounding box center [696, 65] width 8 height 8
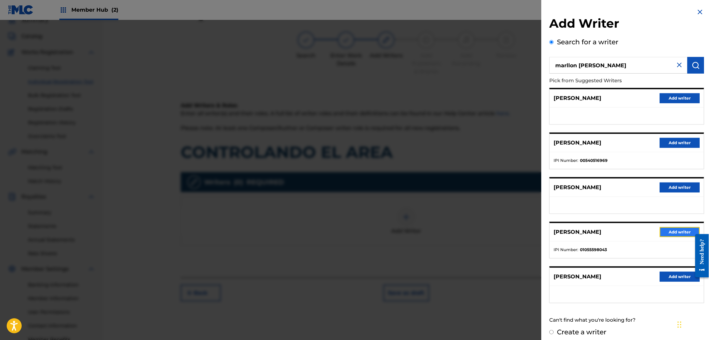
click at [663, 232] on button "Add writer" at bounding box center [680, 232] width 40 height 10
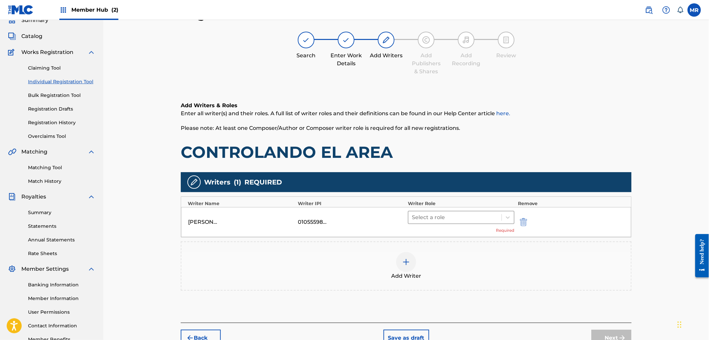
click at [483, 221] on div at bounding box center [455, 217] width 86 height 9
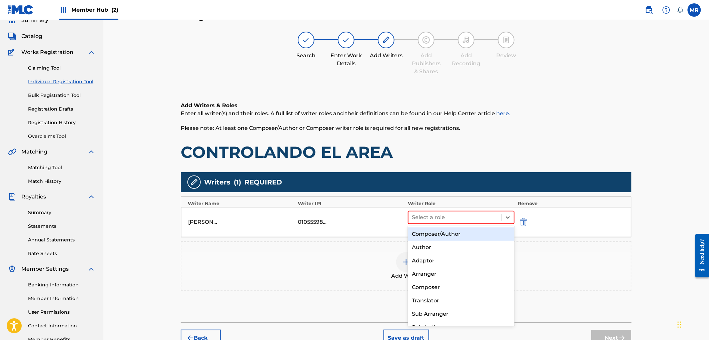
click at [448, 233] on div "Composer/Author" at bounding box center [461, 234] width 106 height 13
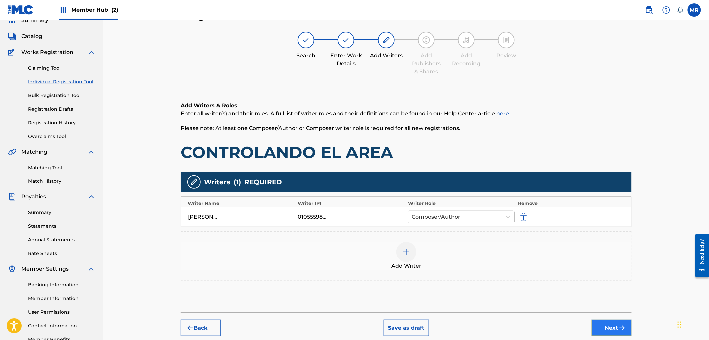
click at [595, 322] on button "Next" at bounding box center [611, 328] width 40 height 17
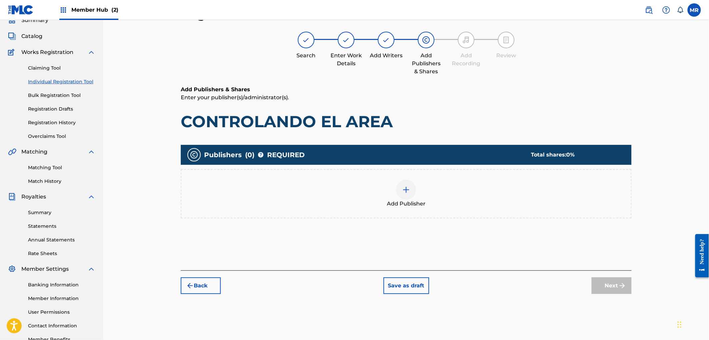
click at [412, 198] on div "Add Publisher" at bounding box center [405, 194] width 449 height 28
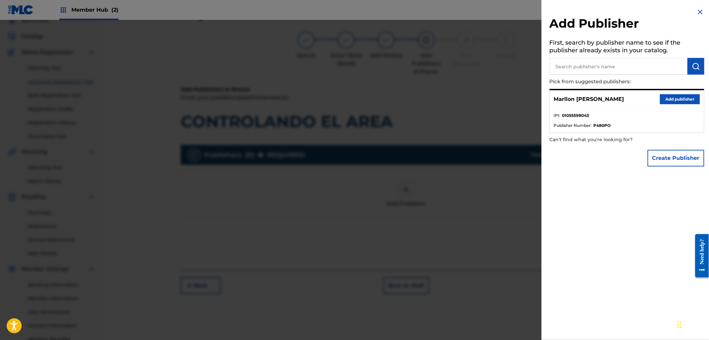
click at [674, 93] on div "Marllon Maryel Leal Ramirez Add publisher" at bounding box center [627, 99] width 154 height 18
click at [674, 97] on button "Add publisher" at bounding box center [680, 99] width 40 height 10
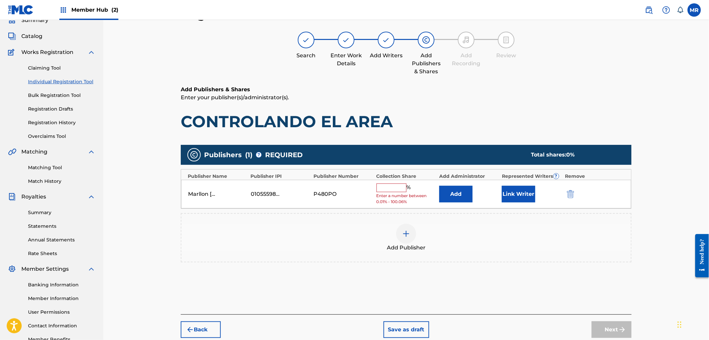
click at [392, 181] on div "Marllon Maryel Leal Ramirez 01055598043 P480PO % Enter a number between 0.01% -…" at bounding box center [406, 194] width 450 height 29
drag, startPoint x: 388, startPoint y: 188, endPoint x: 391, endPoint y: 192, distance: 5.3
click at [388, 188] on input "text" at bounding box center [391, 188] width 30 height 9
type input "100"
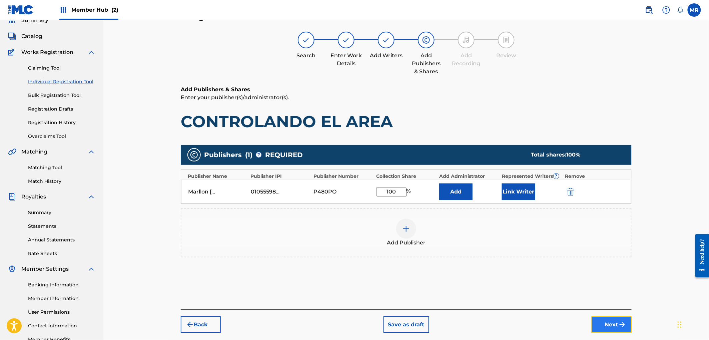
click at [597, 324] on button "Next" at bounding box center [611, 325] width 40 height 17
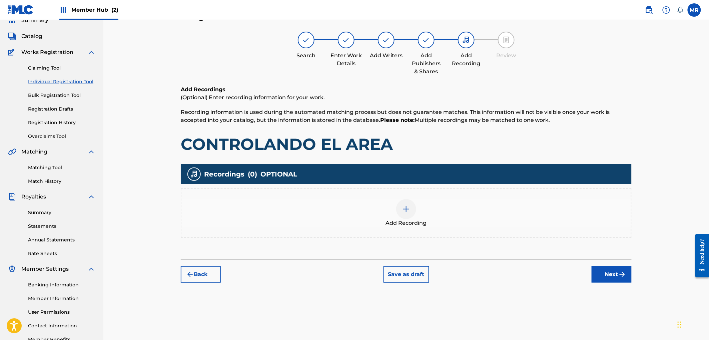
click at [419, 214] on div "Add Recording" at bounding box center [405, 213] width 449 height 28
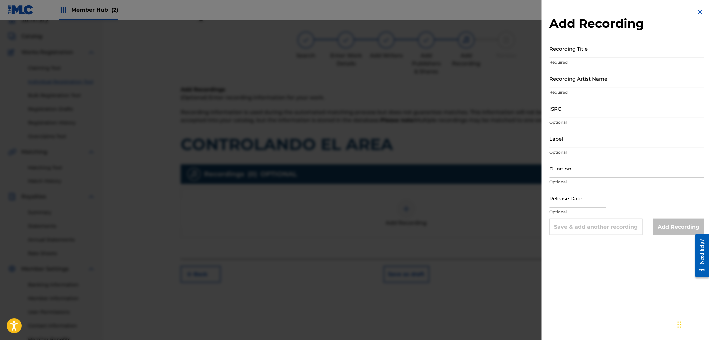
click at [582, 52] on input "Recording Title" at bounding box center [626, 48] width 155 height 19
paste input "CONTROLANDO EL AREA"
type input "CONTROLANDO EL AREA"
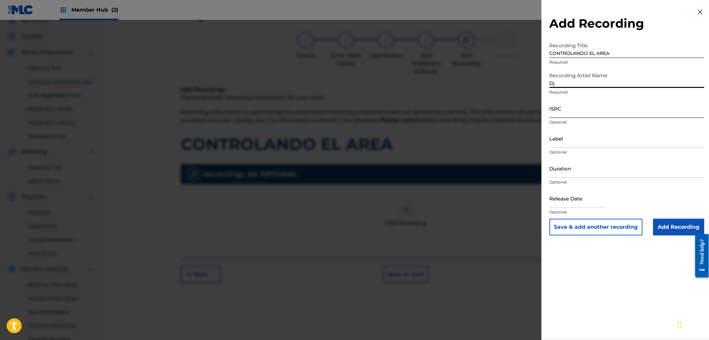
type input "DJ COCO MÚSICA"
click at [582, 111] on input "ISRC" at bounding box center [626, 108] width 155 height 19
paste input "QZHZ62196922"
type input "QZHZ62196922"
click at [571, 173] on input "Duration" at bounding box center [626, 168] width 155 height 19
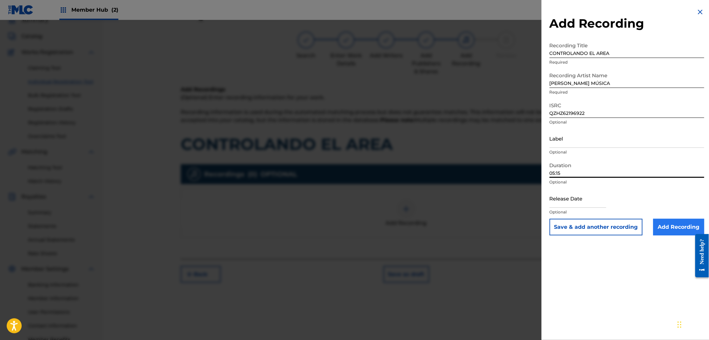
type input "05:15"
click at [667, 223] on input "Add Recording" at bounding box center [678, 227] width 51 height 17
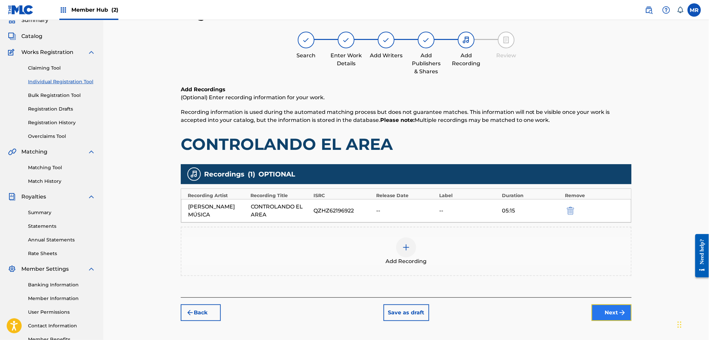
click at [605, 307] on button "Next" at bounding box center [611, 313] width 40 height 17
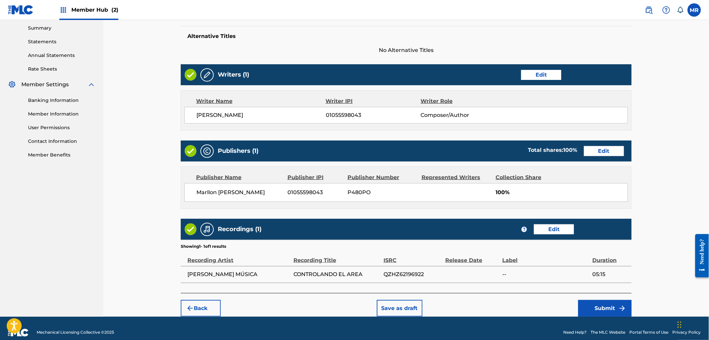
scroll to position [223, 0]
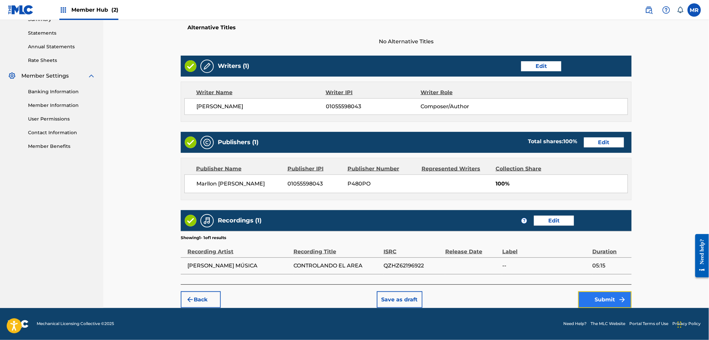
click at [597, 295] on button "Submit" at bounding box center [604, 300] width 53 height 17
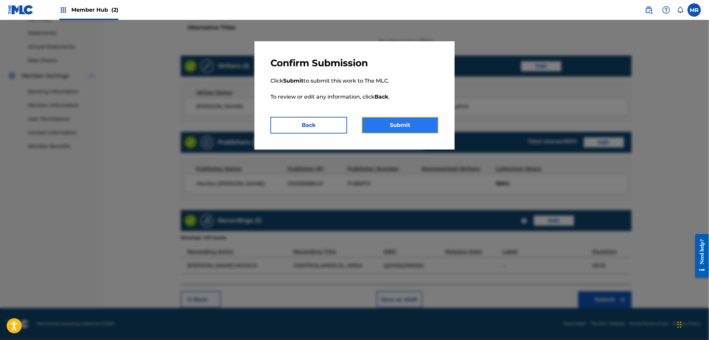
click at [387, 126] on button "Submit" at bounding box center [400, 125] width 77 height 17
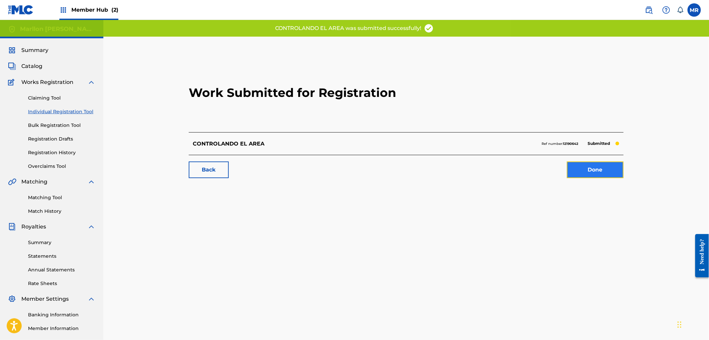
click at [576, 169] on link "Done" at bounding box center [595, 170] width 57 height 17
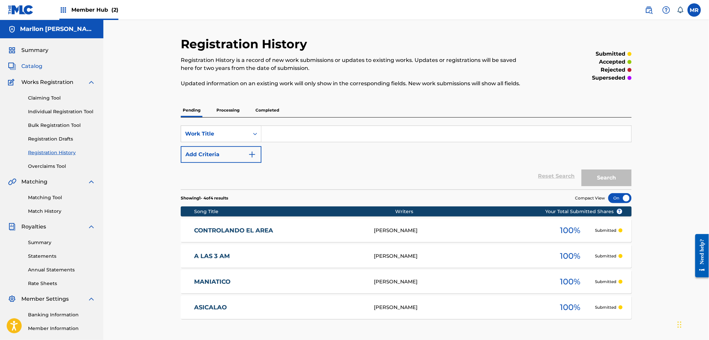
click at [38, 70] on span "Catalog" at bounding box center [31, 66] width 21 height 8
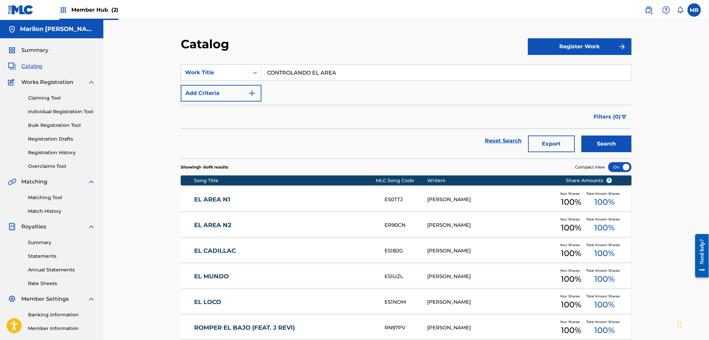
click at [328, 68] on input "CONTROLANDO EL AREA" at bounding box center [446, 73] width 370 height 16
paste input "DOGGY"
click at [581, 136] on button "Search" at bounding box center [606, 144] width 50 height 17
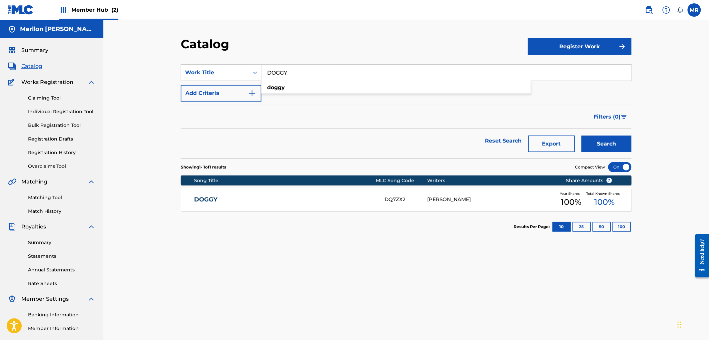
click at [328, 67] on input "DOGGY" at bounding box center [446, 73] width 370 height 16
paste input "LAS MATEMATICAS"
click at [581, 136] on button "Search" at bounding box center [606, 144] width 50 height 17
click at [333, 66] on input "LAS MATEMATICAS" at bounding box center [446, 73] width 370 height 16
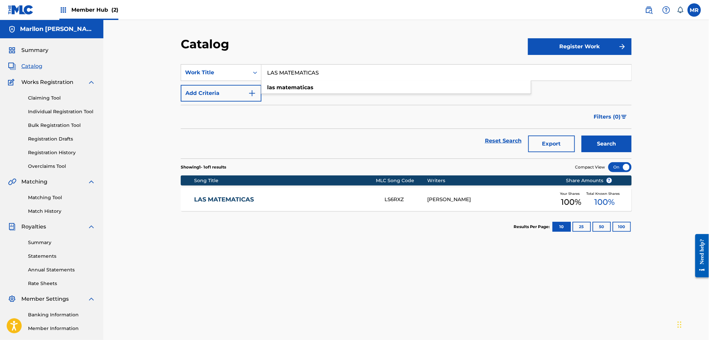
click at [333, 66] on input "LAS MATEMATICAS" at bounding box center [446, 73] width 370 height 16
click at [334, 66] on input "LAS MATEMATICAS" at bounding box center [446, 73] width 370 height 16
paste input "TU RECUERDO (FEAT. COSTAFLOW & NICOLAS NIETO)"
click at [581, 136] on button "Search" at bounding box center [606, 144] width 50 height 17
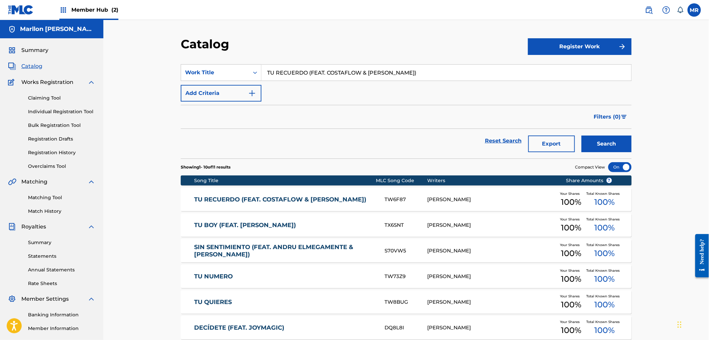
click at [334, 70] on input "TU RECUERDO (FEAT. COSTAFLOW & NICOLAS NIETO)" at bounding box center [446, 73] width 370 height 16
paste input "REGGAETON LENTO"
click at [581, 136] on button "Search" at bounding box center [606, 144] width 50 height 17
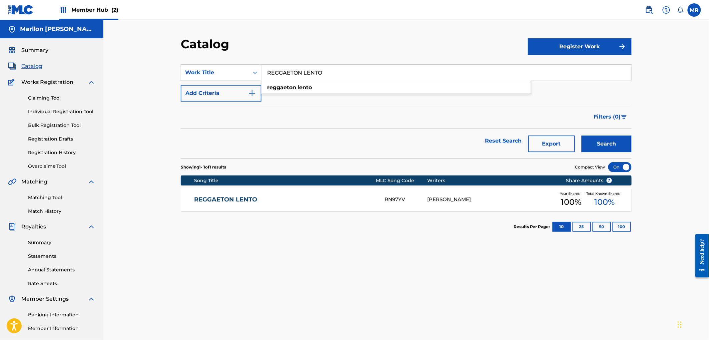
click at [334, 70] on input "REGGAETON LENTO" at bounding box center [446, 73] width 370 height 16
paste input "DALE AHI (FEAT. DANN LA LUZ)"
click at [581, 136] on button "Search" at bounding box center [606, 144] width 50 height 17
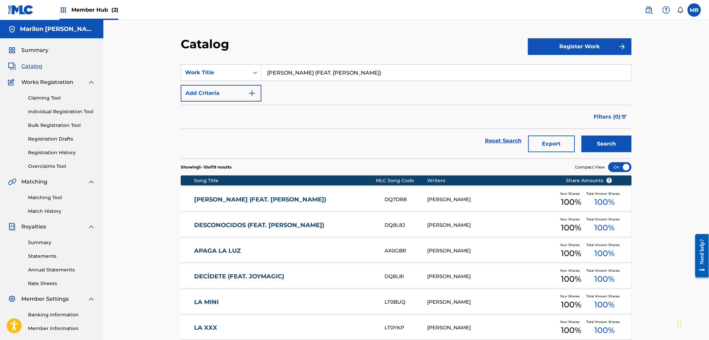
click at [334, 70] on input "DALE AHI (FEAT. DANN LA LUZ)" at bounding box center [446, 73] width 370 height 16
paste input "ANTOLOGICO"
type input "ANTOLOGICO"
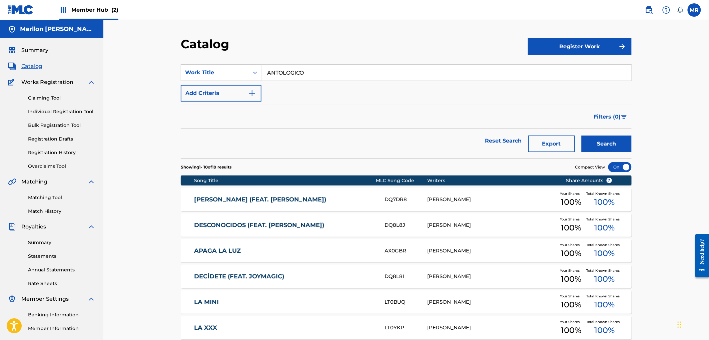
click at [581, 136] on button "Search" at bounding box center [606, 144] width 50 height 17
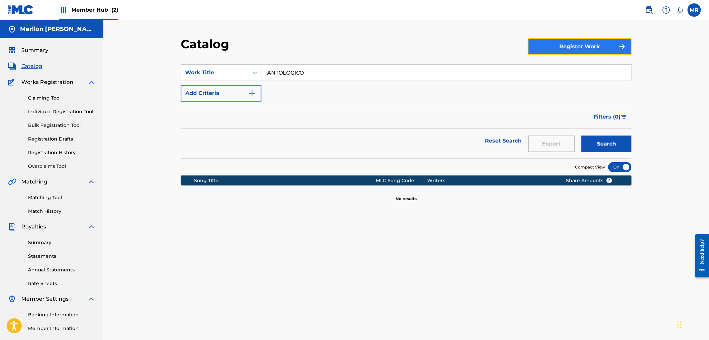
click at [584, 52] on button "Register Work" at bounding box center [580, 46] width 104 height 17
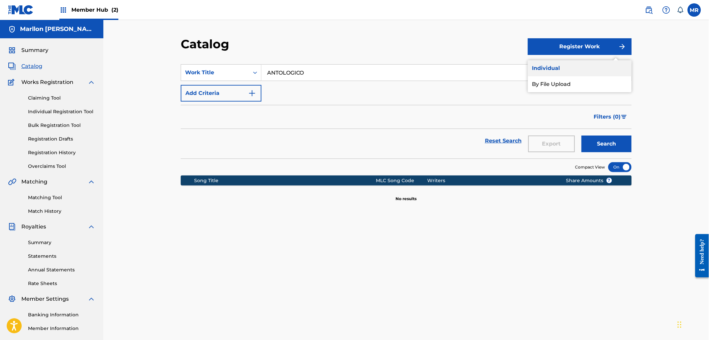
click at [557, 67] on link "Individual" at bounding box center [580, 68] width 104 height 16
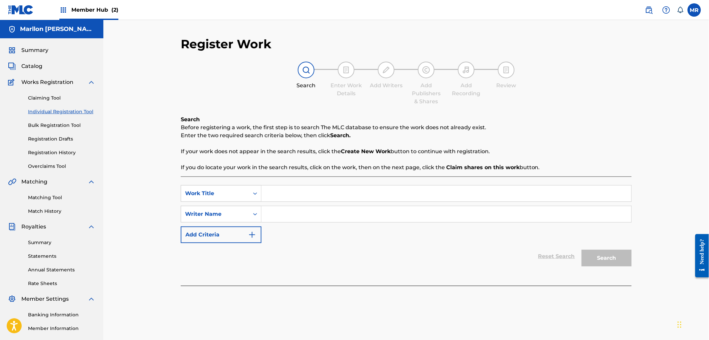
click at [307, 191] on input "Search Form" at bounding box center [446, 194] width 370 height 16
paste input "ANTOLOGICO"
type input "ANTOLOGICO"
click at [320, 216] on input "Search Form" at bounding box center [446, 214] width 370 height 16
paste input "MARLLON MARYEL LEAL RAMIREZ"
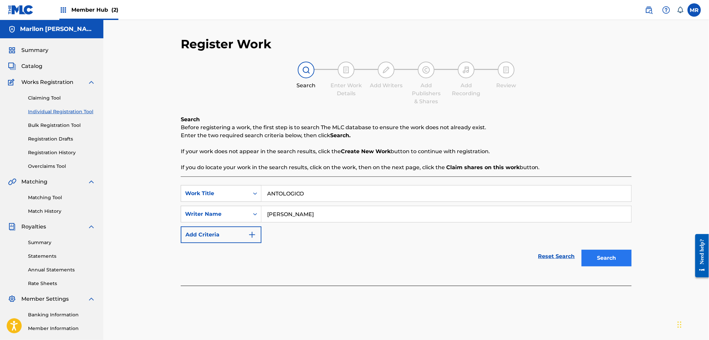
type input "MARLLON MARYEL LEAL RAMIREZ"
click at [592, 254] on button "Search" at bounding box center [606, 258] width 50 height 17
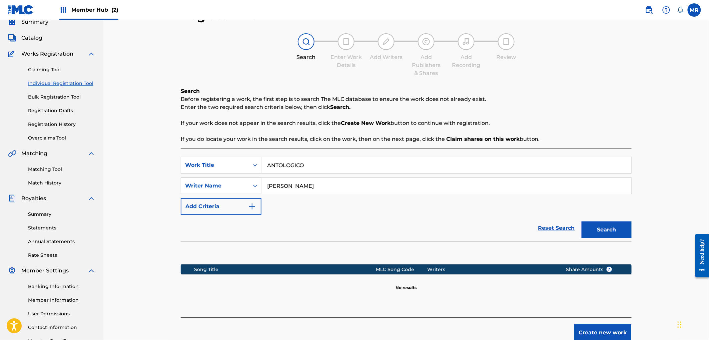
scroll to position [73, 0]
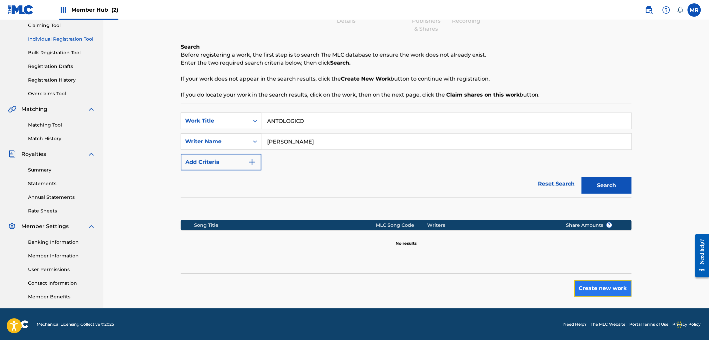
click at [589, 284] on button "Create new work" at bounding box center [602, 288] width 57 height 17
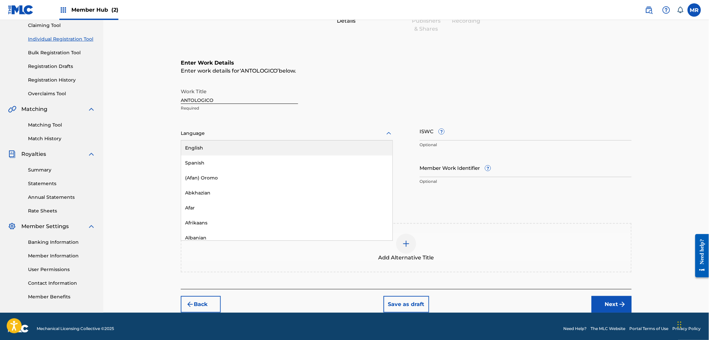
click at [241, 129] on div at bounding box center [287, 133] width 212 height 8
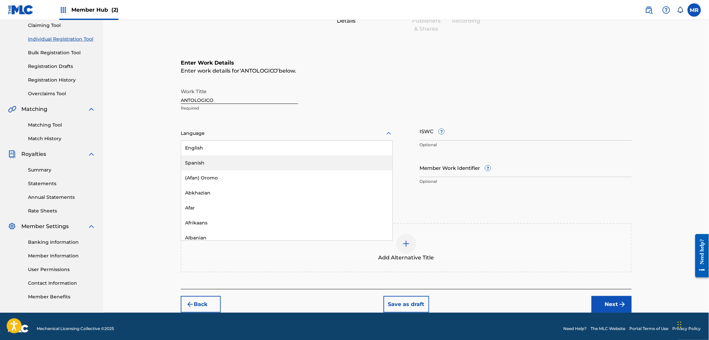
click at [211, 158] on div "English Spanish (Afan) Oromo Abkhazian Afar Afrikaans Albanian Amharic Arabic A…" at bounding box center [286, 191] width 211 height 100
click at [211, 158] on div "Spanish" at bounding box center [286, 163] width 211 height 15
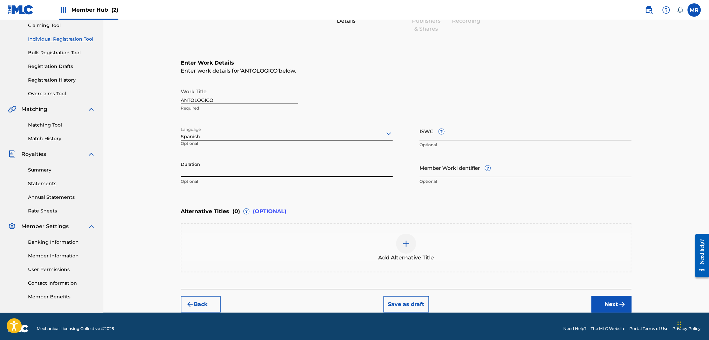
click at [218, 172] on input "Duration" at bounding box center [287, 167] width 212 height 19
type input "02:46"
click at [617, 302] on button "Next" at bounding box center [611, 304] width 40 height 17
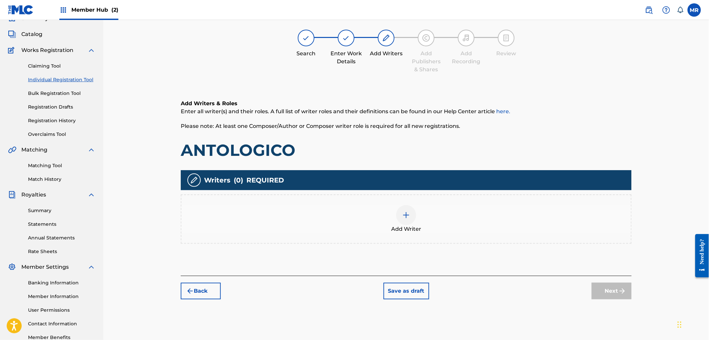
scroll to position [30, 0]
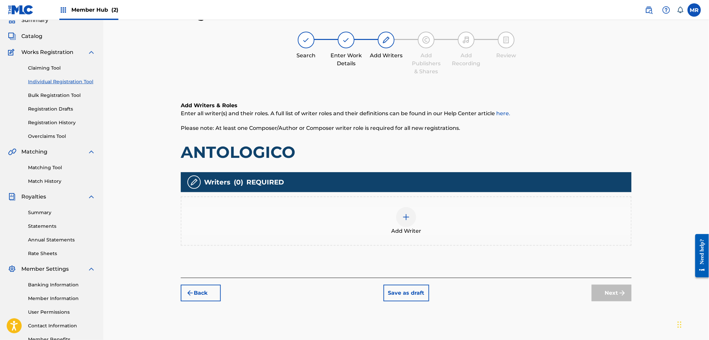
click at [386, 209] on div "Add Writer" at bounding box center [405, 221] width 449 height 28
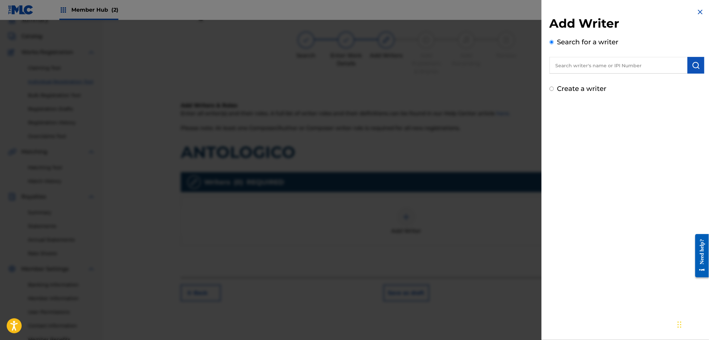
click at [591, 66] on input "text" at bounding box center [618, 65] width 138 height 17
click at [637, 81] on div "marllon marye l leal ramirez" at bounding box center [618, 81] width 138 height 12
type input "marllon maryel leal ramirez"
click at [695, 68] on img "submit" at bounding box center [696, 65] width 8 height 8
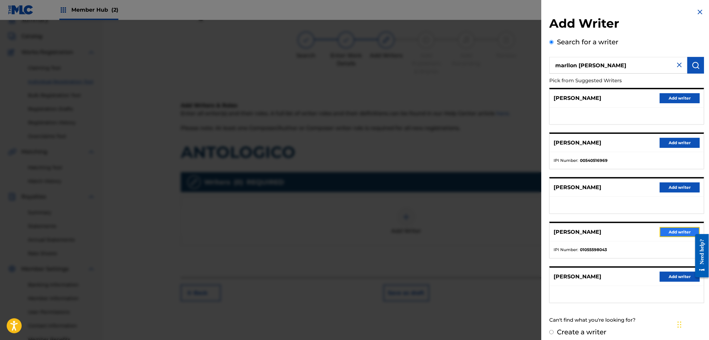
click at [665, 229] on button "Add writer" at bounding box center [680, 232] width 40 height 10
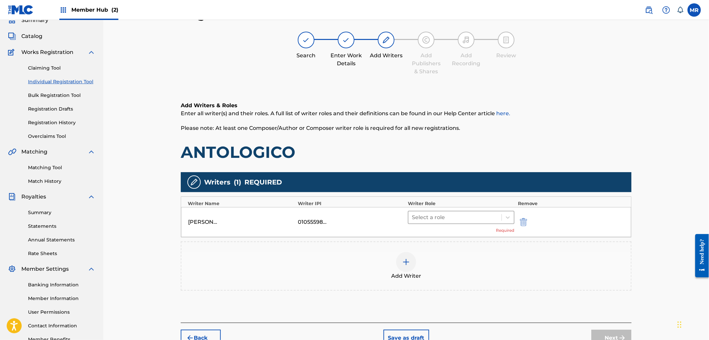
click at [488, 218] on div at bounding box center [455, 217] width 86 height 9
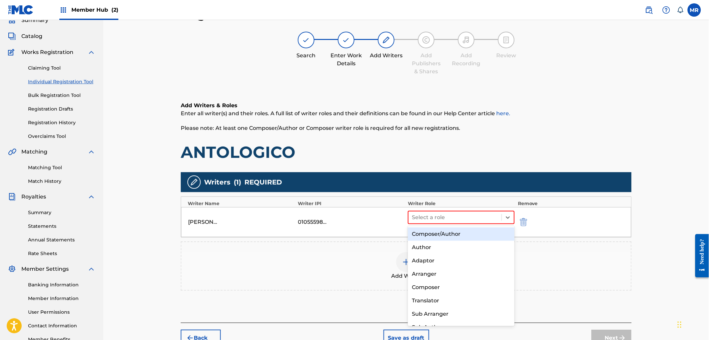
click at [435, 234] on div "Composer/Author" at bounding box center [461, 234] width 106 height 13
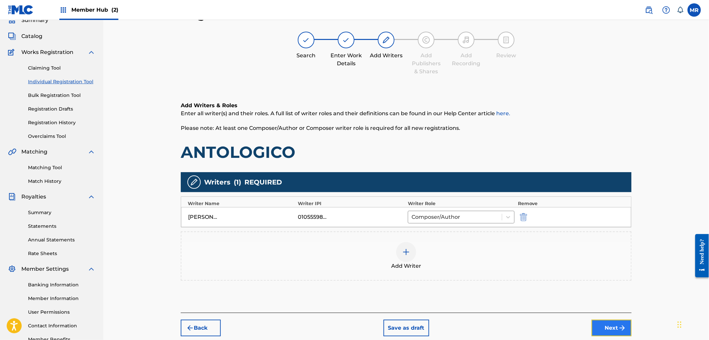
click at [598, 323] on button "Next" at bounding box center [611, 328] width 40 height 17
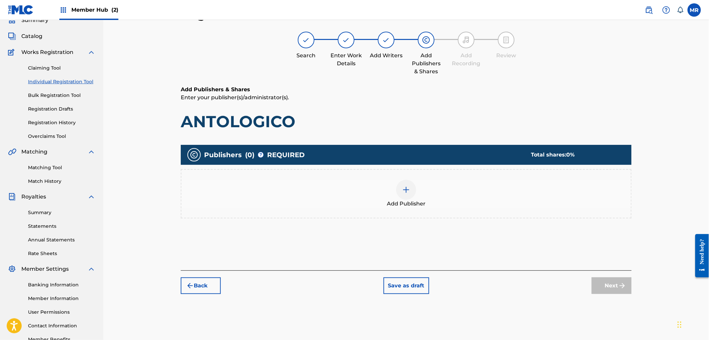
click at [409, 194] on div at bounding box center [406, 190] width 20 height 20
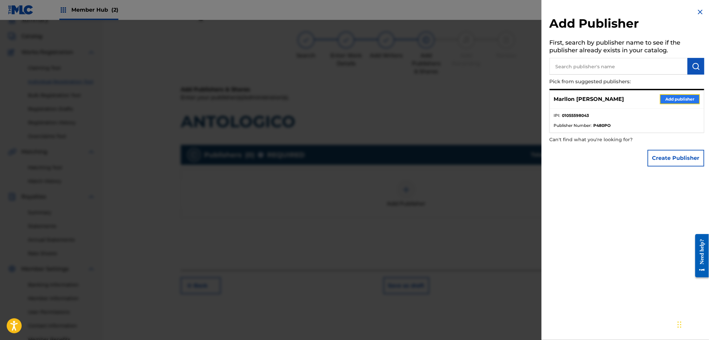
click at [675, 99] on button "Add publisher" at bounding box center [680, 99] width 40 height 10
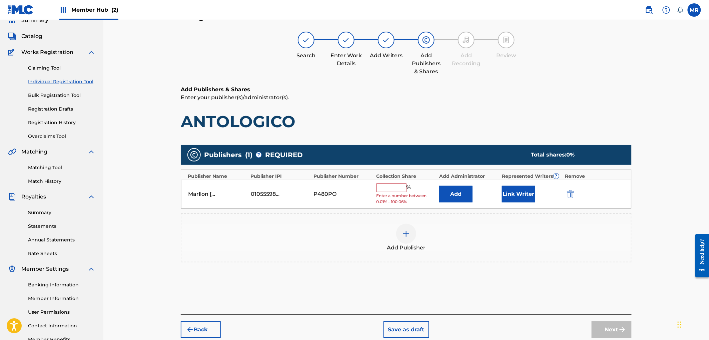
click at [390, 188] on input "text" at bounding box center [391, 188] width 30 height 9
type input "100"
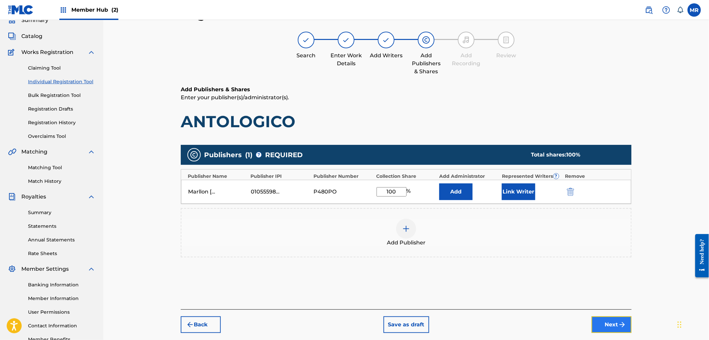
click at [605, 324] on button "Next" at bounding box center [611, 325] width 40 height 17
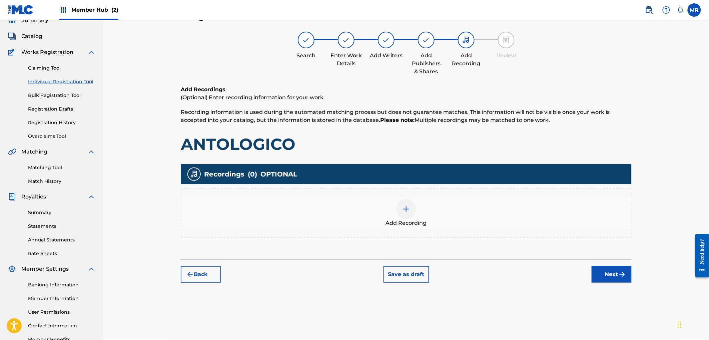
click at [406, 220] on span "Add Recording" at bounding box center [406, 223] width 41 height 8
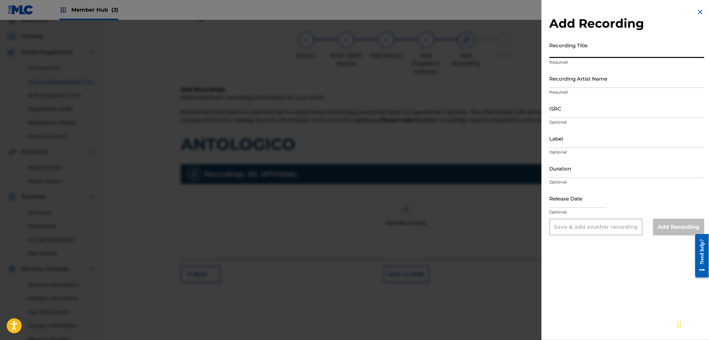
click at [573, 56] on input "Recording Title" at bounding box center [626, 48] width 155 height 19
paste input "ANTOLOGICO"
type input "ANTOLOGICO"
paste input "DJ COCO MÚSICA"
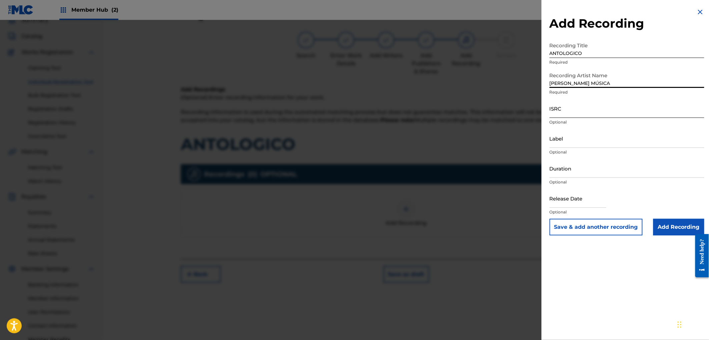
type input "DJ COCO MÚSICA"
click at [561, 113] on input "ISRC" at bounding box center [626, 108] width 155 height 19
paste input "GXD7G2350285"
type input "GXD7G2350285"
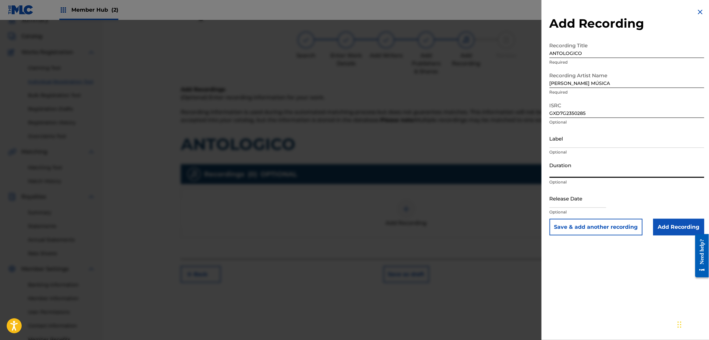
click at [566, 170] on input "Duration" at bounding box center [626, 168] width 155 height 19
type input "02:46"
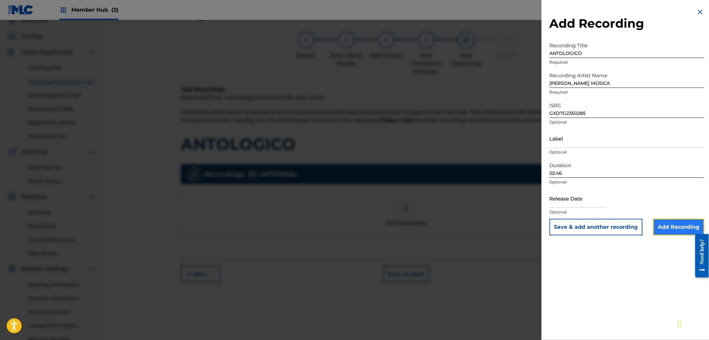
click at [674, 227] on input "Add Recording" at bounding box center [678, 227] width 51 height 17
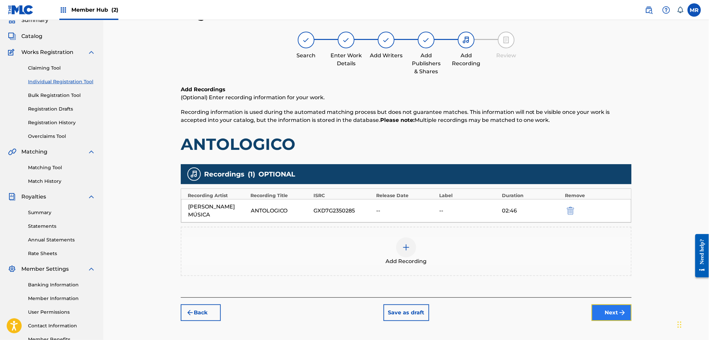
click at [606, 305] on button "Next" at bounding box center [611, 313] width 40 height 17
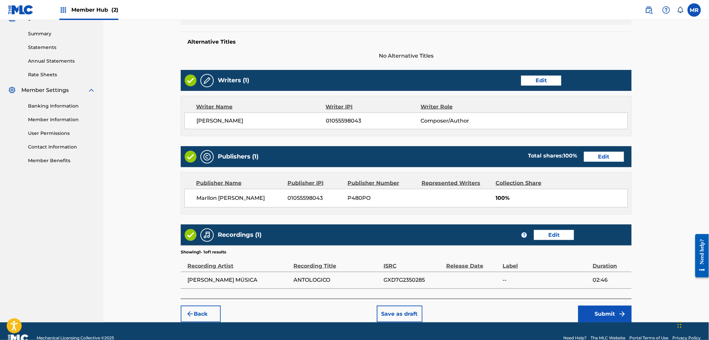
scroll to position [223, 0]
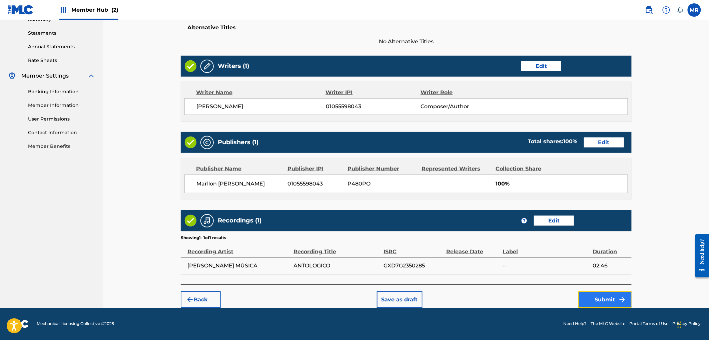
click at [604, 301] on button "Submit" at bounding box center [604, 300] width 53 height 17
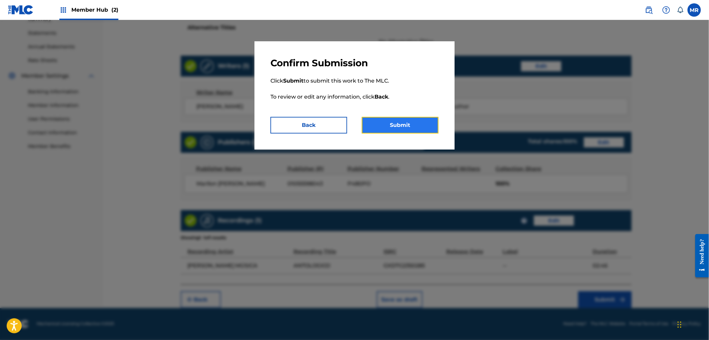
click at [413, 127] on button "Submit" at bounding box center [400, 125] width 77 height 17
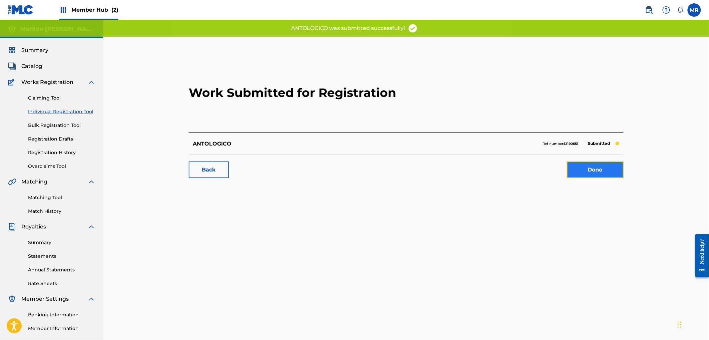
click at [593, 172] on link "Done" at bounding box center [595, 170] width 57 height 17
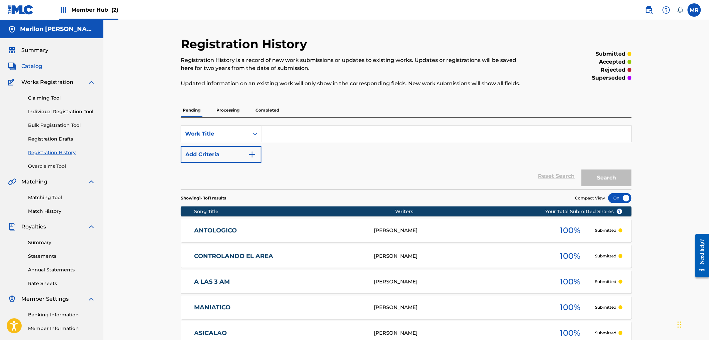
click at [33, 63] on span "Catalog" at bounding box center [31, 66] width 21 height 8
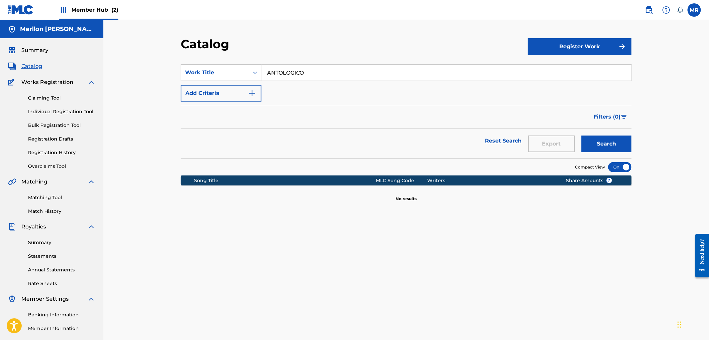
click at [335, 75] on input "ANTOLOGICO" at bounding box center [446, 73] width 370 height 16
click at [334, 74] on input "ANTOLOGICO" at bounding box center [446, 73] width 370 height 16
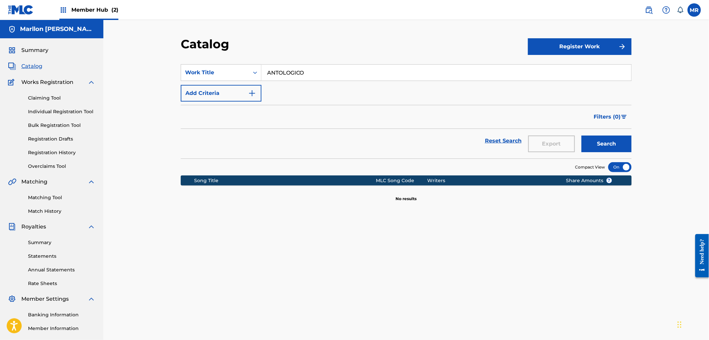
paste input "EL AREA N2"
click at [581, 136] on button "Search" at bounding box center [606, 144] width 50 height 17
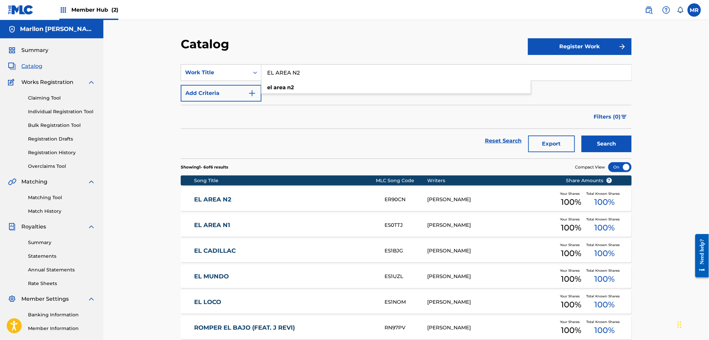
click at [334, 74] on input "EL AREA N2" at bounding box center [446, 73] width 370 height 16
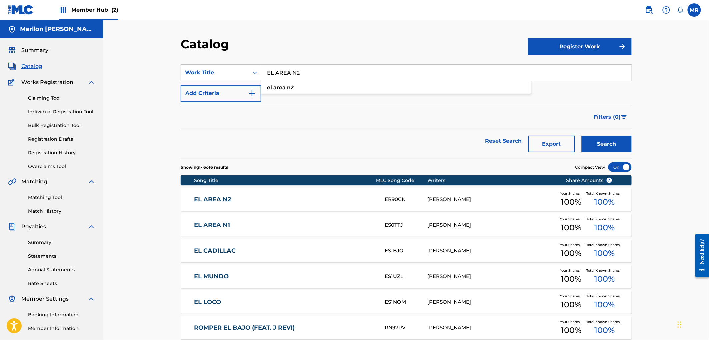
paste input "CHIMBA"
click at [581, 136] on button "Search" at bounding box center [606, 144] width 50 height 17
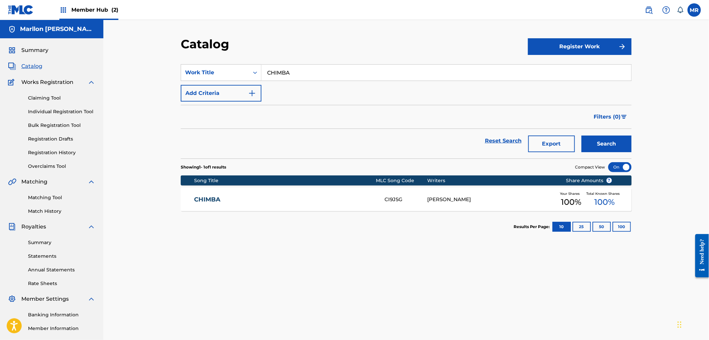
click at [334, 74] on input "CHIMBA" at bounding box center [446, 73] width 370 height 16
paste input "EL AREA N1"
click at [581, 136] on button "Search" at bounding box center [606, 144] width 50 height 17
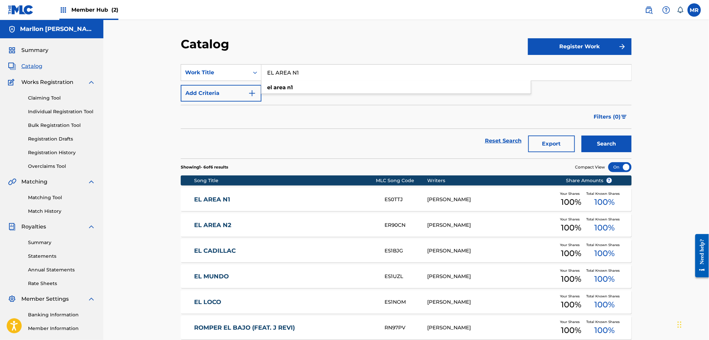
click at [334, 74] on input "EL AREA N1" at bounding box center [446, 73] width 370 height 16
paste input "100 GRADOS"
click at [581, 136] on button "Search" at bounding box center [606, 144] width 50 height 17
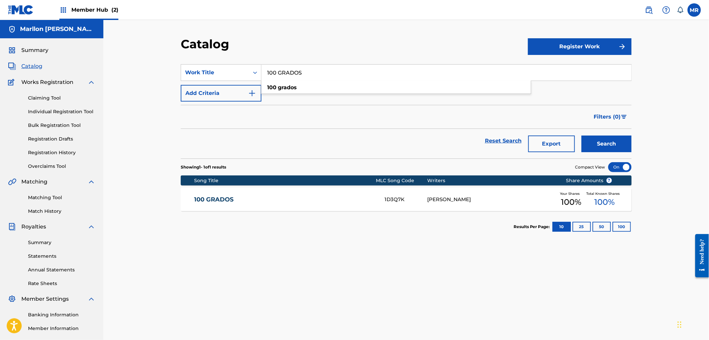
click at [334, 74] on input "100 GRADOS" at bounding box center [446, 73] width 370 height 16
paste input "MEDIO DÍA"
type input "MEDIO DÍA"
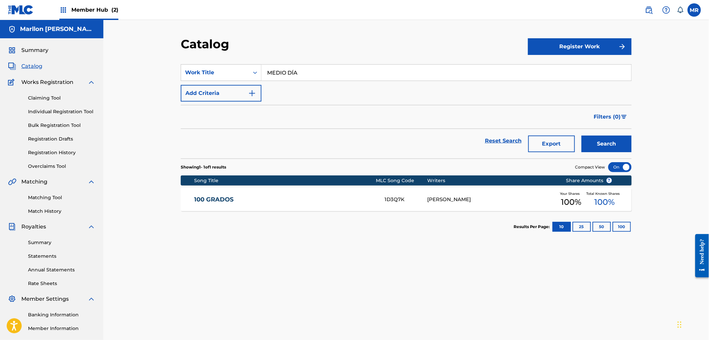
click at [581, 136] on button "Search" at bounding box center [606, 144] width 50 height 17
click at [572, 50] on button "Register Work" at bounding box center [580, 46] width 104 height 17
click at [573, 65] on link "Individual" at bounding box center [580, 68] width 104 height 16
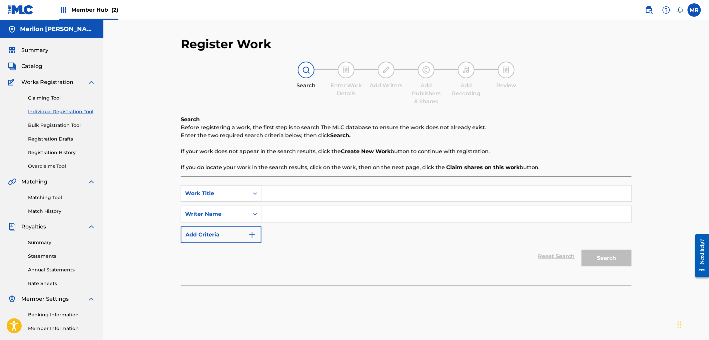
click at [324, 196] on input "Search Form" at bounding box center [446, 194] width 370 height 16
paste input "MEDIO DÍA"
type input "MEDIO DÍA"
click at [332, 215] on input "Search Form" at bounding box center [446, 214] width 370 height 16
paste input "MARLLON MARYEL LEAL RAMIREZ"
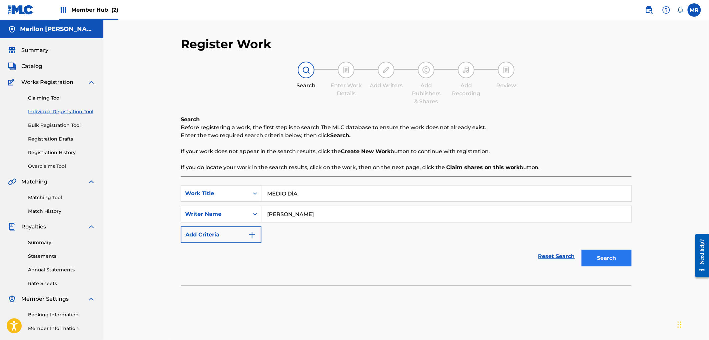
type input "MARLLON MARYEL LEAL RAMIREZ"
click at [596, 254] on button "Search" at bounding box center [606, 258] width 50 height 17
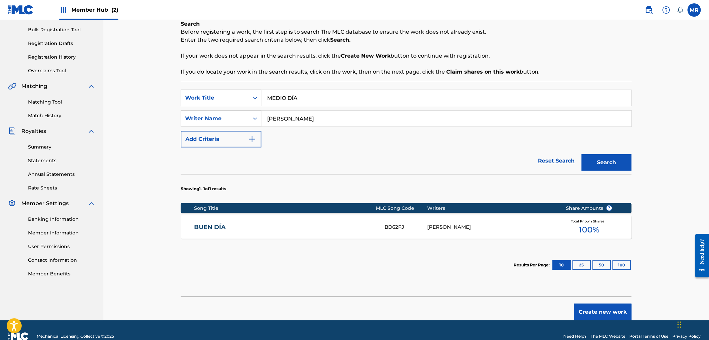
scroll to position [108, 0]
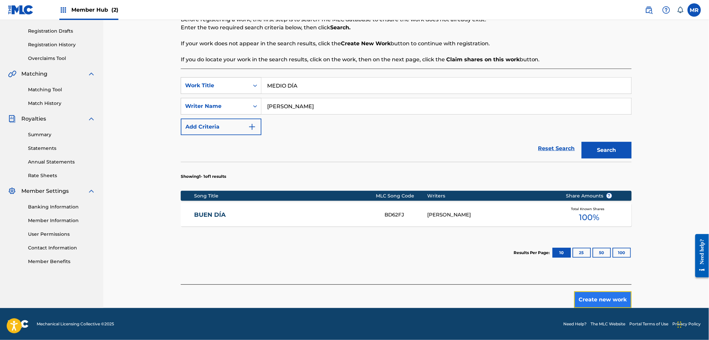
click at [600, 296] on button "Create new work" at bounding box center [602, 300] width 57 height 17
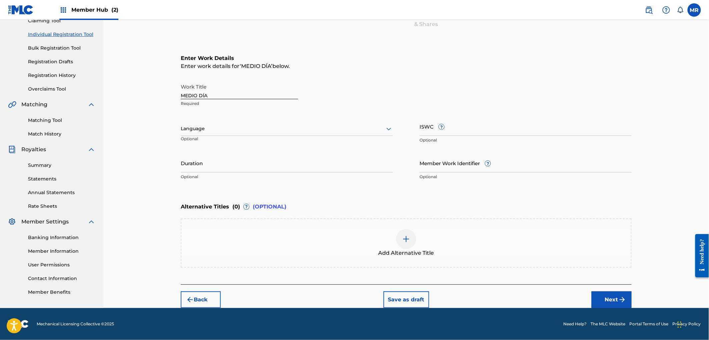
scroll to position [77, 0]
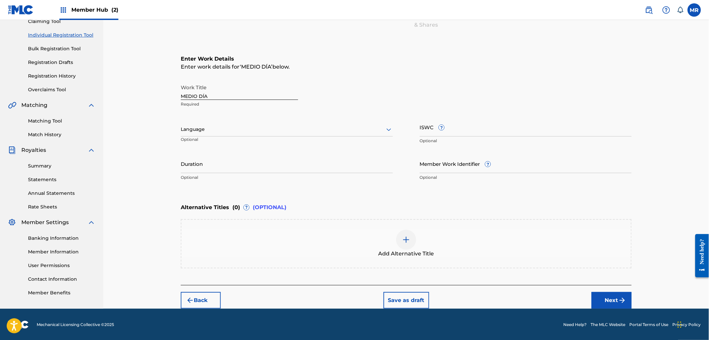
click at [228, 133] on div at bounding box center [287, 129] width 212 height 8
click at [207, 158] on div "Spanish" at bounding box center [286, 159] width 211 height 15
click at [215, 169] on input "Duration" at bounding box center [287, 163] width 212 height 19
type input "02:38"
click at [610, 298] on button "Next" at bounding box center [611, 300] width 40 height 17
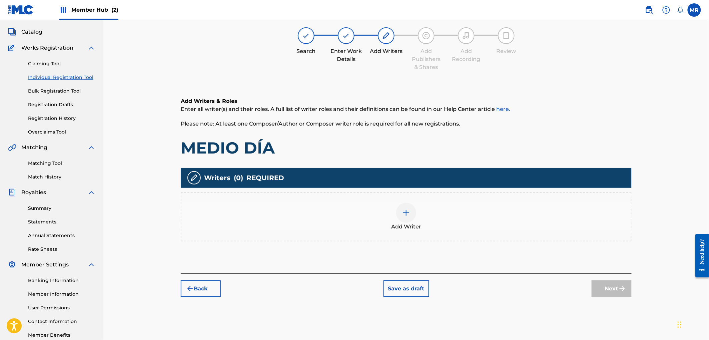
scroll to position [30, 0]
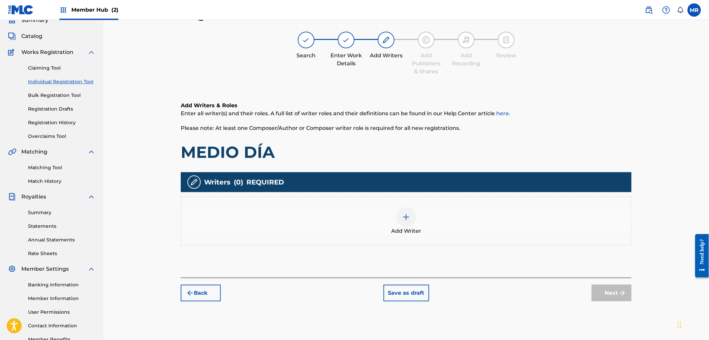
click at [386, 229] on div "Add Writer" at bounding box center [405, 221] width 449 height 28
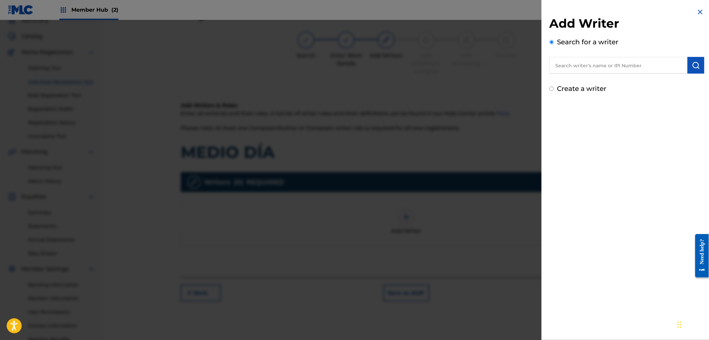
click at [587, 67] on input "text" at bounding box center [618, 65] width 138 height 17
click at [627, 76] on div "marllon marye l leal ramirez" at bounding box center [618, 81] width 138 height 12
type input "marllon maryel leal ramirez"
click at [692, 65] on img "submit" at bounding box center [696, 65] width 8 height 8
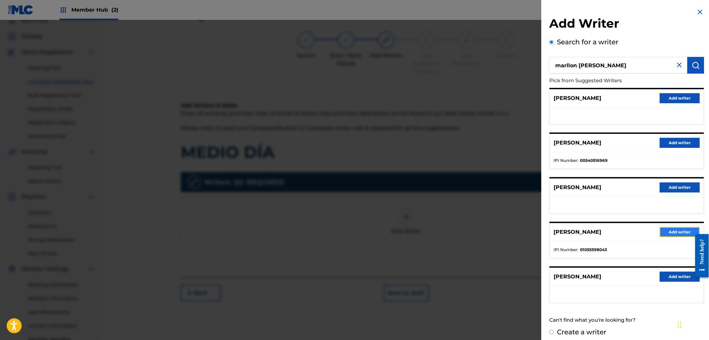
click at [667, 228] on button "Add writer" at bounding box center [680, 232] width 40 height 10
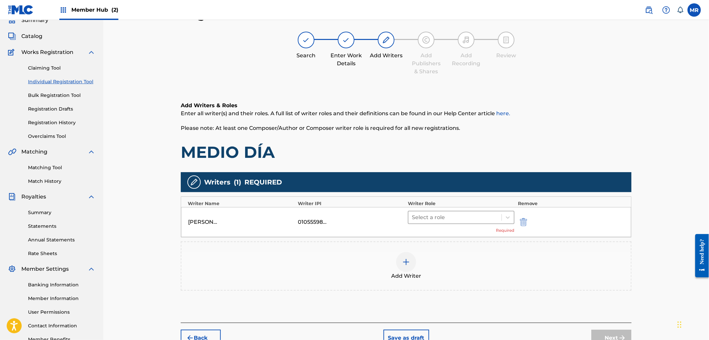
click at [456, 215] on div at bounding box center [455, 217] width 86 height 9
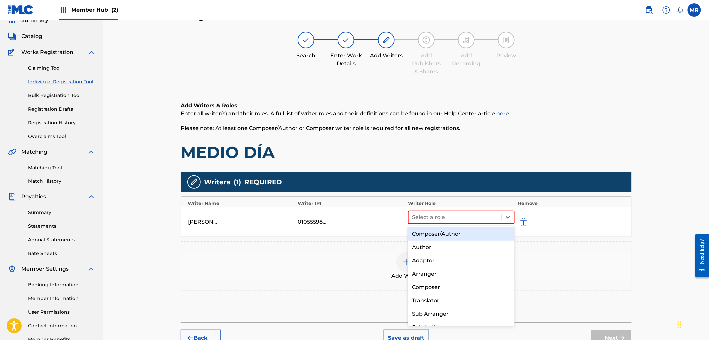
click at [441, 233] on div "Composer/Author" at bounding box center [461, 234] width 106 height 13
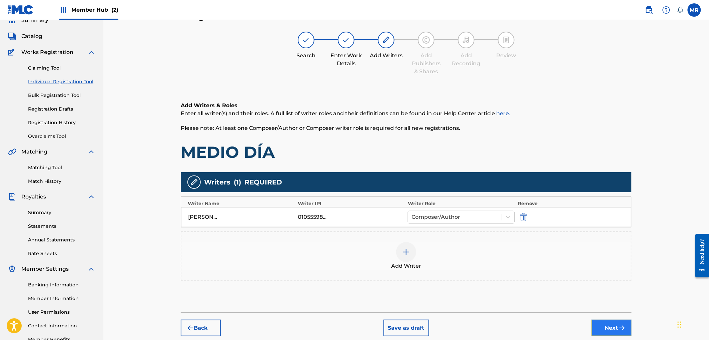
click at [602, 325] on button "Next" at bounding box center [611, 328] width 40 height 17
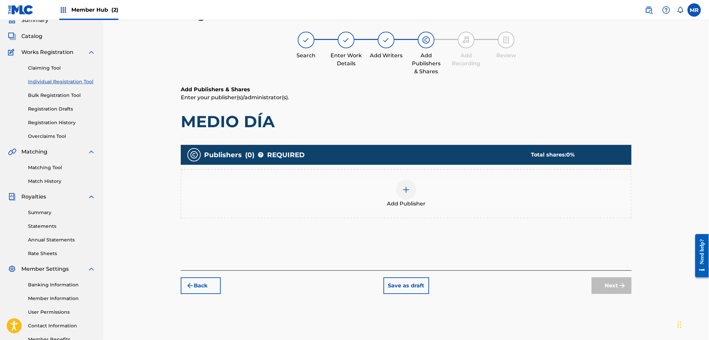
click at [425, 194] on div "Add Publisher" at bounding box center [405, 194] width 449 height 28
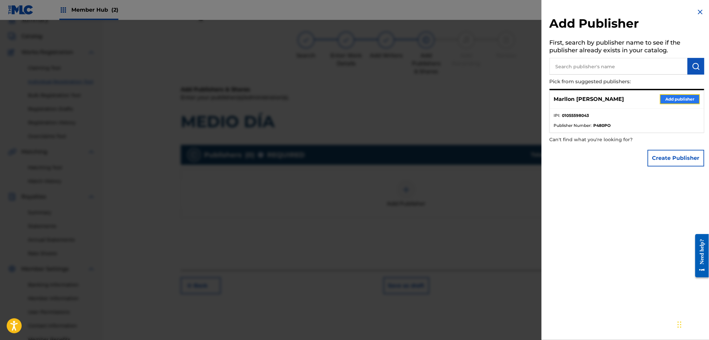
click at [674, 100] on button "Add publisher" at bounding box center [680, 99] width 40 height 10
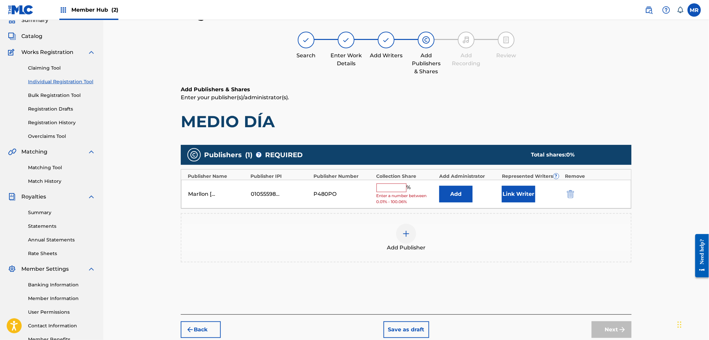
click at [389, 186] on input "text" at bounding box center [391, 188] width 30 height 9
type input "100"
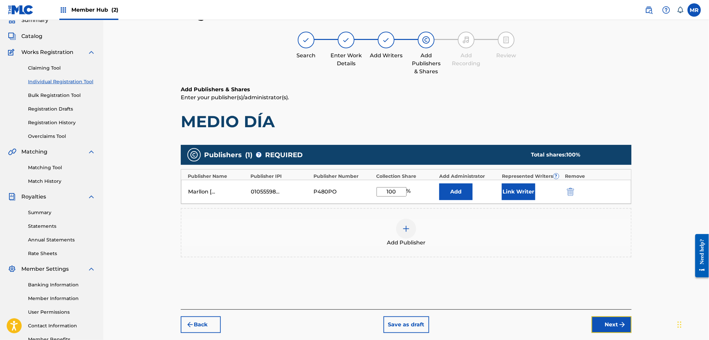
click at [606, 319] on button "Next" at bounding box center [611, 325] width 40 height 17
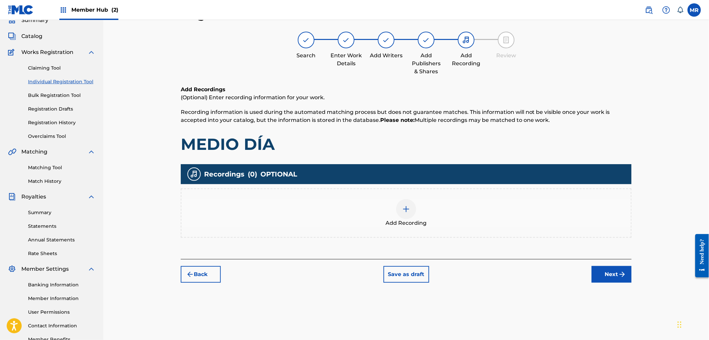
click at [446, 208] on div "Add Recording" at bounding box center [405, 213] width 449 height 28
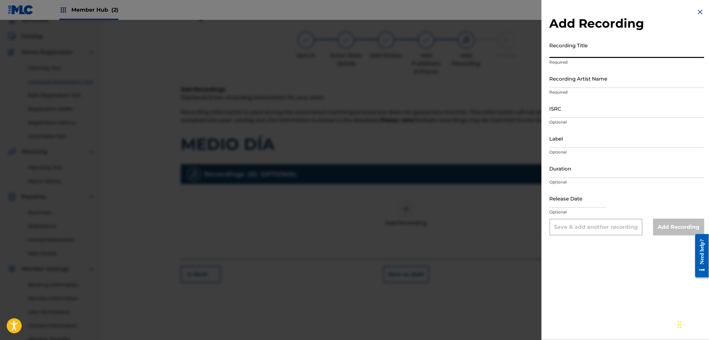
click at [588, 51] on input "Recording Title" at bounding box center [626, 48] width 155 height 19
paste input "MEDIO DÍA"
type input "MEDIO DÍA"
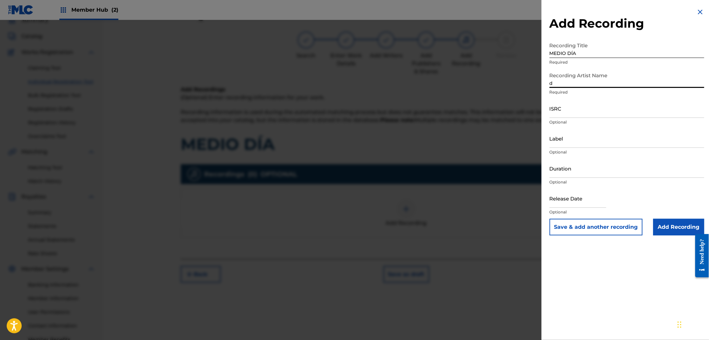
type input "DJ COCO MÚSICA"
click at [590, 114] on input "ISRC" at bounding box center [626, 108] width 155 height 19
paste input "GXD7G2350283"
type input "GXD7G2350283"
click at [568, 172] on input "Duration" at bounding box center [626, 168] width 155 height 19
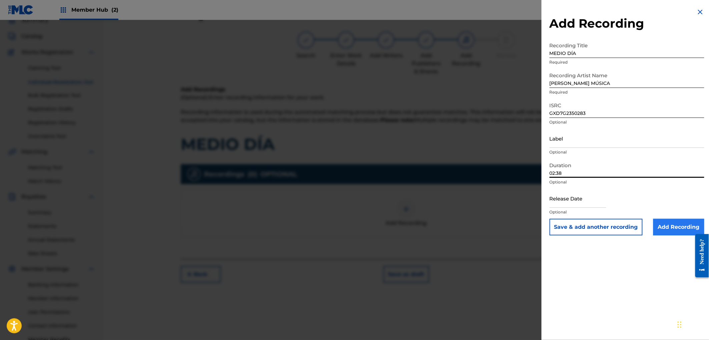
type input "02:38"
click at [661, 225] on input "Add Recording" at bounding box center [678, 227] width 51 height 17
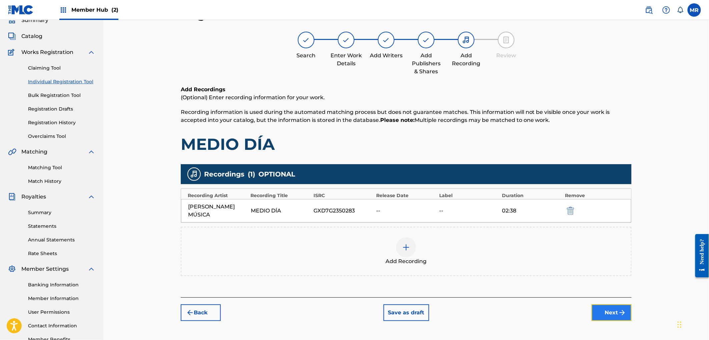
click at [605, 305] on button "Next" at bounding box center [611, 313] width 40 height 17
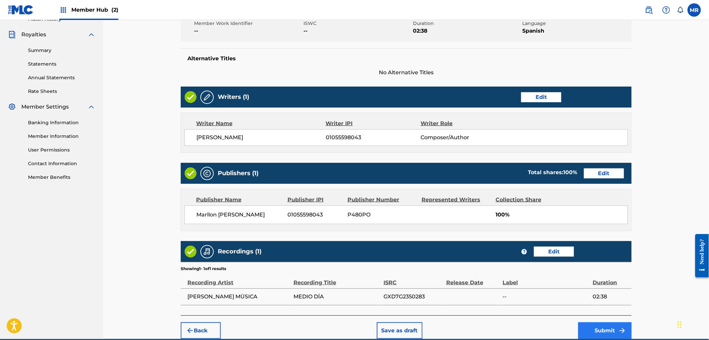
scroll to position [223, 0]
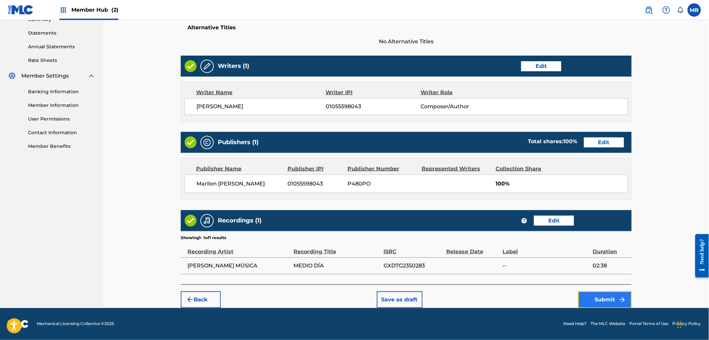
click at [605, 304] on button "Submit" at bounding box center [604, 300] width 53 height 17
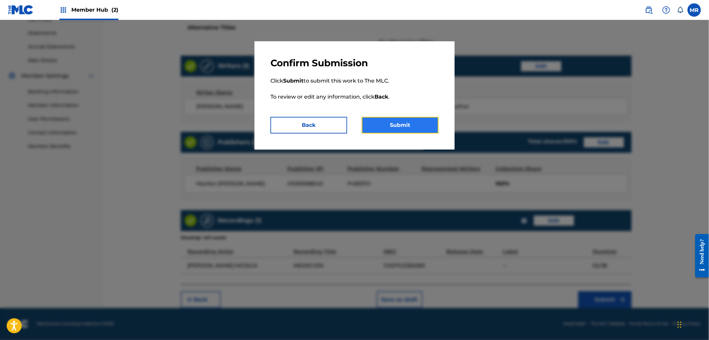
click at [375, 122] on button "Submit" at bounding box center [400, 125] width 77 height 17
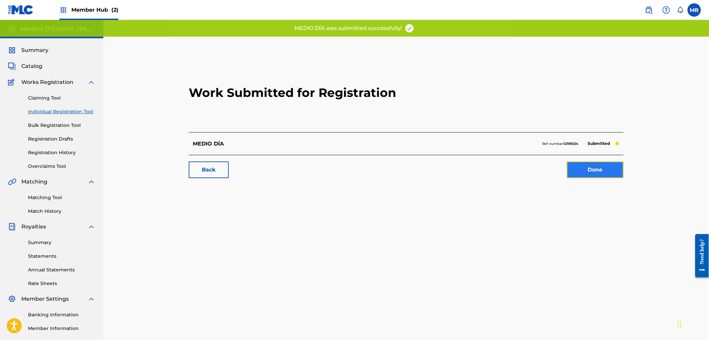
click at [584, 167] on link "Done" at bounding box center [595, 170] width 57 height 17
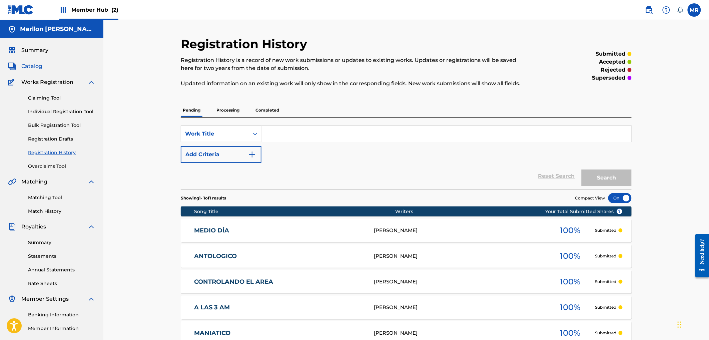
click at [30, 63] on span "Catalog" at bounding box center [31, 66] width 21 height 8
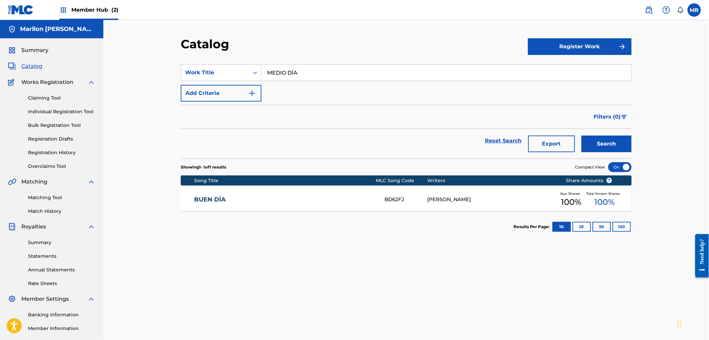
click at [318, 73] on input "MEDIO DÍA" at bounding box center [446, 73] width 370 height 16
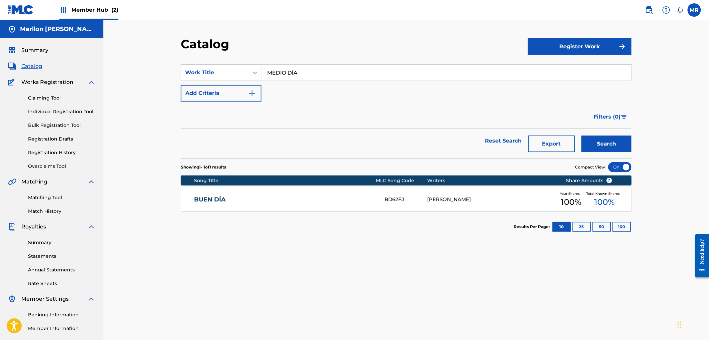
paste input "QUE BIEN"
type input "M"
paste input "QUE BIEN"
type input "QUE BIEN"
click at [581, 136] on button "Search" at bounding box center [606, 144] width 50 height 17
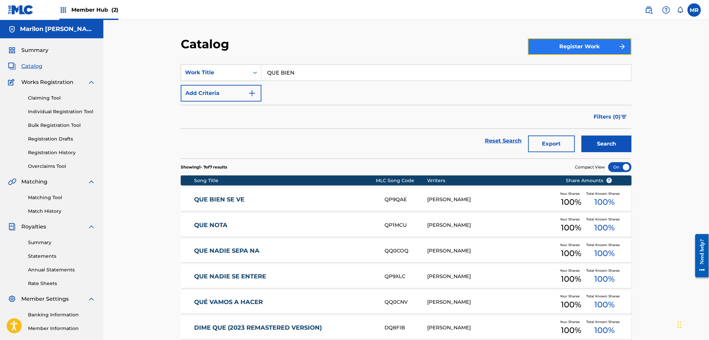
click at [554, 51] on button "Register Work" at bounding box center [580, 46] width 104 height 17
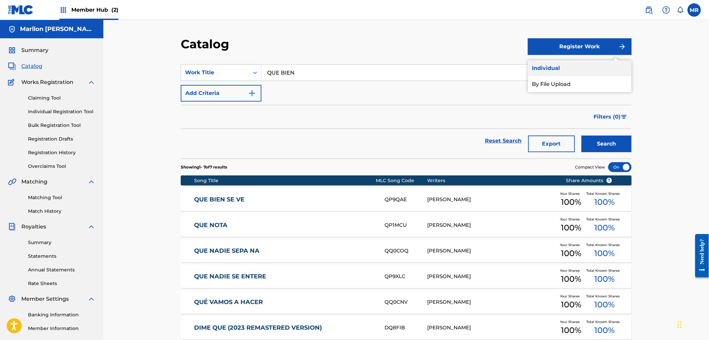
click at [535, 67] on link "Individual" at bounding box center [580, 68] width 104 height 16
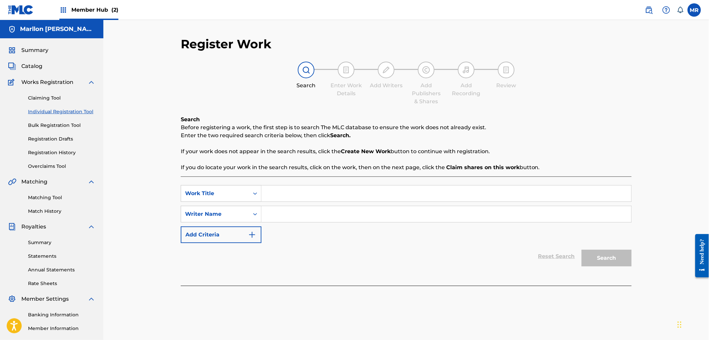
click at [305, 195] on input "Search Form" at bounding box center [446, 194] width 370 height 16
paste input "QUE BIEN"
type input "QUE BIEN"
paste input "MARLLON LEAL"
type input "MARLLON LEAL"
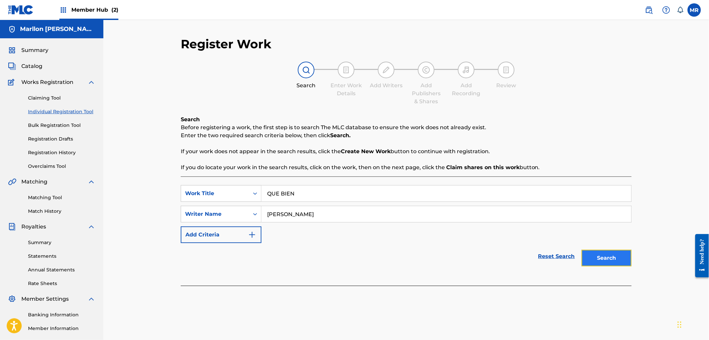
click at [611, 261] on button "Search" at bounding box center [606, 258] width 50 height 17
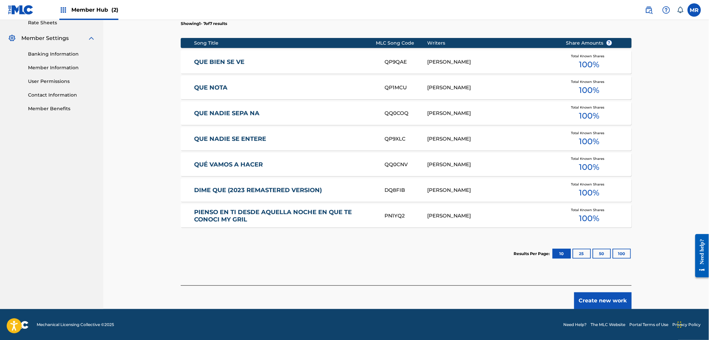
scroll to position [262, 0]
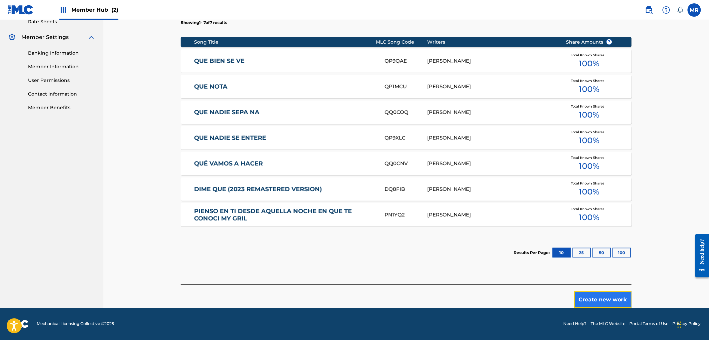
click at [612, 296] on button "Create new work" at bounding box center [602, 300] width 57 height 17
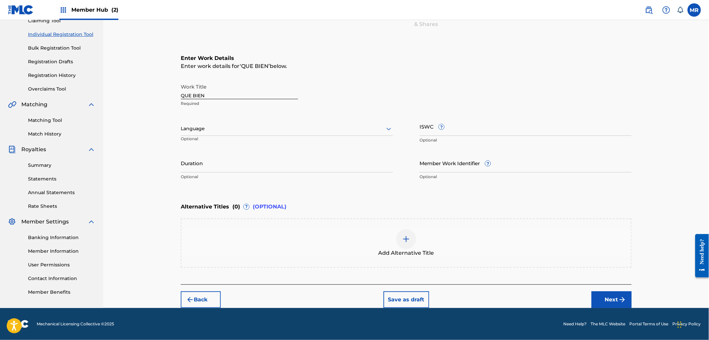
scroll to position [77, 0]
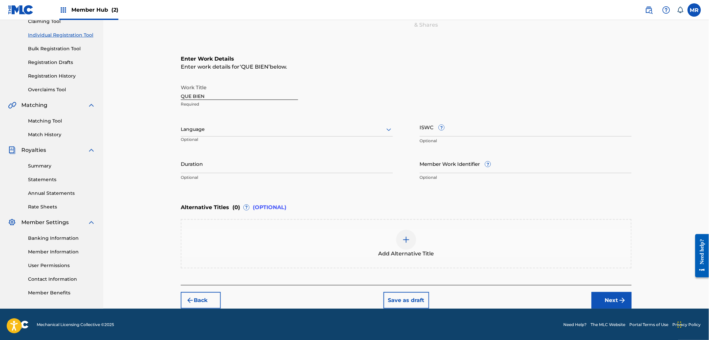
click at [233, 127] on div at bounding box center [287, 129] width 212 height 8
click at [215, 162] on div "Spanish" at bounding box center [286, 159] width 211 height 15
click at [222, 167] on input "Duration" at bounding box center [287, 163] width 212 height 19
type input "02:37"
click at [601, 295] on button "Next" at bounding box center [611, 300] width 40 height 17
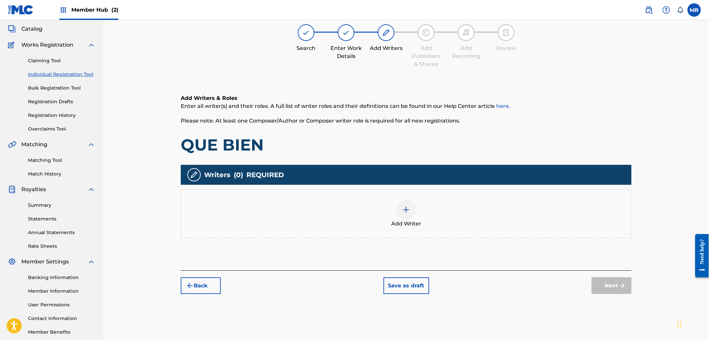
scroll to position [30, 0]
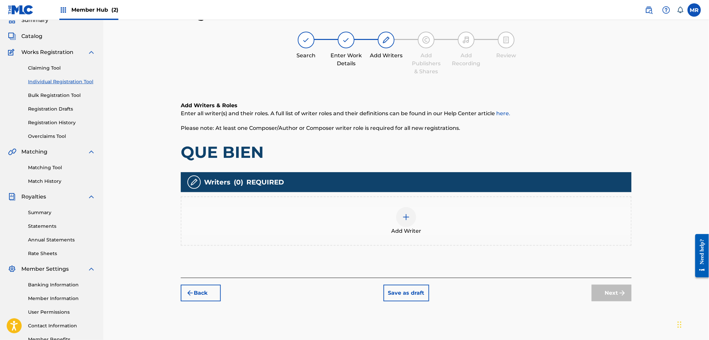
click at [408, 226] on div at bounding box center [406, 217] width 20 height 20
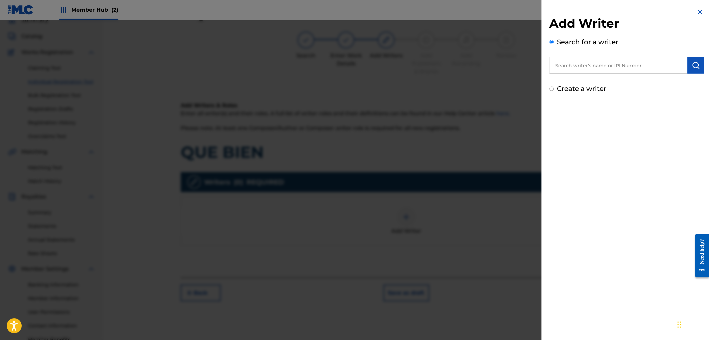
click at [584, 63] on input "text" at bounding box center [618, 65] width 138 height 17
click at [626, 83] on span "l leal ramirez" at bounding box center [650, 80] width 49 height 6
type input "marllon maryel leal ramirez"
click at [693, 68] on img "submit" at bounding box center [696, 65] width 8 height 8
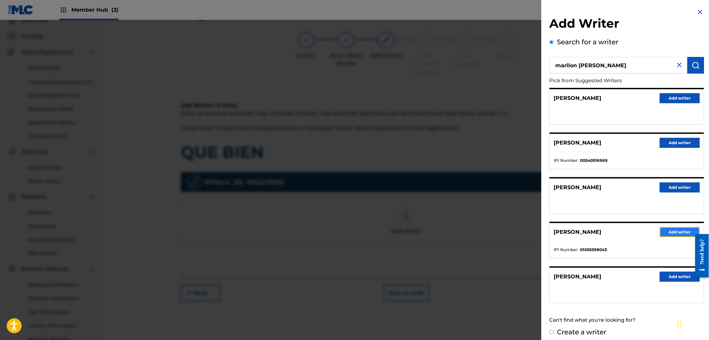
click at [673, 227] on button "Add writer" at bounding box center [680, 232] width 40 height 10
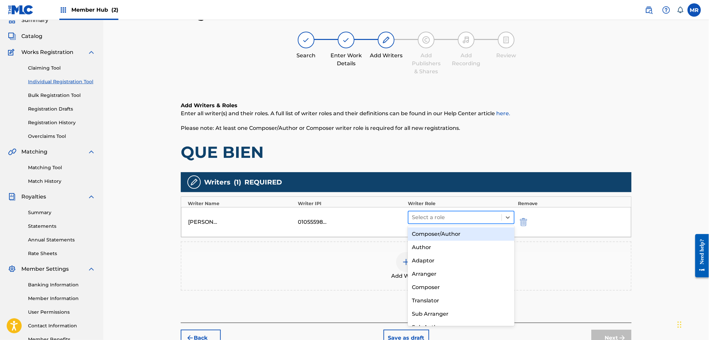
click at [474, 221] on div at bounding box center [455, 217] width 86 height 9
click at [458, 232] on div "Composer/Author" at bounding box center [461, 234] width 106 height 13
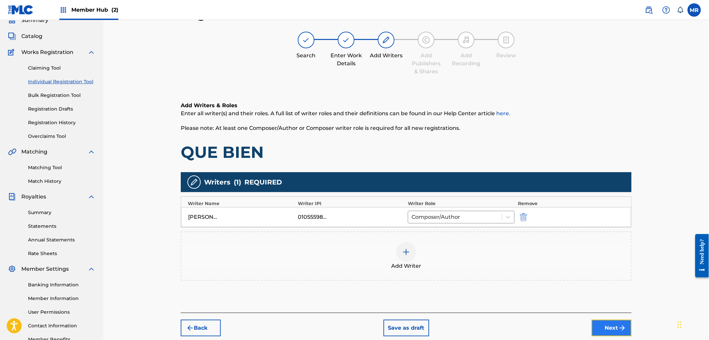
click at [613, 326] on button "Next" at bounding box center [611, 328] width 40 height 17
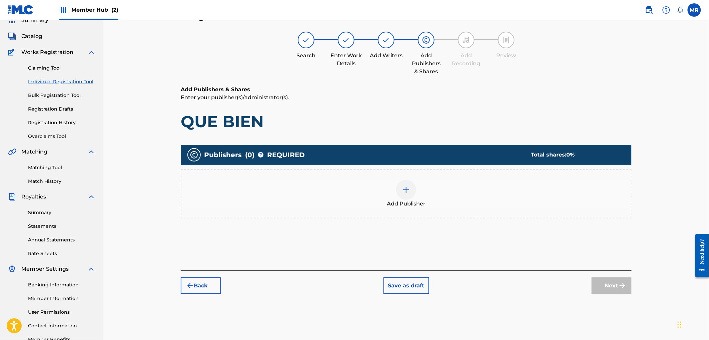
click at [384, 196] on div "Add Publisher" at bounding box center [405, 194] width 449 height 28
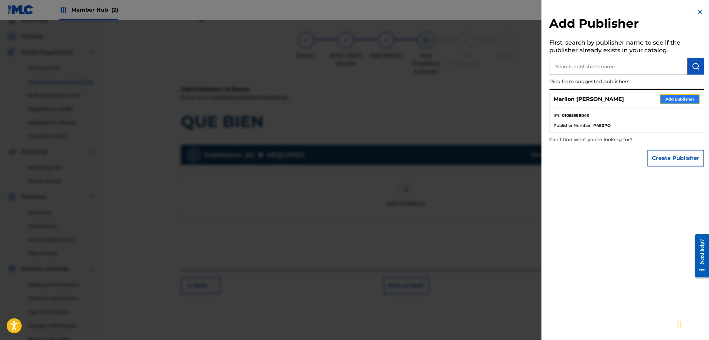
click at [667, 98] on button "Add publisher" at bounding box center [680, 99] width 40 height 10
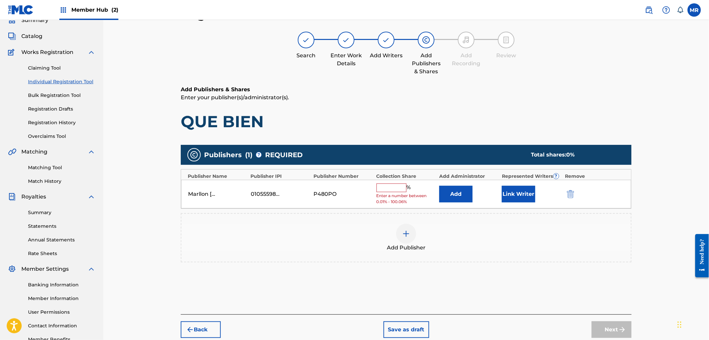
click at [385, 194] on span "Enter a number between 0.01% - 100.06%" at bounding box center [405, 199] width 59 height 12
click at [387, 190] on input "text" at bounding box center [391, 188] width 30 height 9
type input "100"
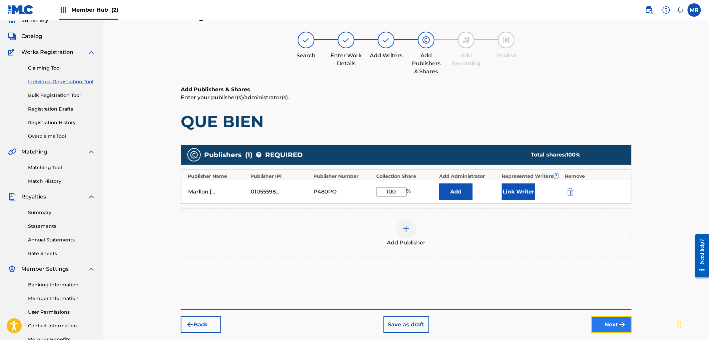
click at [606, 320] on button "Next" at bounding box center [611, 325] width 40 height 17
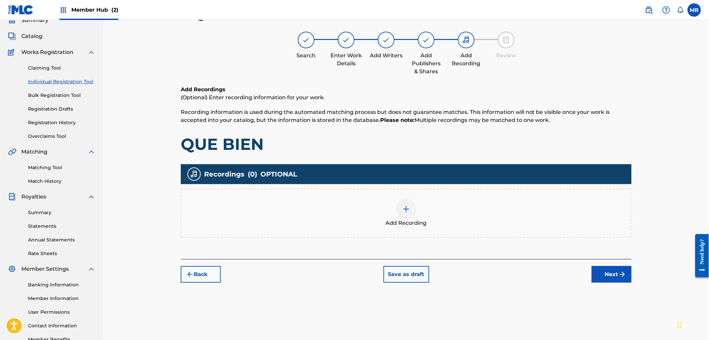
click at [447, 219] on div "Add Recording" at bounding box center [405, 213] width 449 height 28
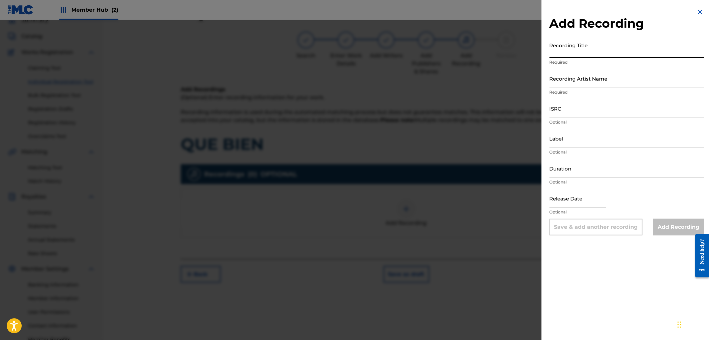
click at [584, 47] on input "Recording Title" at bounding box center [626, 48] width 155 height 19
paste input "QUE BIEN"
type input "QUE BIEN"
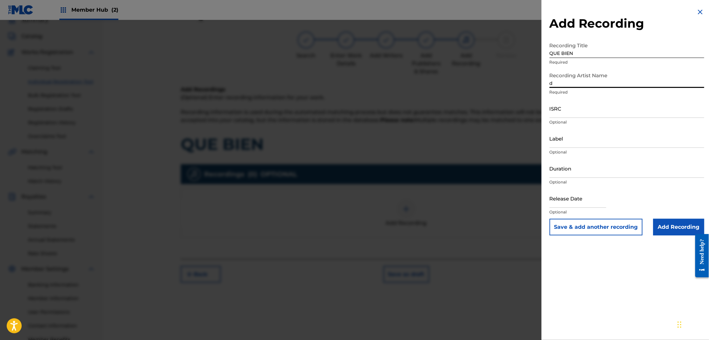
type input "DJ COCO MÚSICA"
drag, startPoint x: 602, startPoint y: 87, endPoint x: 595, endPoint y: 109, distance: 22.9
click at [595, 109] on input "ISRC" at bounding box center [626, 108] width 155 height 19
paste input "QZHN32331065"
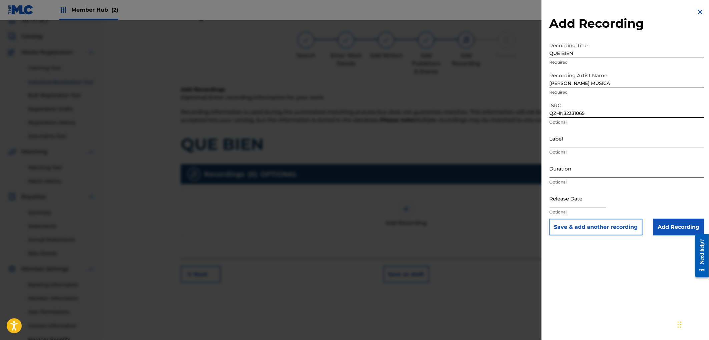
type input "QZHN32331065"
click at [570, 172] on input "Duration" at bounding box center [626, 168] width 155 height 19
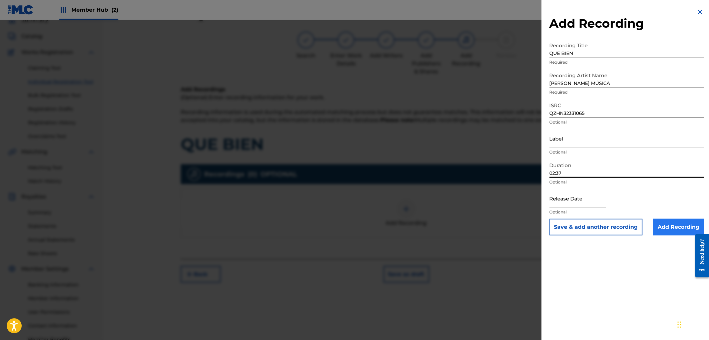
type input "02:37"
click at [667, 219] on input "Add Recording" at bounding box center [678, 227] width 51 height 17
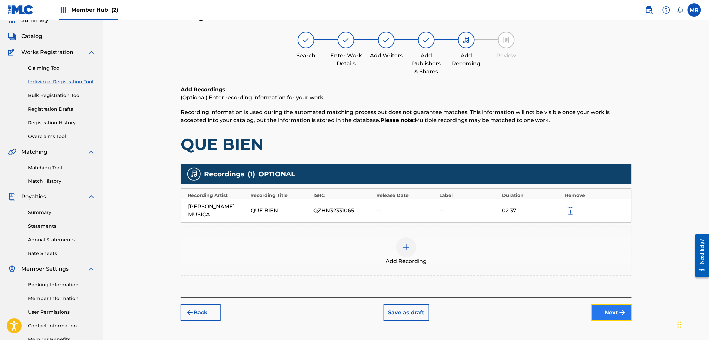
click at [602, 305] on button "Next" at bounding box center [611, 313] width 40 height 17
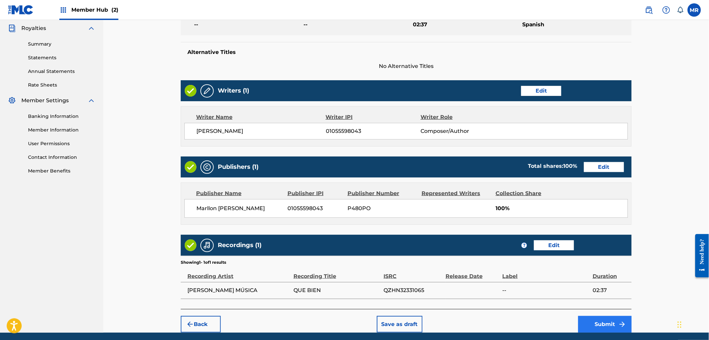
scroll to position [223, 0]
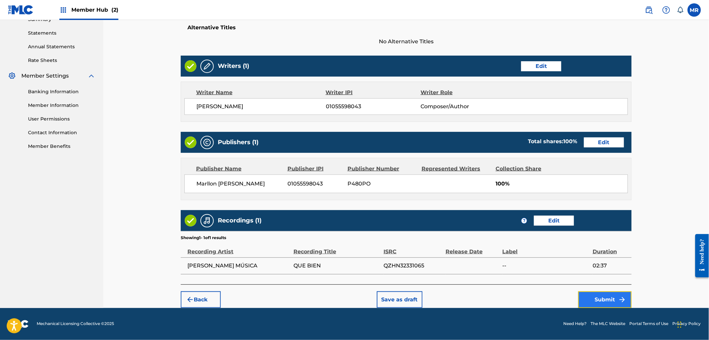
click at [598, 298] on button "Submit" at bounding box center [604, 300] width 53 height 17
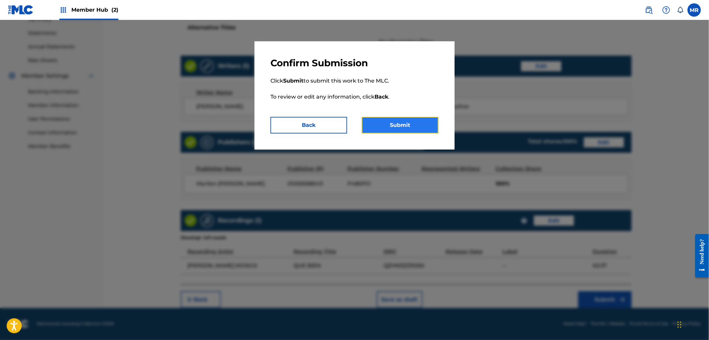
click at [403, 131] on button "Submit" at bounding box center [400, 125] width 77 height 17
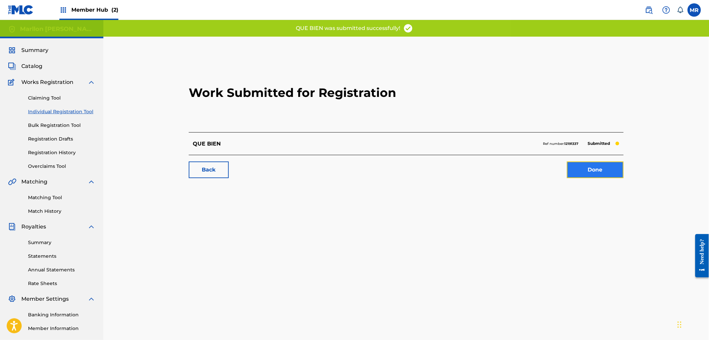
click at [602, 166] on link "Done" at bounding box center [595, 170] width 57 height 17
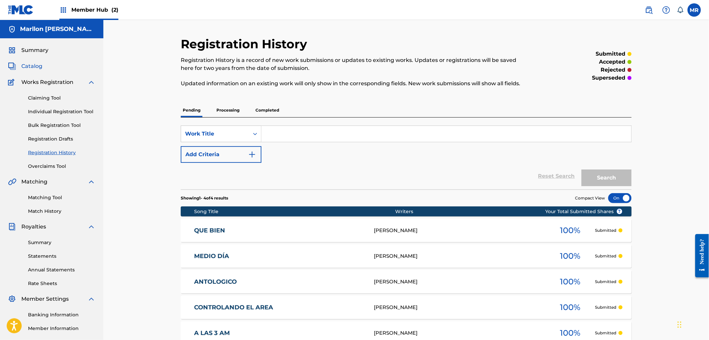
click at [38, 67] on span "Catalog" at bounding box center [31, 66] width 21 height 8
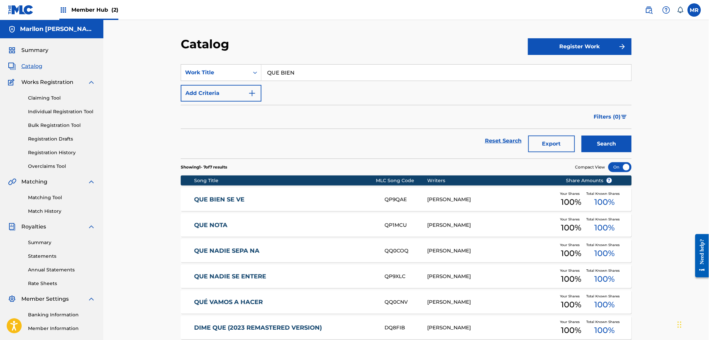
click at [292, 72] on input "QUE BIEN" at bounding box center [446, 73] width 370 height 16
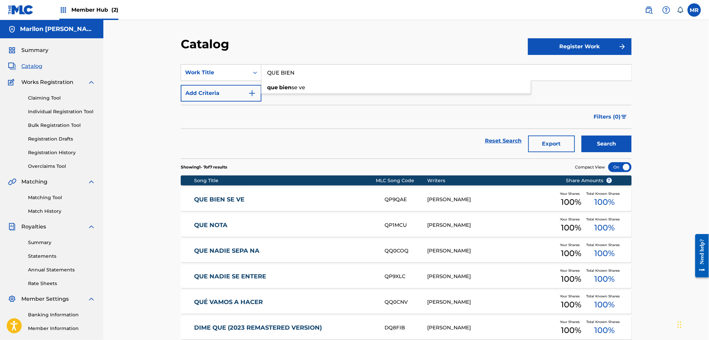
paste input "ASURA COMERCIAL"
click at [292, 72] on input "QUE BASURA COMERCIAL" at bounding box center [446, 73] width 370 height 16
paste input "Search Form"
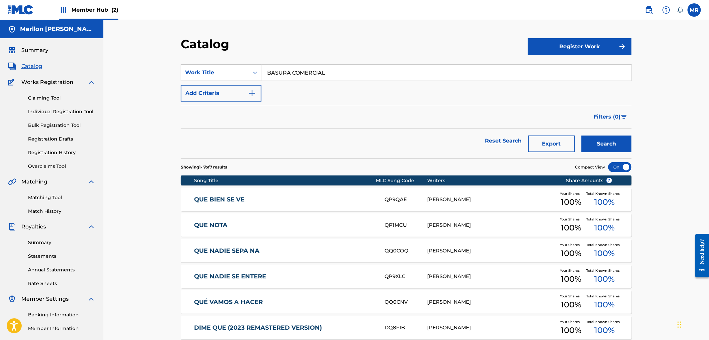
type input "BASURA COMERCIAL"
click at [581, 136] on button "Search" at bounding box center [606, 144] width 50 height 17
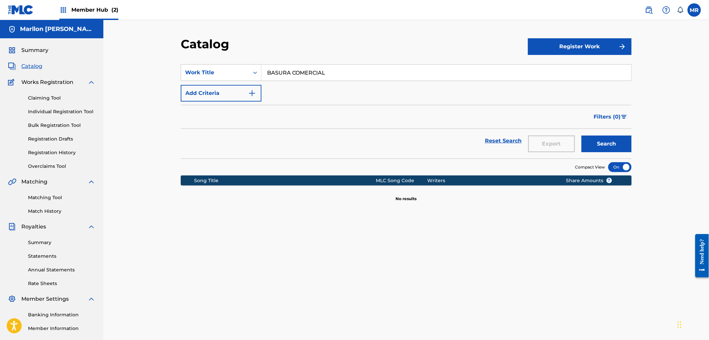
click at [581, 58] on section "SearchWithCriteria00d7abef-4f7a-44af-bd13-dd9eefedd8a2 Work Title BASURA COMERC…" at bounding box center [406, 107] width 451 height 102
click at [581, 49] on button "Register Work" at bounding box center [580, 46] width 104 height 17
click at [571, 69] on link "Individual" at bounding box center [580, 68] width 104 height 16
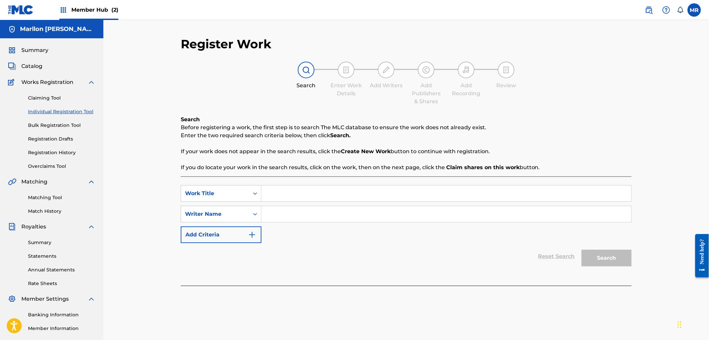
click at [328, 191] on input "Search Form" at bounding box center [446, 194] width 370 height 16
paste input "BASURA COMERCIAL"
type input "BASURA COMERCIAL"
paste input "MARLLON LEAL"
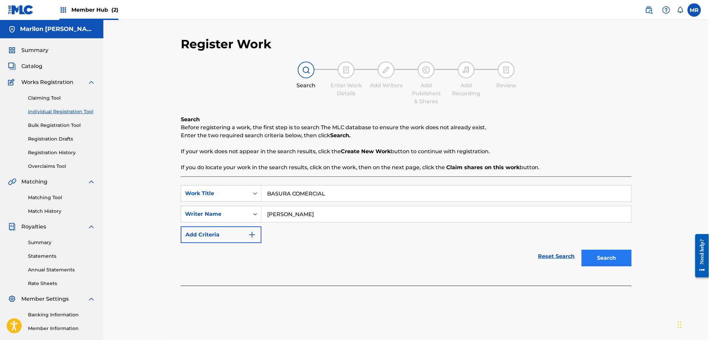
type input "MARLLON LEAL"
click at [589, 255] on button "Search" at bounding box center [606, 258] width 50 height 17
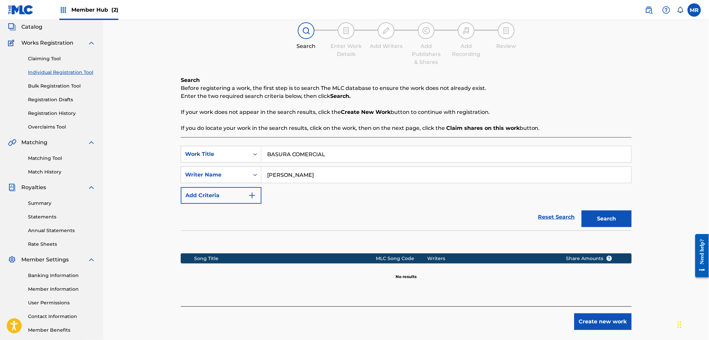
scroll to position [73, 0]
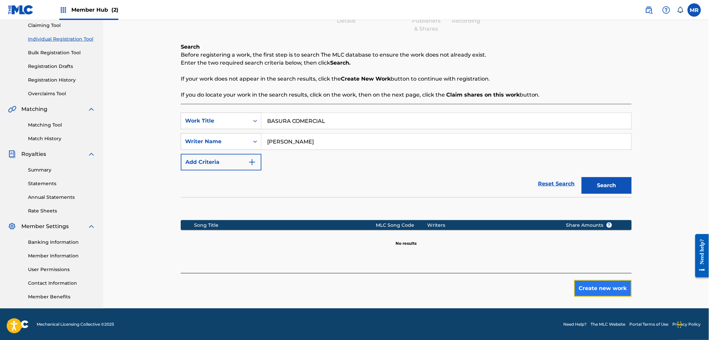
click at [605, 291] on button "Create new work" at bounding box center [602, 288] width 57 height 17
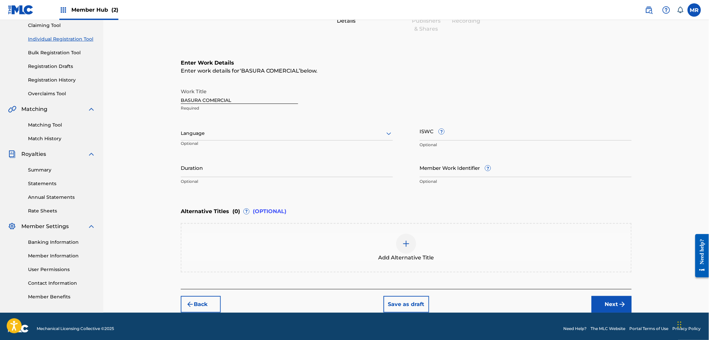
click at [257, 127] on div "Language" at bounding box center [287, 134] width 212 height 14
click at [204, 161] on div "Spanish" at bounding box center [286, 163] width 211 height 15
click at [234, 177] on input "Duration" at bounding box center [287, 167] width 212 height 19
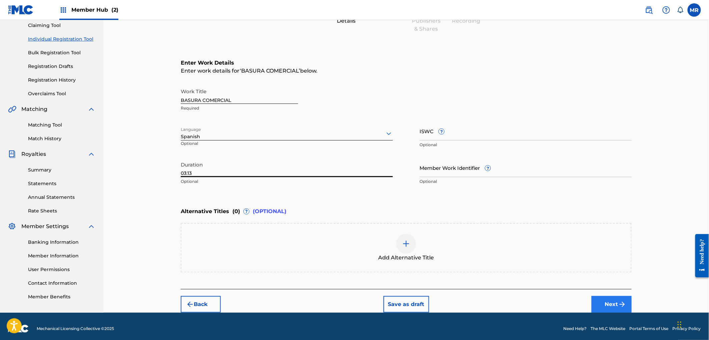
type input "03:13"
click at [597, 305] on button "Next" at bounding box center [611, 304] width 40 height 17
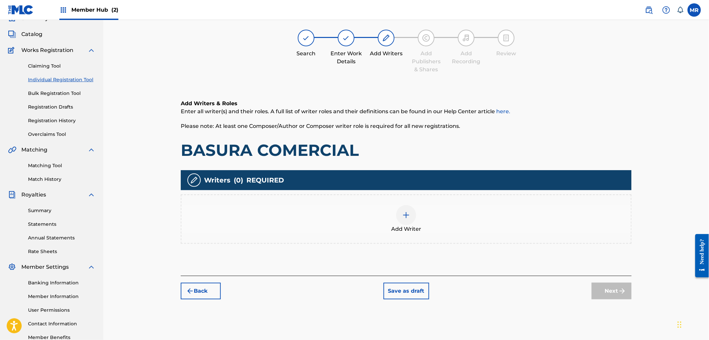
scroll to position [30, 0]
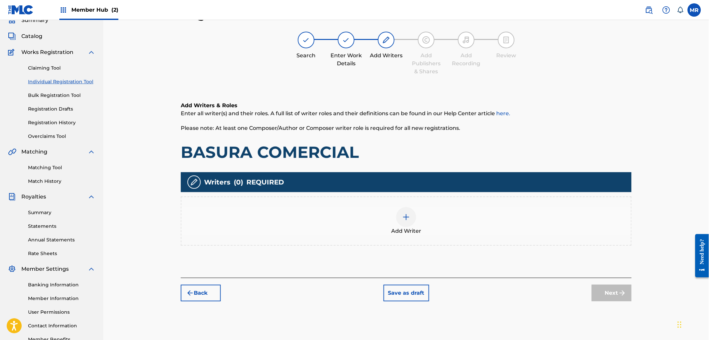
click at [381, 217] on div "Add Writer" at bounding box center [405, 221] width 449 height 28
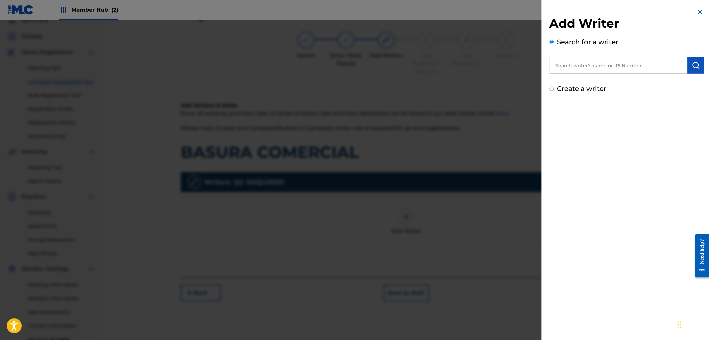
click at [570, 69] on input "text" at bounding box center [618, 65] width 138 height 17
drag, startPoint x: 588, startPoint y: 77, endPoint x: 659, endPoint y: 66, distance: 71.8
click at [588, 77] on strong "mary" at bounding box center [602, 80] width 48 height 6
type input "marllon maryel leal ramirez"
click at [699, 65] on button "submit" at bounding box center [695, 65] width 17 height 17
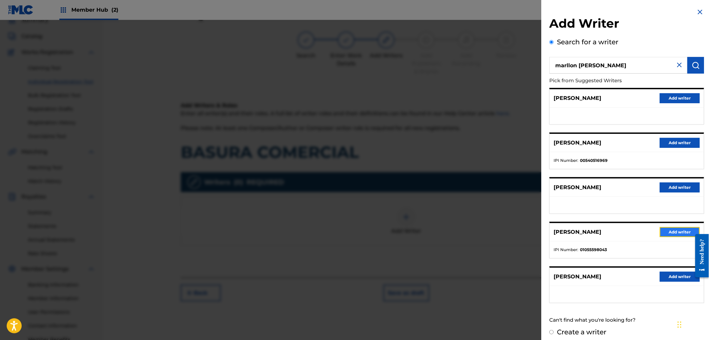
click at [669, 228] on button "Add writer" at bounding box center [680, 232] width 40 height 10
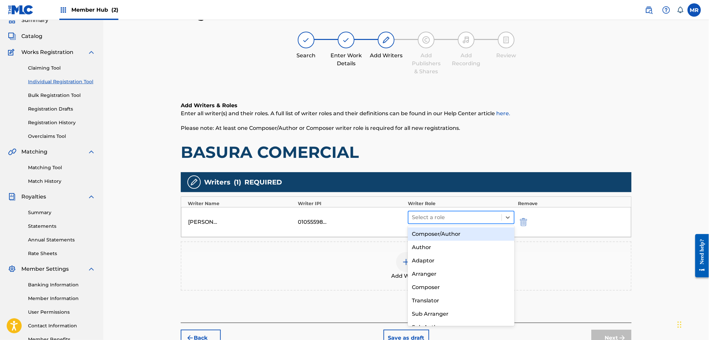
click at [454, 222] on div at bounding box center [455, 217] width 86 height 9
click at [451, 233] on div "Composer/Author" at bounding box center [461, 234] width 106 height 13
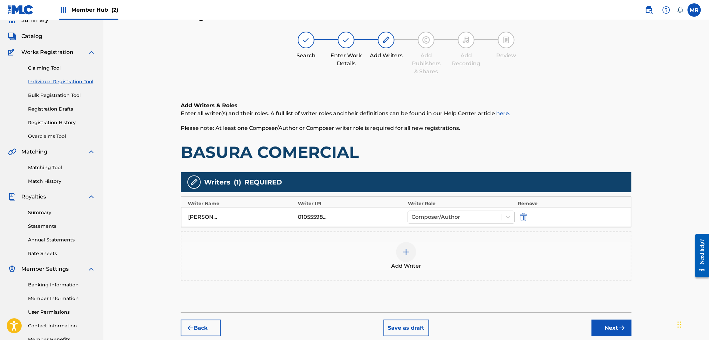
click at [601, 319] on div "Back Save as draft Next" at bounding box center [406, 325] width 451 height 24
click at [603, 324] on button "Next" at bounding box center [611, 328] width 40 height 17
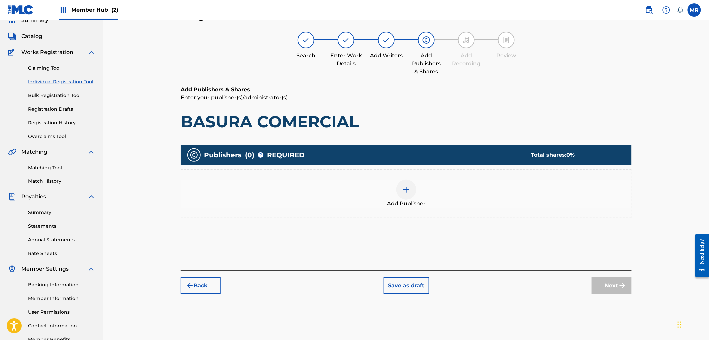
click at [443, 206] on div "Add Publisher" at bounding box center [405, 194] width 449 height 28
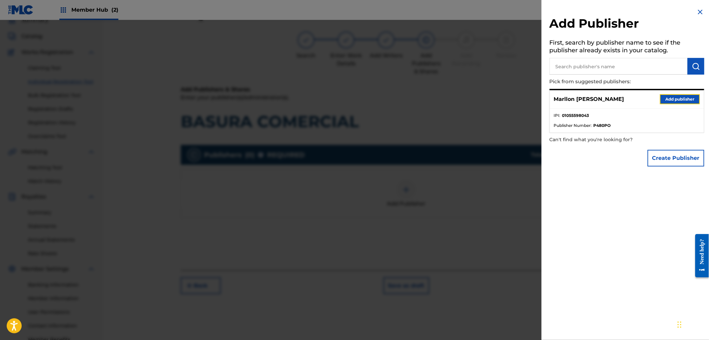
click at [662, 97] on button "Add publisher" at bounding box center [680, 99] width 40 height 10
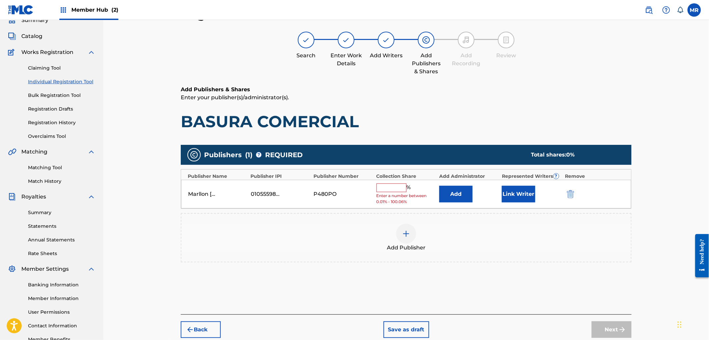
click at [382, 188] on input "text" at bounding box center [391, 188] width 30 height 9
type input "100"
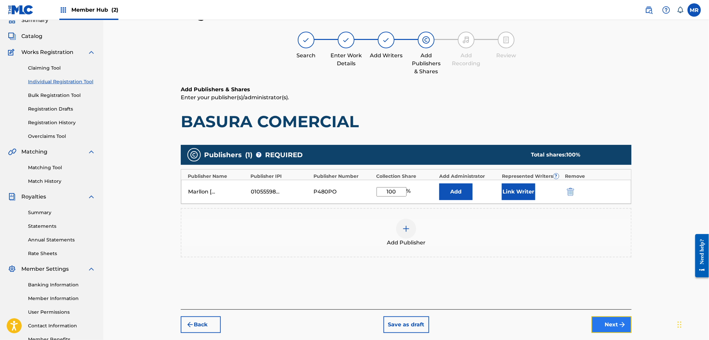
click at [611, 329] on button "Next" at bounding box center [611, 325] width 40 height 17
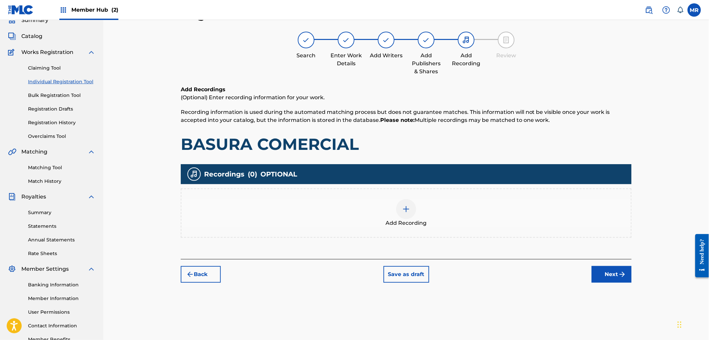
click at [482, 201] on div "Add Recording" at bounding box center [405, 213] width 449 height 28
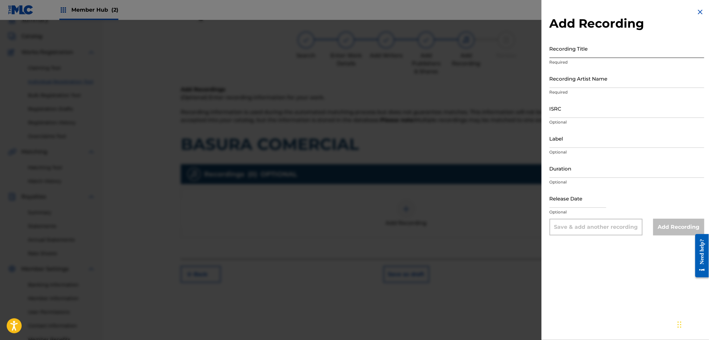
click at [586, 54] on input "Recording Title" at bounding box center [626, 48] width 155 height 19
paste input "BASURA COMERCIAL"
type input "BASURA COMERCIAL"
click at [582, 83] on input "Recording Artist Name" at bounding box center [626, 78] width 155 height 19
type input "DJ COCO MÚSICA"
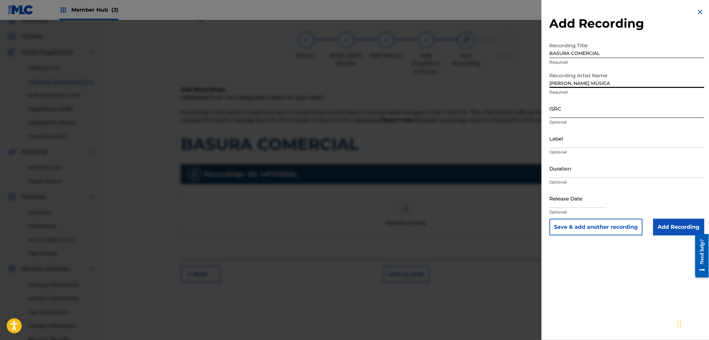
click at [578, 111] on input "ISRC" at bounding box center [626, 108] width 155 height 19
paste input "QZDPF1814411"
type input "QZDPF1814411"
click at [582, 169] on input "Duration" at bounding box center [626, 168] width 155 height 19
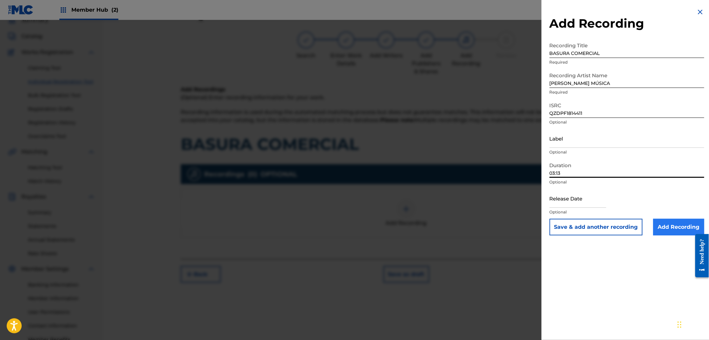
type input "03:13"
click at [670, 228] on input "Add Recording" at bounding box center [678, 227] width 51 height 17
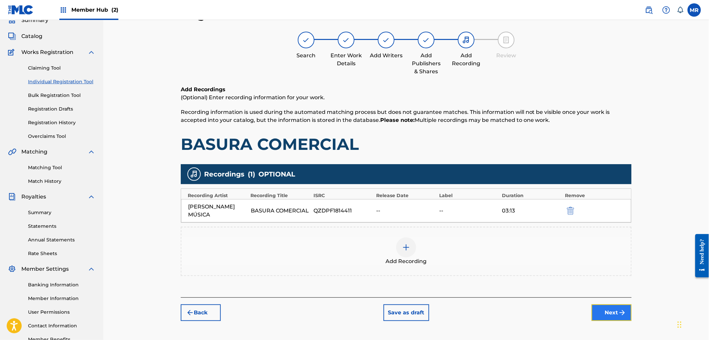
click at [602, 305] on button "Next" at bounding box center [611, 313] width 40 height 17
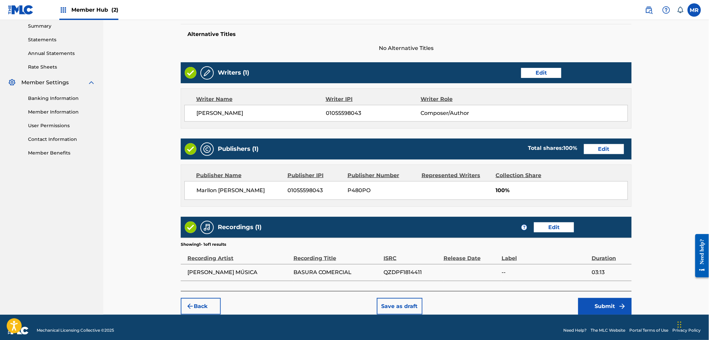
scroll to position [223, 0]
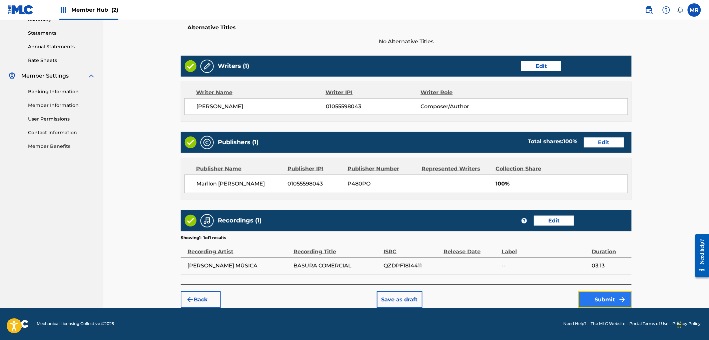
click at [596, 294] on button "Submit" at bounding box center [604, 300] width 53 height 17
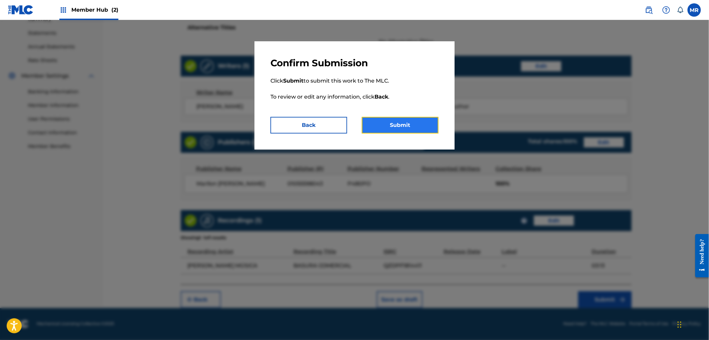
click at [407, 119] on button "Submit" at bounding box center [400, 125] width 77 height 17
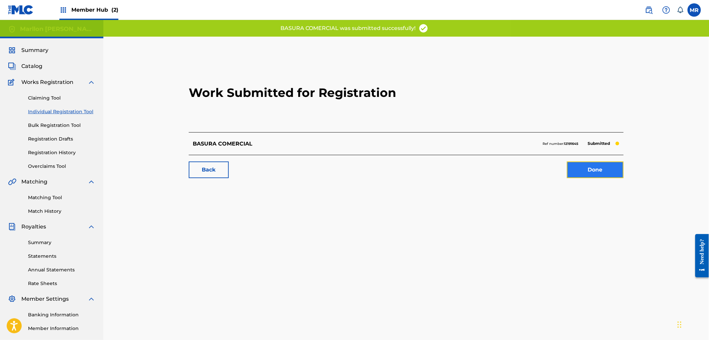
click at [604, 169] on link "Done" at bounding box center [595, 170] width 57 height 17
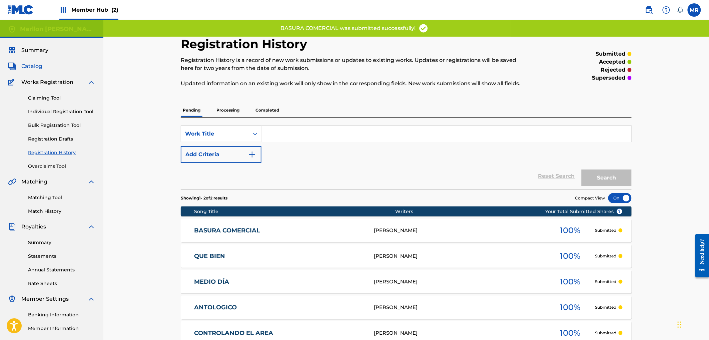
click at [35, 64] on span "Catalog" at bounding box center [31, 66] width 21 height 8
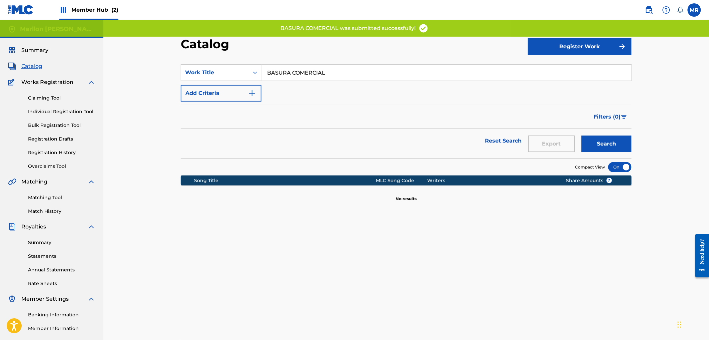
click at [338, 73] on input "BASURA COMERCIAL" at bounding box center [446, 73] width 370 height 16
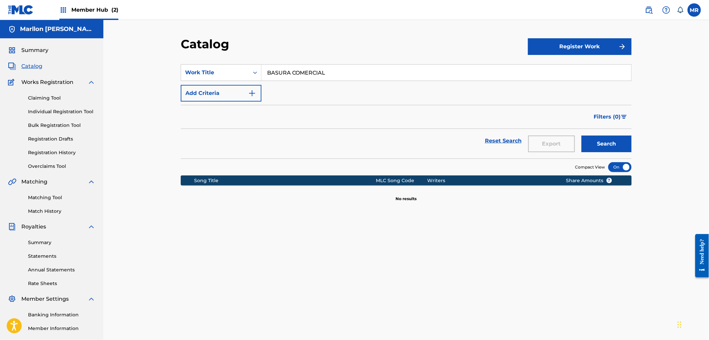
paste input "ALONE"
click at [581, 136] on button "Search" at bounding box center [606, 144] width 50 height 17
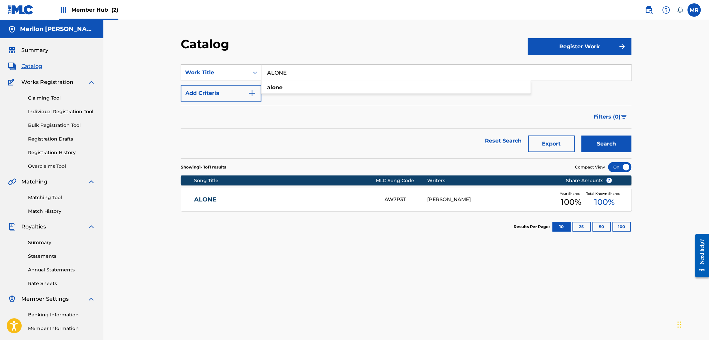
click at [337, 73] on input "ALONE" at bounding box center [446, 73] width 370 height 16
paste input "COMERNOS"
click at [581, 136] on button "Search" at bounding box center [606, 144] width 50 height 17
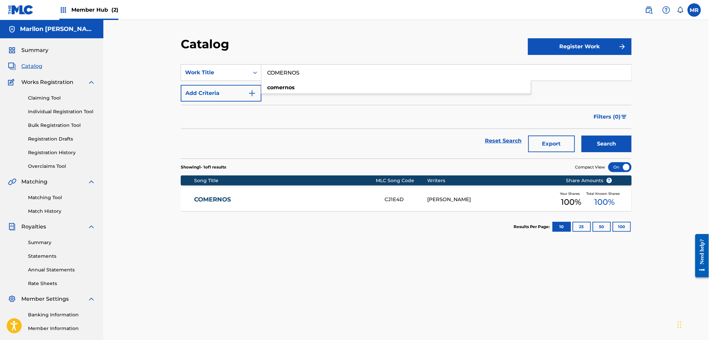
click at [337, 73] on input "COMERNOS" at bounding box center [446, 73] width 370 height 16
paste input "ENTREGATE (FEAT. JBIG PRODUCER)"
click at [581, 136] on button "Search" at bounding box center [606, 144] width 50 height 17
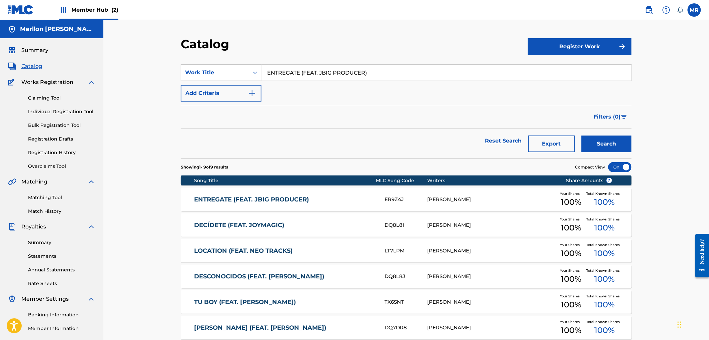
click at [374, 72] on input "ENTREGATE (FEAT. JBIG PRODUCER)" at bounding box center [446, 73] width 370 height 16
paste input "SCÁPATE"
type input "ESCÁPATE"
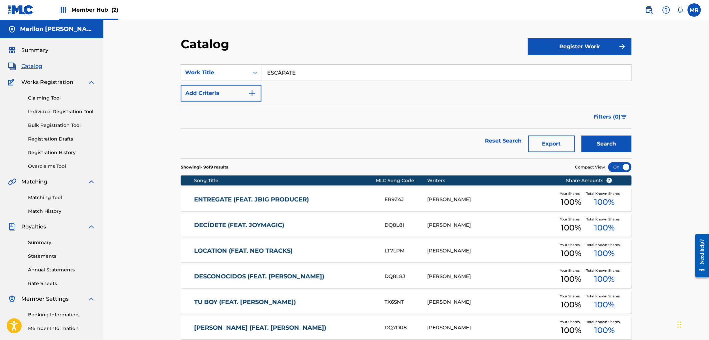
click at [581, 136] on button "Search" at bounding box center [606, 144] width 50 height 17
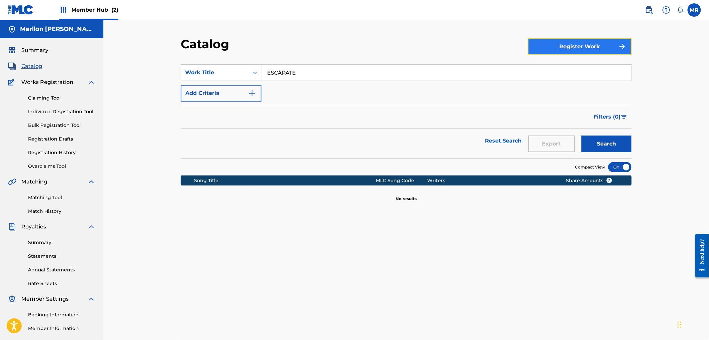
click at [571, 46] on button "Register Work" at bounding box center [580, 46] width 104 height 17
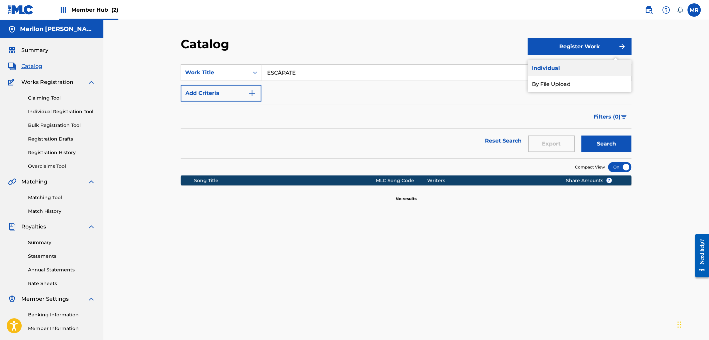
click at [566, 70] on link "Individual" at bounding box center [580, 68] width 104 height 16
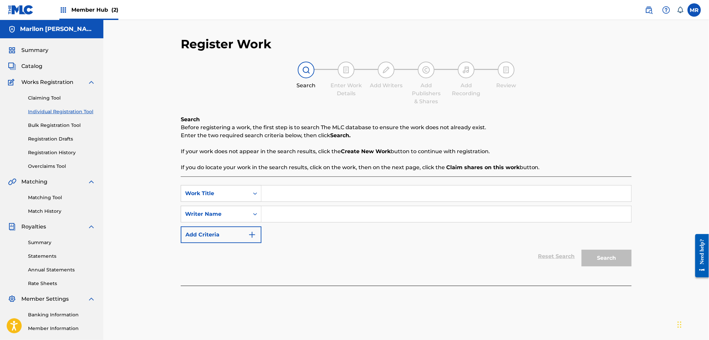
click at [410, 197] on input "Search Form" at bounding box center [446, 194] width 370 height 16
paste input "ESCÁPATE"
type input "ESCÁPATE"
type input "MArllon"
click at [599, 253] on button "Search" at bounding box center [606, 258] width 50 height 17
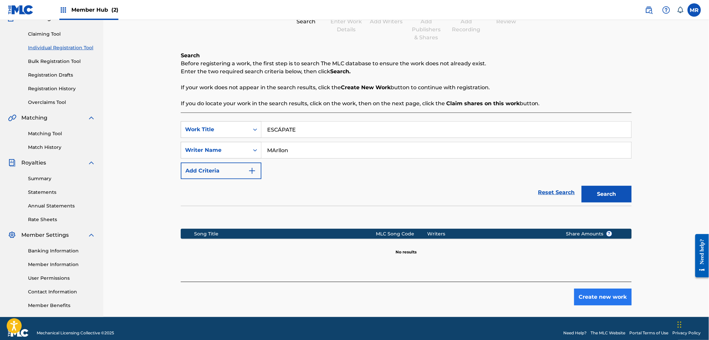
scroll to position [73, 0]
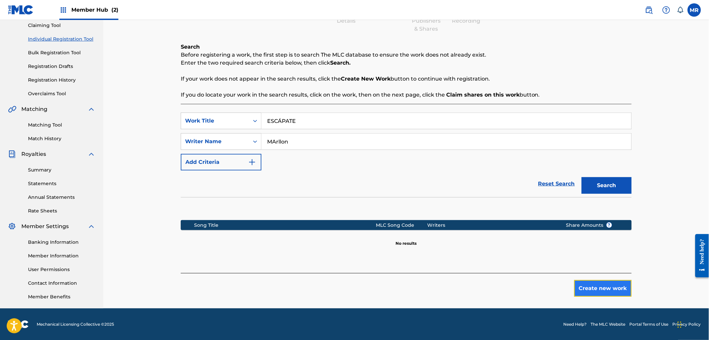
click at [601, 292] on button "Create new work" at bounding box center [602, 288] width 57 height 17
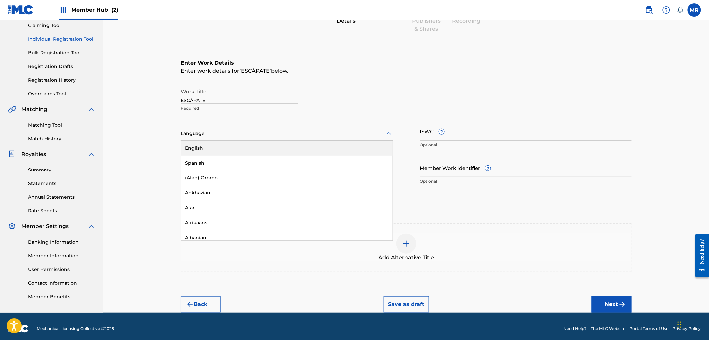
click at [229, 139] on div "Language" at bounding box center [287, 134] width 212 height 14
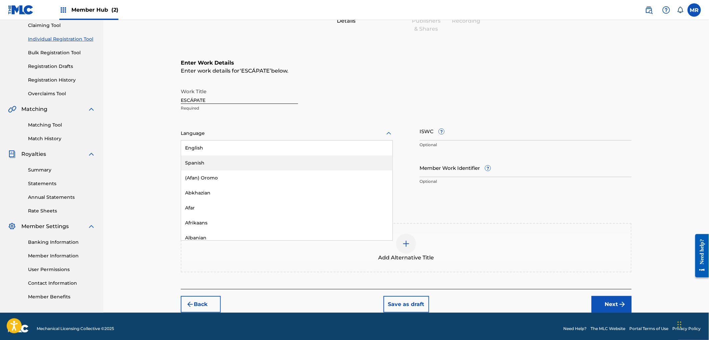
click at [212, 160] on div "Spanish" at bounding box center [286, 163] width 211 height 15
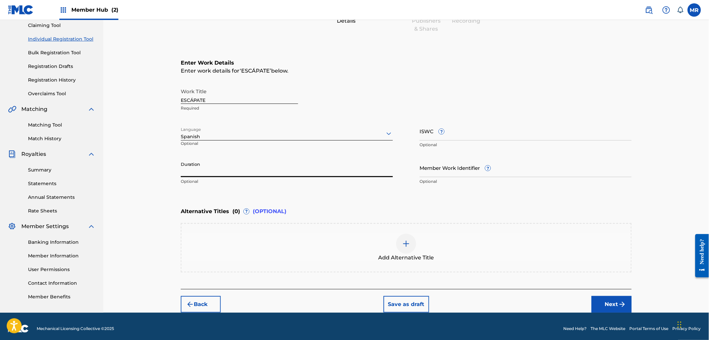
click at [232, 171] on input "Duration" at bounding box center [287, 167] width 212 height 19
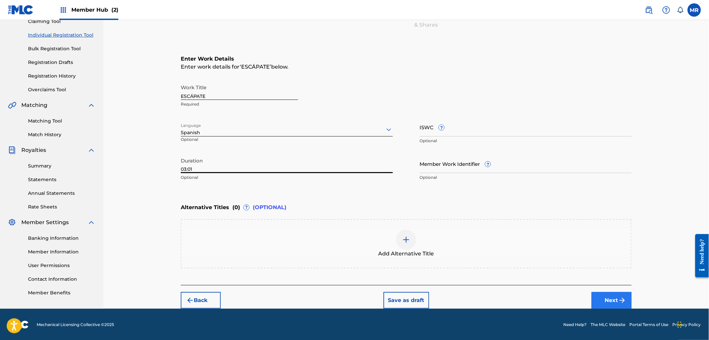
type input "03:01"
click at [620, 301] on img "submit" at bounding box center [622, 301] width 8 height 8
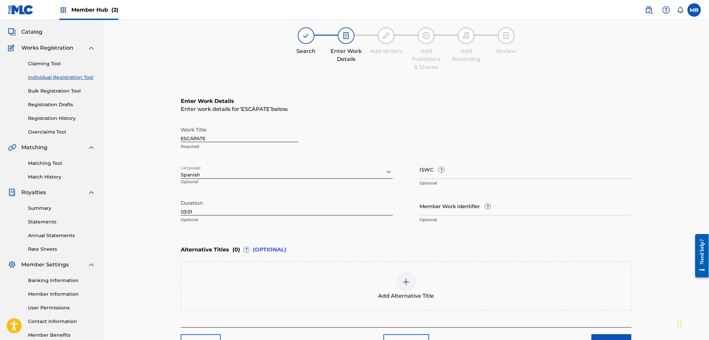
scroll to position [30, 0]
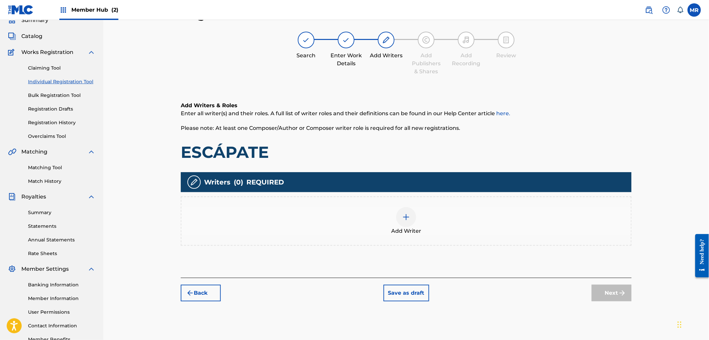
click at [357, 216] on div "Add Writer" at bounding box center [405, 221] width 449 height 28
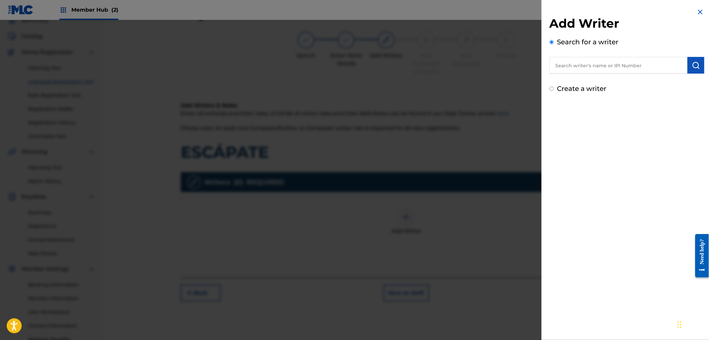
click at [591, 63] on input "text" at bounding box center [618, 65] width 138 height 17
click at [606, 83] on span "leal ramirez" at bounding box center [621, 80] width 47 height 6
type input "marllon maryel leal ramirez"
click at [692, 67] on img "submit" at bounding box center [696, 65] width 8 height 8
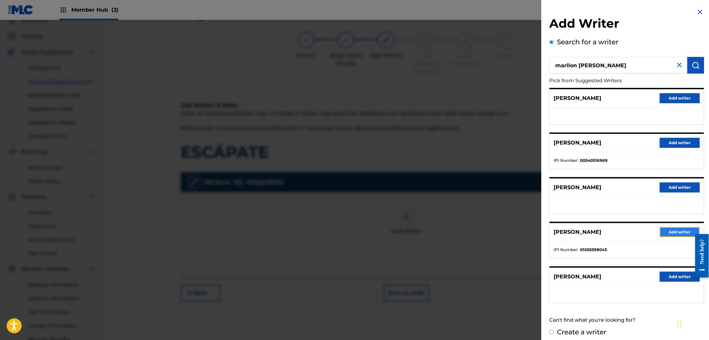
click at [662, 231] on button "Add writer" at bounding box center [680, 232] width 40 height 10
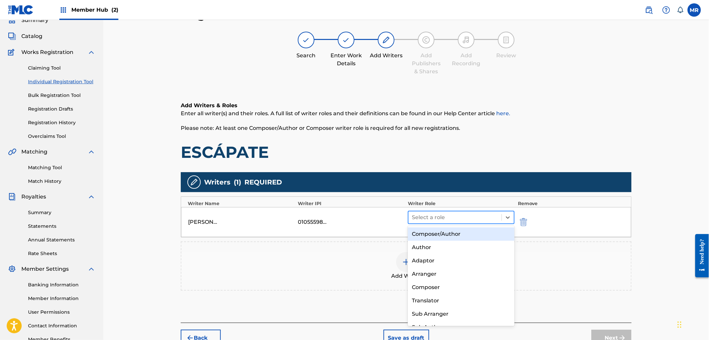
click at [489, 223] on div "Select a role" at bounding box center [461, 217] width 107 height 13
click at [469, 231] on div "Composer/Author" at bounding box center [461, 234] width 106 height 13
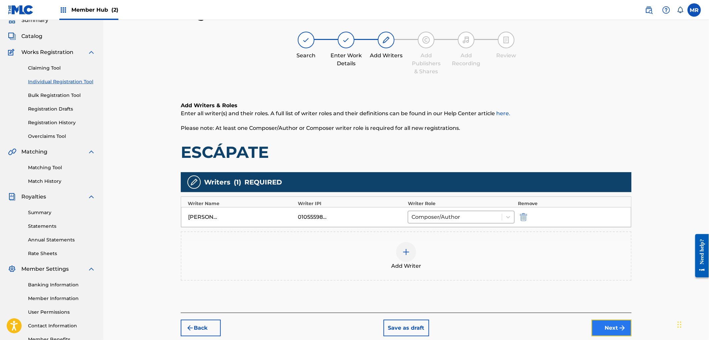
click at [614, 331] on button "Next" at bounding box center [611, 328] width 40 height 17
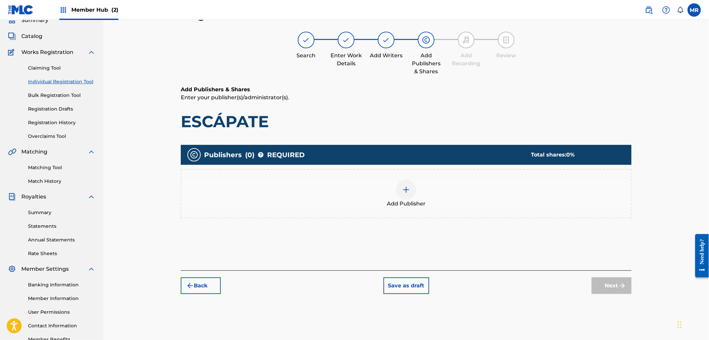
click at [420, 204] on span "Add Publisher" at bounding box center [406, 204] width 39 height 8
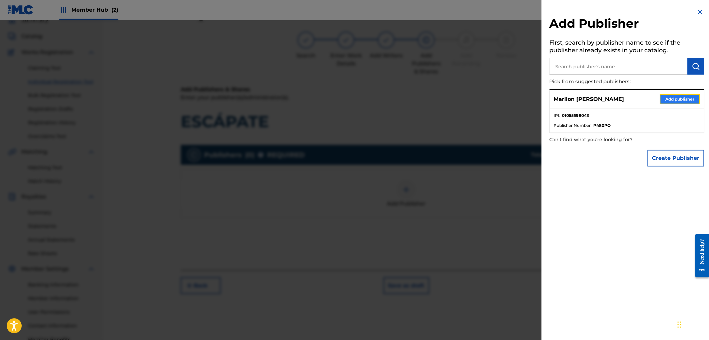
click at [674, 98] on button "Add publisher" at bounding box center [680, 99] width 40 height 10
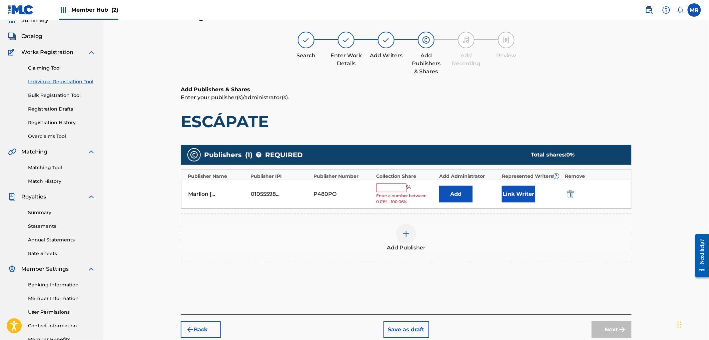
click at [394, 185] on input "text" at bounding box center [391, 188] width 30 height 9
type input "100"
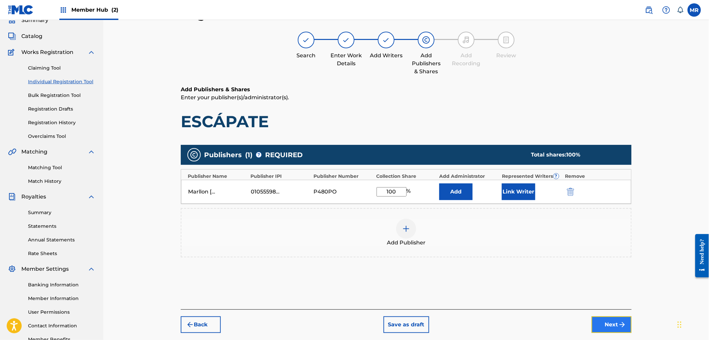
click at [605, 321] on button "Next" at bounding box center [611, 325] width 40 height 17
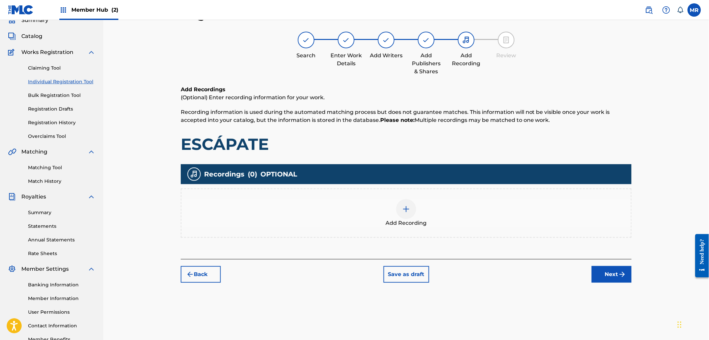
click at [431, 217] on div "Add Recording" at bounding box center [405, 213] width 449 height 28
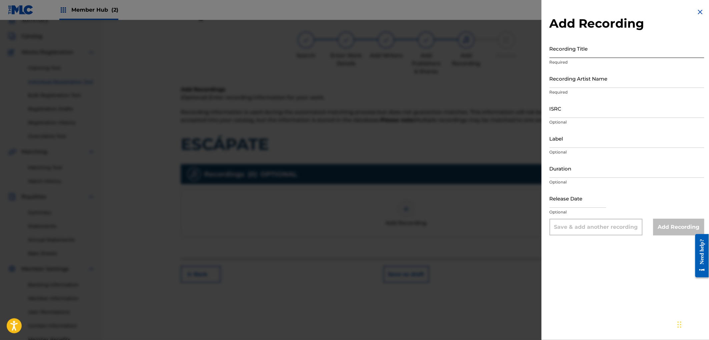
click at [589, 55] on input "Recording Title" at bounding box center [626, 48] width 155 height 19
paste input "ESCÁPATE"
type input "ESCÁPATE"
click at [580, 82] on input "Recording Artist Name" at bounding box center [626, 78] width 155 height 19
type input "DJ COCO MÚSICA"
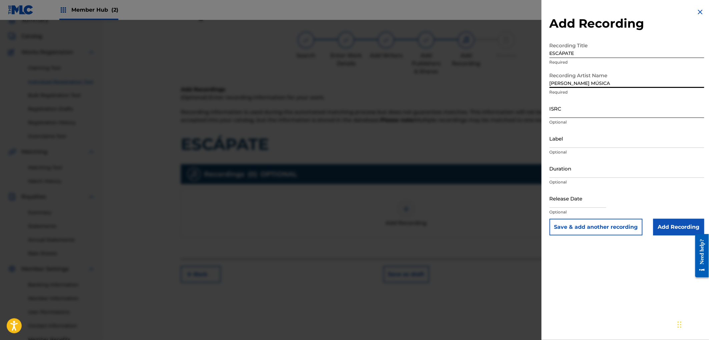
click at [591, 114] on input "ISRC" at bounding box center [626, 108] width 155 height 19
paste input "GBSMU9277562"
type input "GBSMU9277562"
click at [571, 174] on input "Duration" at bounding box center [626, 168] width 155 height 19
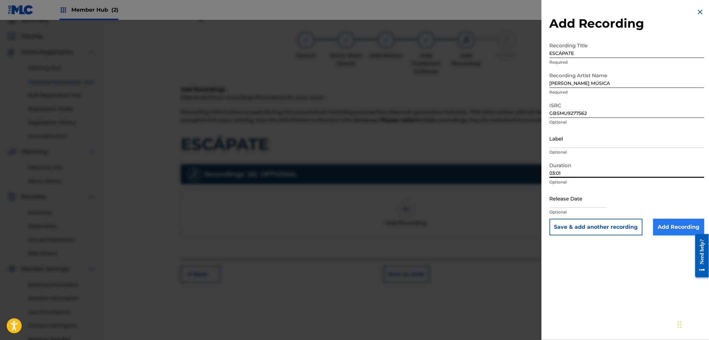
type input "03:01"
click at [683, 227] on input "Add Recording" at bounding box center [678, 227] width 51 height 17
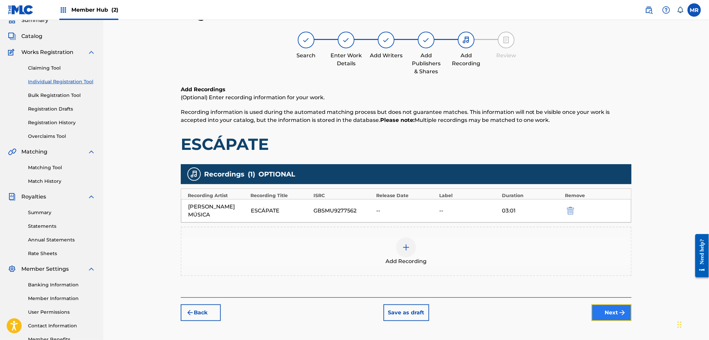
click at [599, 305] on button "Next" at bounding box center [611, 313] width 40 height 17
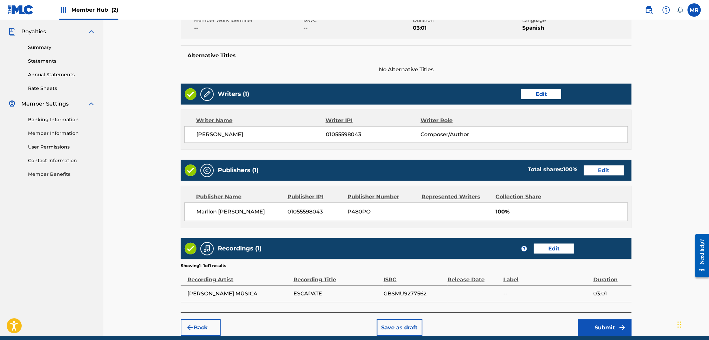
scroll to position [223, 0]
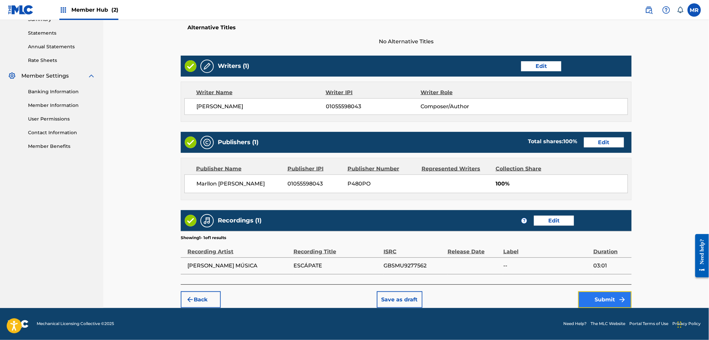
click at [621, 300] on img "submit" at bounding box center [622, 300] width 8 height 8
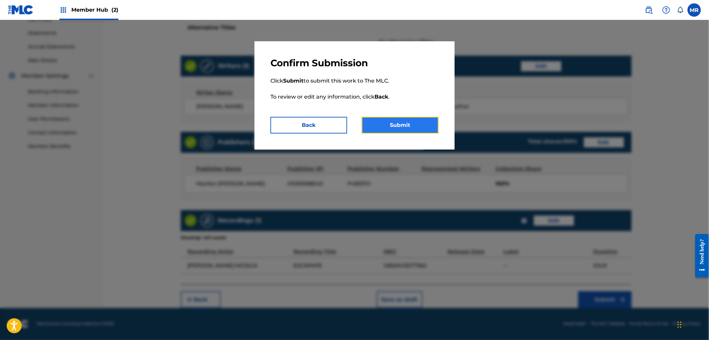
click at [410, 120] on button "Submit" at bounding box center [400, 125] width 77 height 17
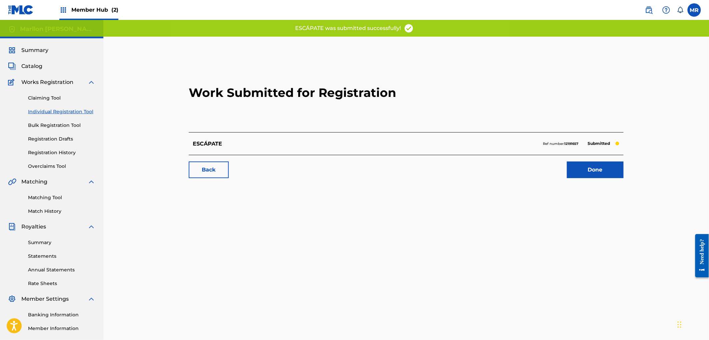
click at [614, 180] on div "Work Submitted for Registration ESCÁPATE Ref number: 12191657 Submitted Back Do…" at bounding box center [406, 119] width 451 height 132
click at [600, 172] on link "Done" at bounding box center [595, 170] width 57 height 17
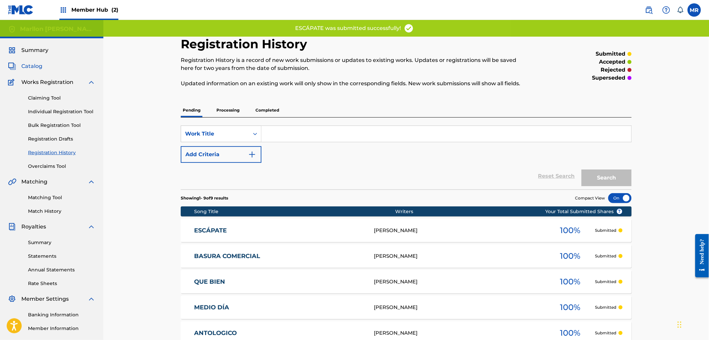
click at [34, 66] on span "Catalog" at bounding box center [31, 66] width 21 height 8
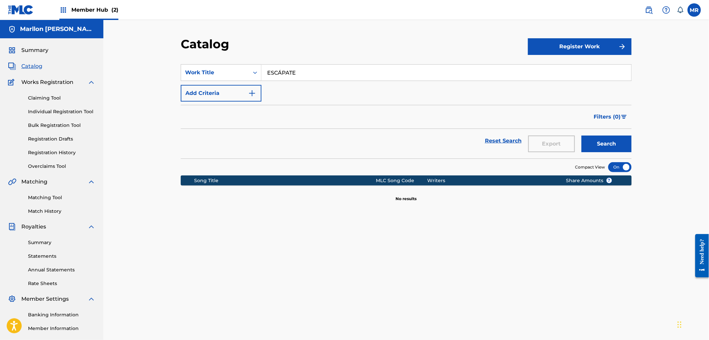
click at [321, 77] on input "ESCÁPATE" at bounding box center [446, 73] width 370 height 16
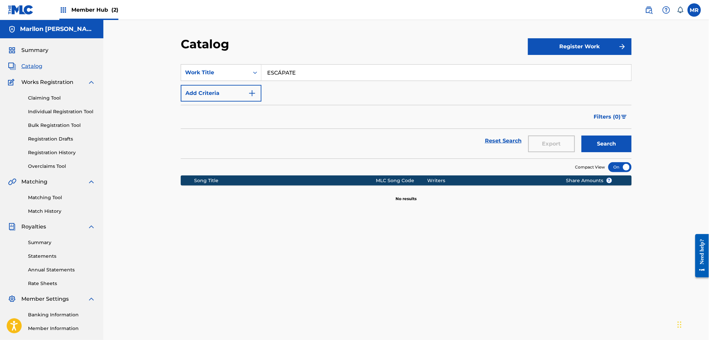
paste input "CASH"
type input "CASH"
click at [581, 136] on button "Search" at bounding box center [606, 144] width 50 height 17
click at [595, 44] on button "Register Work" at bounding box center [580, 46] width 104 height 17
click at [587, 71] on link "Individual" at bounding box center [580, 68] width 104 height 16
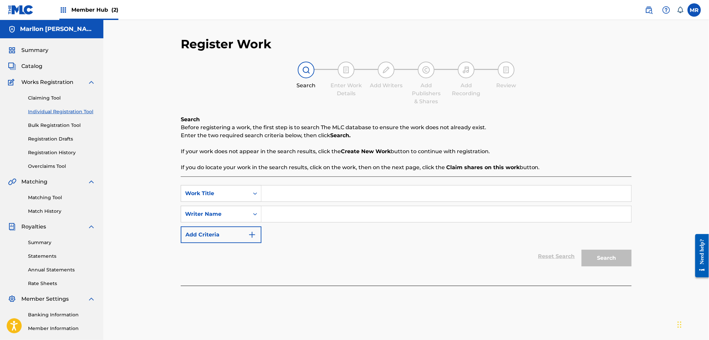
click at [364, 192] on input "Search Form" at bounding box center [446, 194] width 370 height 16
paste input "CASH"
type input "CASH"
type input "Dj coco m"
click at [598, 263] on button "Search" at bounding box center [606, 258] width 50 height 17
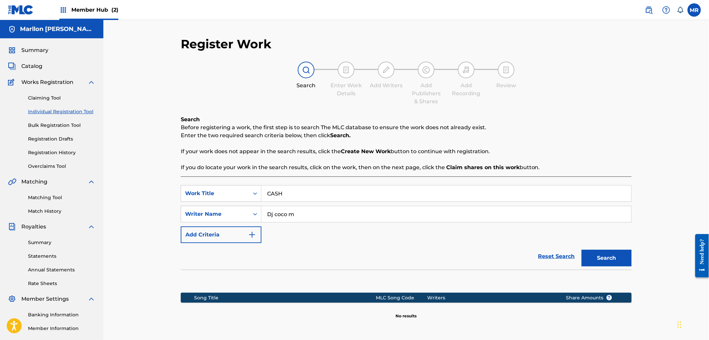
scroll to position [73, 0]
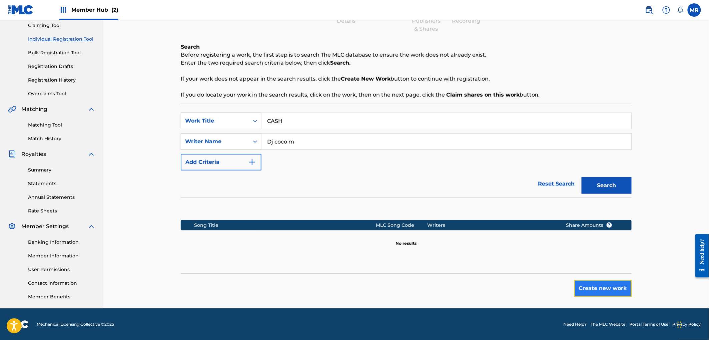
click at [582, 287] on button "Create new work" at bounding box center [602, 288] width 57 height 17
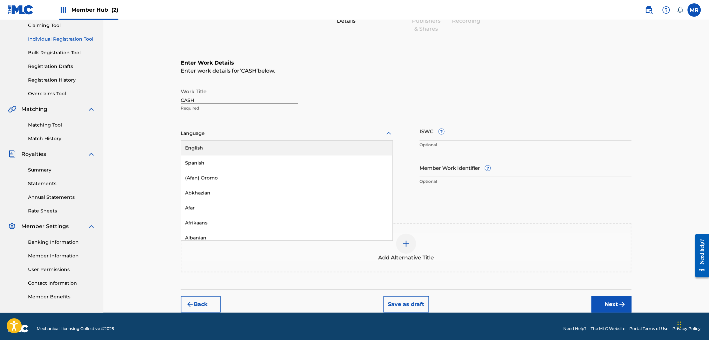
click at [212, 128] on div "Language" at bounding box center [287, 134] width 212 height 14
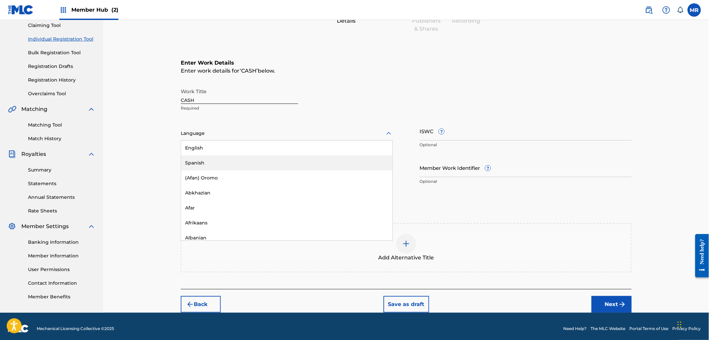
click at [202, 156] on div "Spanish" at bounding box center [286, 163] width 211 height 15
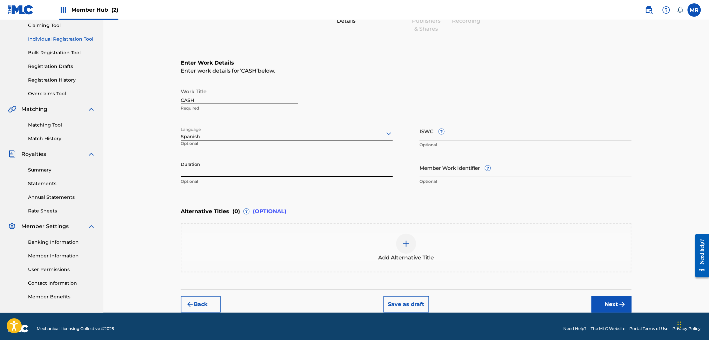
click at [219, 171] on input "Duration" at bounding box center [287, 167] width 212 height 19
type input "02:58"
click at [598, 308] on button "Next" at bounding box center [611, 304] width 40 height 17
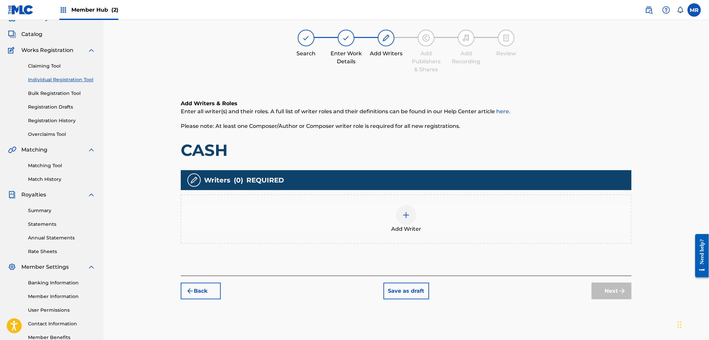
scroll to position [30, 0]
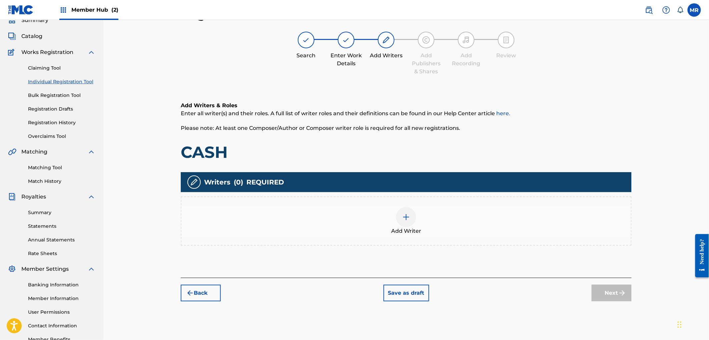
click at [404, 228] on span "Add Writer" at bounding box center [406, 231] width 30 height 8
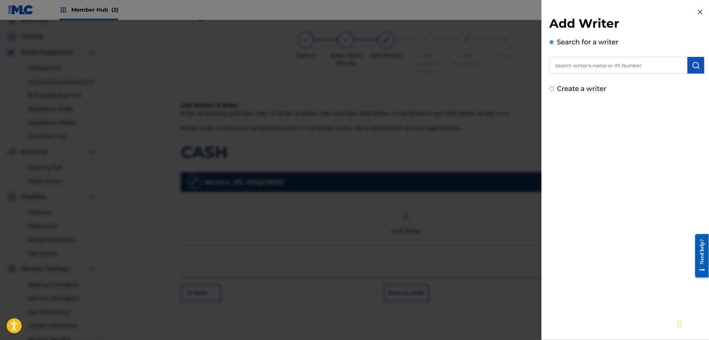
click at [591, 71] on input "text" at bounding box center [618, 65] width 138 height 17
click at [605, 76] on div "marllon mary el leal ramirez" at bounding box center [618, 81] width 138 height 12
type input "marllon maryel leal ramirez"
click at [699, 61] on button "submit" at bounding box center [695, 65] width 17 height 17
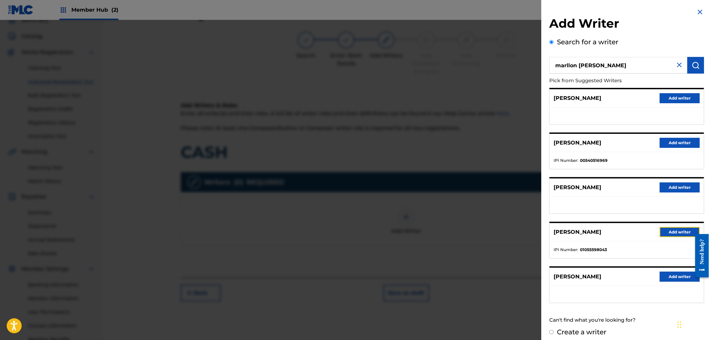
click at [671, 228] on button "Add writer" at bounding box center [680, 232] width 40 height 10
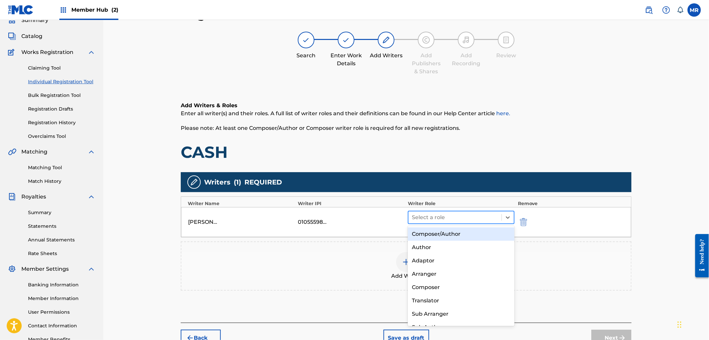
click at [491, 211] on div "Select a role" at bounding box center [461, 217] width 107 height 13
click at [472, 237] on div "Composer/Author" at bounding box center [461, 234] width 106 height 13
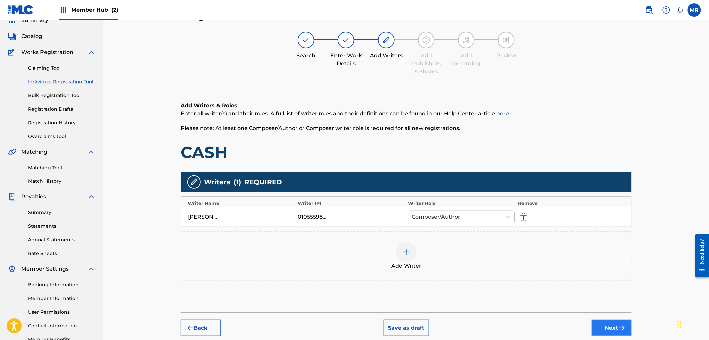
click at [596, 322] on button "Next" at bounding box center [611, 328] width 40 height 17
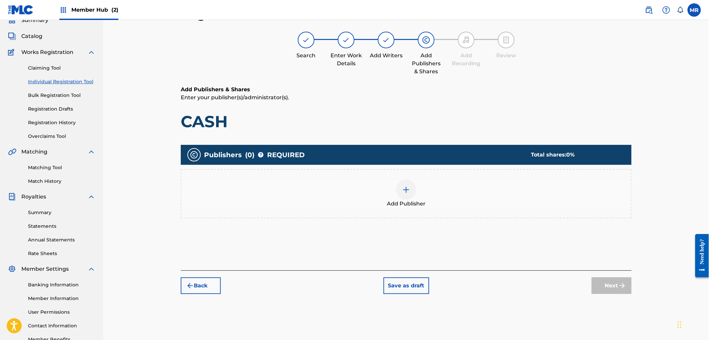
click at [395, 188] on div "Add Publisher" at bounding box center [405, 194] width 449 height 28
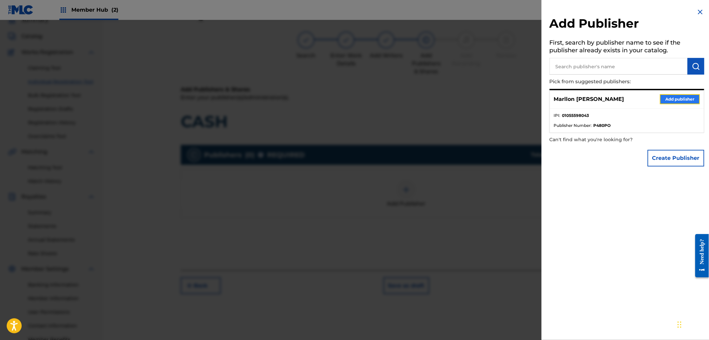
click at [664, 98] on button "Add publisher" at bounding box center [680, 99] width 40 height 10
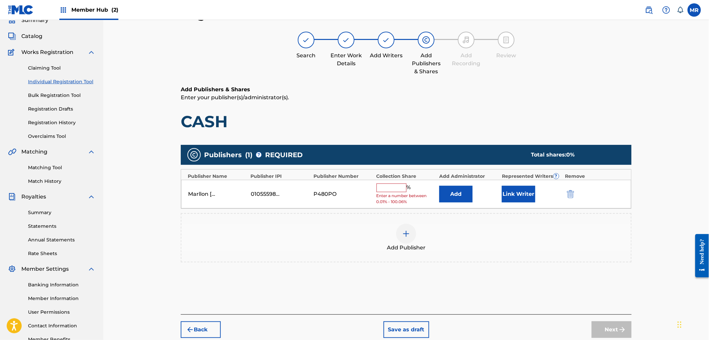
click at [391, 185] on input "text" at bounding box center [391, 188] width 30 height 9
type input "100"
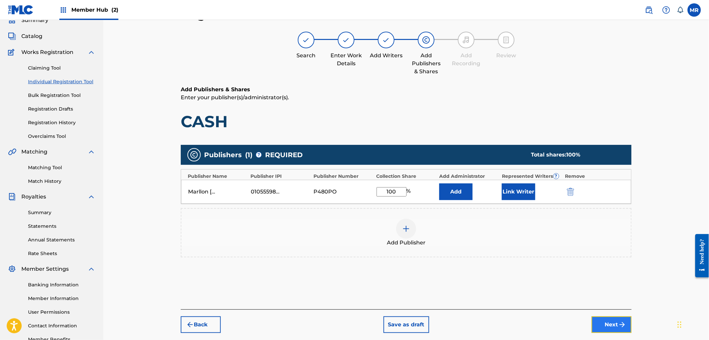
click at [603, 319] on button "Next" at bounding box center [611, 325] width 40 height 17
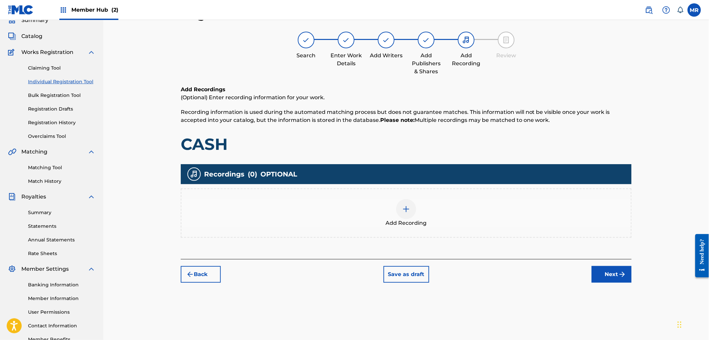
click at [485, 226] on div "Add Recording" at bounding box center [405, 213] width 449 height 28
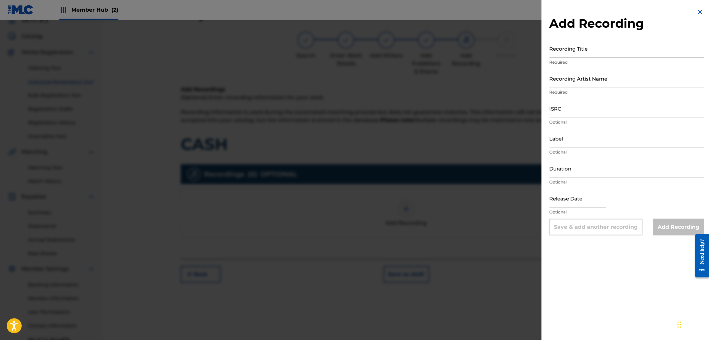
click at [585, 52] on input "Recording Title" at bounding box center [626, 48] width 155 height 19
paste input "CASH"
type input "CASH"
click at [595, 79] on input "Recording Artist Name" at bounding box center [626, 78] width 155 height 19
type input "DJ COCO MÚSICA"
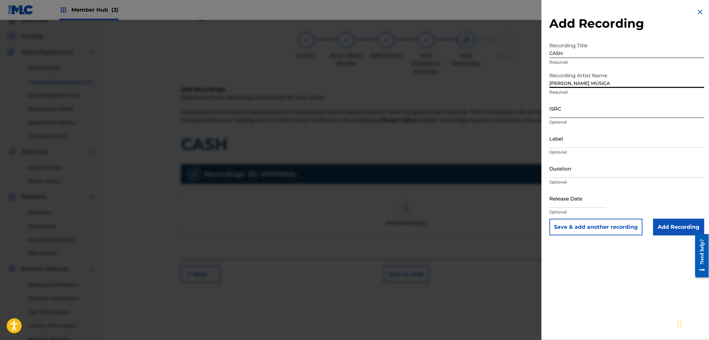
click at [578, 114] on input "ISRC" at bounding box center [626, 108] width 155 height 19
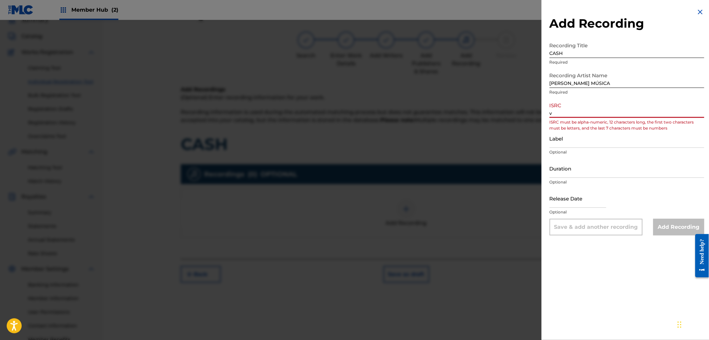
click at [578, 114] on input "v" at bounding box center [626, 108] width 155 height 19
paste input "US7VG2215523"
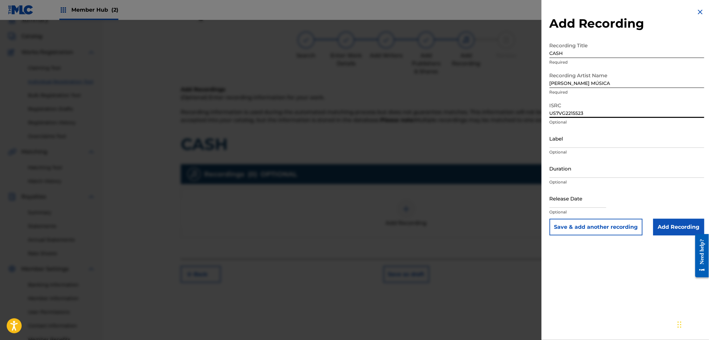
type input "US7VG2215523"
click at [604, 178] on div "Duration Optional" at bounding box center [626, 174] width 155 height 30
click at [597, 172] on input "Duration" at bounding box center [626, 168] width 155 height 19
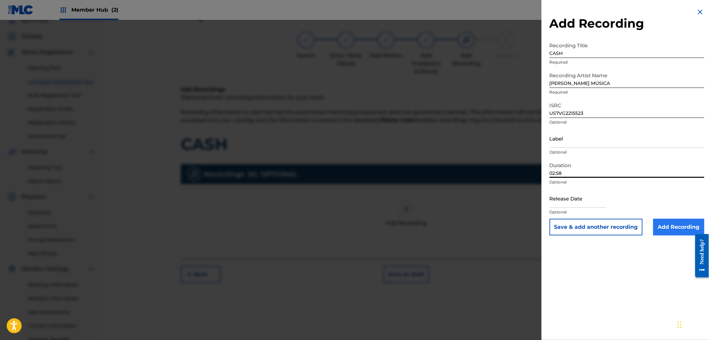
type input "02:58"
click at [678, 219] on input "Add Recording" at bounding box center [678, 227] width 51 height 17
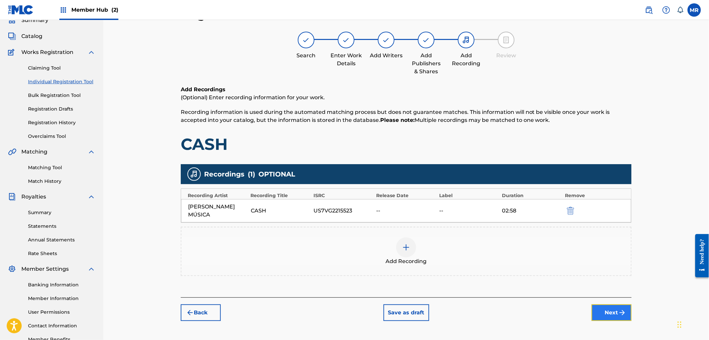
click at [604, 307] on button "Next" at bounding box center [611, 313] width 40 height 17
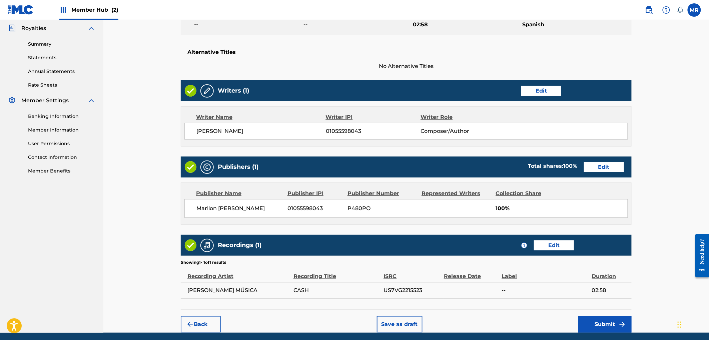
scroll to position [186, 0]
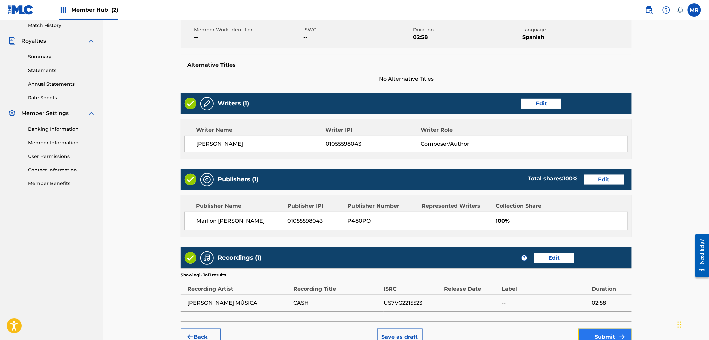
click at [591, 337] on button "Submit" at bounding box center [604, 337] width 53 height 17
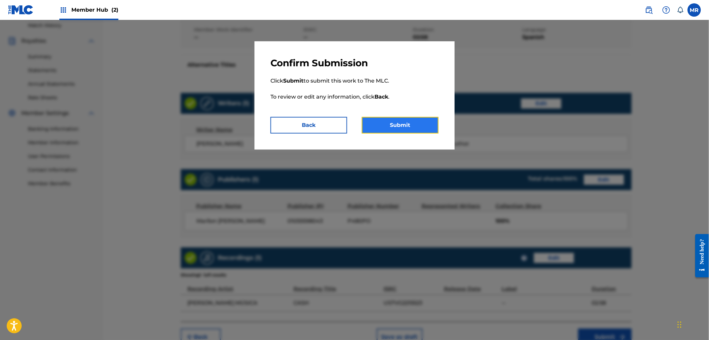
click at [415, 122] on button "Submit" at bounding box center [400, 125] width 77 height 17
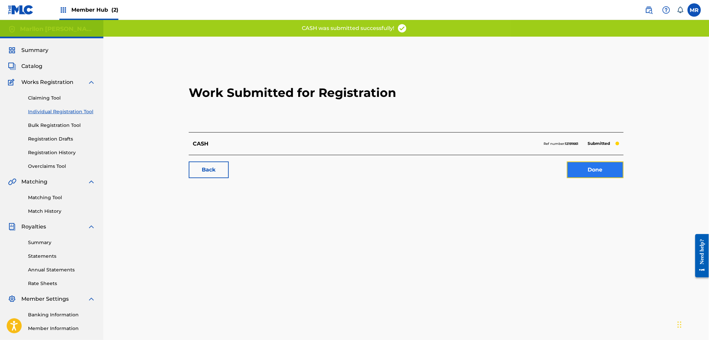
click at [592, 175] on link "Done" at bounding box center [595, 170] width 57 height 17
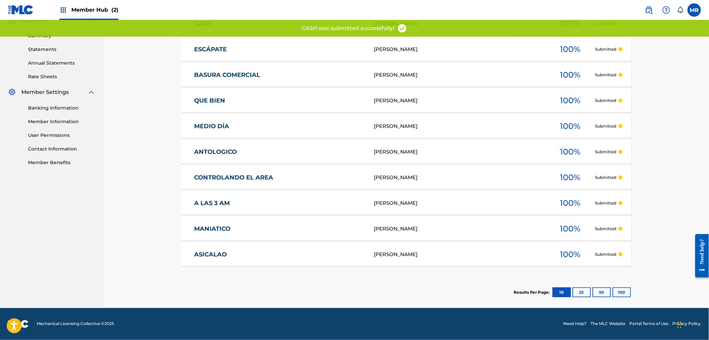
scroll to position [170, 0]
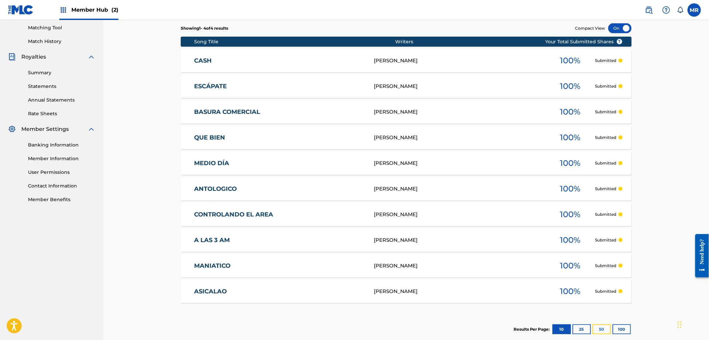
click at [602, 328] on button "50" at bounding box center [601, 330] width 18 height 10
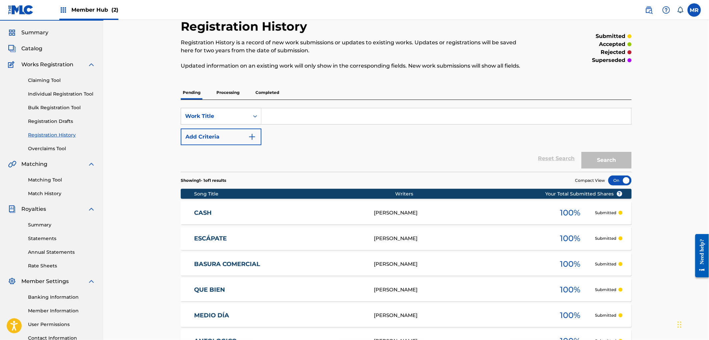
scroll to position [0, 0]
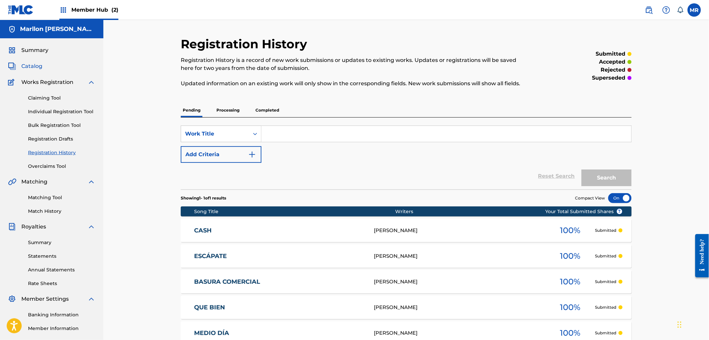
click at [35, 65] on span "Catalog" at bounding box center [31, 66] width 21 height 8
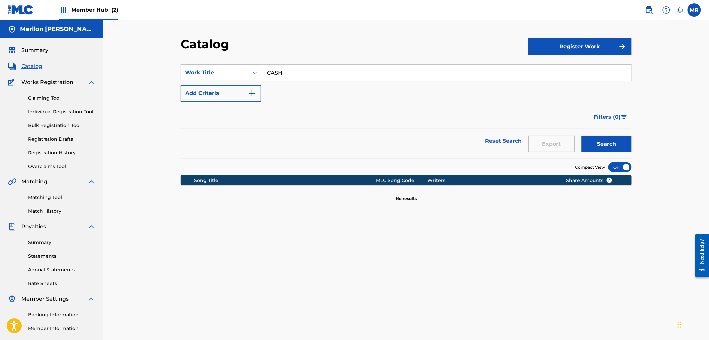
click at [287, 74] on input "CASH" at bounding box center [446, 73] width 370 height 16
click at [289, 73] on input "CASH" at bounding box center [446, 73] width 370 height 16
paste input "KARMA"
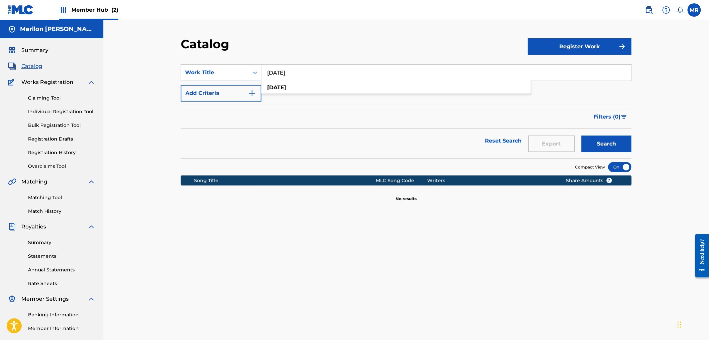
click at [581, 136] on button "Search" at bounding box center [606, 144] width 50 height 17
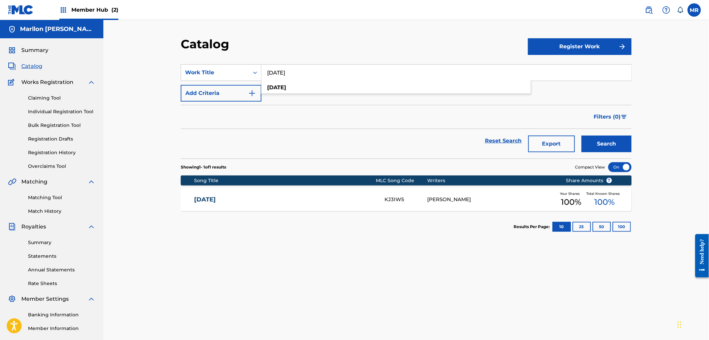
click at [289, 73] on input "KARMA" at bounding box center [446, 73] width 370 height 16
paste input "ARO"
type input "AROMA"
click at [581, 136] on button "Search" at bounding box center [606, 144] width 50 height 17
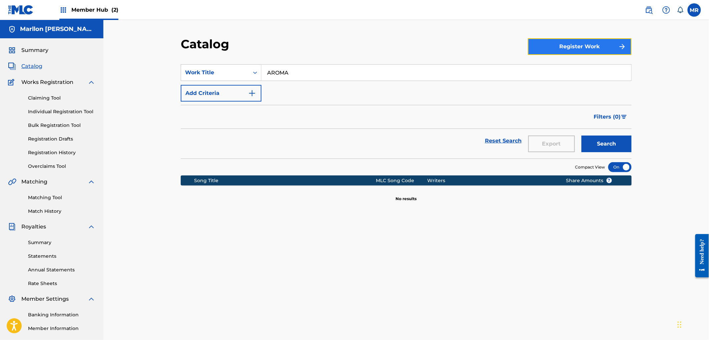
click at [551, 43] on button "Register Work" at bounding box center [580, 46] width 104 height 17
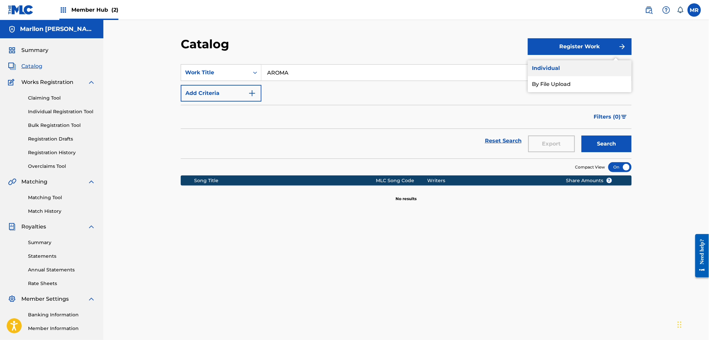
click at [557, 65] on link "Individual" at bounding box center [580, 68] width 104 height 16
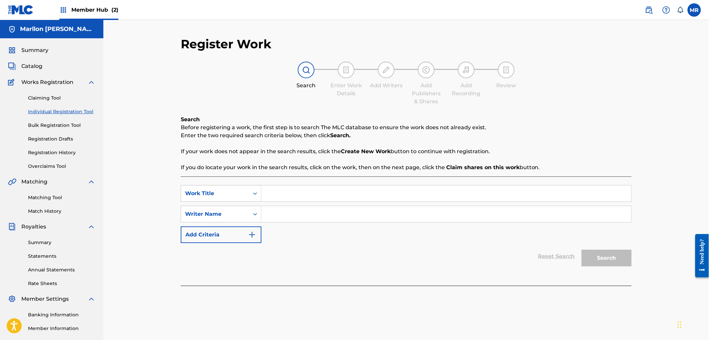
click at [291, 194] on input "Search Form" at bounding box center [446, 194] width 370 height 16
paste input "AROMA"
type input "AROMA"
click at [276, 219] on input "Search Form" at bounding box center [446, 214] width 370 height 16
type input "dj cooc música"
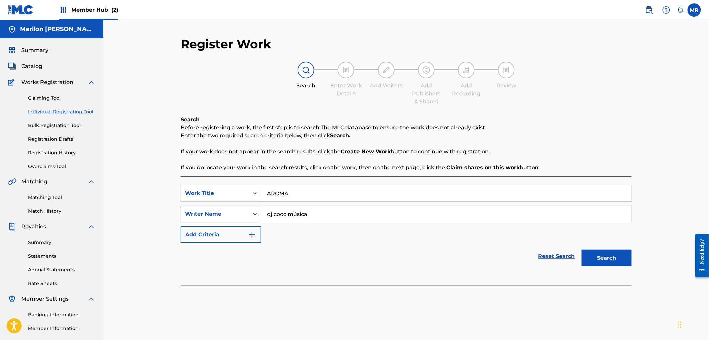
click at [581, 250] on button "Search" at bounding box center [606, 258] width 50 height 17
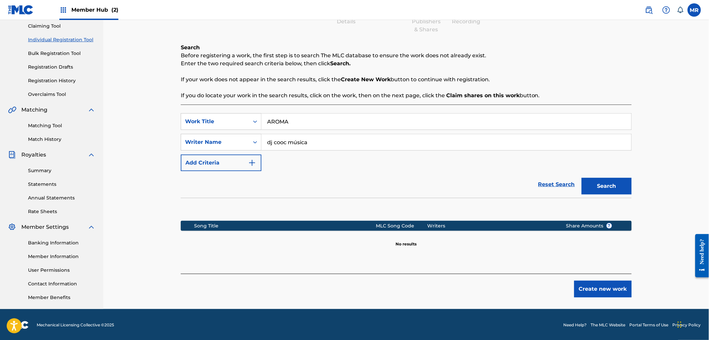
scroll to position [73, 0]
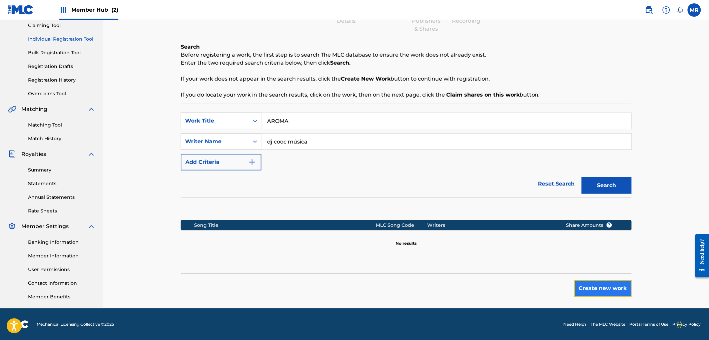
click at [581, 283] on button "Create new work" at bounding box center [602, 288] width 57 height 17
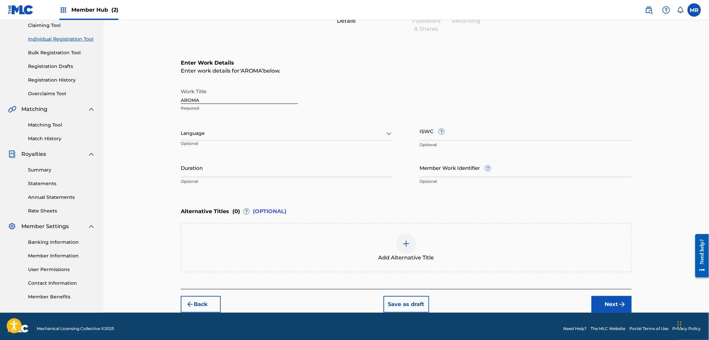
click at [280, 131] on div at bounding box center [287, 133] width 212 height 8
click at [247, 160] on div "Spanish" at bounding box center [286, 163] width 211 height 15
click at [603, 299] on button "Next" at bounding box center [611, 304] width 40 height 17
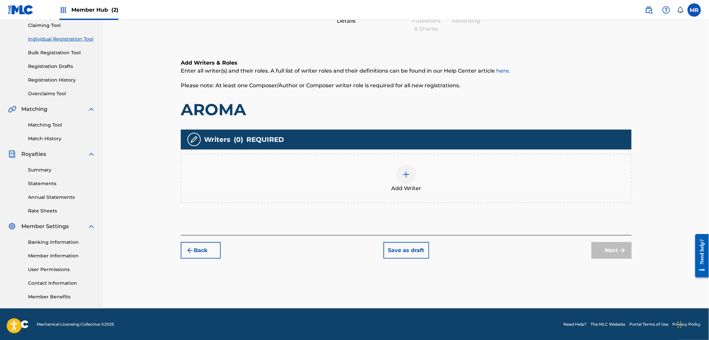
scroll to position [30, 0]
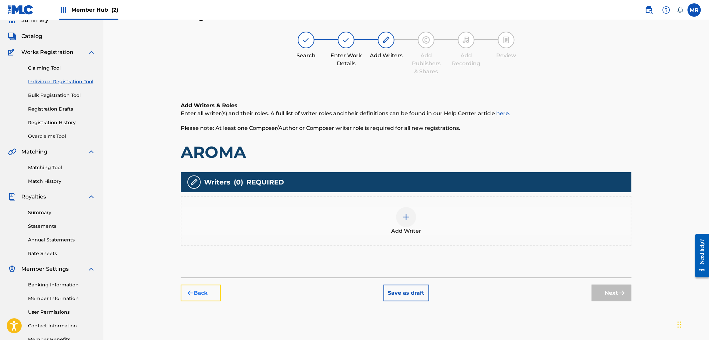
click at [191, 288] on button "Back" at bounding box center [201, 293] width 40 height 17
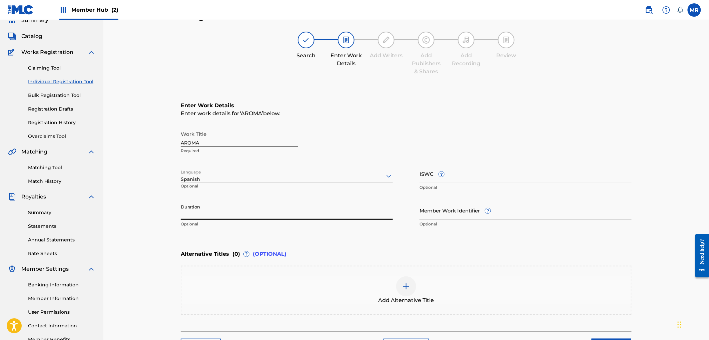
click at [214, 217] on input "Duration" at bounding box center [287, 210] width 212 height 19
type input "03:22"
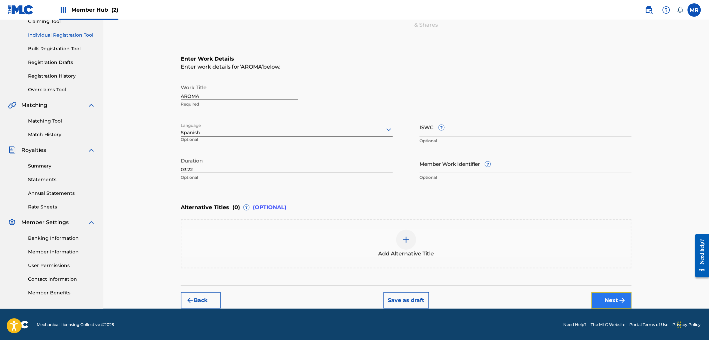
click at [611, 297] on button "Next" at bounding box center [611, 300] width 40 height 17
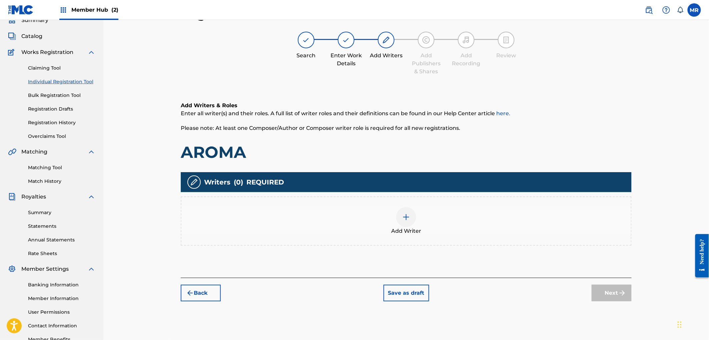
click at [386, 216] on div "Add Writer" at bounding box center [405, 221] width 449 height 28
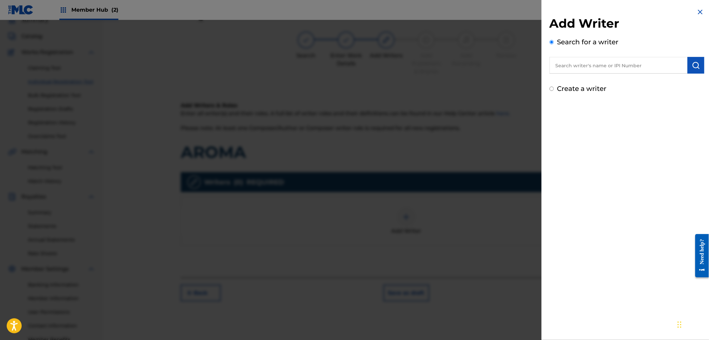
click at [604, 62] on input "text" at bounding box center [618, 65] width 138 height 17
click at [596, 93] on span "maryel" at bounding box center [586, 92] width 19 height 6
type input "marllon maryel leal ramirez"
click at [697, 68] on img "submit" at bounding box center [696, 65] width 8 height 8
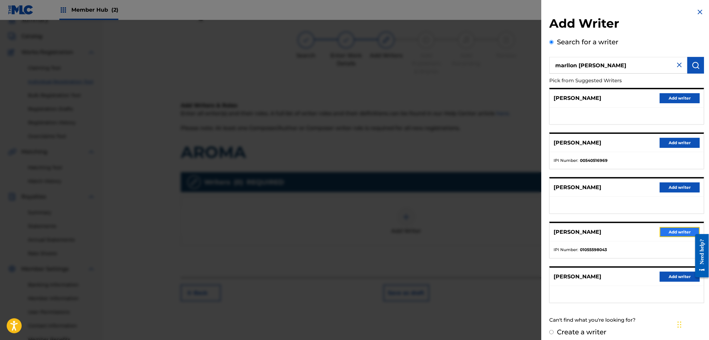
click at [680, 228] on button "Add writer" at bounding box center [680, 232] width 40 height 10
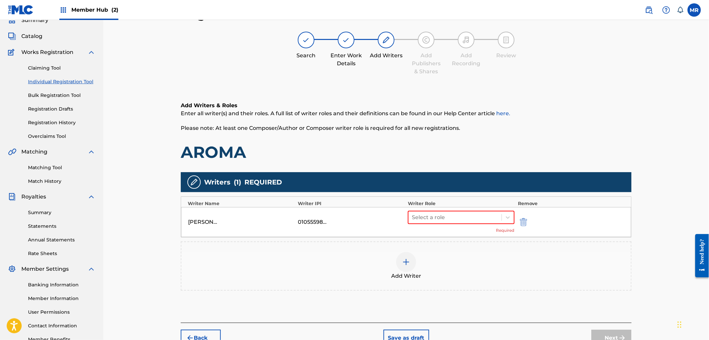
click at [450, 210] on div "MARLLON MARYEL LEAL RAMIREZ 01055598043 Select a role Required" at bounding box center [406, 222] width 450 height 30
click at [448, 216] on div at bounding box center [455, 217] width 86 height 9
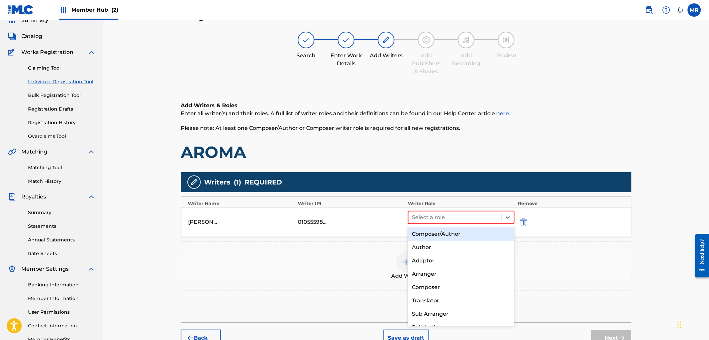
click at [438, 235] on div "Composer/Author" at bounding box center [461, 234] width 106 height 13
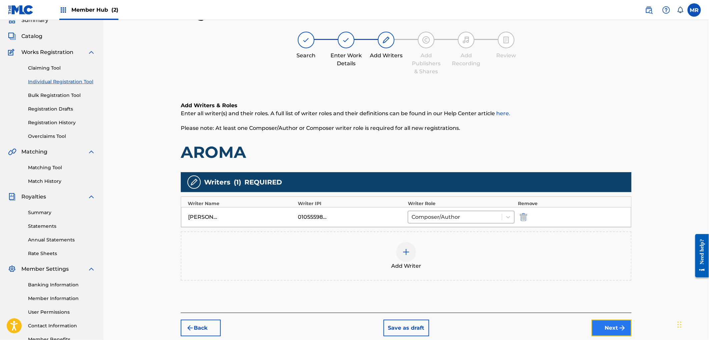
click at [611, 325] on button "Next" at bounding box center [611, 328] width 40 height 17
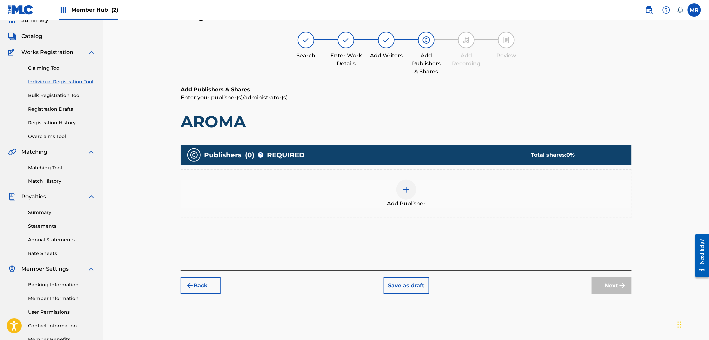
click at [430, 201] on div "Add Publisher" at bounding box center [405, 194] width 449 height 28
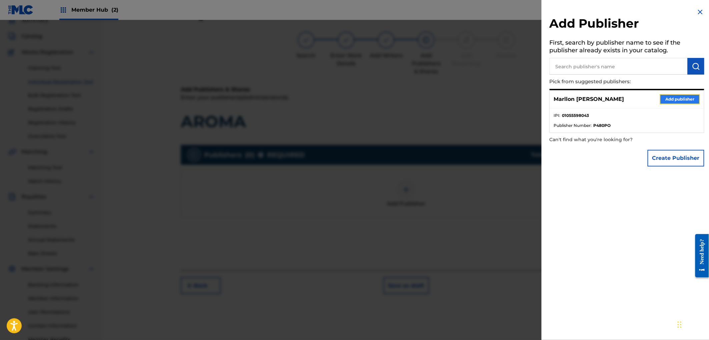
click at [663, 101] on button "Add publisher" at bounding box center [680, 99] width 40 height 10
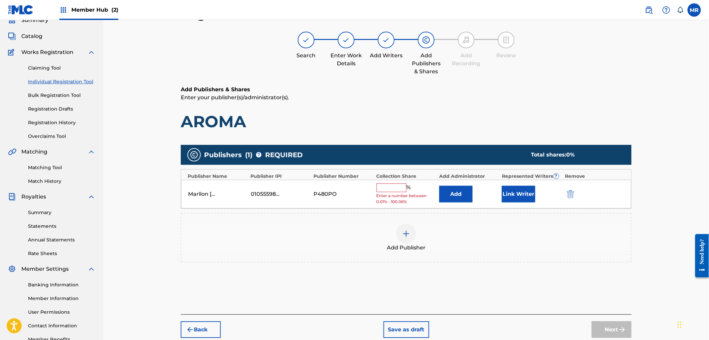
click at [398, 189] on input "text" at bounding box center [391, 188] width 30 height 9
type input "100"
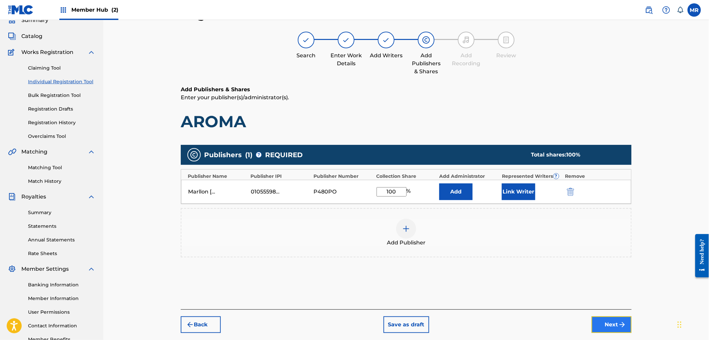
click at [615, 329] on button "Next" at bounding box center [611, 325] width 40 height 17
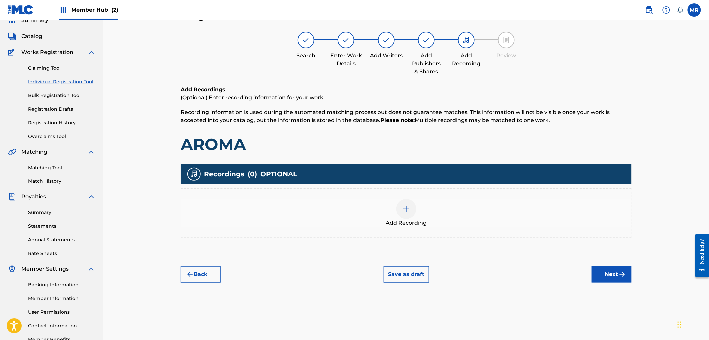
click at [426, 216] on div "Add Recording" at bounding box center [405, 213] width 449 height 28
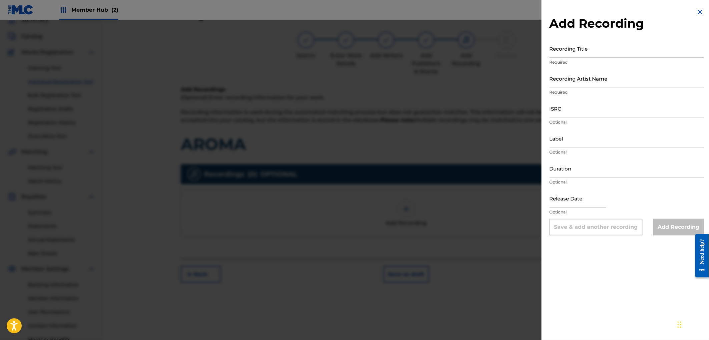
click at [582, 56] on input "Recording Title" at bounding box center [626, 48] width 155 height 19
paste input "AROMA"
type input "AROMA"
click at [634, 80] on input "Recording Artist Name" at bounding box center [626, 78] width 155 height 19
type input "DJ COCO MÚSICA"
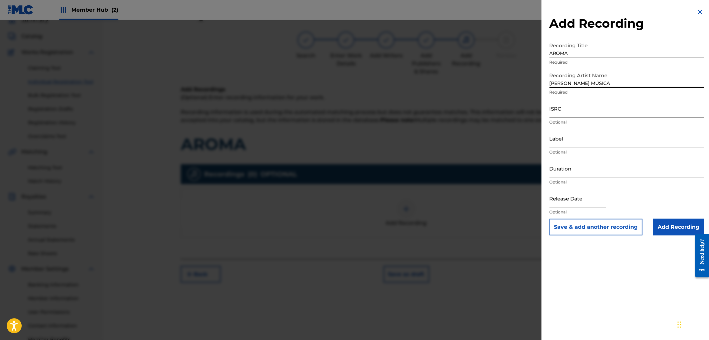
click at [577, 115] on input "ISRC" at bounding box center [626, 108] width 155 height 19
paste input "GX38U2388973"
type input "GX38U2388973"
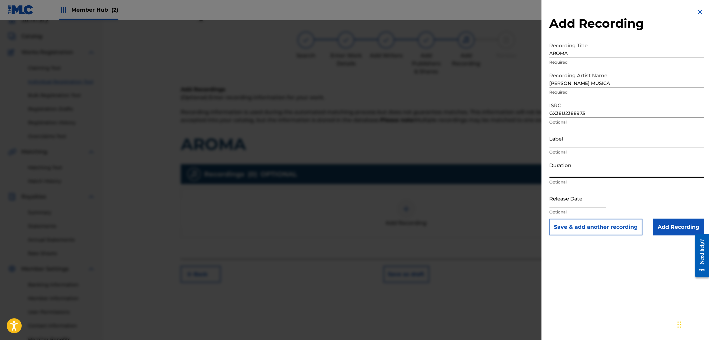
click at [575, 166] on input "Duration" at bounding box center [626, 168] width 155 height 19
type input "03:22"
click at [669, 221] on input "Add Recording" at bounding box center [678, 227] width 51 height 17
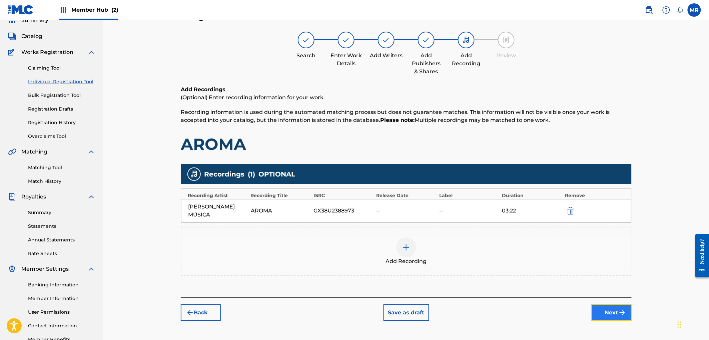
click at [603, 305] on button "Next" at bounding box center [611, 313] width 40 height 17
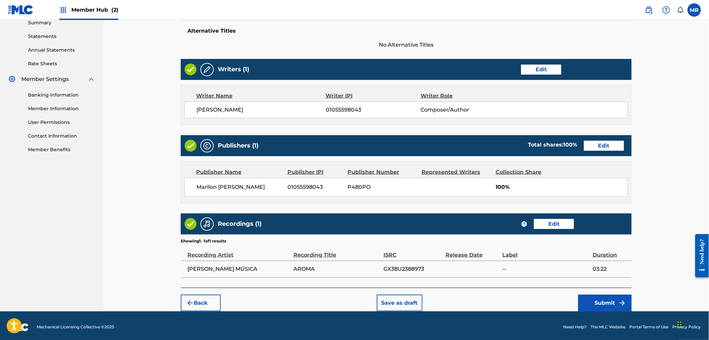
scroll to position [223, 0]
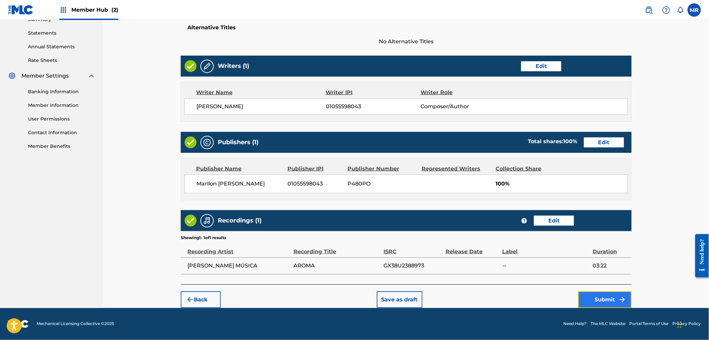
click at [610, 308] on button "Submit" at bounding box center [604, 300] width 53 height 17
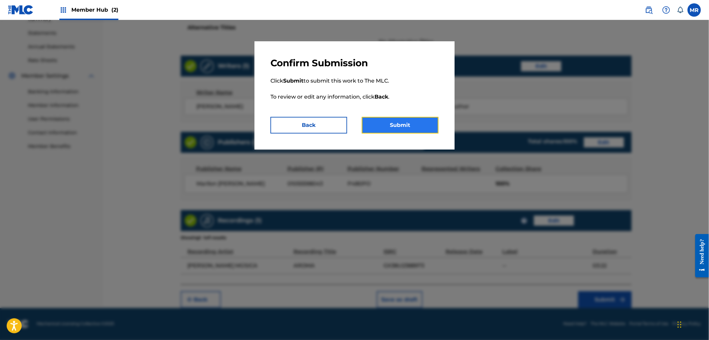
click at [414, 125] on button "Submit" at bounding box center [400, 125] width 77 height 17
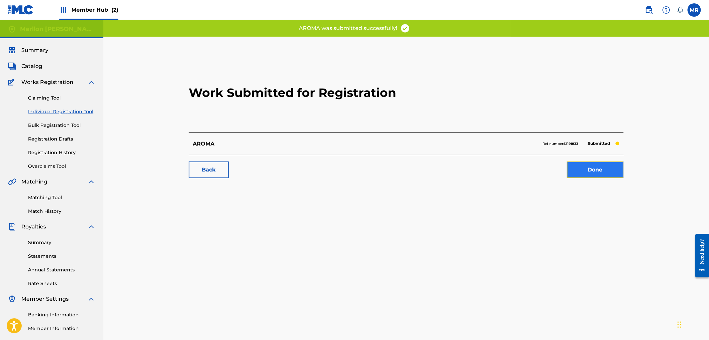
click at [573, 172] on link "Done" at bounding box center [595, 170] width 57 height 17
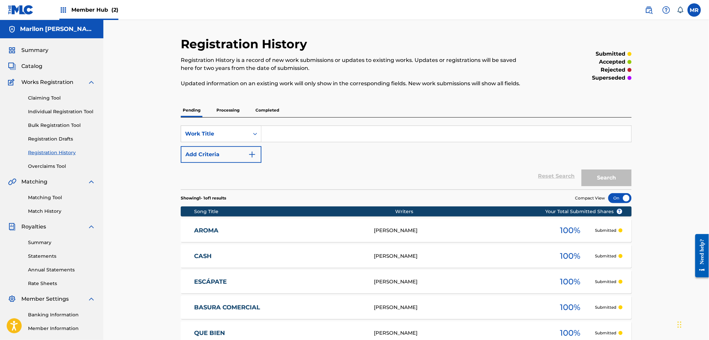
click at [43, 68] on div "Catalog" at bounding box center [51, 66] width 87 height 8
click at [37, 67] on span "Catalog" at bounding box center [31, 66] width 21 height 8
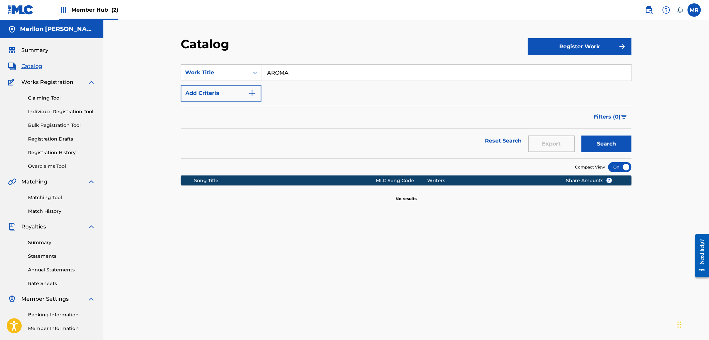
click at [320, 77] on input "AROMA" at bounding box center [446, 73] width 370 height 16
click at [321, 76] on input "AROMA" at bounding box center [446, 73] width 370 height 16
paste input "RETUMB"
click at [581, 136] on button "Search" at bounding box center [606, 144] width 50 height 17
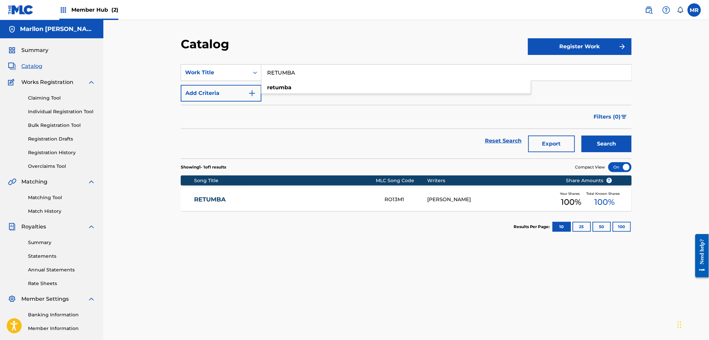
click at [325, 74] on input "RETUMBA" at bounding box center [446, 73] width 370 height 16
paste input "NO LE OCRE"
type input "NO LE OCRE"
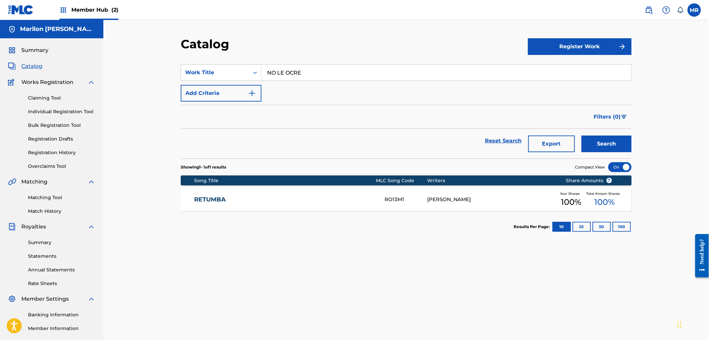
click at [581, 136] on button "Search" at bounding box center [606, 144] width 50 height 17
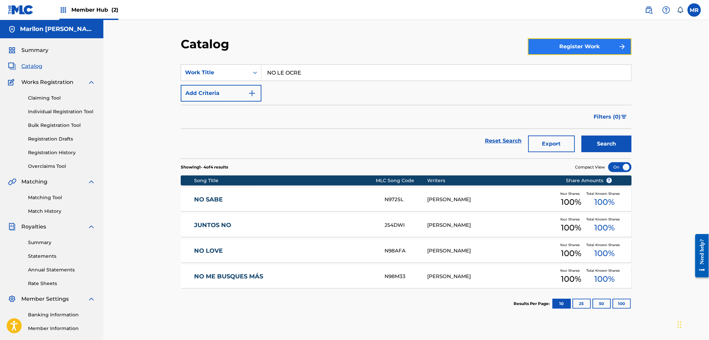
click at [573, 45] on button "Register Work" at bounding box center [580, 46] width 104 height 17
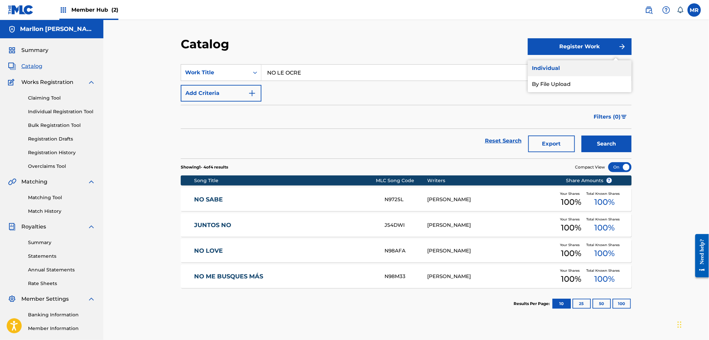
click at [545, 70] on link "Individual" at bounding box center [580, 68] width 104 height 16
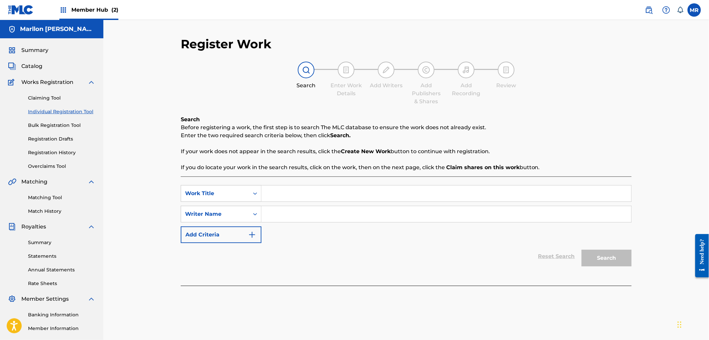
click at [285, 188] on input "Search Form" at bounding box center [446, 194] width 370 height 16
paste input "NO LE OCRE"
type input "NO LE OCRE"
type input "Dj coco música"
click at [581, 250] on button "Search" at bounding box center [606, 258] width 50 height 17
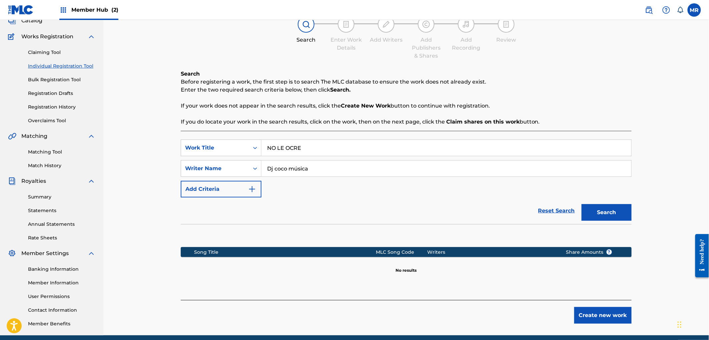
scroll to position [73, 0]
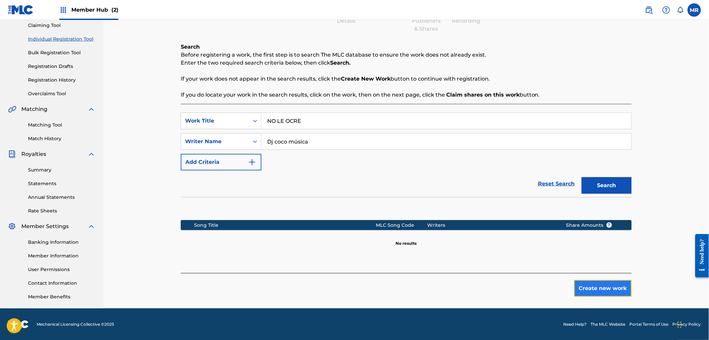
click at [581, 289] on button "Create new work" at bounding box center [602, 288] width 57 height 17
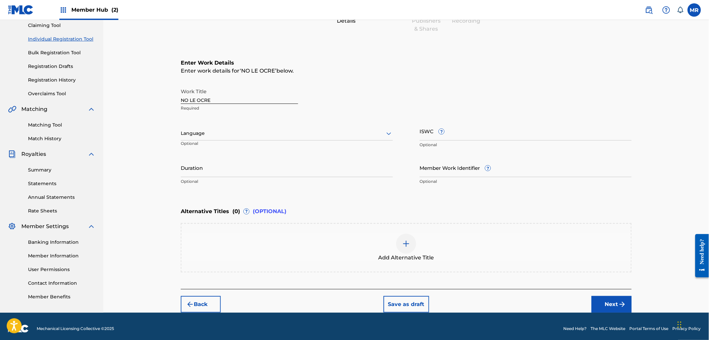
click at [216, 134] on div at bounding box center [287, 133] width 212 height 8
click at [191, 157] on div "Spanish" at bounding box center [286, 163] width 211 height 15
click at [213, 176] on input "Duration" at bounding box center [287, 167] width 212 height 19
type input "02:23"
click at [611, 313] on footer "Mechanical Licensing Collective © 2025 Need Help? The MLC Website Portal Terms …" at bounding box center [354, 329] width 709 height 32
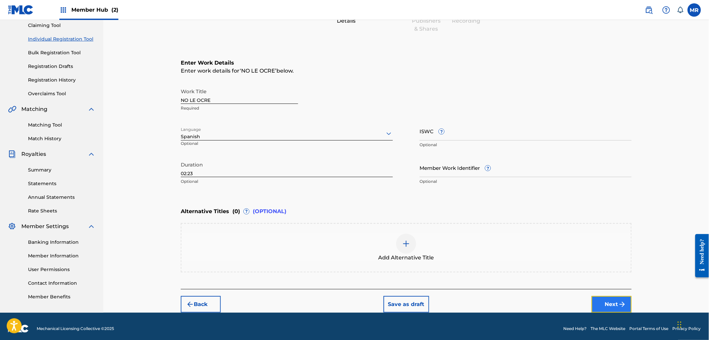
click at [614, 301] on button "Next" at bounding box center [611, 304] width 40 height 17
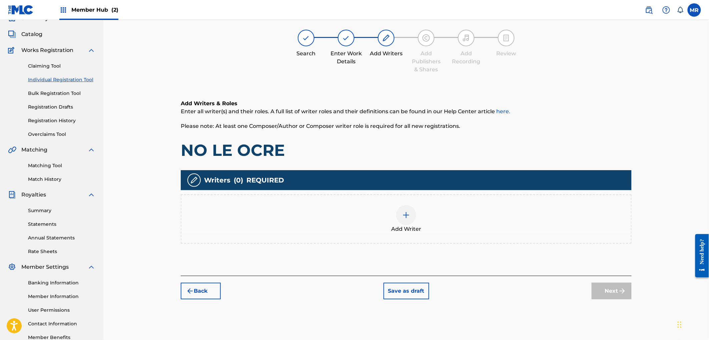
scroll to position [30, 0]
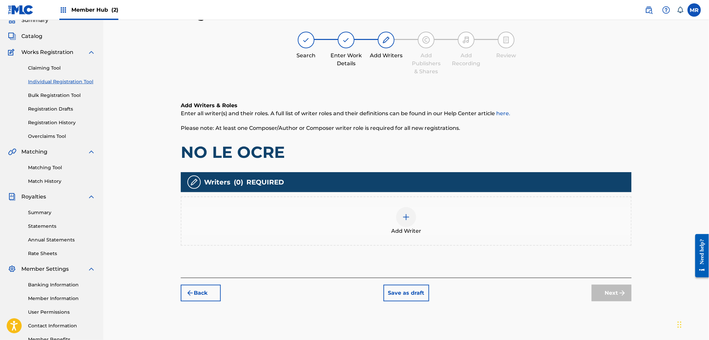
click at [361, 207] on div "Add Writer" at bounding box center [405, 221] width 449 height 28
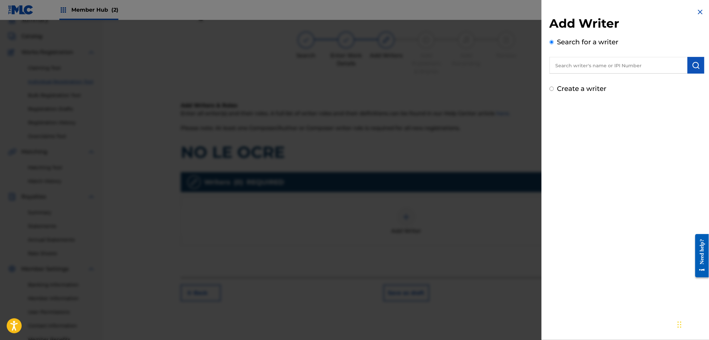
click at [562, 69] on input "text" at bounding box center [618, 65] width 138 height 17
click at [654, 76] on div "marllon marye l leal ramirez" at bounding box center [618, 81] width 138 height 12
type input "marllon maryel leal ramirez"
click at [692, 64] on img "submit" at bounding box center [696, 65] width 8 height 8
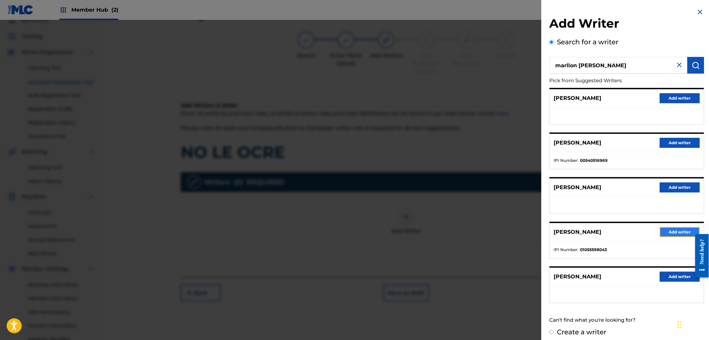
click at [671, 228] on button "Add writer" at bounding box center [680, 232] width 40 height 10
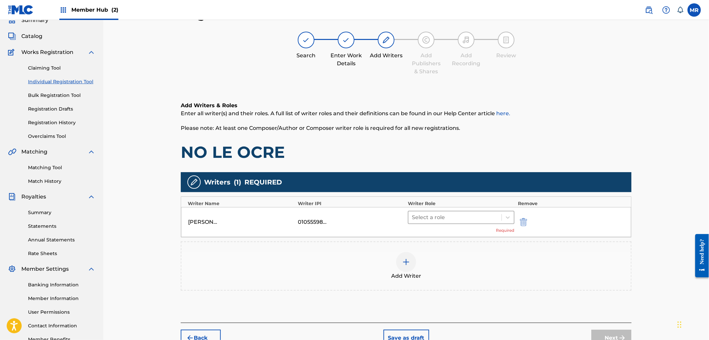
click at [487, 215] on div at bounding box center [455, 217] width 86 height 9
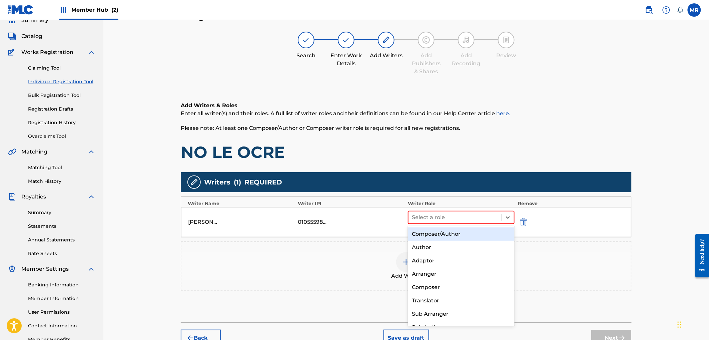
click at [462, 236] on div "Composer/Author" at bounding box center [461, 234] width 106 height 13
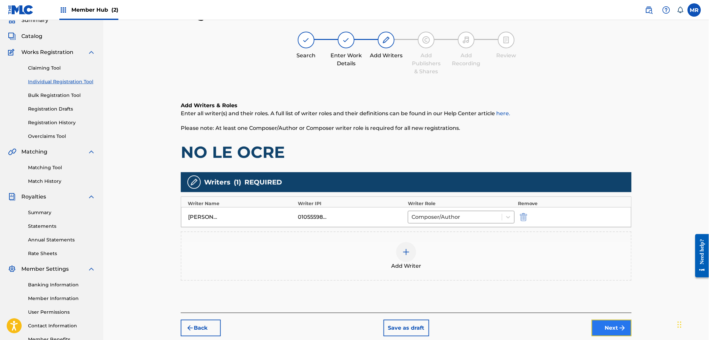
click at [606, 327] on button "Next" at bounding box center [611, 328] width 40 height 17
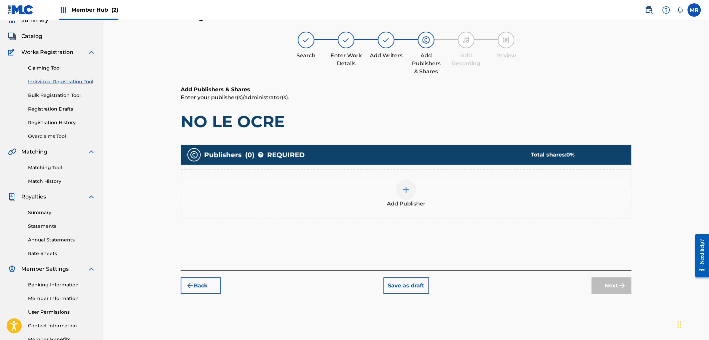
click at [365, 198] on div "Add Publisher" at bounding box center [405, 194] width 449 height 28
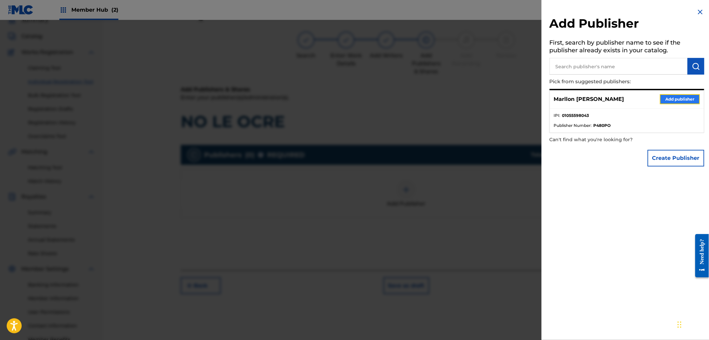
click at [664, 101] on button "Add publisher" at bounding box center [680, 99] width 40 height 10
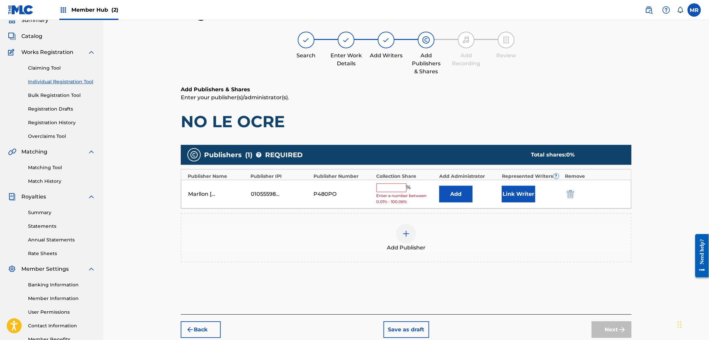
click at [381, 186] on input "text" at bounding box center [391, 188] width 30 height 9
type input "100"
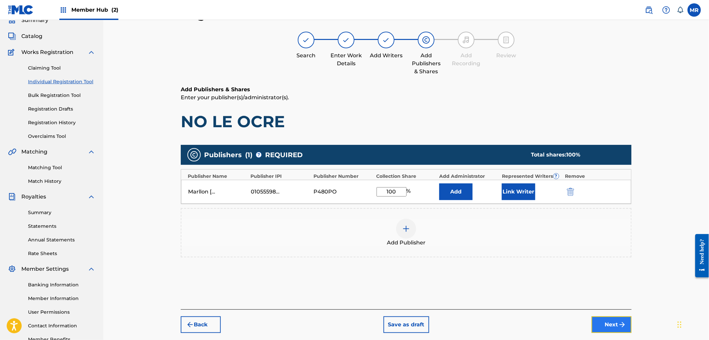
click at [608, 323] on button "Next" at bounding box center [611, 325] width 40 height 17
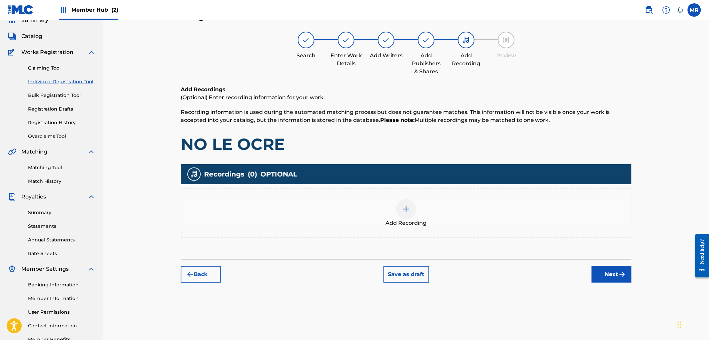
click at [420, 218] on div "Add Recording" at bounding box center [405, 213] width 449 height 28
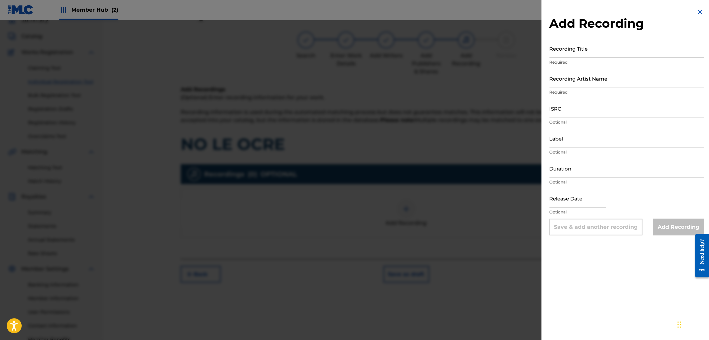
click at [586, 57] on input "Recording Title" at bounding box center [626, 48] width 155 height 19
paste input "NO LE OCRE"
type input "NO LE OCRE"
click at [587, 78] on input "Recording Artist Name" at bounding box center [626, 78] width 155 height 19
type input "DJ COCO MÚSICA"
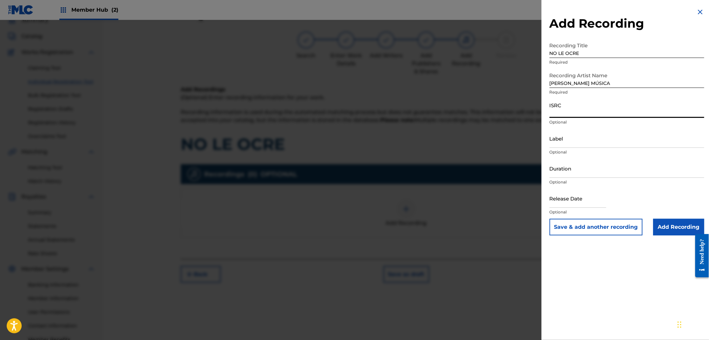
click at [572, 110] on input "ISRC" at bounding box center [626, 108] width 155 height 19
paste input "QZNJX2117850"
type input "QZNJX2117850"
click at [573, 172] on input "Duration" at bounding box center [626, 168] width 155 height 19
type input "02:23"
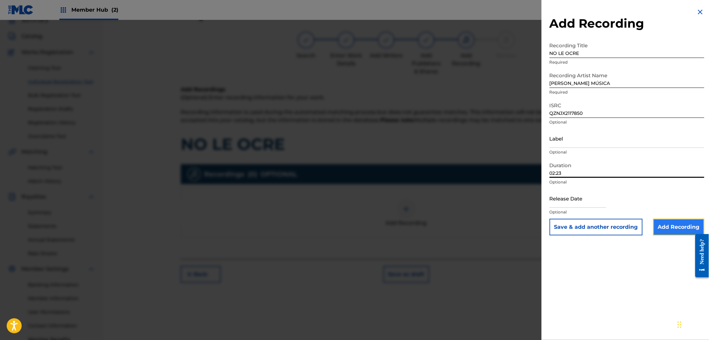
click at [678, 228] on input "Add Recording" at bounding box center [678, 227] width 51 height 17
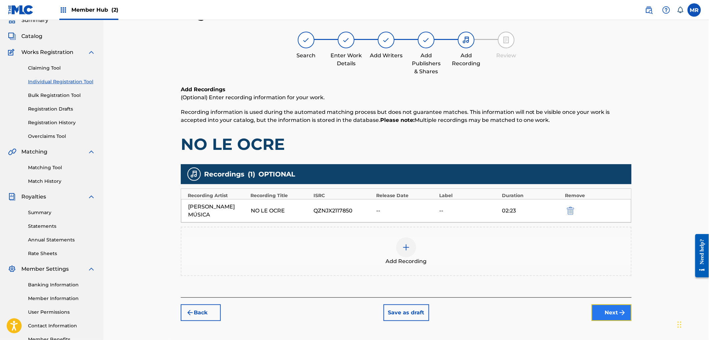
click at [617, 305] on button "Next" at bounding box center [611, 313] width 40 height 17
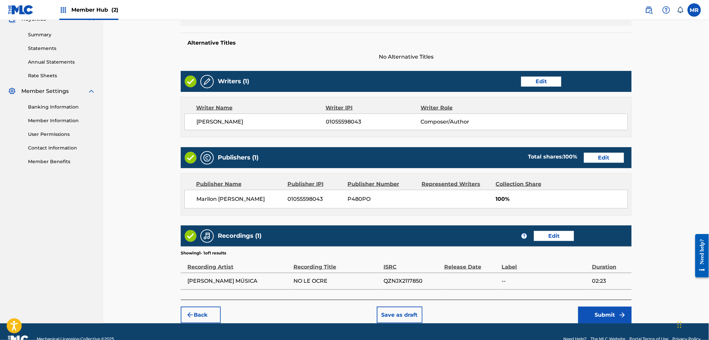
scroll to position [186, 0]
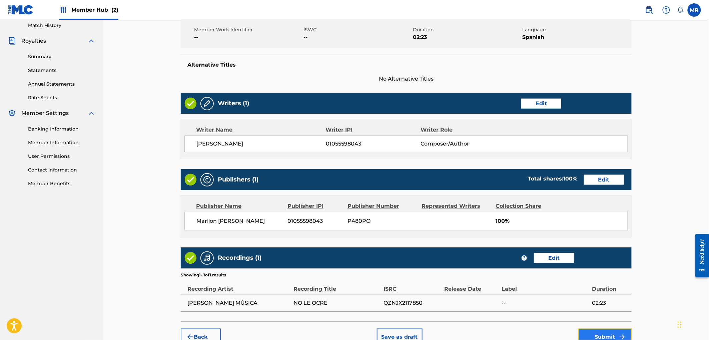
click at [616, 333] on button "Submit" at bounding box center [604, 337] width 53 height 17
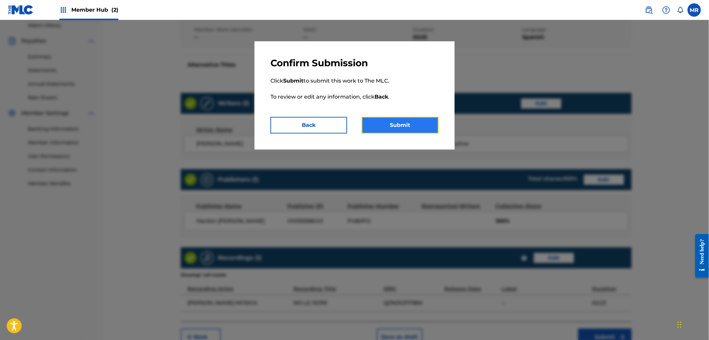
click at [411, 130] on button "Submit" at bounding box center [400, 125] width 77 height 17
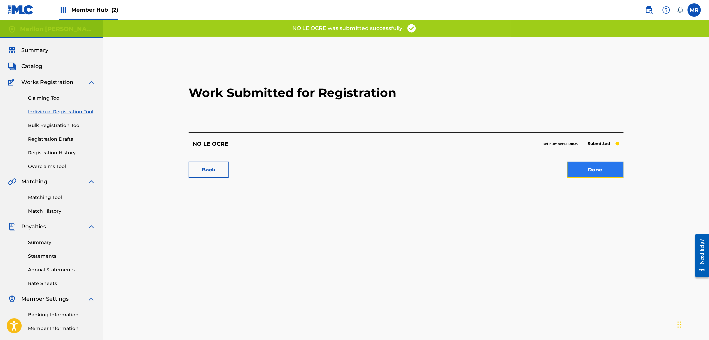
click at [581, 169] on link "Done" at bounding box center [595, 170] width 57 height 17
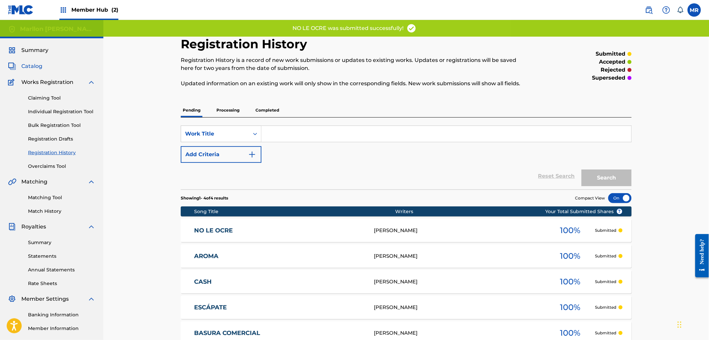
click at [32, 68] on span "Catalog" at bounding box center [31, 66] width 21 height 8
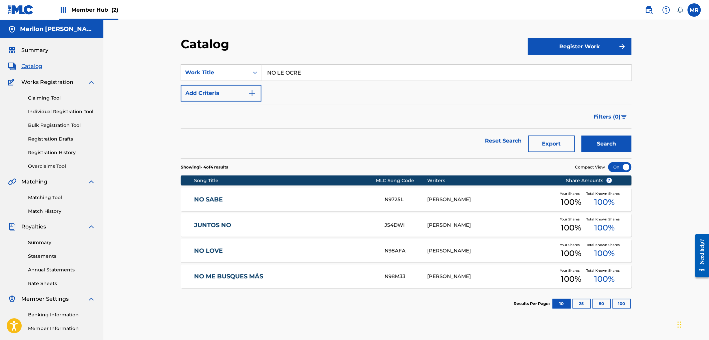
click at [295, 72] on input "NO LE OCRE" at bounding box center [446, 73] width 370 height 16
paste input "LO CONFIESO"
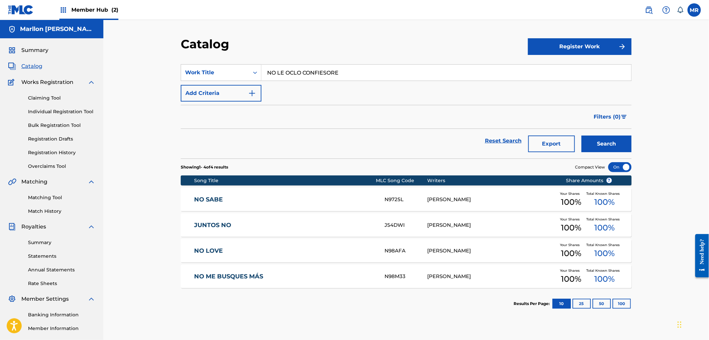
click at [295, 72] on input "NO LE OCLO CONFIESORE" at bounding box center [446, 73] width 370 height 16
paste input "LO CONFIESO"
click at [581, 136] on button "Search" at bounding box center [606, 144] width 50 height 17
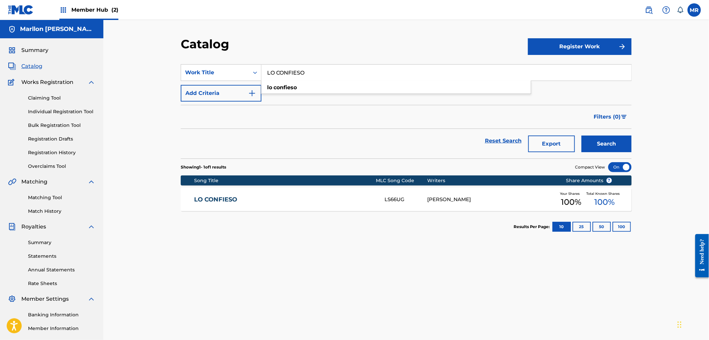
click at [295, 72] on input "LO CONFIESO" at bounding box center [446, 73] width 370 height 16
paste
type input "DECÍDETE"
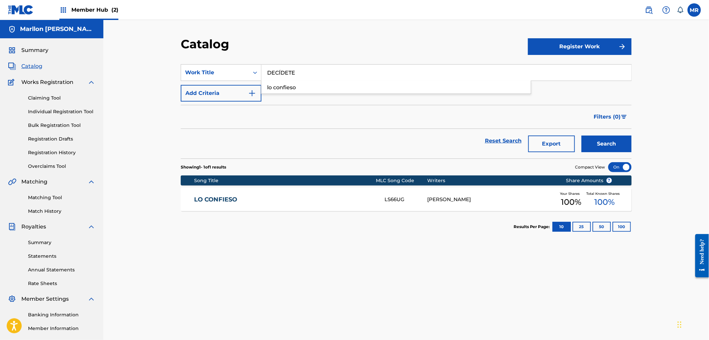
click at [581, 136] on button "Search" at bounding box center [606, 144] width 50 height 17
click at [479, 188] on div "DECÍDETE (FEAT. JOYMAGIC) DQ8L8I MARLLON MARYEL LEAL RAMIREZ Your Shares 100 % …" at bounding box center [406, 199] width 451 height 23
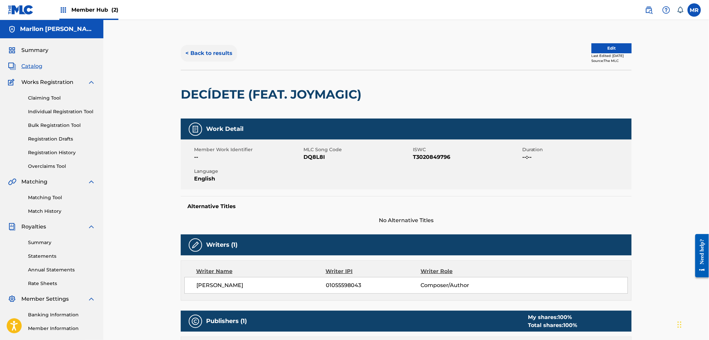
click at [194, 55] on button "< Back to results" at bounding box center [209, 53] width 56 height 17
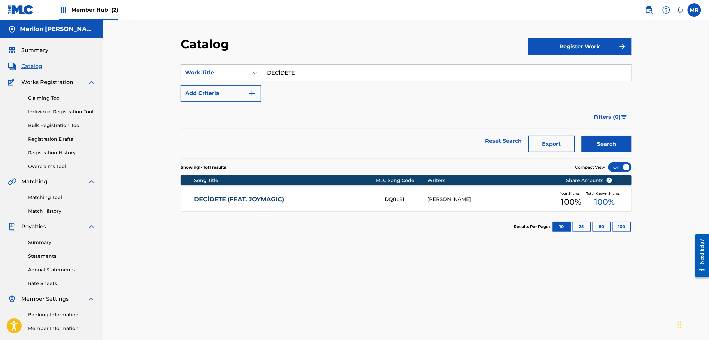
click at [323, 66] on input "DECÍDETE" at bounding box center [446, 73] width 370 height 16
type input "RETUMBA"
click at [581, 136] on button "Search" at bounding box center [606, 144] width 50 height 17
click at [50, 167] on link "Overclaims Tool" at bounding box center [61, 166] width 67 height 7
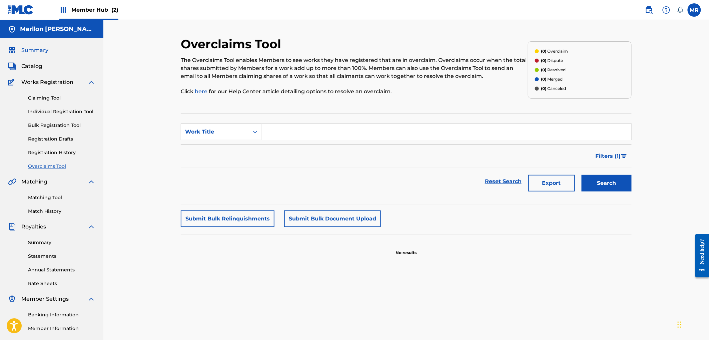
click at [40, 51] on span "Summary" at bounding box center [34, 50] width 27 height 8
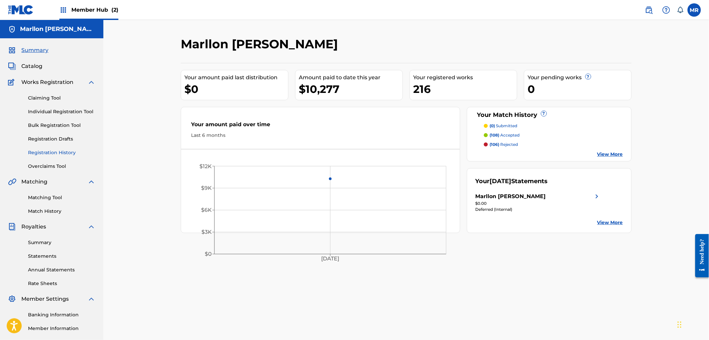
click at [61, 151] on link "Registration History" at bounding box center [61, 152] width 67 height 7
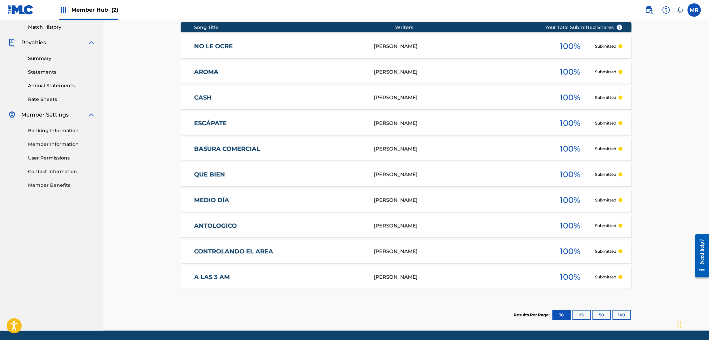
scroll to position [185, 0]
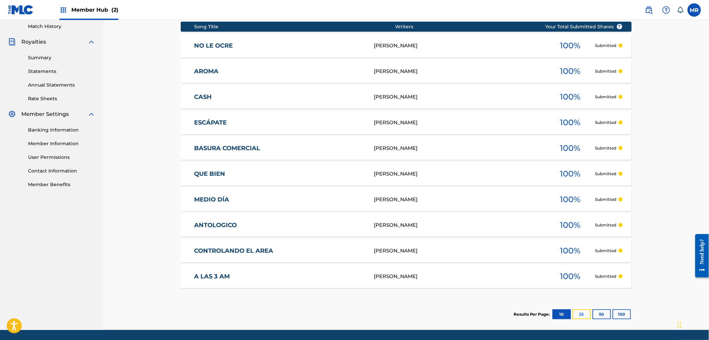
click at [579, 316] on button "25" at bounding box center [581, 315] width 18 height 10
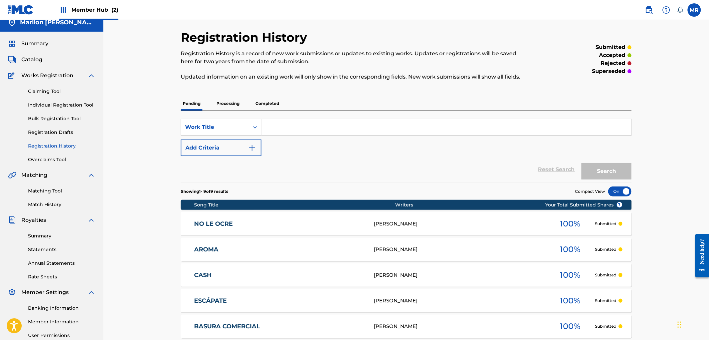
scroll to position [0, 0]
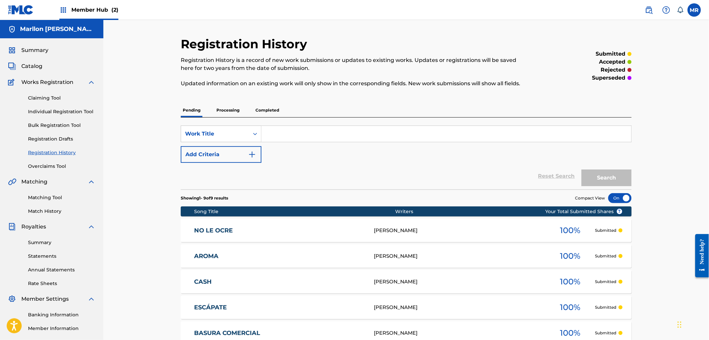
click at [690, 91] on div "Registration History Registration History is a record of new work submissions o…" at bounding box center [405, 293] width 605 height 547
click at [38, 65] on span "Catalog" at bounding box center [31, 66] width 21 height 8
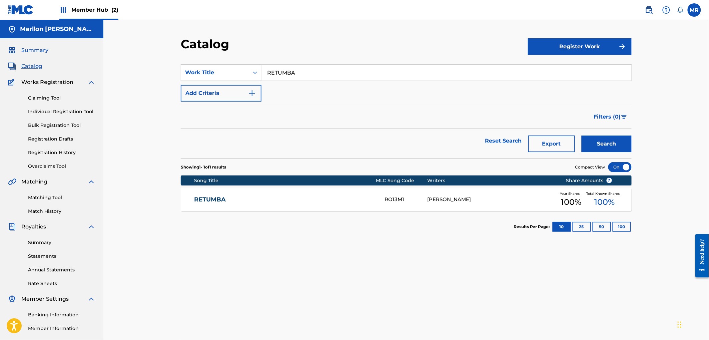
click at [41, 52] on span "Summary" at bounding box center [34, 50] width 27 height 8
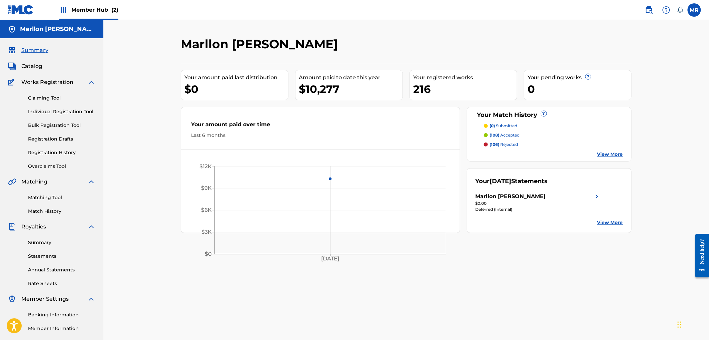
click at [504, 145] on p "(106) rejected" at bounding box center [504, 145] width 28 height 6
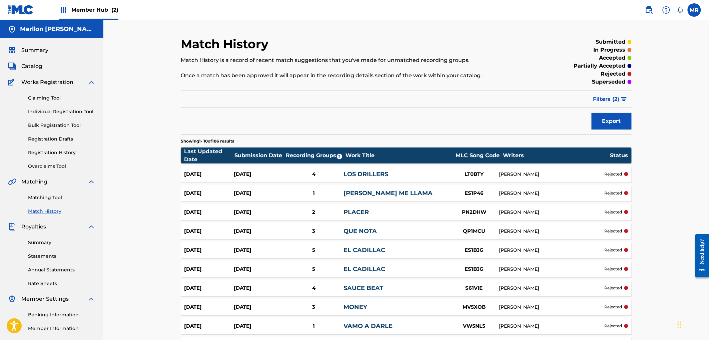
click at [353, 173] on link "LOS DRILLERS" at bounding box center [366, 174] width 45 height 7
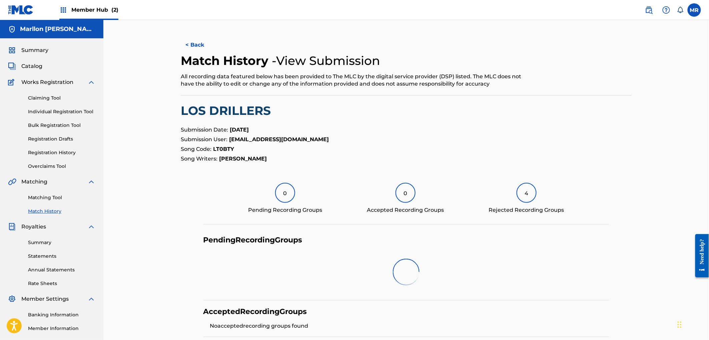
click at [353, 173] on div "< Back Match History - View Submission All recording data featured below has be…" at bounding box center [406, 217] width 451 height 361
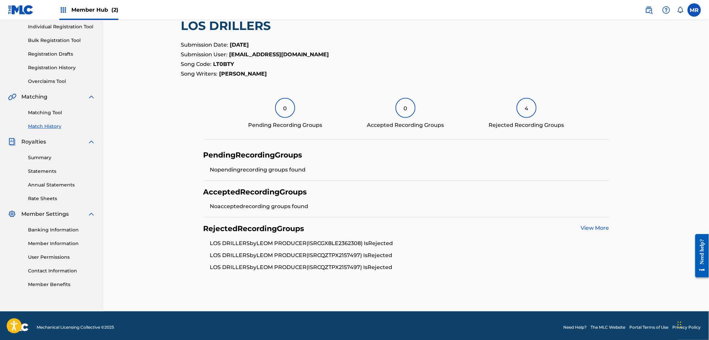
scroll to position [88, 0]
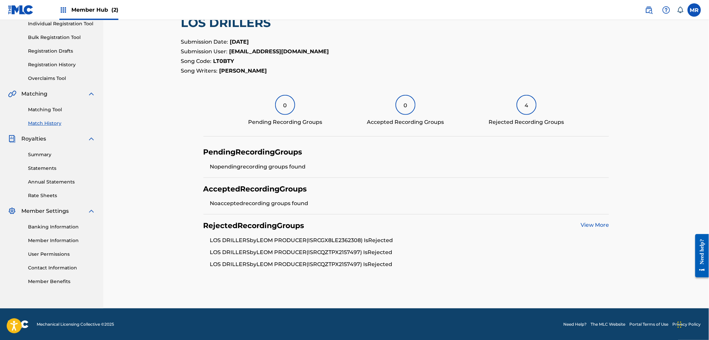
click at [589, 224] on link "View More" at bounding box center [594, 225] width 28 height 6
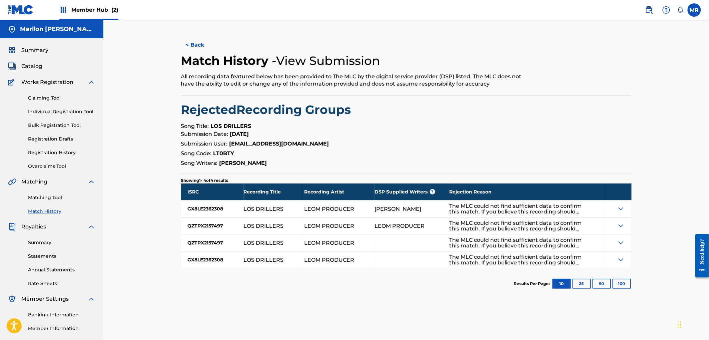
click at [617, 211] on img at bounding box center [621, 209] width 8 height 8
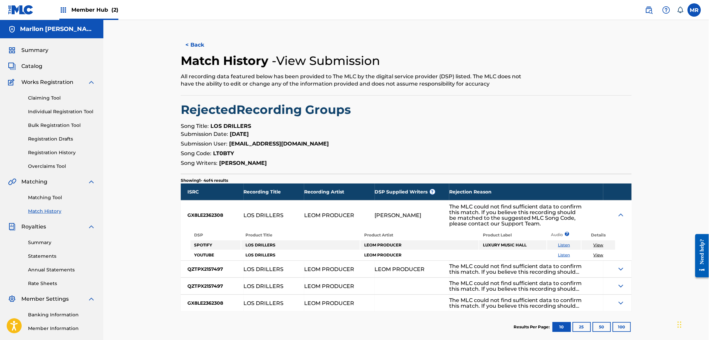
click at [598, 244] on link "View" at bounding box center [598, 245] width 10 height 5
click at [35, 69] on span "Catalog" at bounding box center [31, 66] width 21 height 8
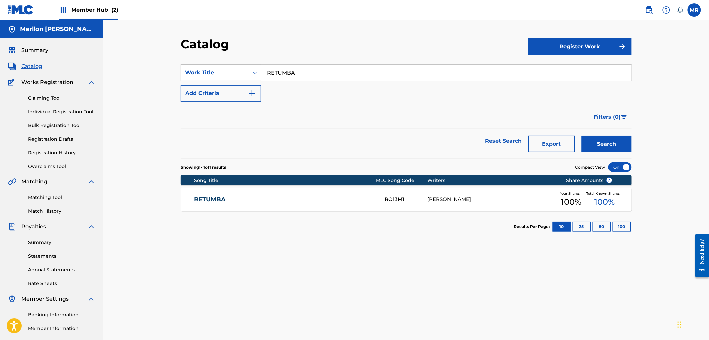
click at [294, 69] on input "RETUMBA" at bounding box center [446, 73] width 370 height 16
type input "LOS DRILLERS"
click at [581, 136] on button "Search" at bounding box center [606, 144] width 50 height 17
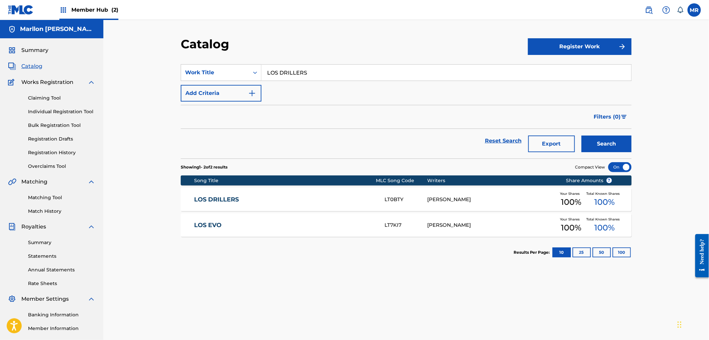
click at [332, 198] on link "LOS DRILLERS" at bounding box center [284, 200] width 181 height 8
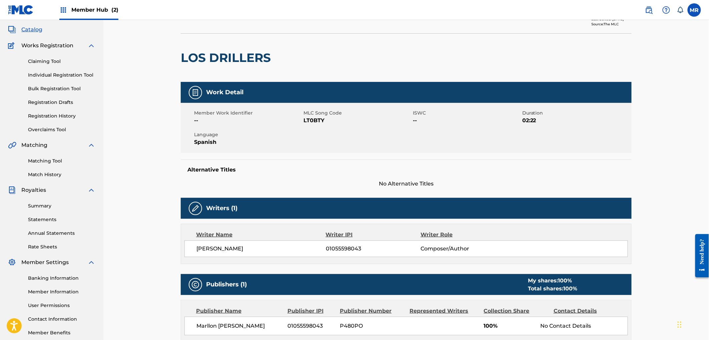
scroll to position [37, 0]
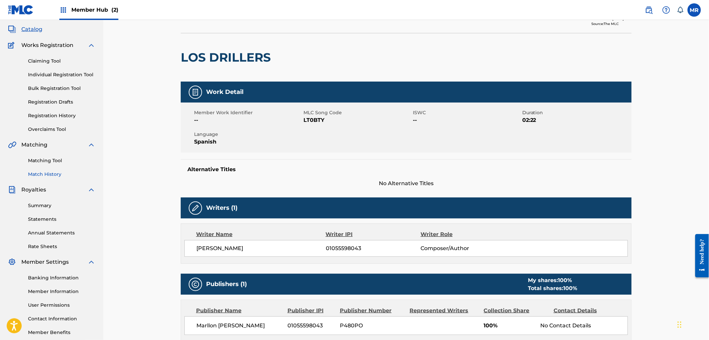
click at [52, 175] on link "Match History" at bounding box center [61, 174] width 67 height 7
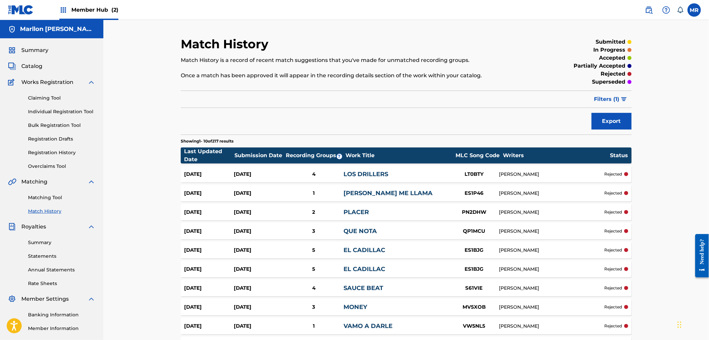
click at [364, 175] on link "LOS DRILLERS" at bounding box center [366, 174] width 45 height 7
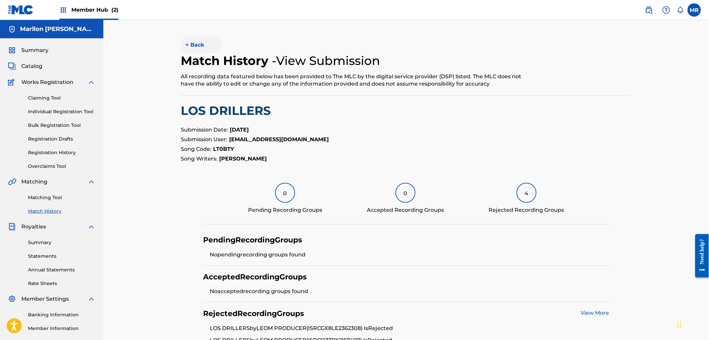
click at [193, 44] on button "< Back" at bounding box center [201, 45] width 40 height 17
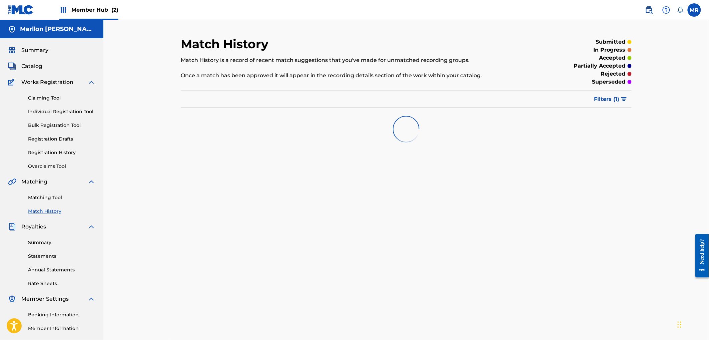
click at [612, 83] on p "superseded" at bounding box center [608, 82] width 33 height 8
click at [608, 85] on div at bounding box center [608, 85] width 0 height 0
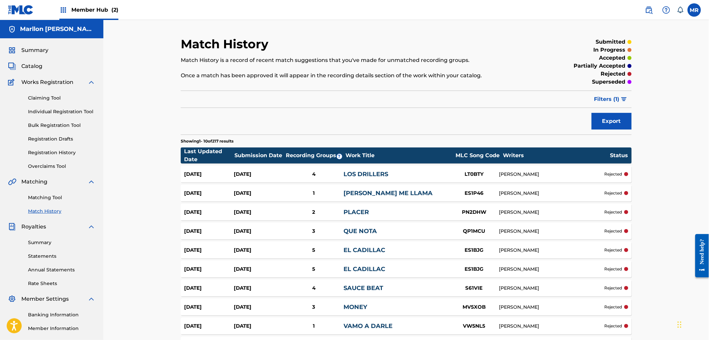
click at [544, 76] on div "rejected" at bounding box center [580, 74] width 104 height 8
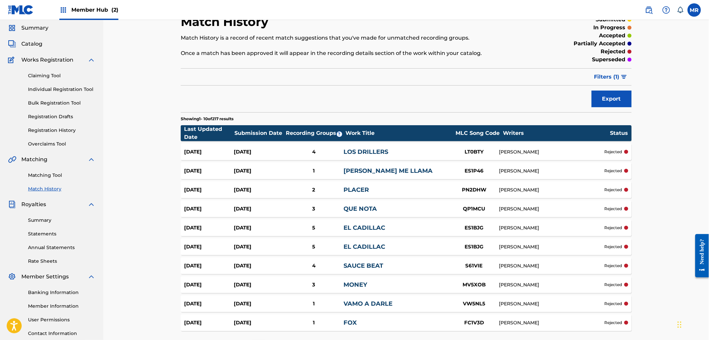
scroll to position [79, 0]
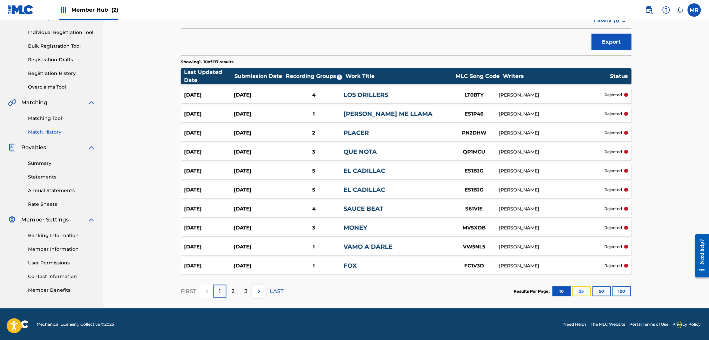
click at [580, 292] on button "25" at bounding box center [581, 292] width 18 height 10
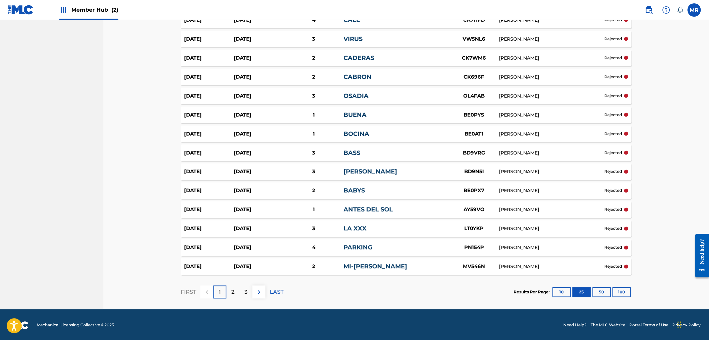
scroll to position [365, 0]
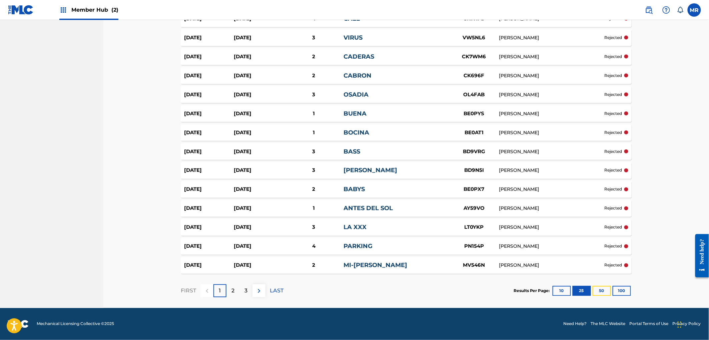
click at [595, 290] on button "50" at bounding box center [601, 291] width 18 height 10
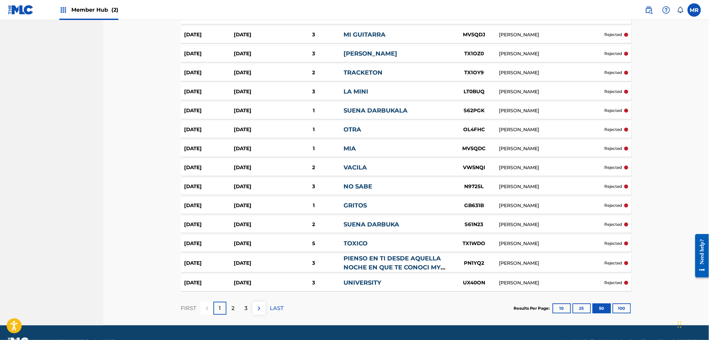
scroll to position [841, 0]
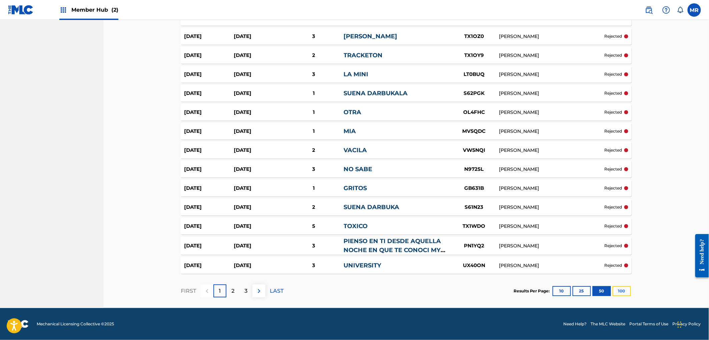
click at [617, 291] on button "100" at bounding box center [621, 291] width 18 height 10
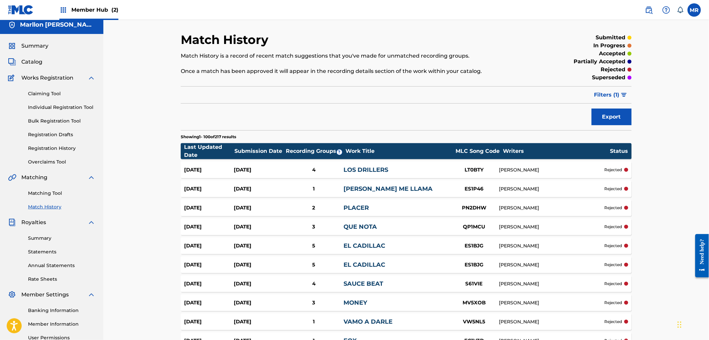
scroll to position [0, 0]
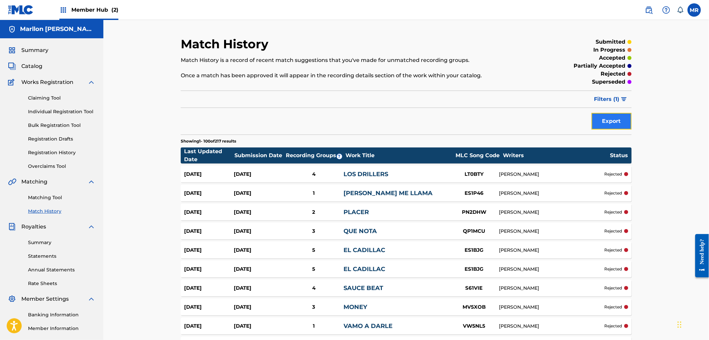
click at [625, 121] on button "Export" at bounding box center [611, 121] width 40 height 17
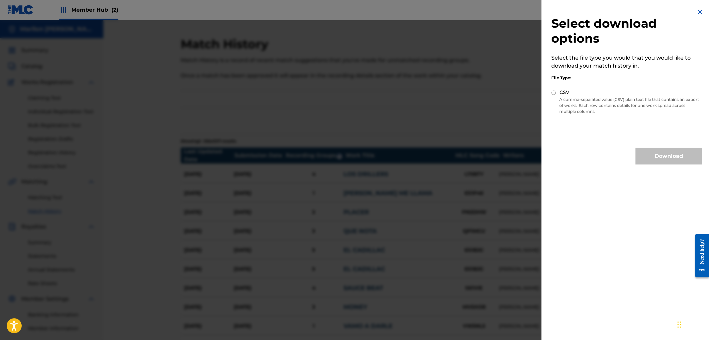
click at [553, 91] on input "CSV" at bounding box center [553, 93] width 4 height 4
radio input "true"
click at [675, 159] on button "Download" at bounding box center [668, 156] width 67 height 17
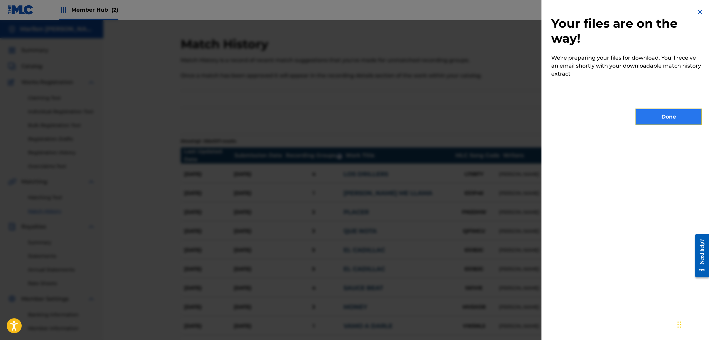
click at [661, 112] on button "Done" at bounding box center [668, 117] width 67 height 17
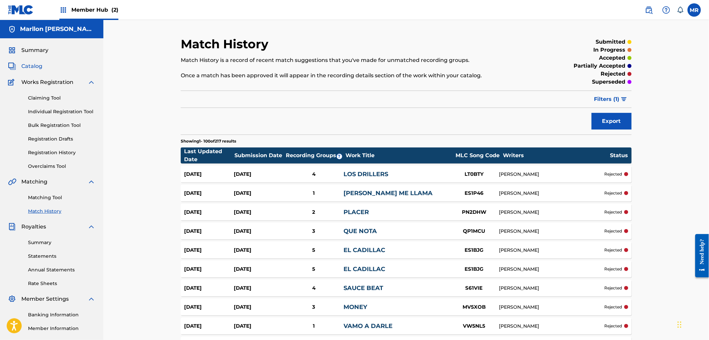
click at [29, 64] on span "Catalog" at bounding box center [31, 66] width 21 height 8
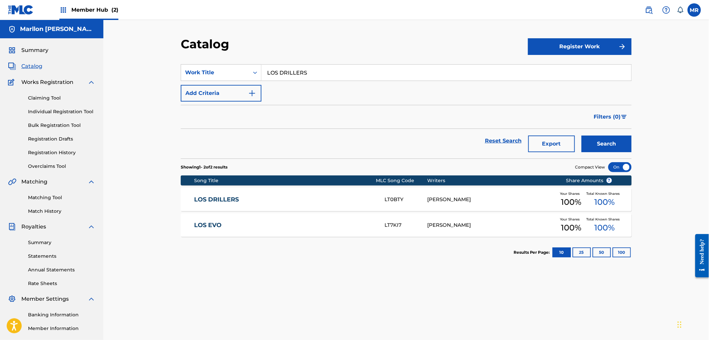
click at [340, 75] on input "LOS DRILLERS" at bounding box center [446, 73] width 370 height 16
type input "L"
click at [551, 139] on button "Export" at bounding box center [551, 144] width 47 height 17
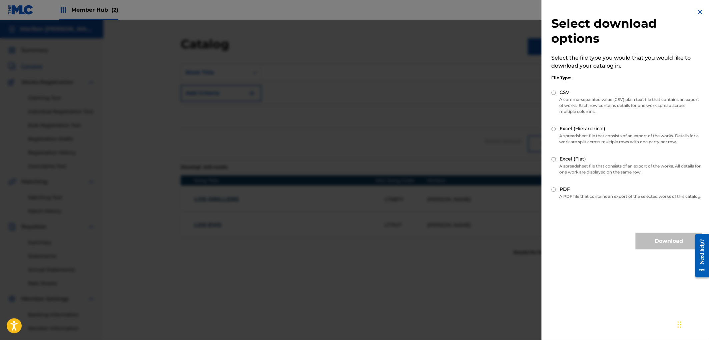
click at [554, 91] on input "CSV" at bounding box center [553, 93] width 4 height 4
radio input "true"
click at [648, 244] on button "Download" at bounding box center [668, 241] width 67 height 17
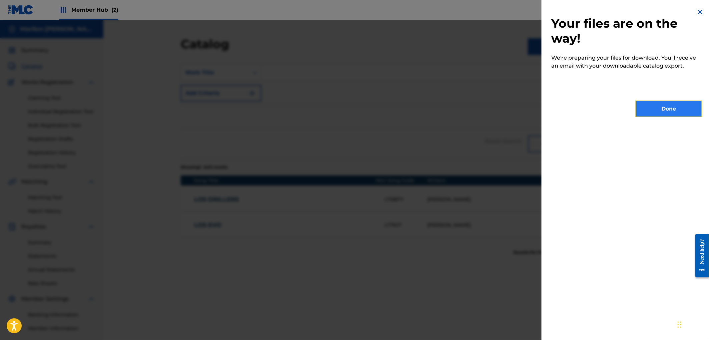
click at [657, 112] on button "Done" at bounding box center [668, 109] width 67 height 17
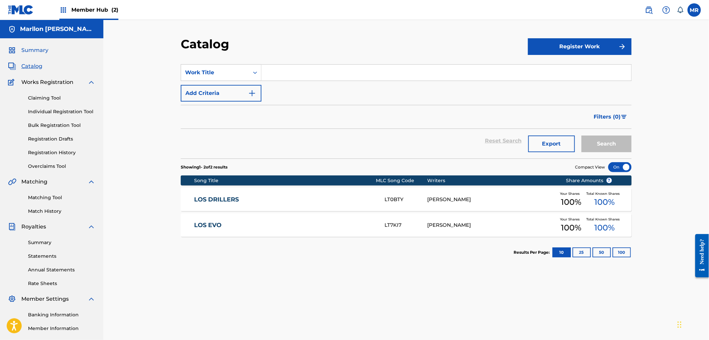
click at [33, 48] on span "Summary" at bounding box center [34, 50] width 27 height 8
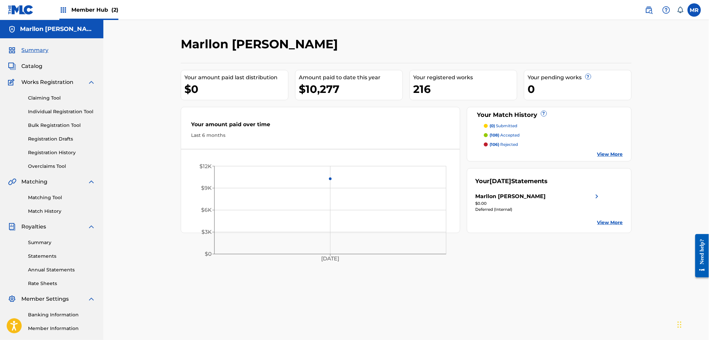
click at [554, 191] on div "Your September 2025 Statements Marllon Maryel Leal Ramirez $0.00 Deferred (Inte…" at bounding box center [549, 200] width 165 height 65
click at [546, 195] on div "Marllon Maryel Leal Ramirez" at bounding box center [510, 197] width 70 height 8
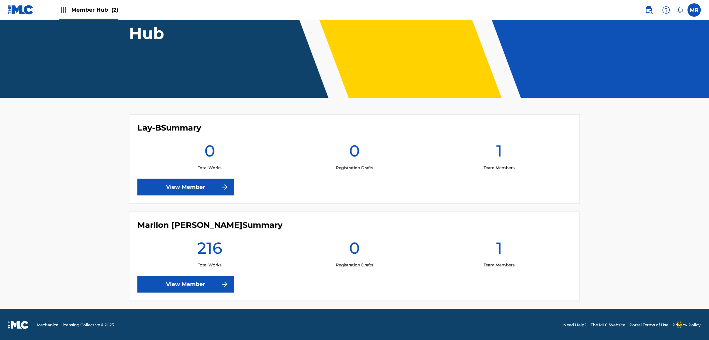
scroll to position [86, 0]
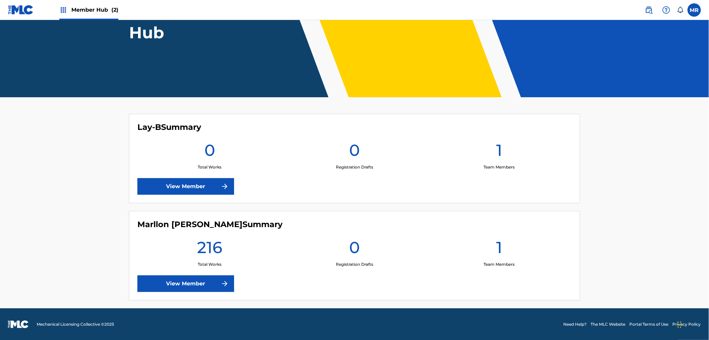
click at [212, 294] on div "[PERSON_NAME] Summary 216 Total Works 0 Registration Drafts 1 Team Members View…" at bounding box center [354, 255] width 451 height 89
click at [208, 289] on link "View Member" at bounding box center [185, 284] width 97 height 17
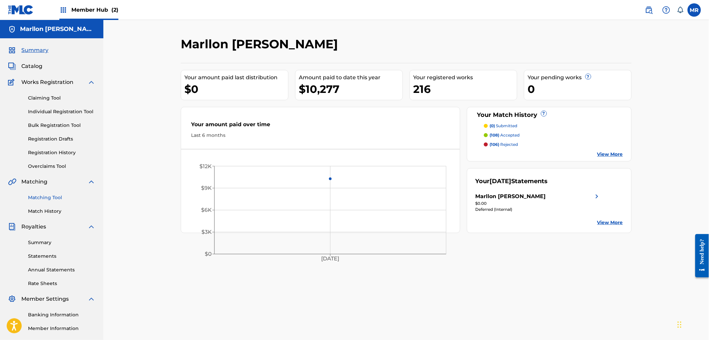
click at [49, 199] on link "Matching Tool" at bounding box center [61, 197] width 67 height 7
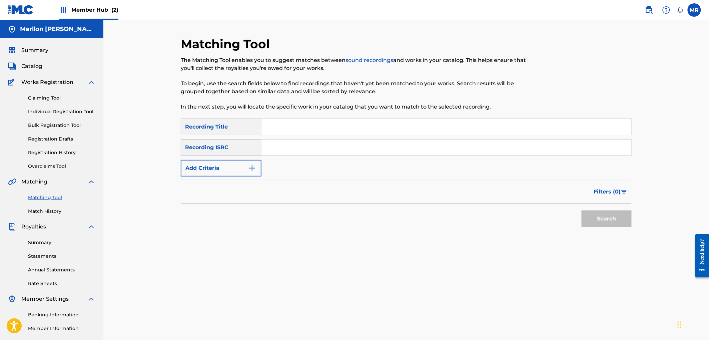
click at [284, 121] on input "Search Form" at bounding box center [446, 127] width 370 height 16
paste input "ASICALAO"
type input "ASICALAO"
click at [298, 148] on input "Search Form" at bounding box center [446, 148] width 370 height 16
paste input "GXD7G2350282"
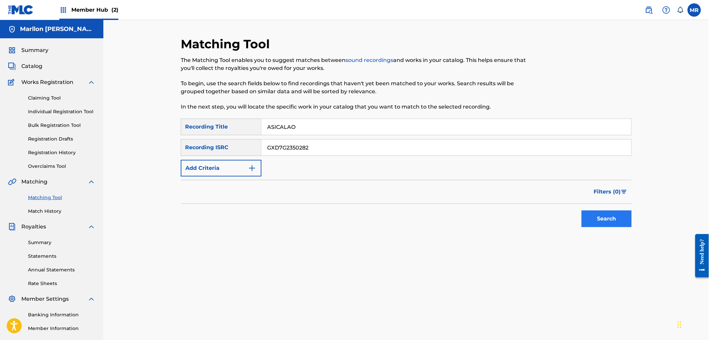
type input "GXD7G2350282"
click at [602, 222] on button "Search" at bounding box center [606, 219] width 50 height 17
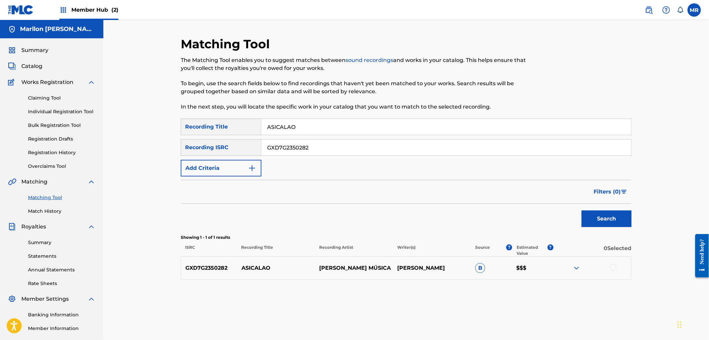
drag, startPoint x: 574, startPoint y: 267, endPoint x: 549, endPoint y: 272, distance: 25.3
click at [573, 267] on img at bounding box center [576, 268] width 8 height 8
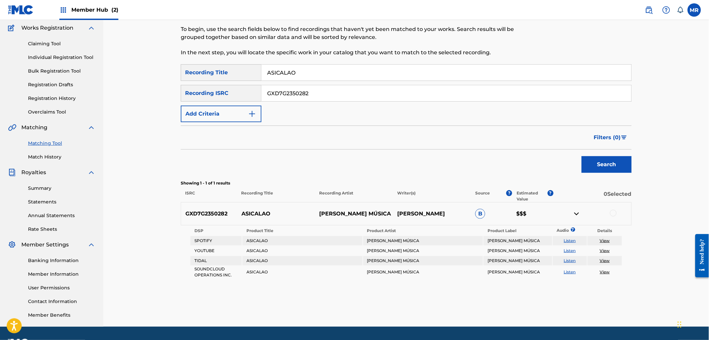
scroll to position [73, 0]
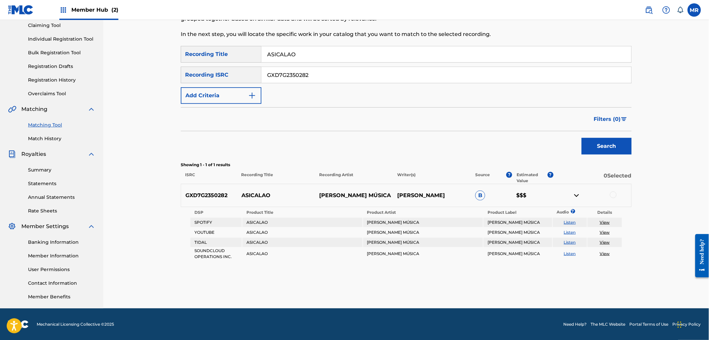
click at [601, 223] on link "View" at bounding box center [605, 222] width 10 height 5
click at [326, 52] on input "ASICALAO" at bounding box center [446, 54] width 370 height 16
paste input "MANIATIC"
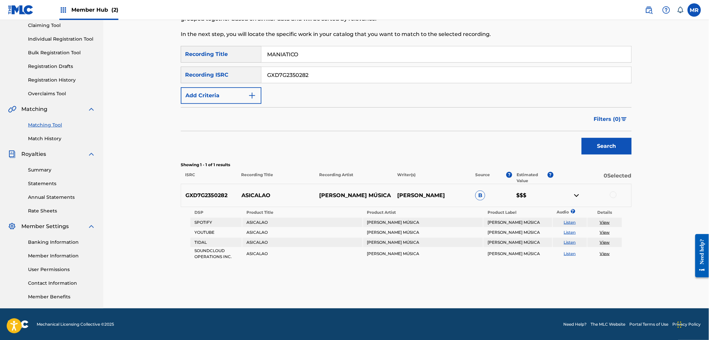
type input "MANIATICO"
paste input "4"
type input "GXD7G2350284"
click at [589, 148] on button "Search" at bounding box center [606, 146] width 50 height 17
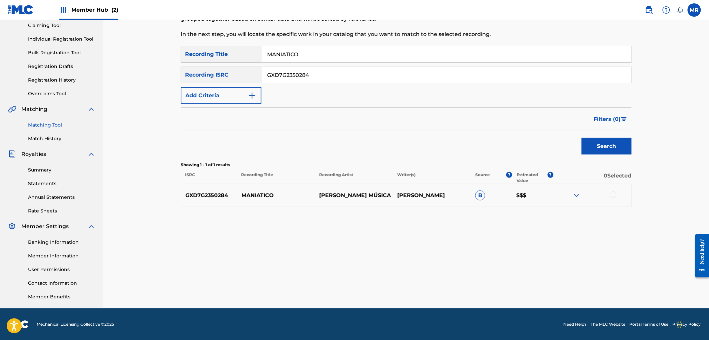
click at [575, 195] on img at bounding box center [576, 196] width 8 height 8
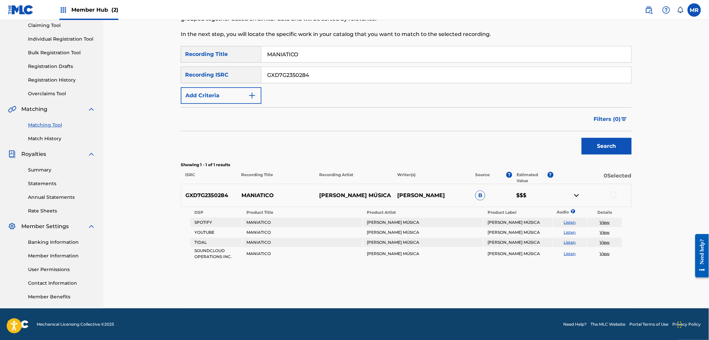
click at [606, 222] on link "View" at bounding box center [605, 222] width 10 height 5
click at [309, 58] on input "MANIATICO" at bounding box center [446, 54] width 370 height 16
paste input "A LAS 3 AM"
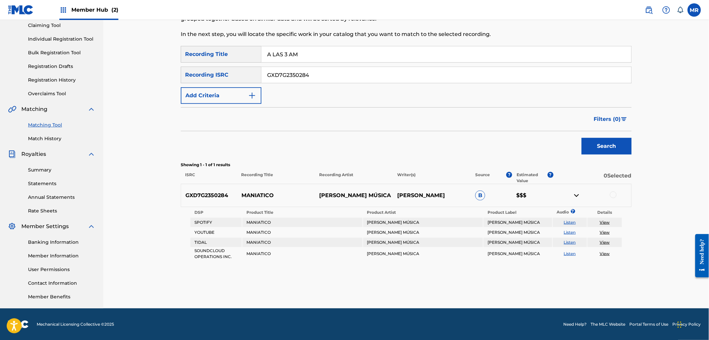
type input "A LAS 3 AM"
paste input "6"
type input "GXD7G2350286"
click at [598, 147] on button "Search" at bounding box center [606, 146] width 50 height 17
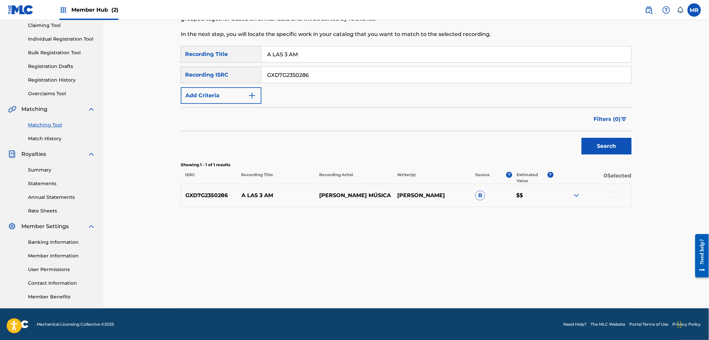
click at [575, 197] on img at bounding box center [576, 196] width 8 height 8
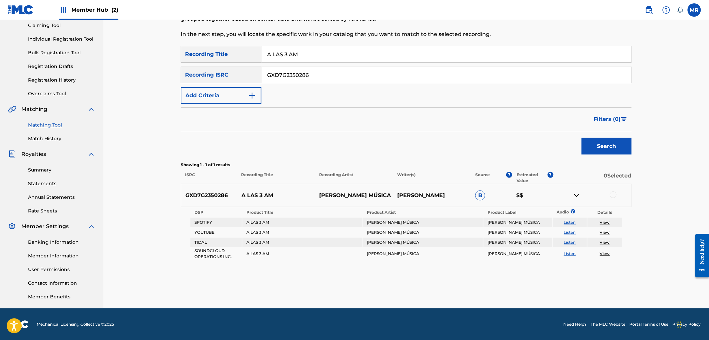
click at [604, 222] on link "View" at bounding box center [605, 222] width 10 height 5
click at [420, 194] on p "[PERSON_NAME]" at bounding box center [432, 196] width 78 height 8
click at [420, 194] on p "MARLLON MARYEL LEAL RAMIREZ" at bounding box center [432, 196] width 78 height 8
click at [416, 195] on div at bounding box center [416, 195] width 0 height 0
click at [400, 192] on p "MARLLON MARYEL LEAL RAMIREZ" at bounding box center [432, 196] width 78 height 8
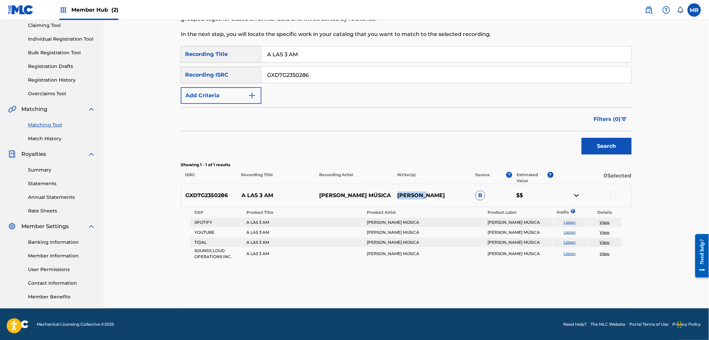
click at [400, 192] on p "MARLLON MARYEL LEAL RAMIREZ" at bounding box center [432, 196] width 78 height 8
click at [399, 192] on p "MARLLON MARYEL LEAL RAMIREZ" at bounding box center [432, 196] width 78 height 8
click at [336, 57] on input "A LAS 3 AM" at bounding box center [446, 54] width 370 height 16
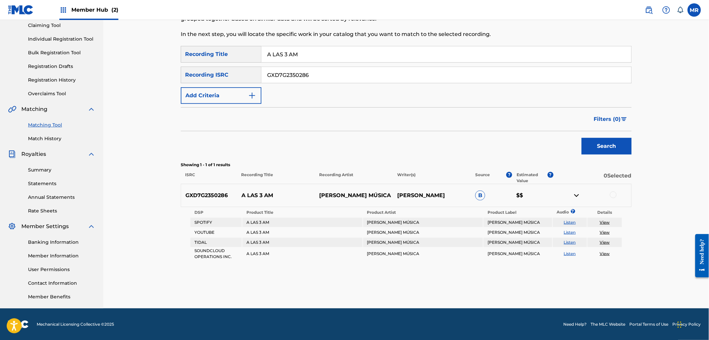
click at [336, 57] on input "A LAS 3 AM" at bounding box center [446, 54] width 370 height 16
click at [337, 57] on input "A LAS 3 AM" at bounding box center [446, 54] width 370 height 16
paste input "CONTROLANDO EL AREA"
type input "CONTROLANDO EL AREA"
paste input "QZHZ62196922"
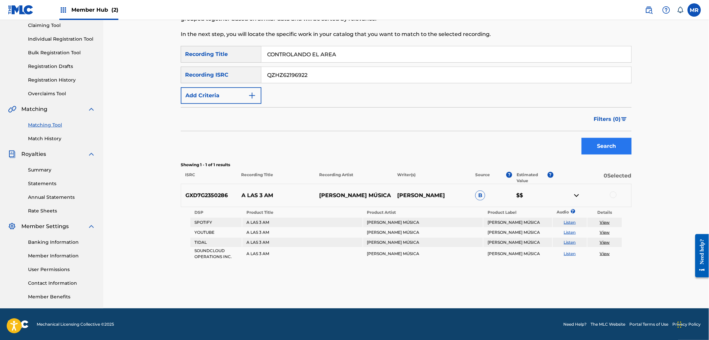
type input "QZHZ62196922"
click at [591, 144] on button "Search" at bounding box center [606, 146] width 50 height 17
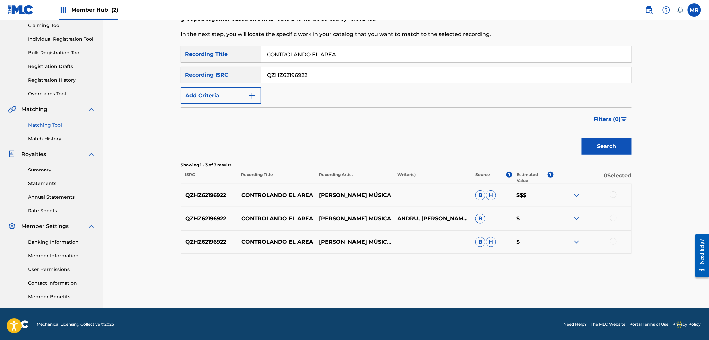
click at [574, 194] on img at bounding box center [576, 196] width 8 height 8
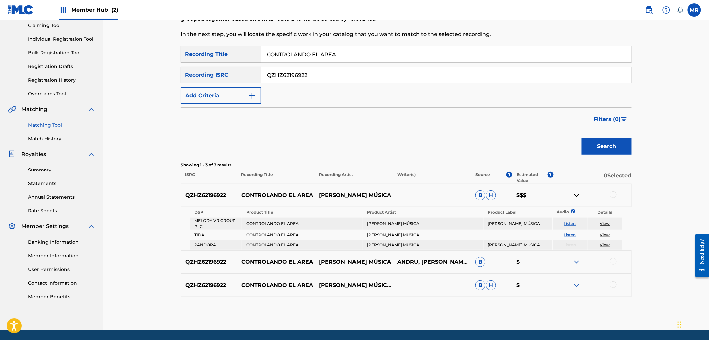
click at [606, 221] on link "View" at bounding box center [605, 223] width 10 height 5
click at [319, 47] on input "CONTROLANDO EL AREA" at bounding box center [446, 54] width 370 height 16
paste input "ANTOLOGICO"
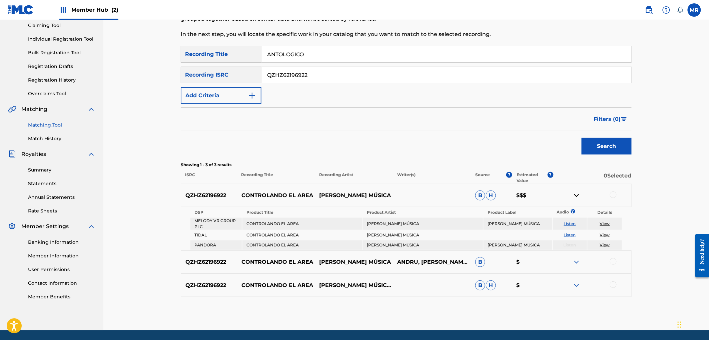
type input "ANTOLOGICO"
paste input "GXD7G2350285"
type input "GXD7G2350285"
click at [584, 148] on button "Search" at bounding box center [606, 146] width 50 height 17
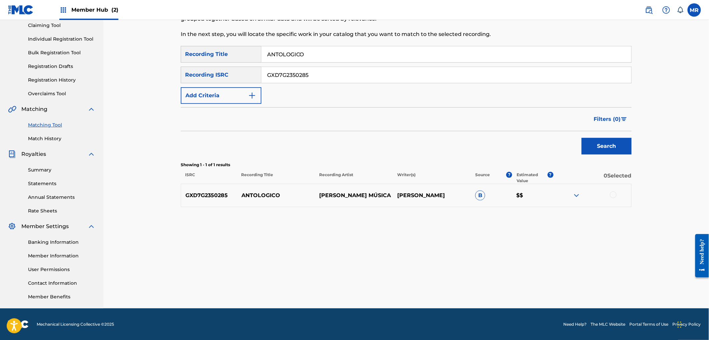
click at [575, 198] on img at bounding box center [576, 196] width 8 height 8
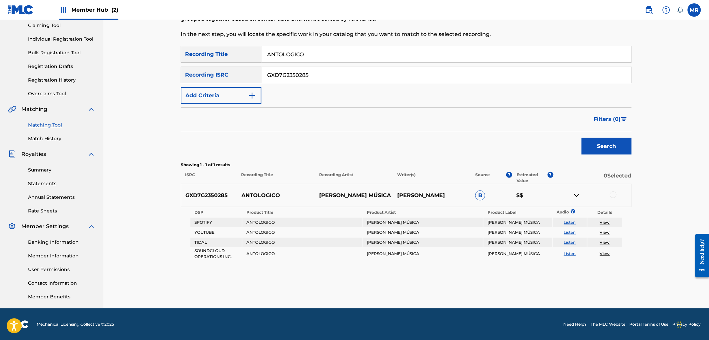
click at [602, 222] on link "View" at bounding box center [605, 222] width 10 height 5
drag, startPoint x: 398, startPoint y: 191, endPoint x: 426, endPoint y: 198, distance: 28.5
click at [426, 198] on p "MARLLON MARYEL LEAL RAMIREZ" at bounding box center [432, 196] width 78 height 8
copy p "MARLLON MARYEL LEAL RAMIREZ"
click at [326, 57] on input "ANTOLOGICO" at bounding box center [446, 54] width 370 height 16
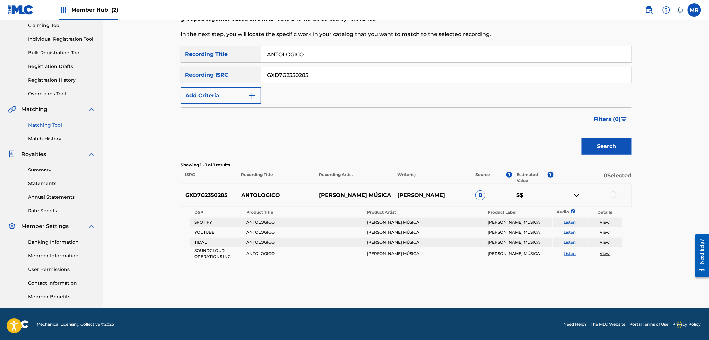
click at [326, 57] on input "ANTOLOGICO" at bounding box center [446, 54] width 370 height 16
paste input "MEDIO DÍA"
type input "MEDIO DÍA"
paste input "3"
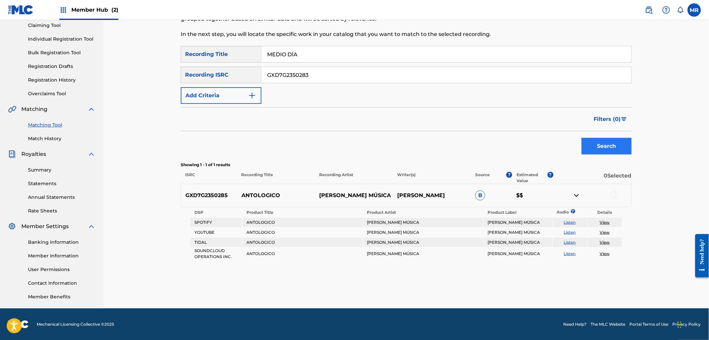
type input "GXD7G2350283"
click at [598, 142] on button "Search" at bounding box center [606, 146] width 50 height 17
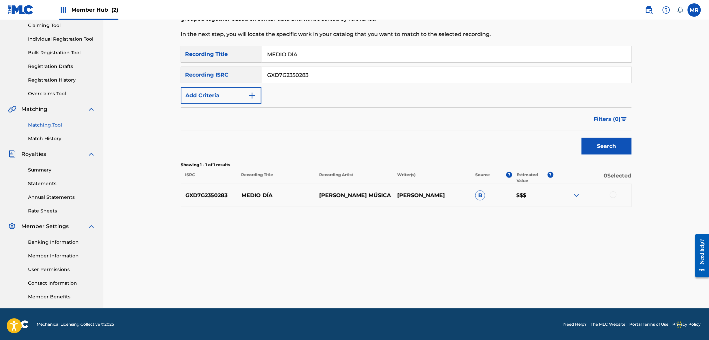
click at [576, 194] on img at bounding box center [576, 196] width 8 height 8
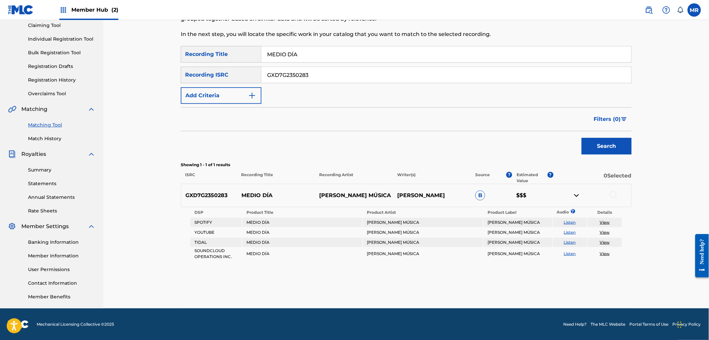
click at [605, 220] on link "View" at bounding box center [605, 222] width 10 height 5
drag, startPoint x: 398, startPoint y: 191, endPoint x: 424, endPoint y: 199, distance: 26.6
click at [424, 199] on p "MARLLON MARYEL LEAL RAMIREZ" at bounding box center [432, 196] width 78 height 8
copy p "MARLLON MARYEL LEAL RAMIREZ"
click at [306, 55] on input "MEDIO DÍA" at bounding box center [446, 54] width 370 height 16
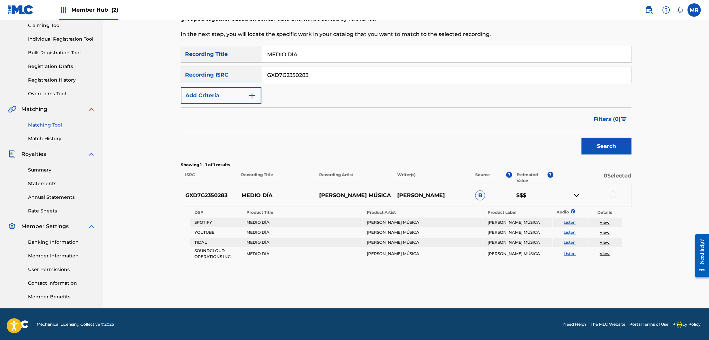
click at [306, 55] on input "MEDIO DÍA" at bounding box center [446, 54] width 370 height 16
paste input "QUE BIEN"
type input "QUE BIEN"
paste input "QZHN32331065"
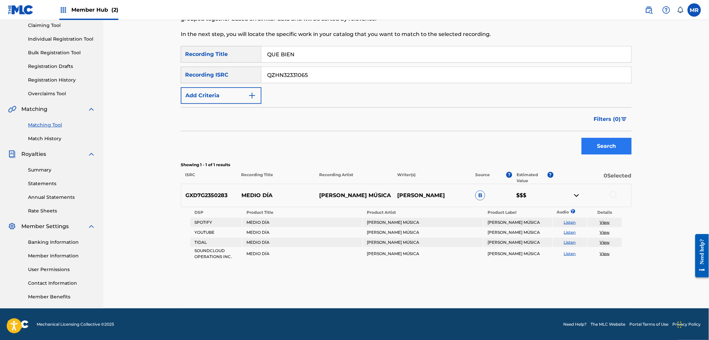
type input "QZHN32331065"
click at [596, 149] on button "Search" at bounding box center [606, 146] width 50 height 17
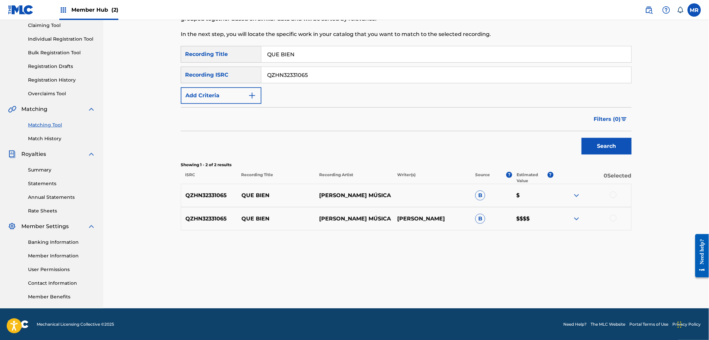
click at [567, 221] on div at bounding box center [592, 219] width 78 height 8
click at [578, 220] on img at bounding box center [576, 219] width 8 height 8
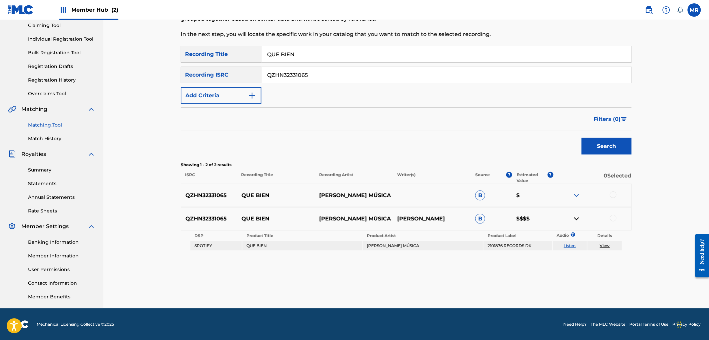
click at [604, 245] on link "View" at bounding box center [605, 245] width 10 height 5
click at [414, 217] on p "MARLLON LEAL" at bounding box center [432, 219] width 78 height 8
copy p "MARLLON LEAL"
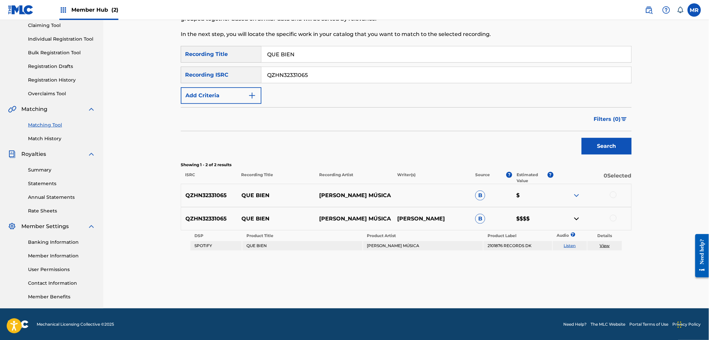
click at [322, 54] on input "QUE BIEN" at bounding box center [446, 54] width 370 height 16
paste input "BASURA COMERCIAL"
type input "BASURA COMERCIAL"
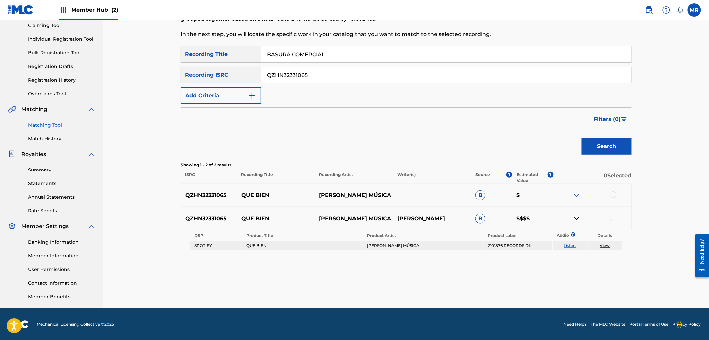
paste input "DPF1814411"
type input "QZDPF1814411"
click at [592, 148] on button "Search" at bounding box center [606, 146] width 50 height 17
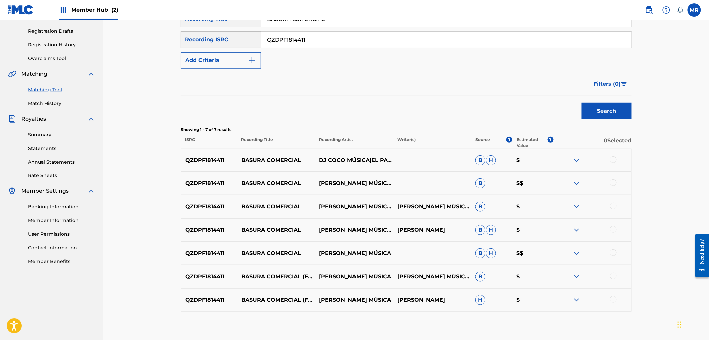
scroll to position [110, 0]
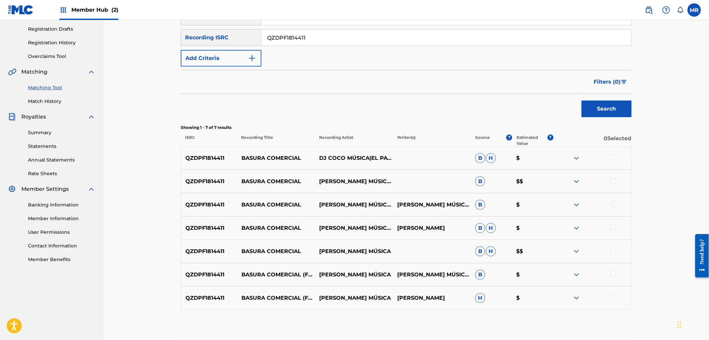
click at [575, 254] on img at bounding box center [576, 252] width 8 height 8
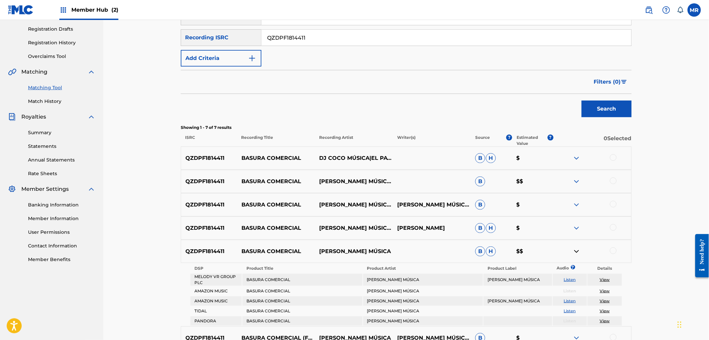
click at [605, 311] on link "View" at bounding box center [605, 311] width 10 height 5
click at [404, 227] on p "MARLLON LEAL" at bounding box center [432, 228] width 78 height 8
copy p "MARLLON LEAL"
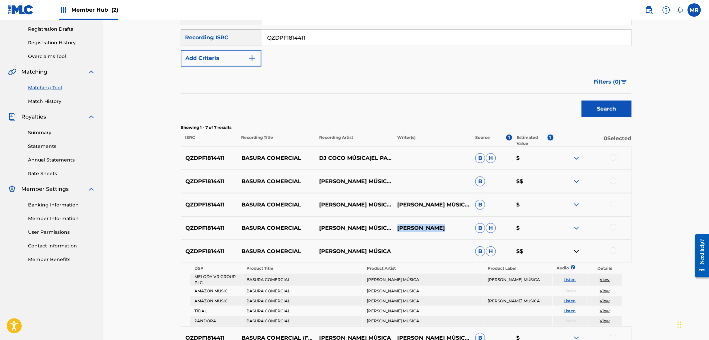
scroll to position [73, 0]
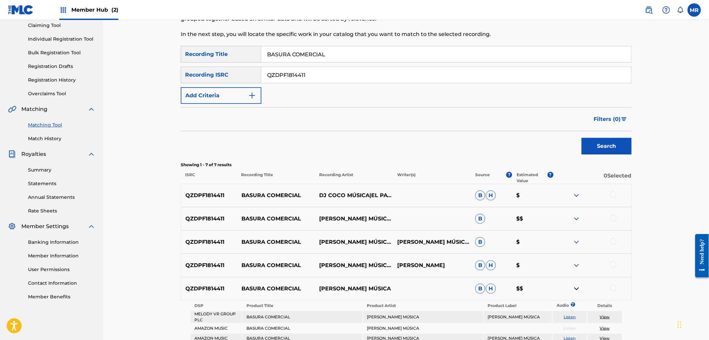
click at [323, 49] on input "BASURA COMERCIAL" at bounding box center [446, 54] width 370 height 16
paste input "ESCÁPATE"
type input "ESCÁPATE"
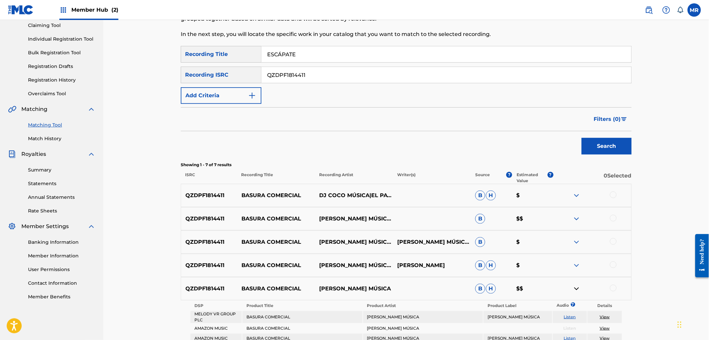
paste input "GBSMU9277562"
type input "GBSMU9277562"
click at [599, 149] on button "Search" at bounding box center [606, 146] width 50 height 17
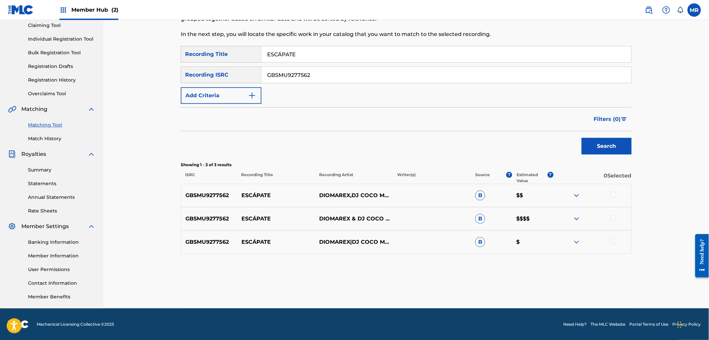
click at [577, 221] on img at bounding box center [576, 219] width 8 height 8
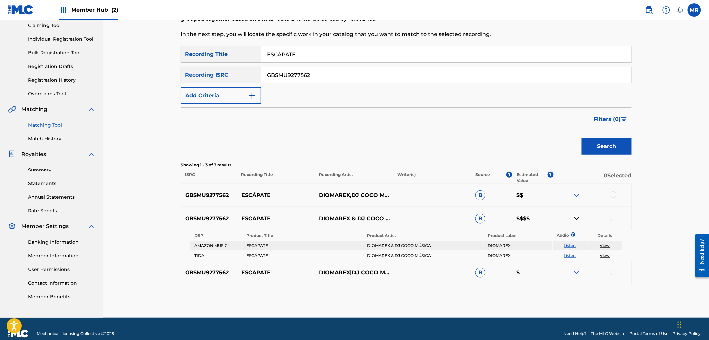
click at [607, 253] on link "View" at bounding box center [605, 255] width 10 height 5
drag, startPoint x: 308, startPoint y: 56, endPoint x: 236, endPoint y: 50, distance: 71.9
click at [236, 50] on div "SearchWithCriteriaa01cf903-83e4-4e55-bbf5-aca0f6b43afe Recording Title ESCÁPATE" at bounding box center [406, 54] width 451 height 17
paste input "CASH"
type input "CASH"
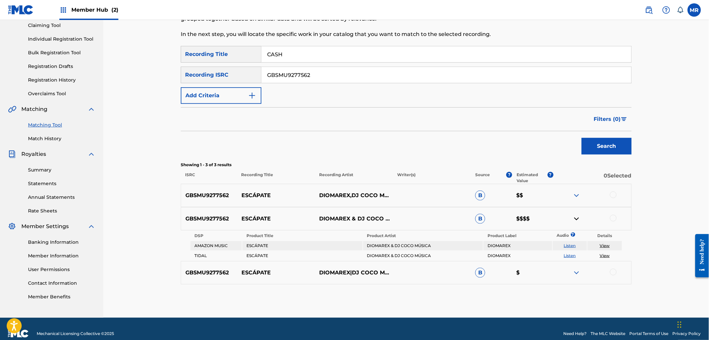
paste input "US7VG2215523"
type input "US7VG2215523"
click at [611, 151] on button "Search" at bounding box center [606, 146] width 50 height 17
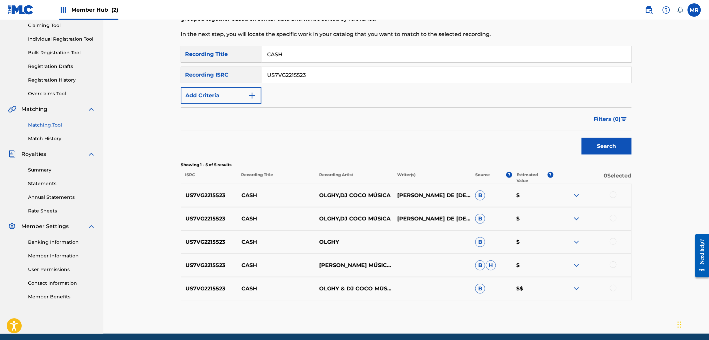
click at [574, 288] on img at bounding box center [576, 289] width 8 height 8
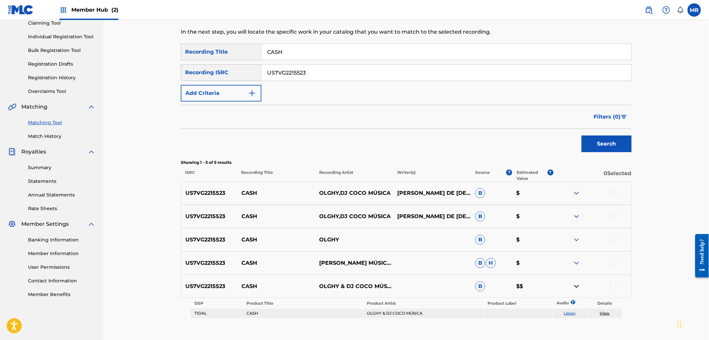
scroll to position [118, 0]
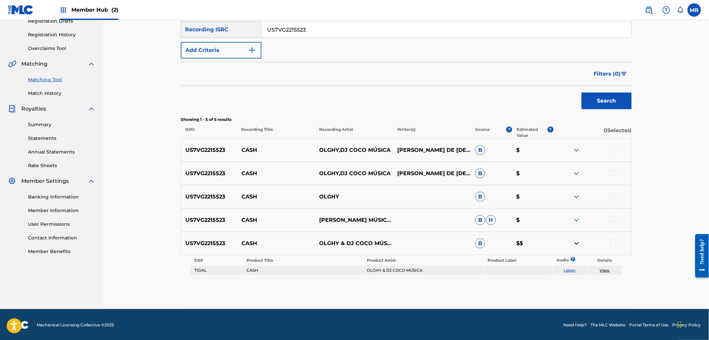
click at [605, 268] on link "View" at bounding box center [605, 270] width 10 height 5
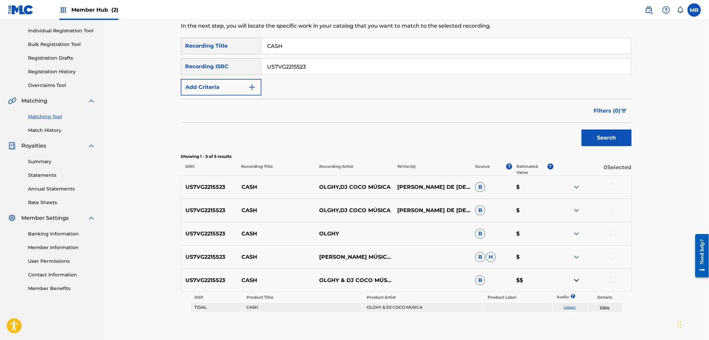
click at [320, 44] on input "CASH" at bounding box center [446, 46] width 370 height 16
paste input "AROMA"
type input "AROMA"
paste input "GX38U238897"
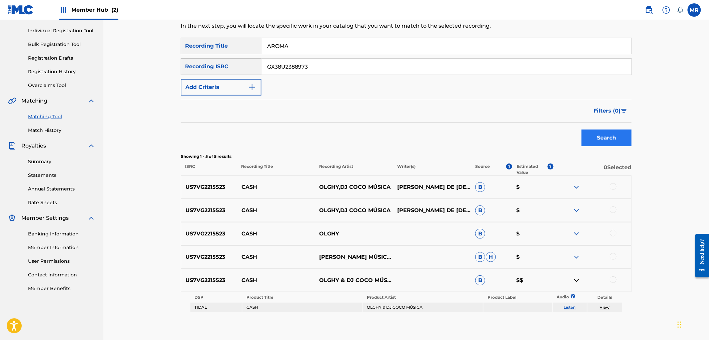
type input "GX38U2388973"
click at [588, 135] on button "Search" at bounding box center [606, 138] width 50 height 17
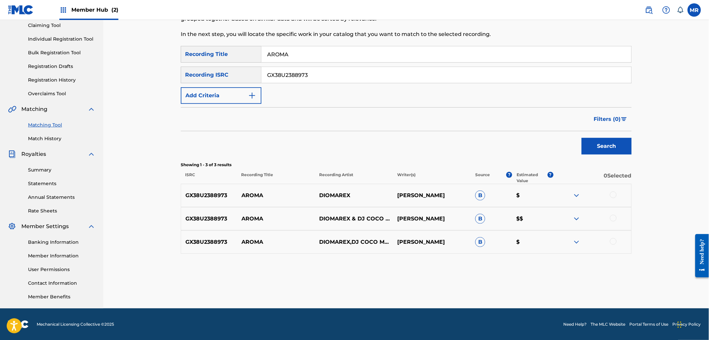
click at [577, 217] on img at bounding box center [576, 219] width 8 height 8
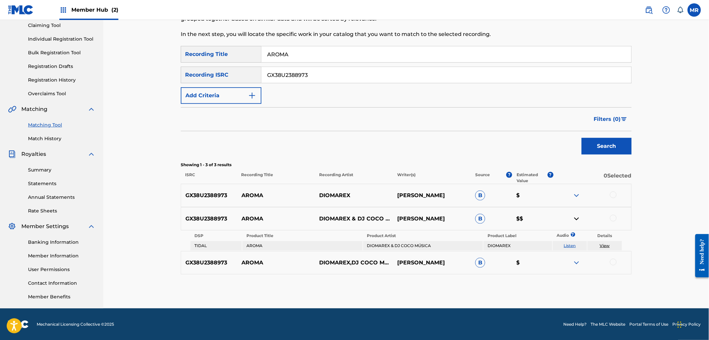
click at [600, 247] on link "View" at bounding box center [605, 245] width 10 height 5
click at [303, 48] on input "AROMA" at bounding box center [446, 54] width 370 height 16
paste input "NO LE OCRE"
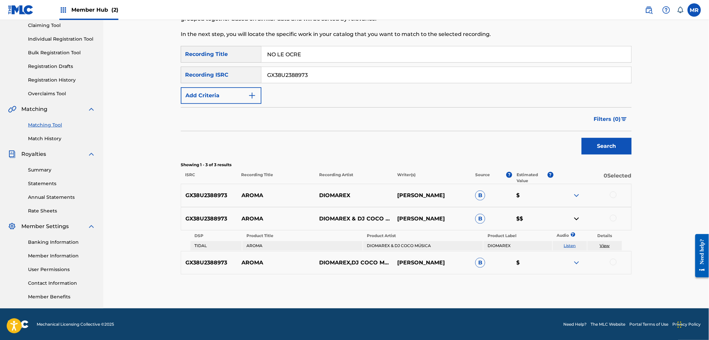
type input "NO LE OCRE"
paste input "QZNJX2117850"
type input "QZNJX2117850"
click at [610, 146] on button "Search" at bounding box center [606, 146] width 50 height 17
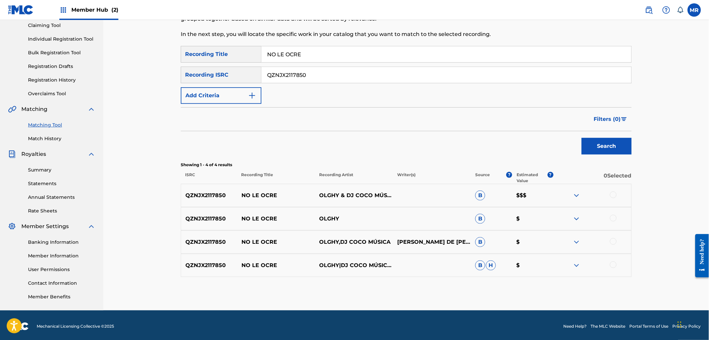
click at [574, 197] on img at bounding box center [576, 196] width 8 height 8
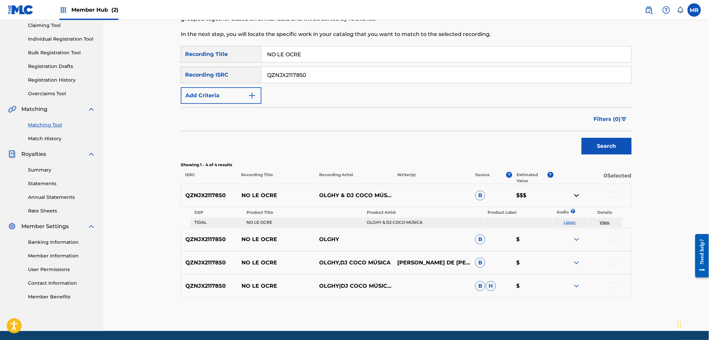
click at [605, 221] on link "View" at bounding box center [605, 222] width 10 height 5
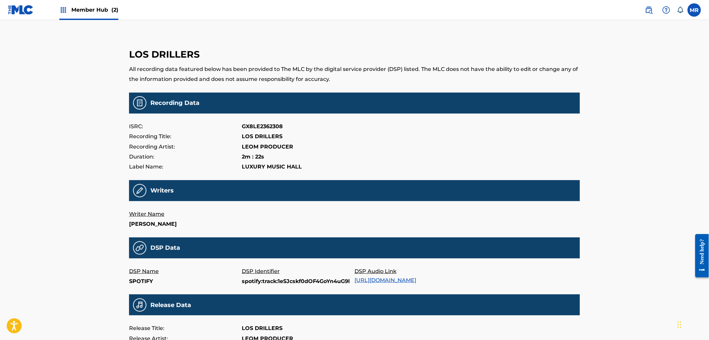
click at [243, 136] on p "LOS DRILLERS" at bounding box center [262, 137] width 41 height 10
copy p "LOS DRILLERS"
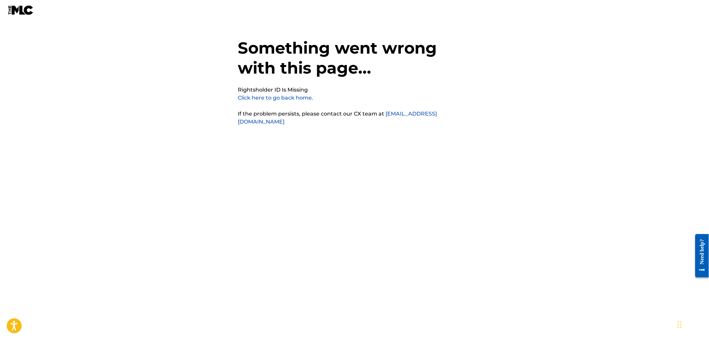
click at [255, 97] on link "Click here to go back home." at bounding box center [275, 98] width 75 height 6
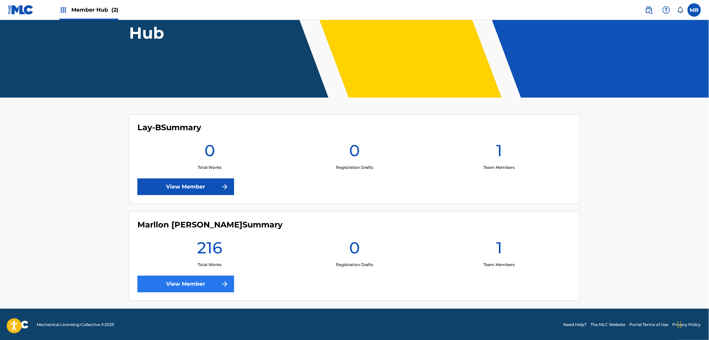
scroll to position [86, 0]
click at [219, 281] on link "View Member" at bounding box center [185, 284] width 97 height 17
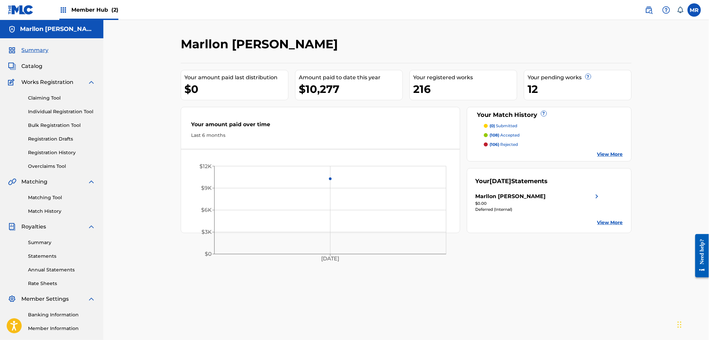
click at [615, 222] on link "View More" at bounding box center [610, 222] width 26 height 7
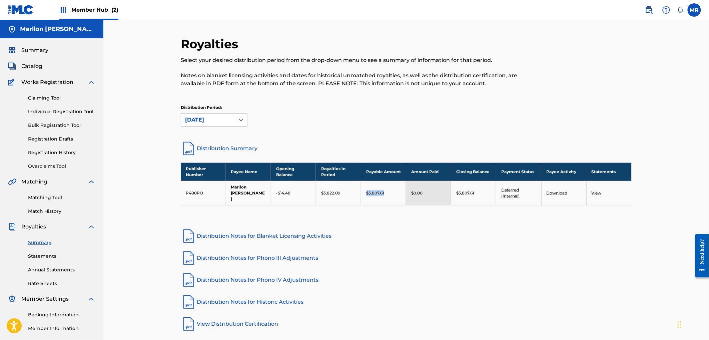
drag, startPoint x: 387, startPoint y: 188, endPoint x: 356, endPoint y: 191, distance: 31.1
click at [356, 191] on tr "P480PO Marllon [PERSON_NAME] -$14.48 $3,822.09 $3,807.61 $0.00 $3,807.61 Deferr…" at bounding box center [406, 193] width 451 height 24
drag, startPoint x: 476, startPoint y: 191, endPoint x: 444, endPoint y: 193, distance: 31.4
click at [444, 193] on tr "P480PO Marllon [PERSON_NAME] -$14.48 $3,822.09 $3,807.61 $0.00 $3,807.61 Deferr…" at bounding box center [406, 193] width 451 height 24
click at [461, 210] on div "Publisher Number Payee Name Opening Balance Royalties in Period Payable Amount …" at bounding box center [406, 193] width 451 height 60
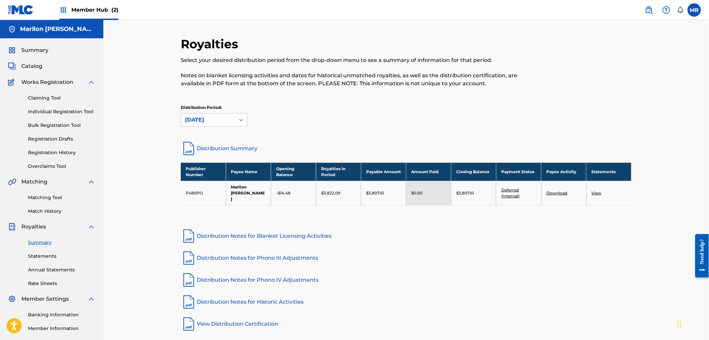
click at [555, 192] on link "Download" at bounding box center [556, 193] width 21 height 5
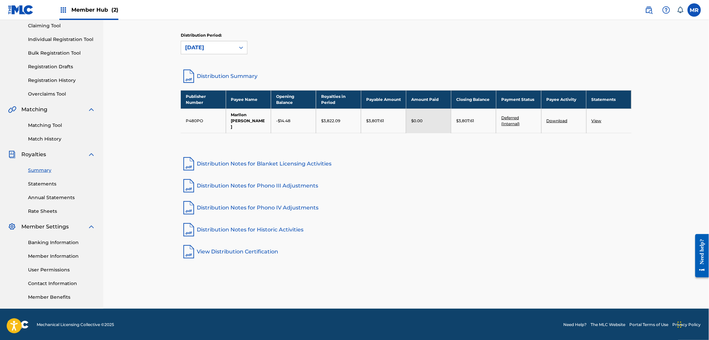
scroll to position [73, 0]
click at [56, 238] on div "Banking Information Member Information User Permissions Contact Information Mem…" at bounding box center [51, 266] width 87 height 70
click at [57, 241] on link "Banking Information" at bounding box center [61, 242] width 67 height 7
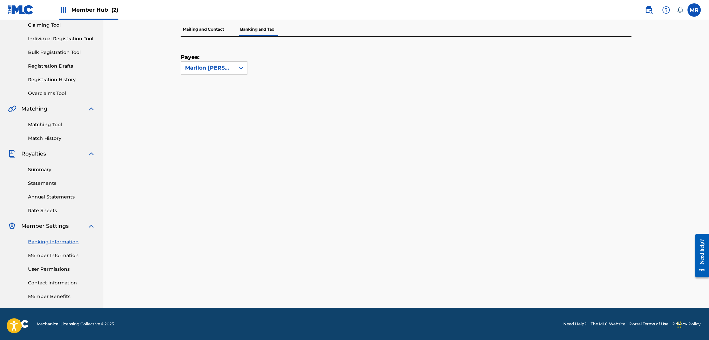
scroll to position [73, 0]
click at [140, 124] on div "Banking and Tax The Banking and Tax tab needs to be fully completed before any …" at bounding box center [405, 127] width 605 height 361
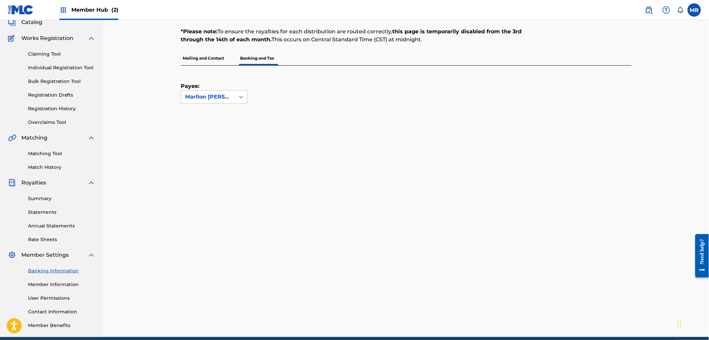
scroll to position [0, 0]
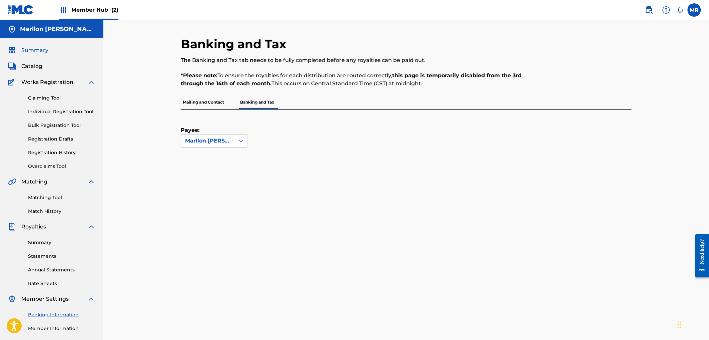
click at [40, 49] on span "Summary" at bounding box center [34, 50] width 27 height 8
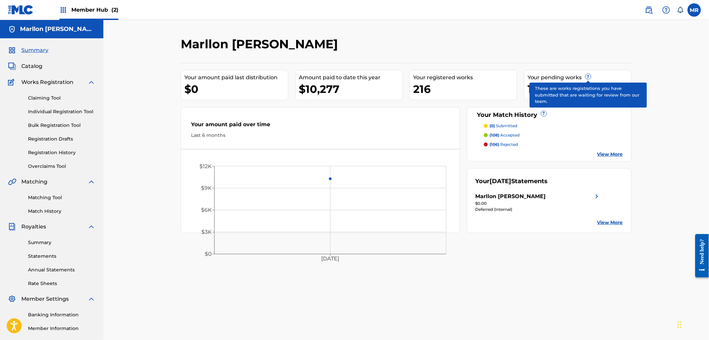
click at [588, 76] on span "?" at bounding box center [587, 76] width 5 height 5
